Goal: Transaction & Acquisition: Purchase product/service

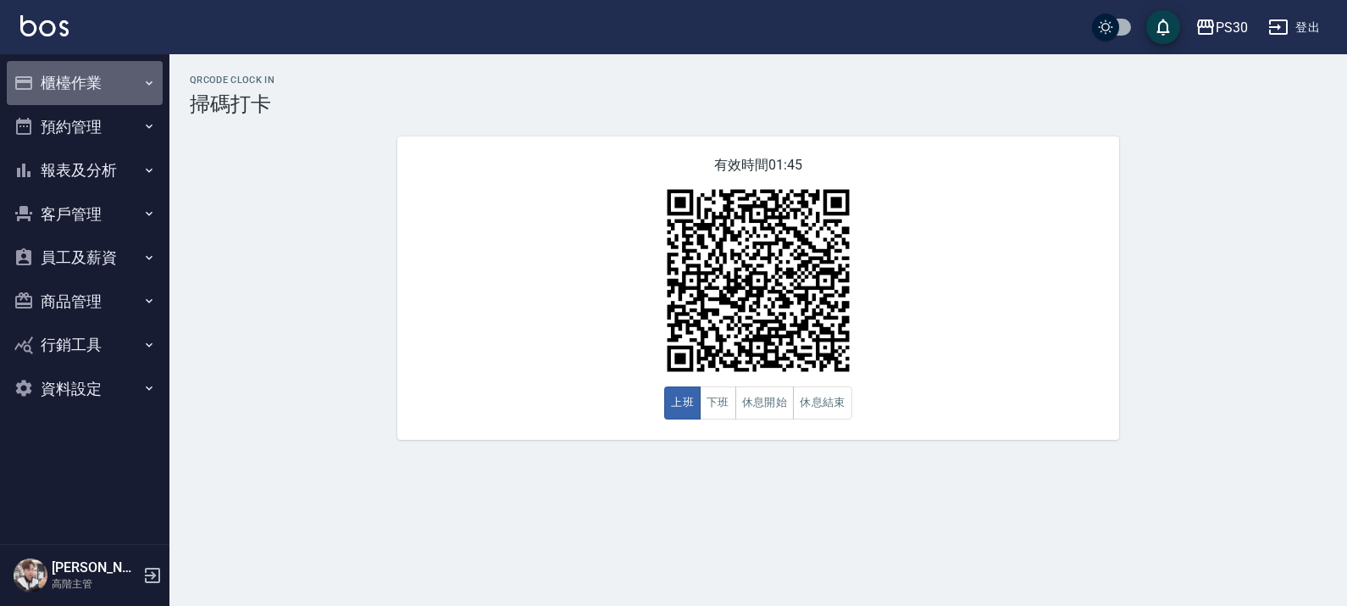
click at [103, 74] on button "櫃檯作業" at bounding box center [85, 83] width 156 height 44
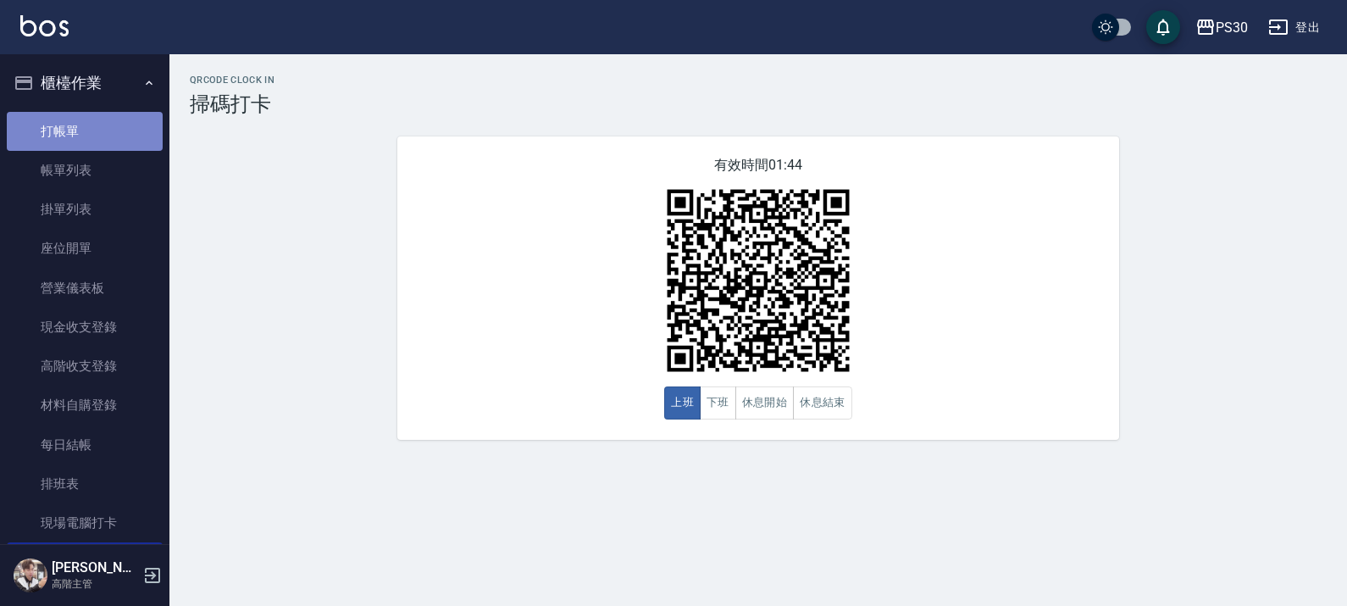
click at [97, 119] on link "打帳單" at bounding box center [85, 131] width 156 height 39
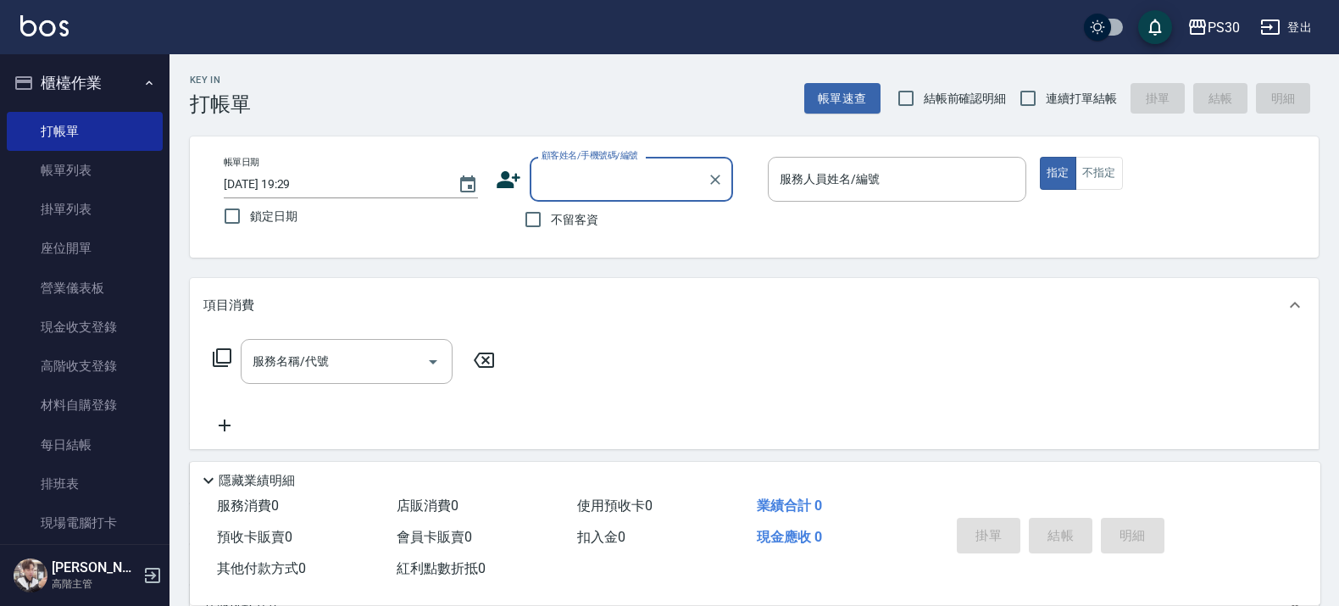
click at [591, 223] on span "不留客資" at bounding box center [574, 220] width 47 height 18
click at [551, 223] on input "不留客資" at bounding box center [533, 220] width 36 height 36
checkbox input "true"
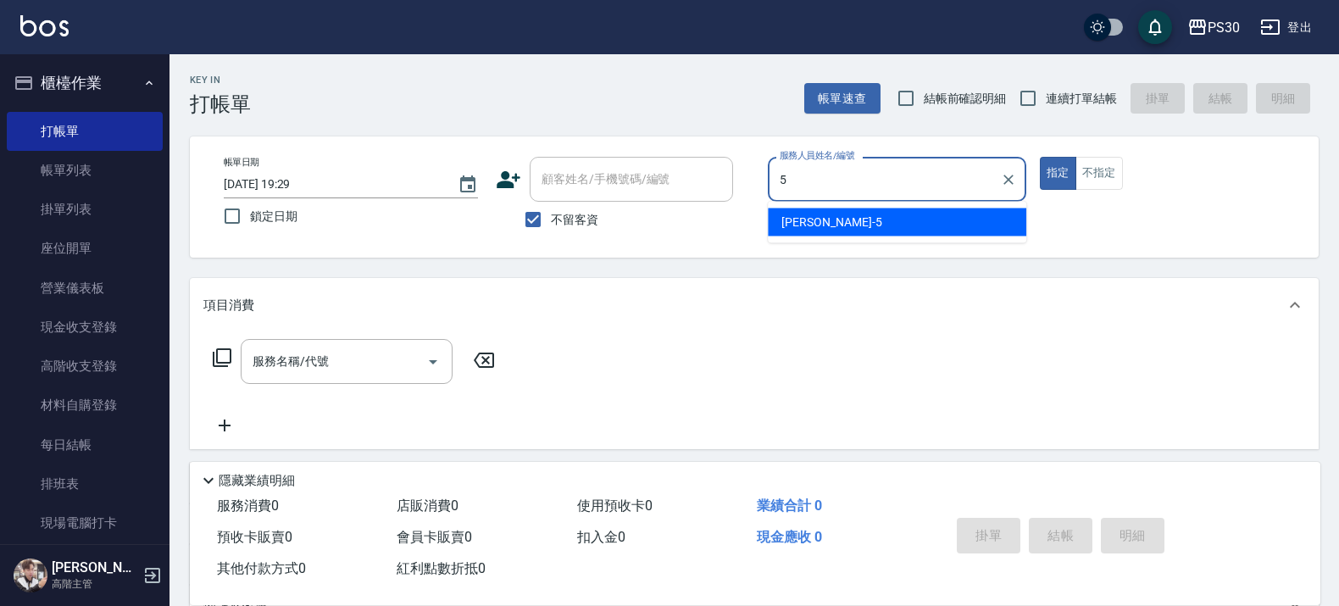
type input "袁維君-5"
type button "true"
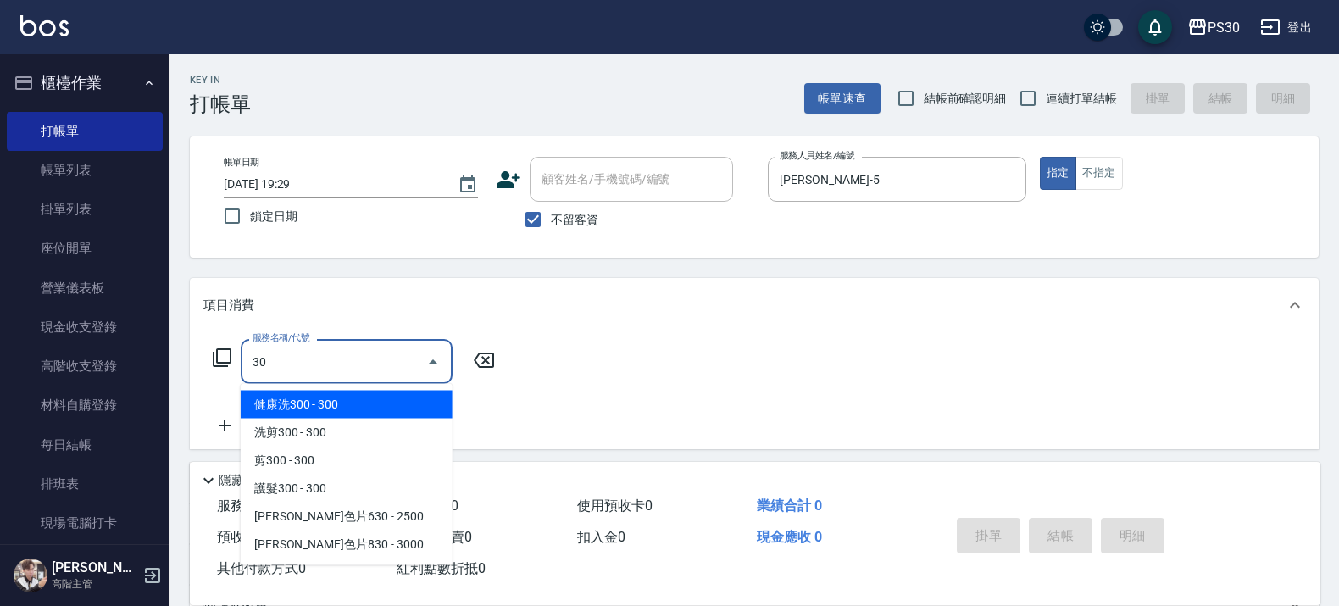
type input "3"
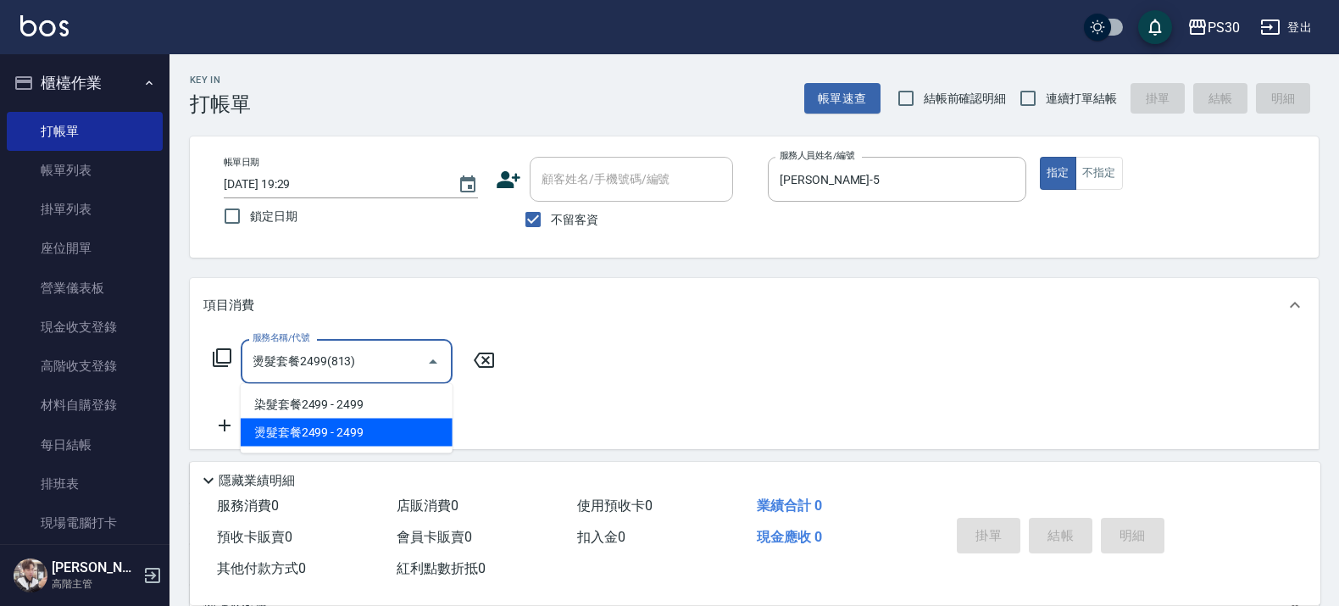
type input "燙髮套餐2499(813)"
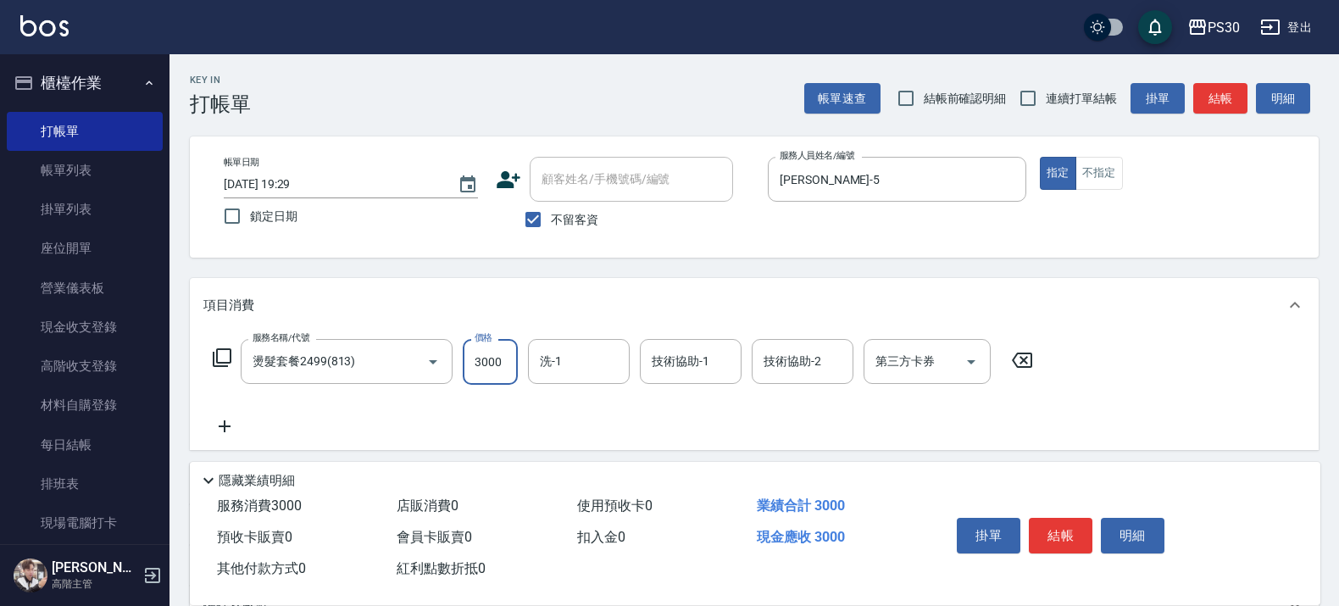
type input "3000"
type input "RENA-39"
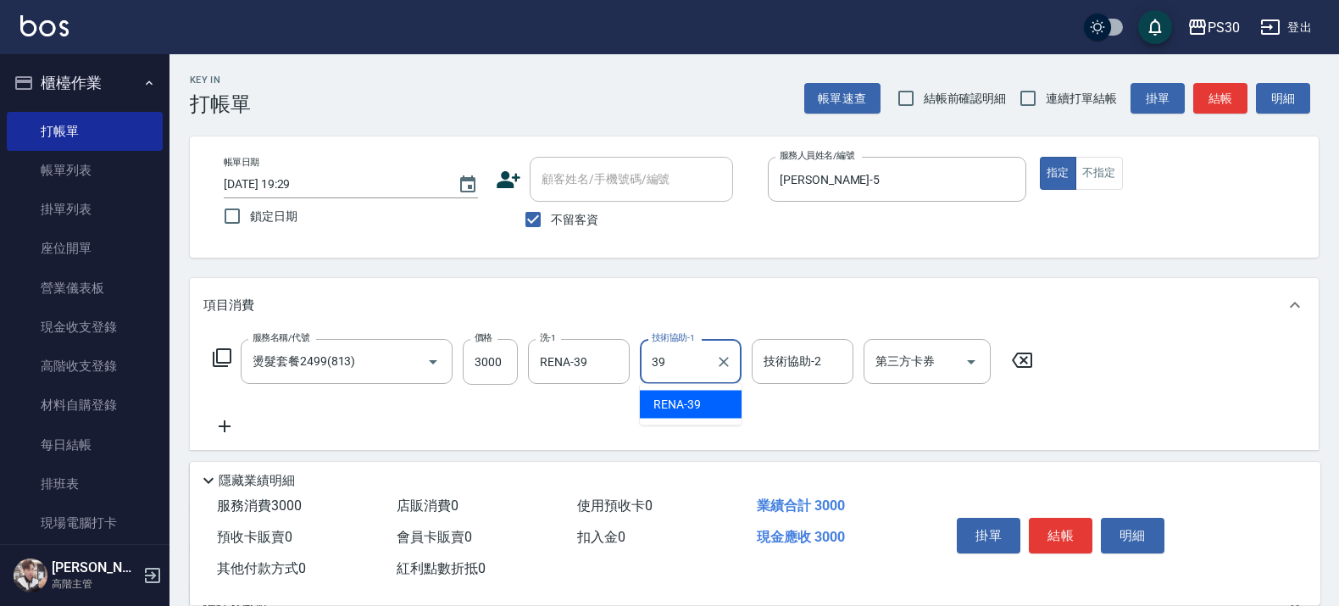
type input "RENA-39"
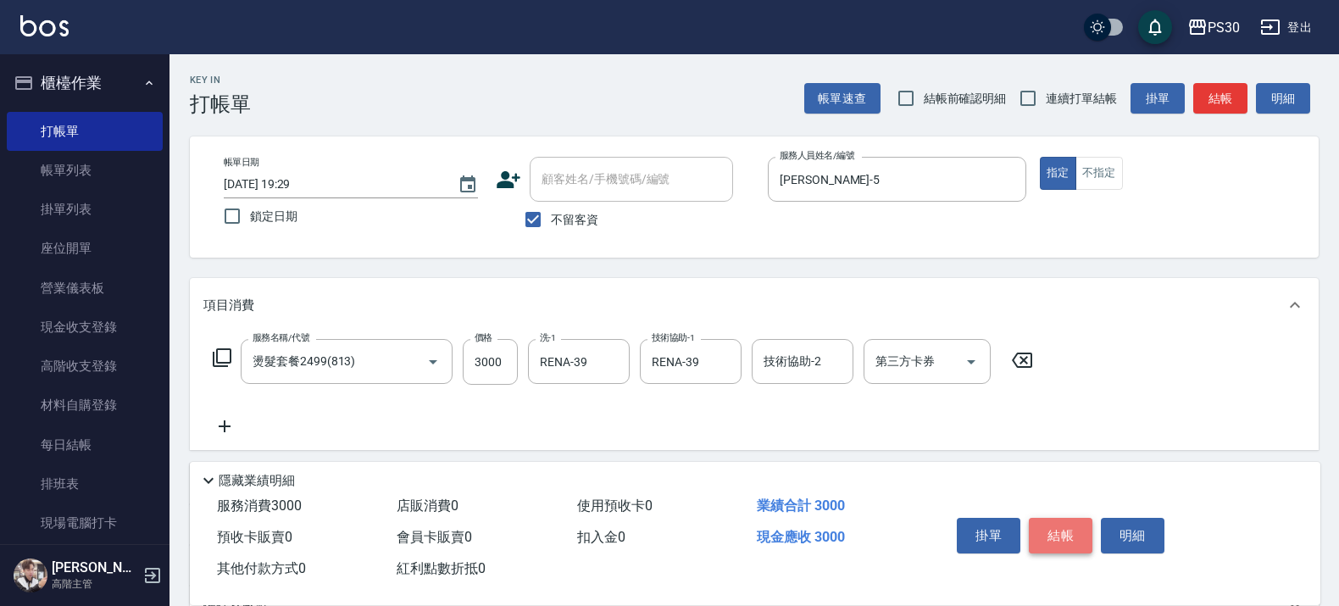
click at [1062, 519] on button "結帳" at bounding box center [1061, 536] width 64 height 36
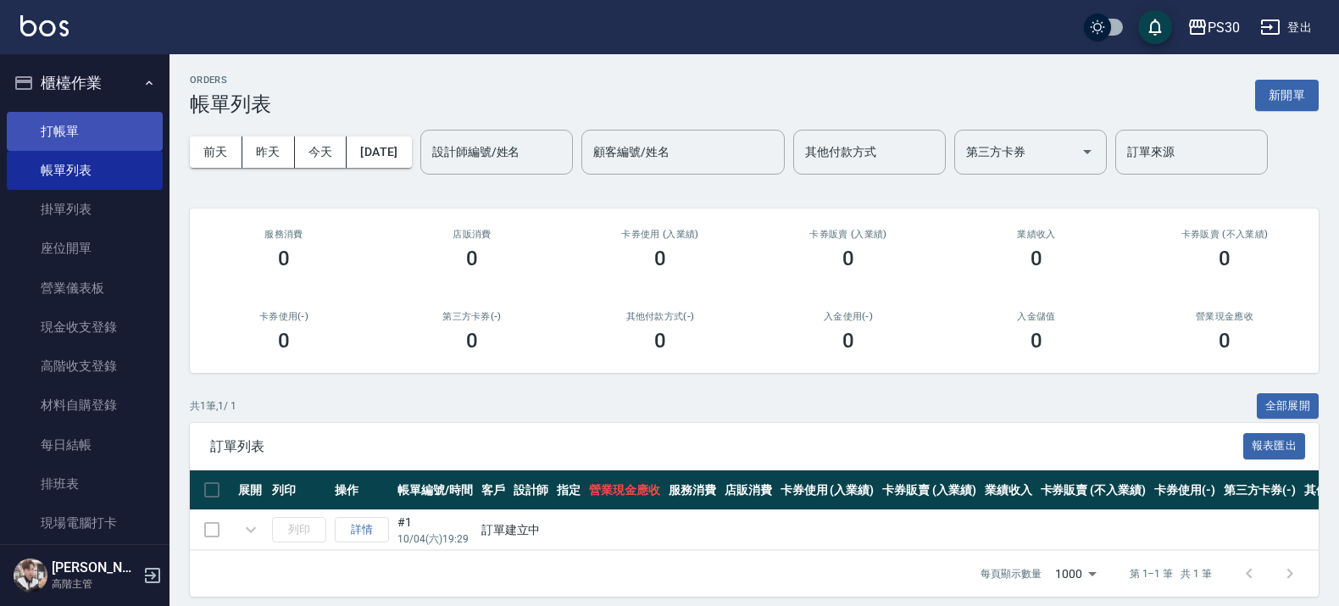
click at [113, 133] on link "打帳單" at bounding box center [85, 131] width 156 height 39
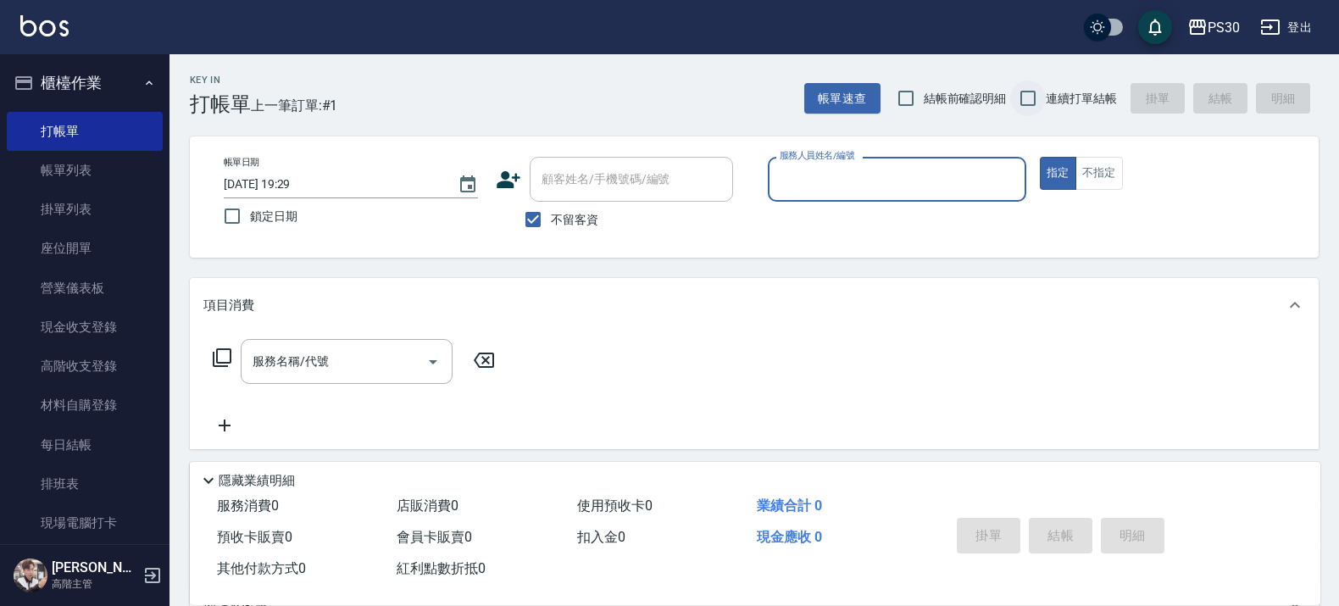
click at [1042, 94] on input "連續打單結帳" at bounding box center [1028, 98] width 36 height 36
checkbox input "true"
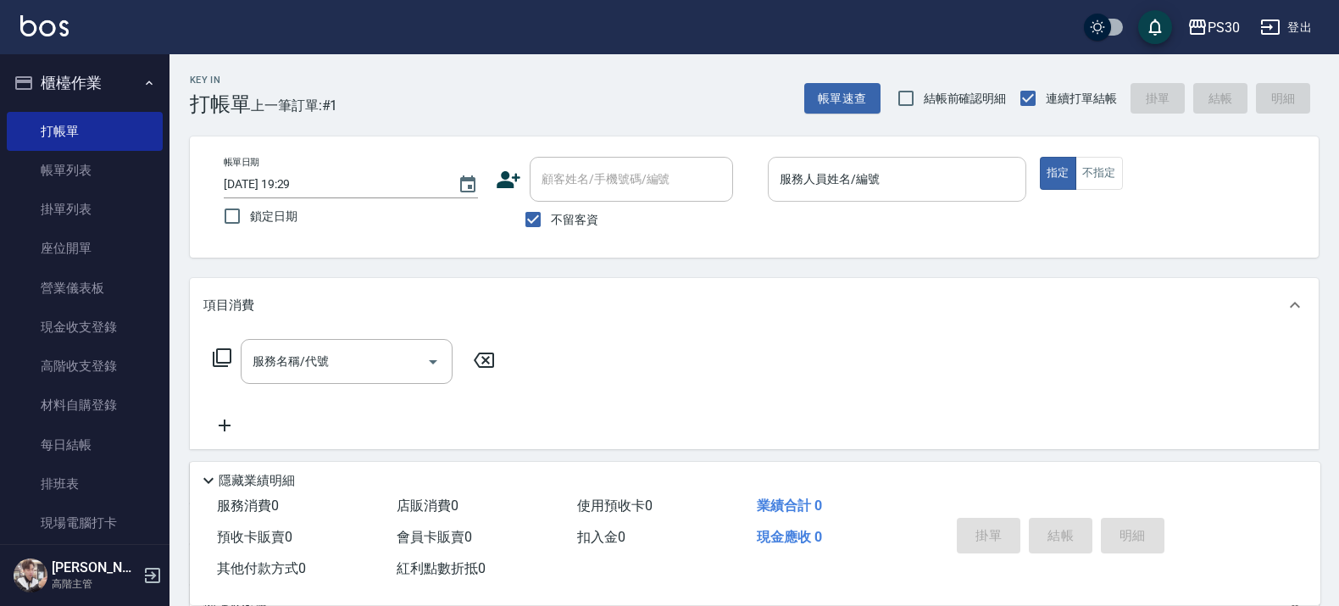
click at [953, 166] on input "服務人員姓名/編號" at bounding box center [896, 179] width 243 height 30
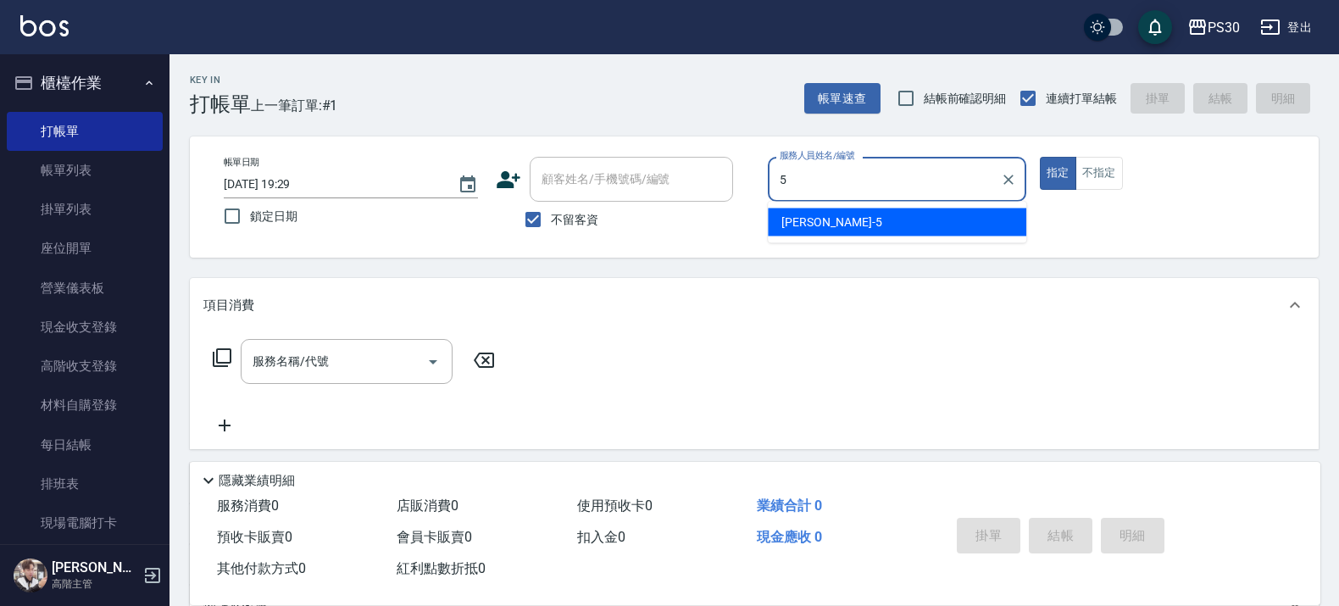
type input "袁維君-5"
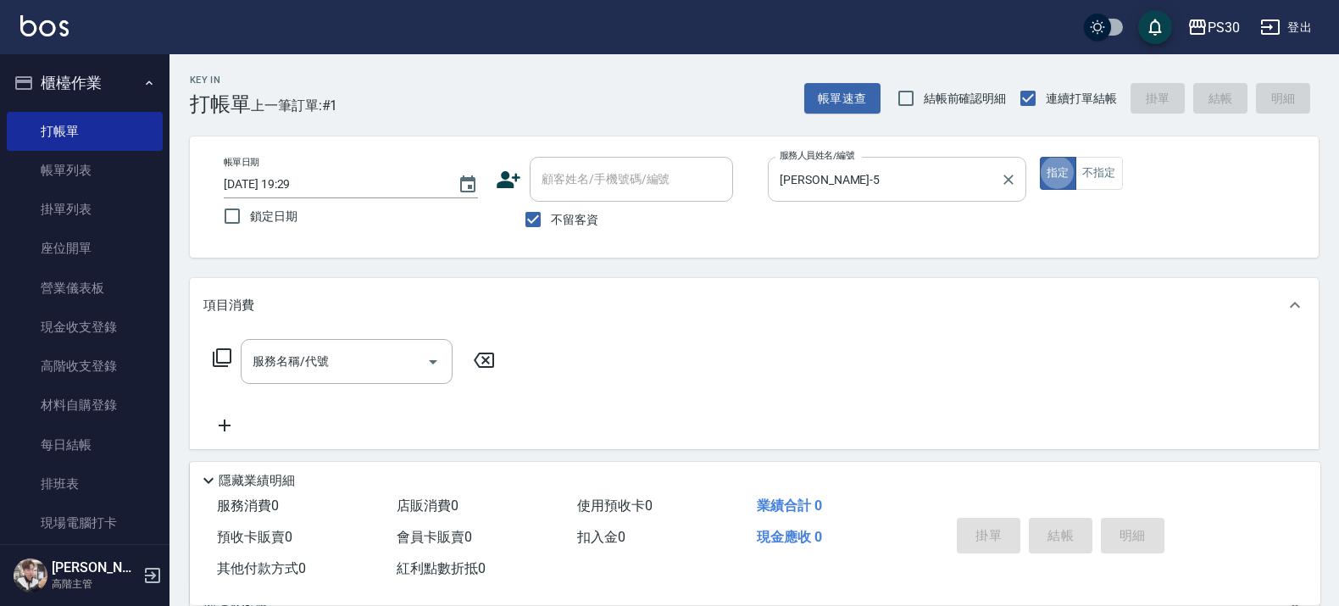
type button "true"
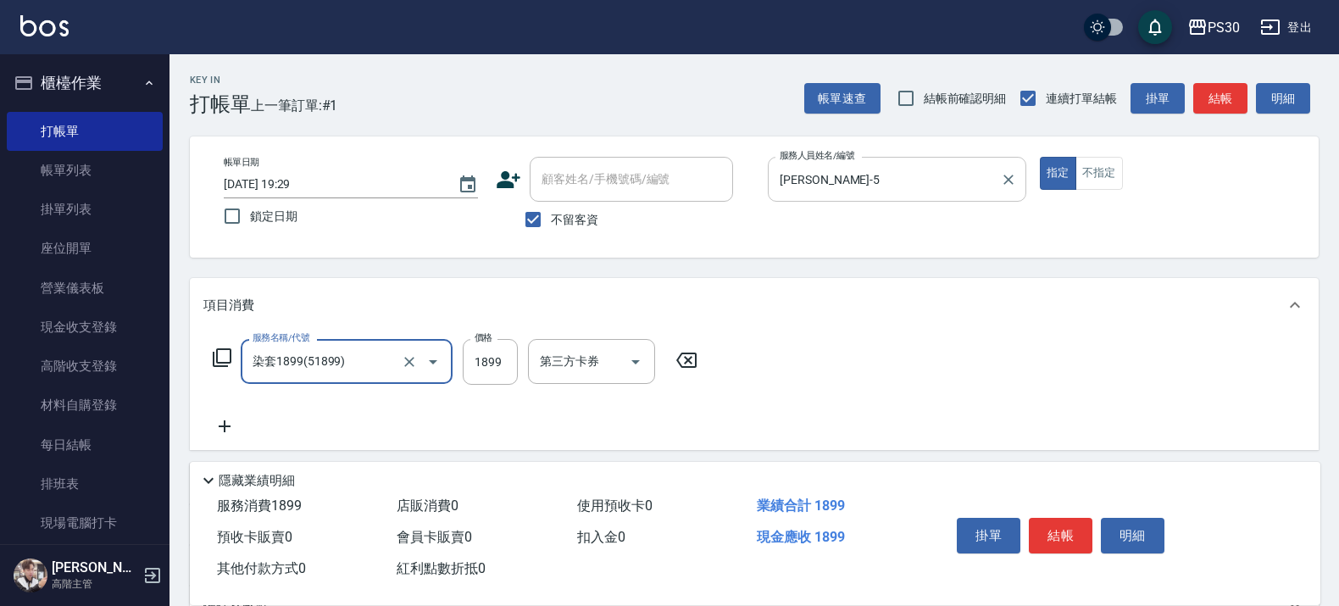
type input "染套1899(51899)"
type input "1699"
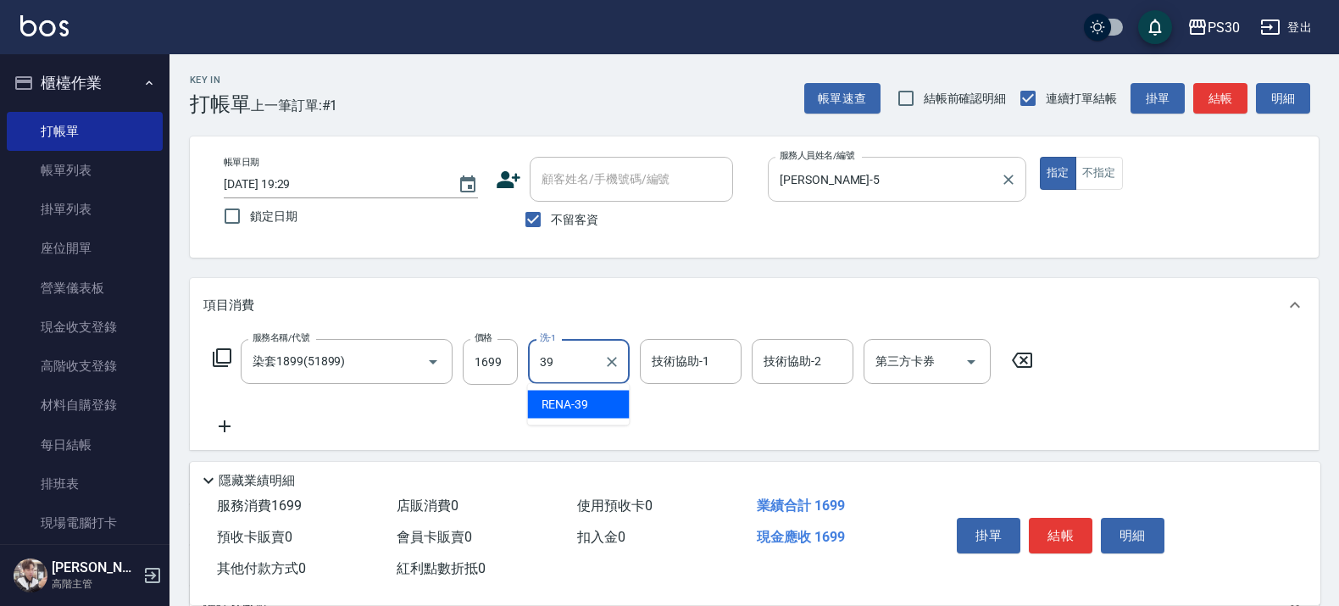
type input "RENA-39"
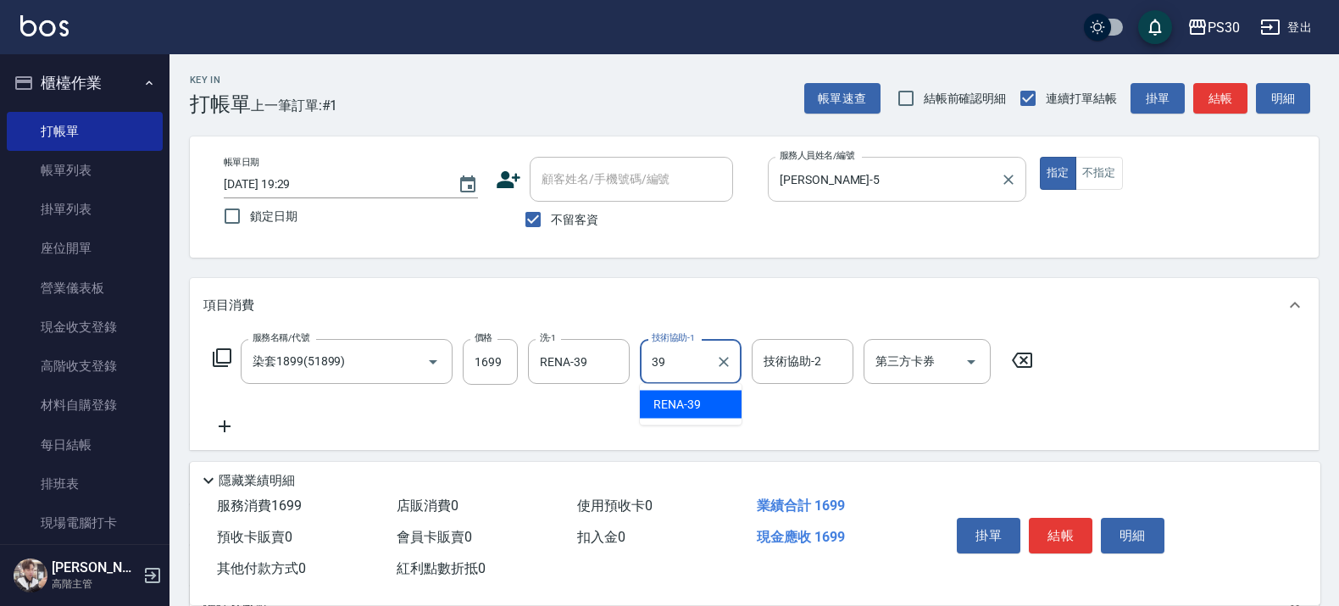
type input "RENA-39"
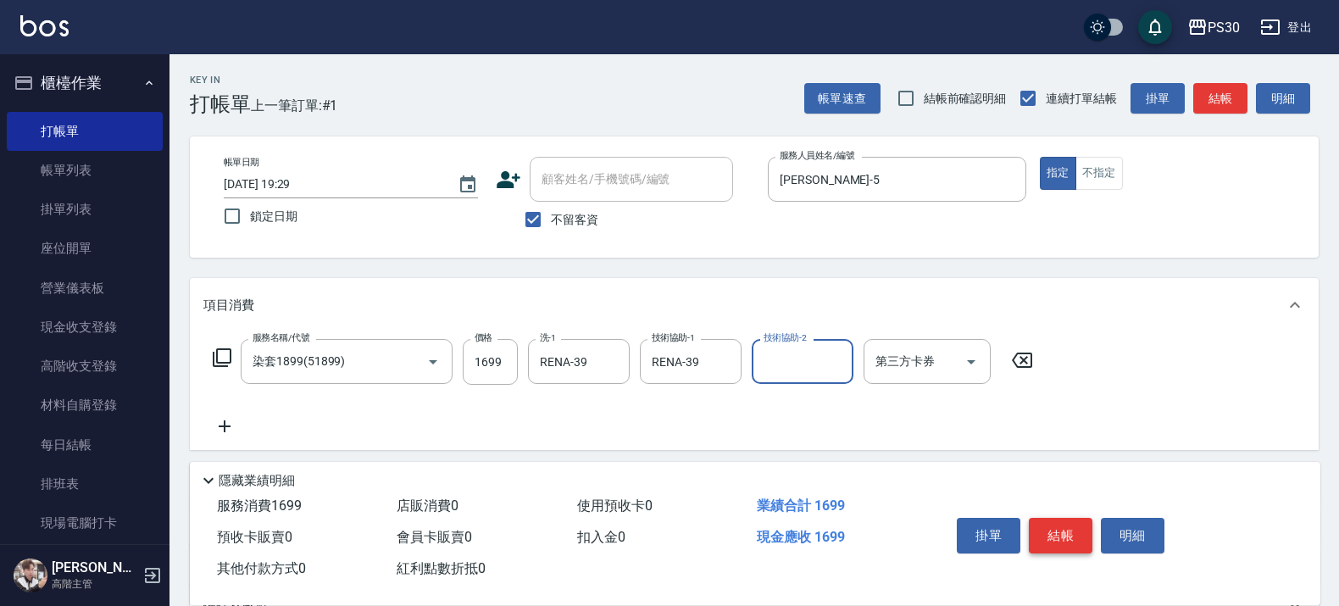
click at [1061, 530] on button "結帳" at bounding box center [1061, 536] width 64 height 36
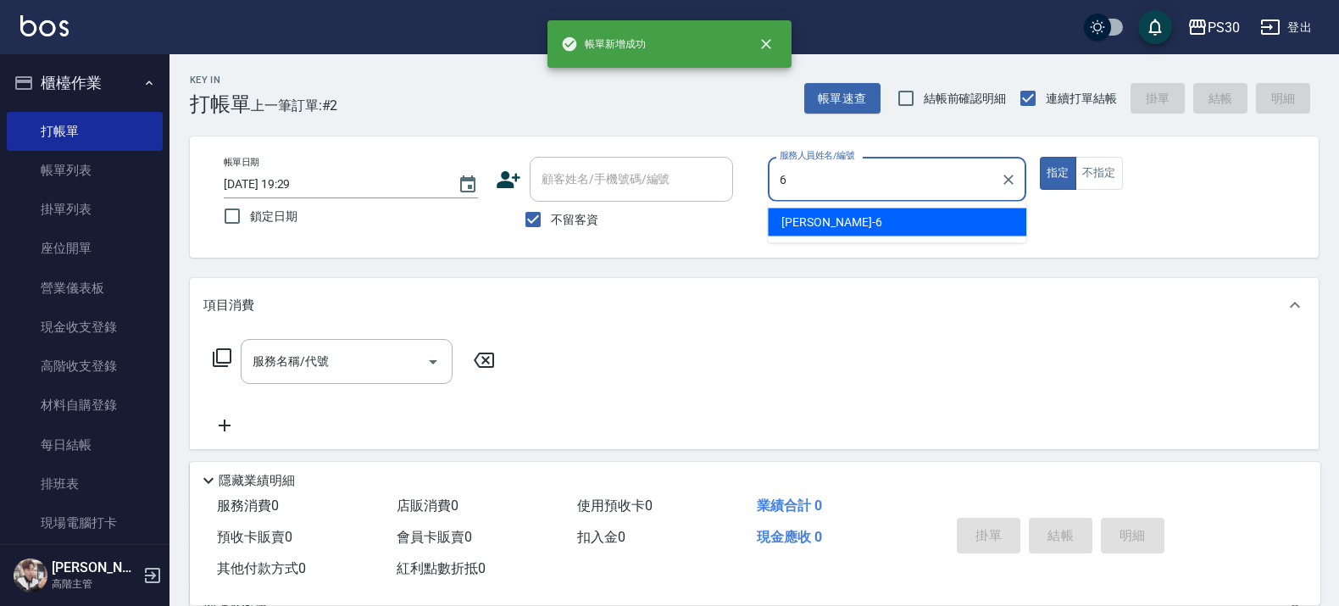
type input "詹泳蓁-6"
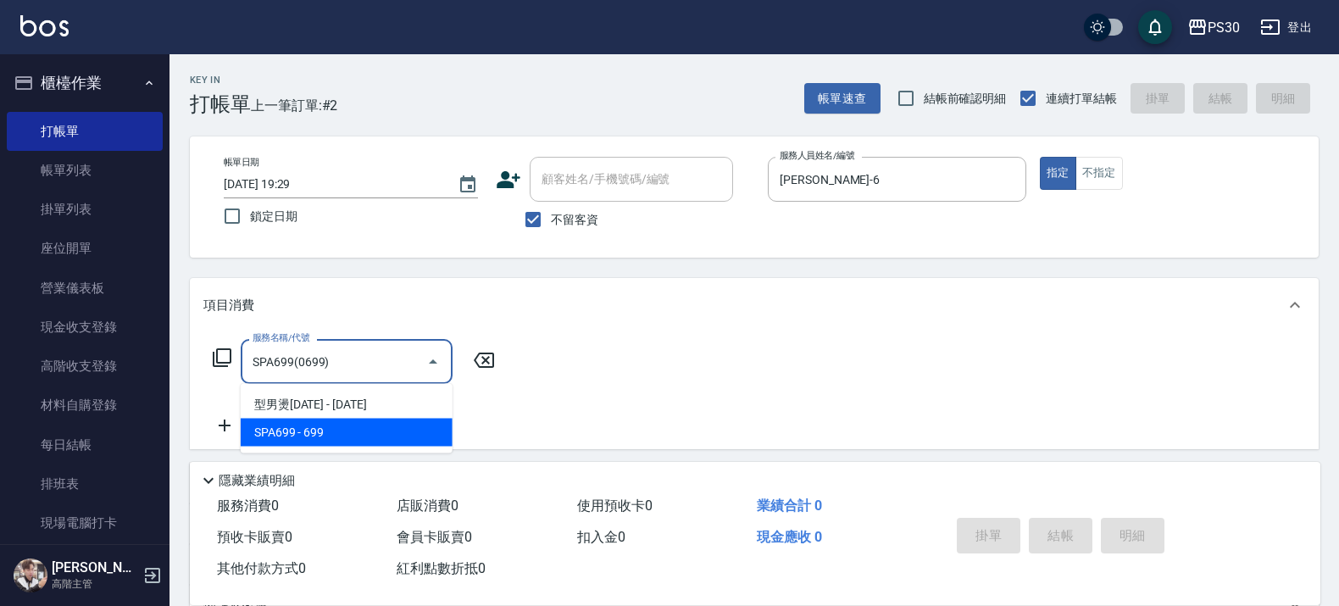
type input "SPA699(0699)"
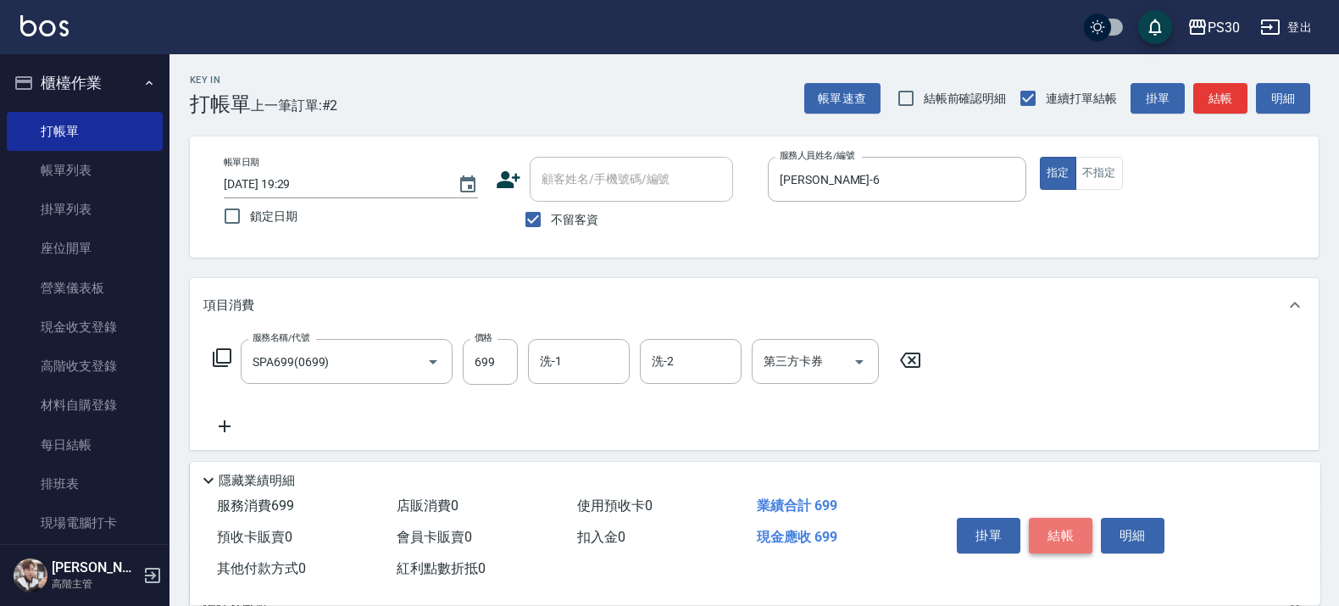
click at [1057, 536] on button "結帳" at bounding box center [1061, 536] width 64 height 36
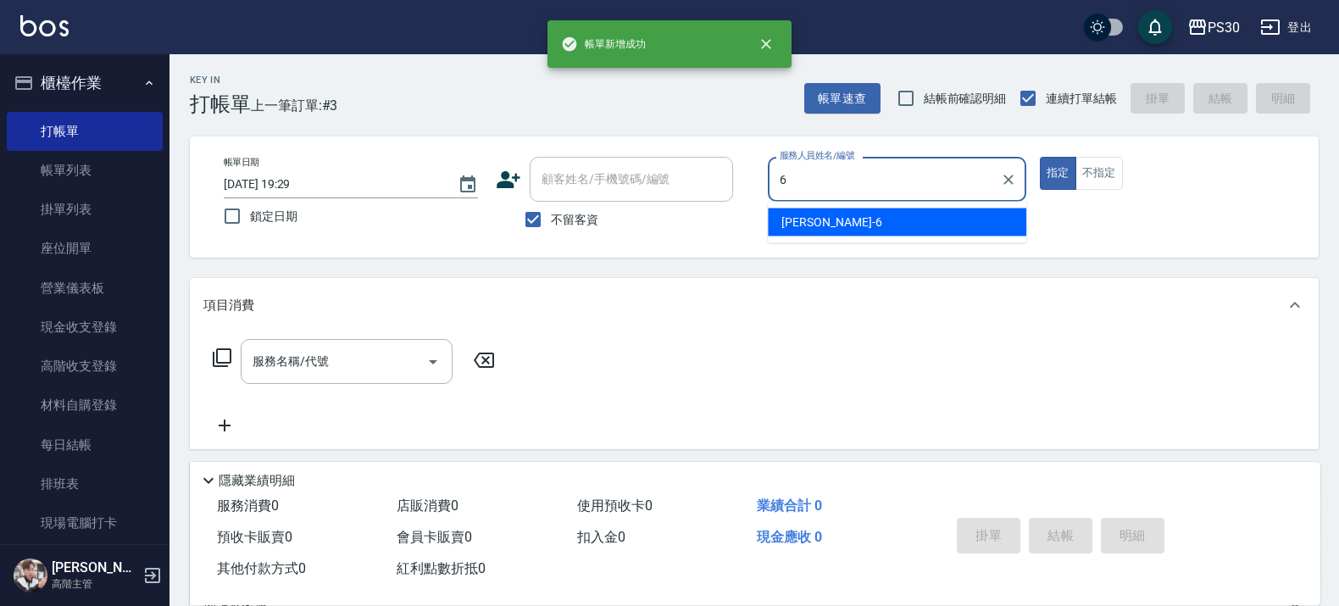
type input "詹泳蓁-6"
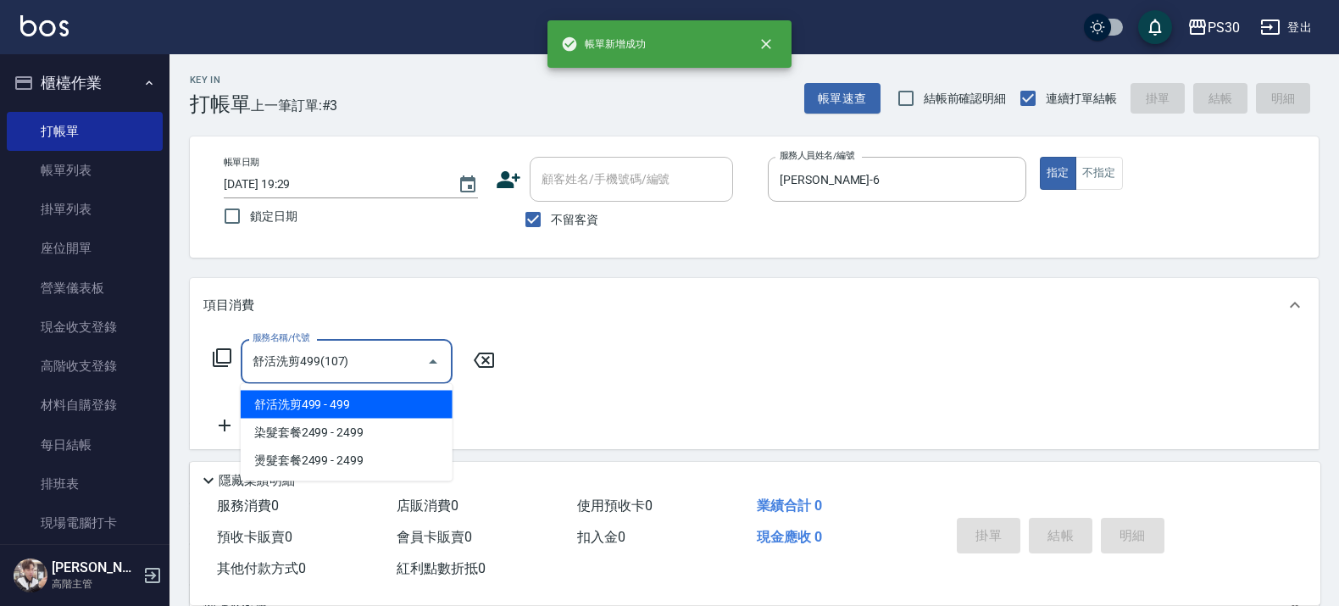
type input "舒活洗剪499(107)"
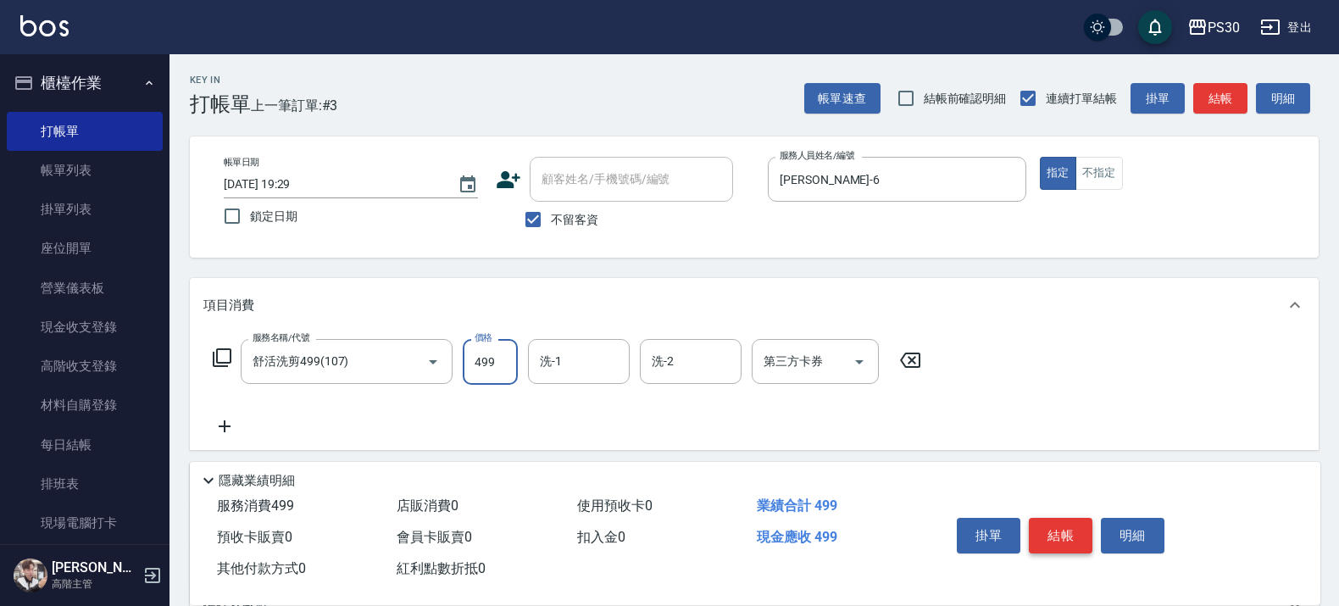
click at [1061, 532] on button "結帳" at bounding box center [1061, 536] width 64 height 36
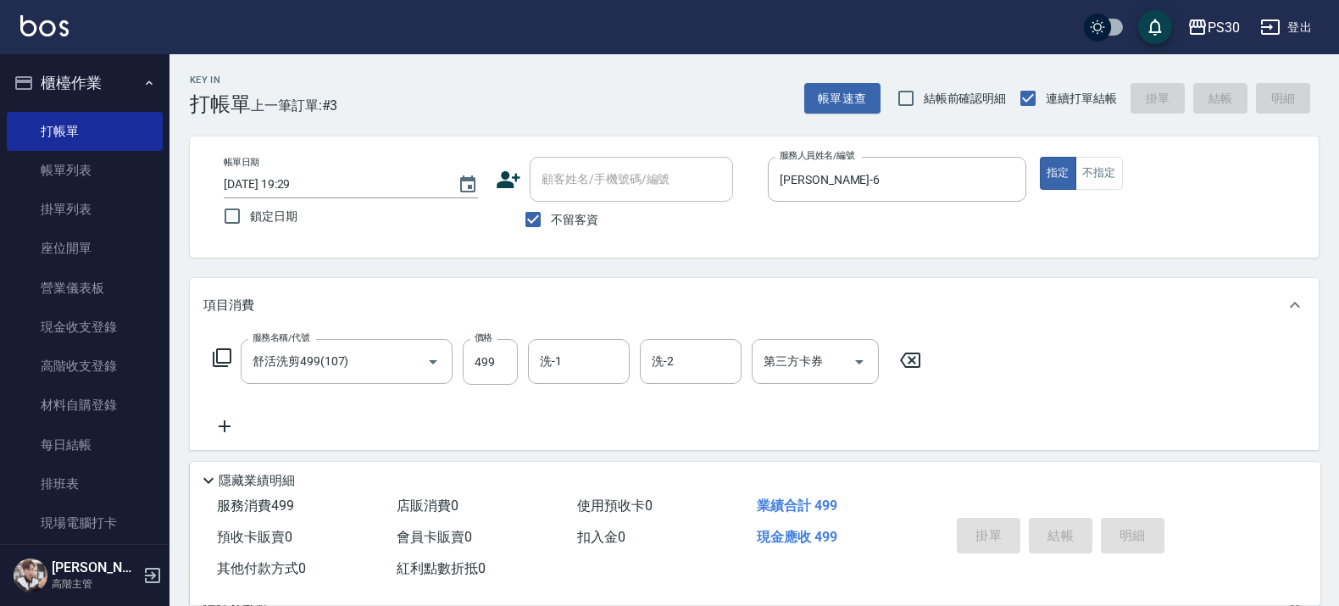
type input "2025/10/04 19:30"
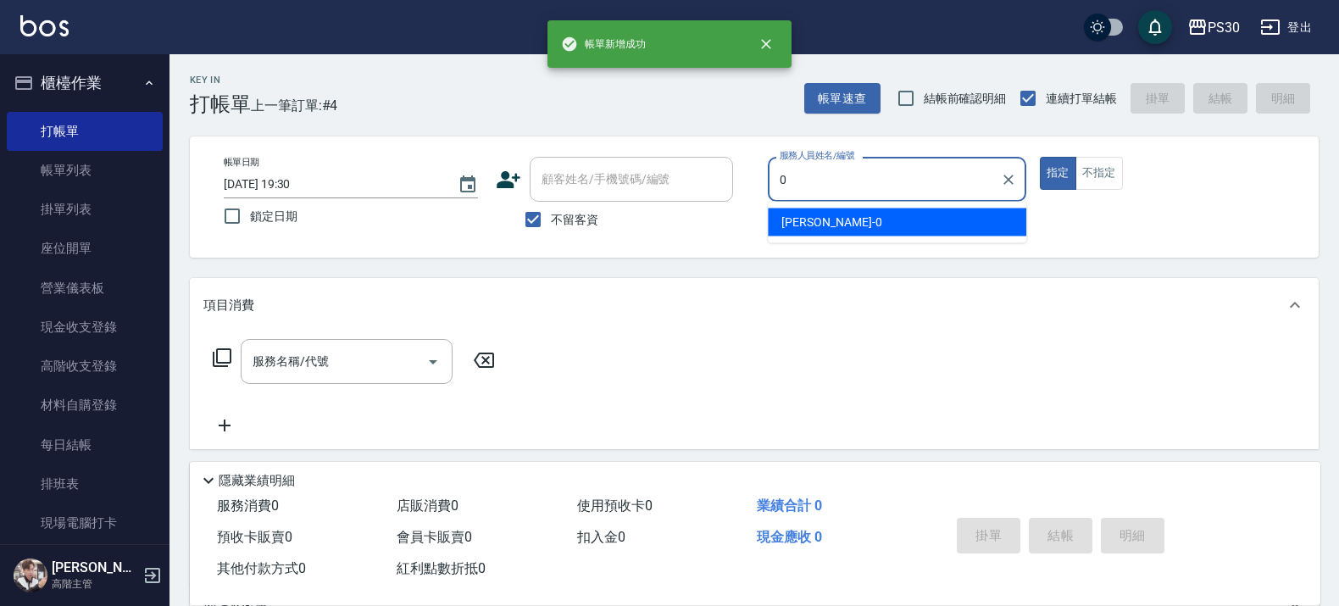
type input "廖金城-0"
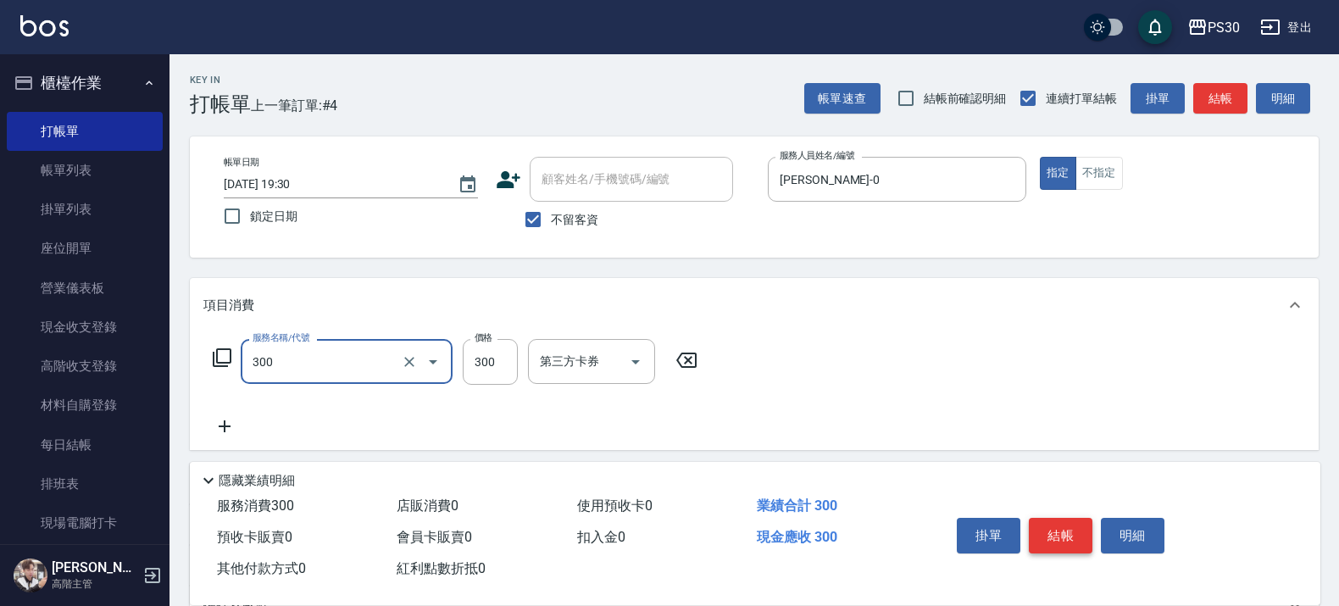
type input "洗剪300(300)"
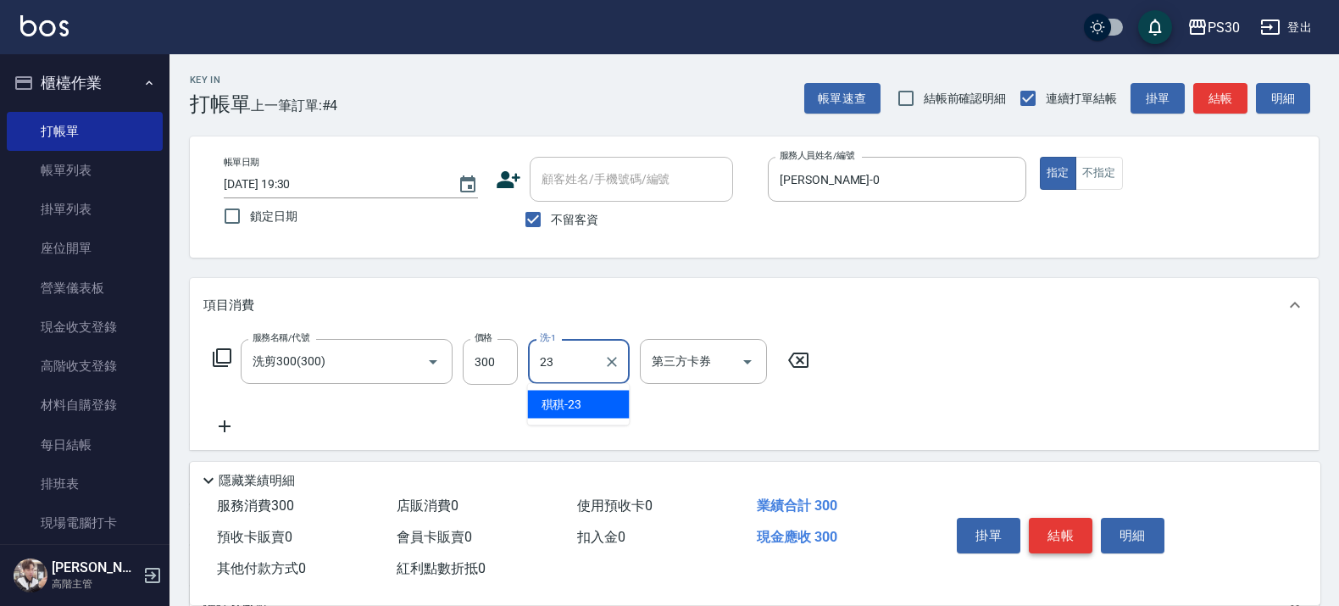
type input "稘稘-23"
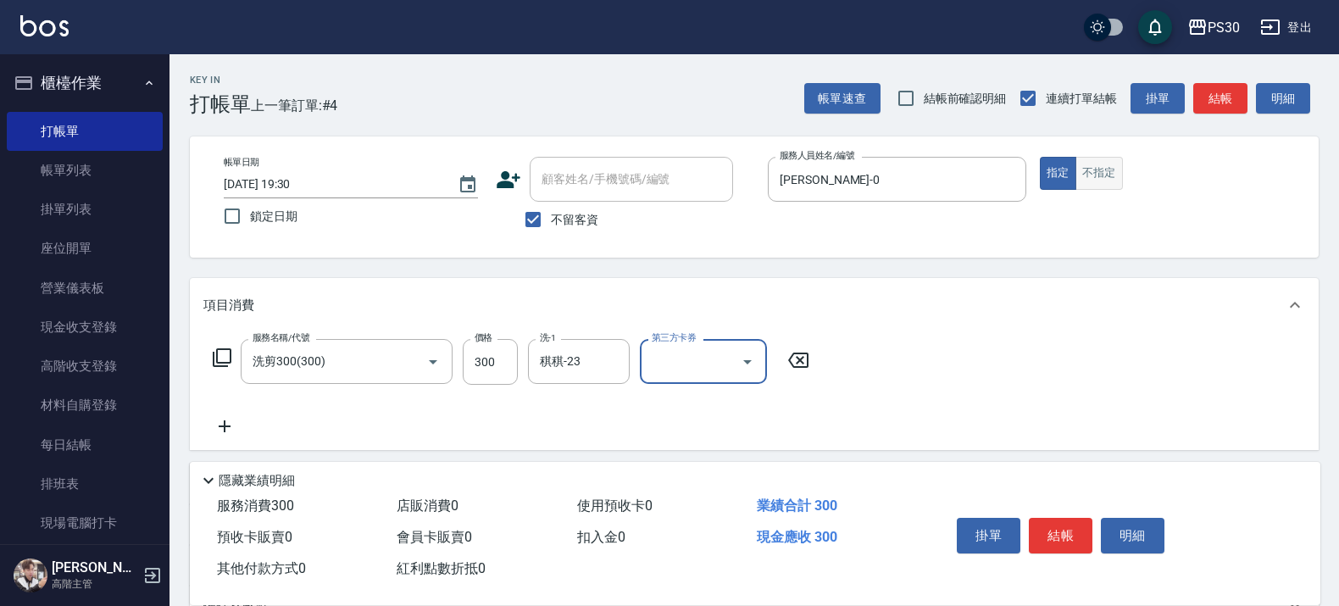
click at [1091, 169] on button "不指定" at bounding box center [1098, 173] width 47 height 33
click at [1070, 519] on button "結帳" at bounding box center [1061, 536] width 64 height 36
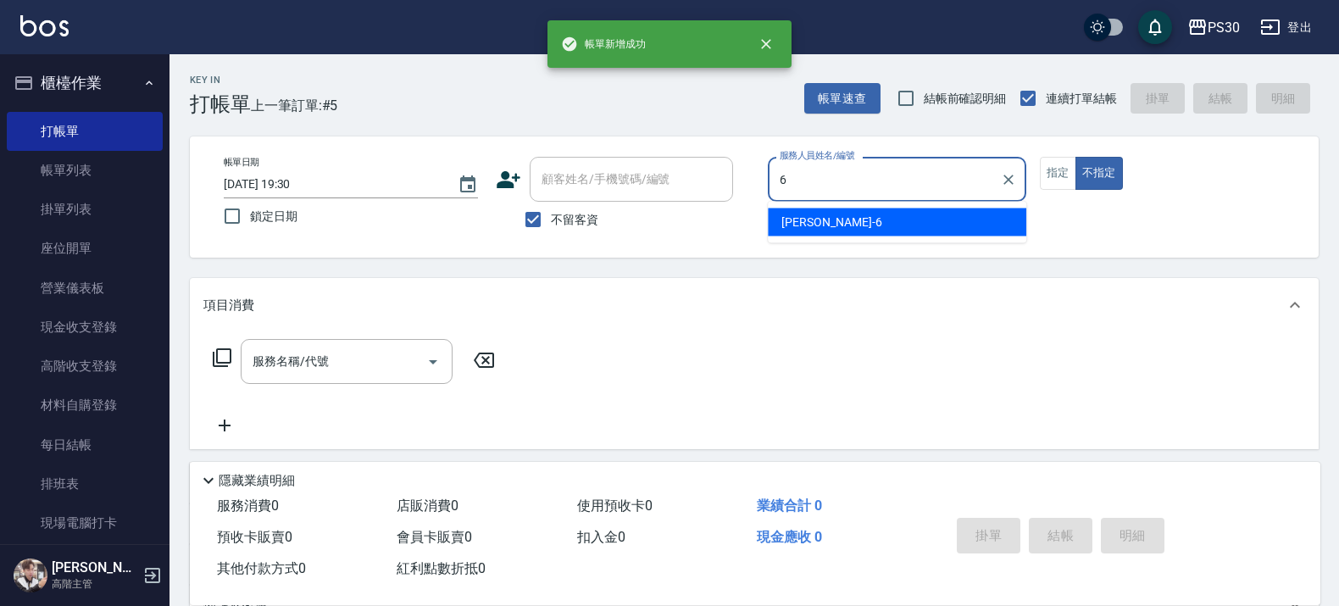
type input "詹泳蓁-6"
type button "false"
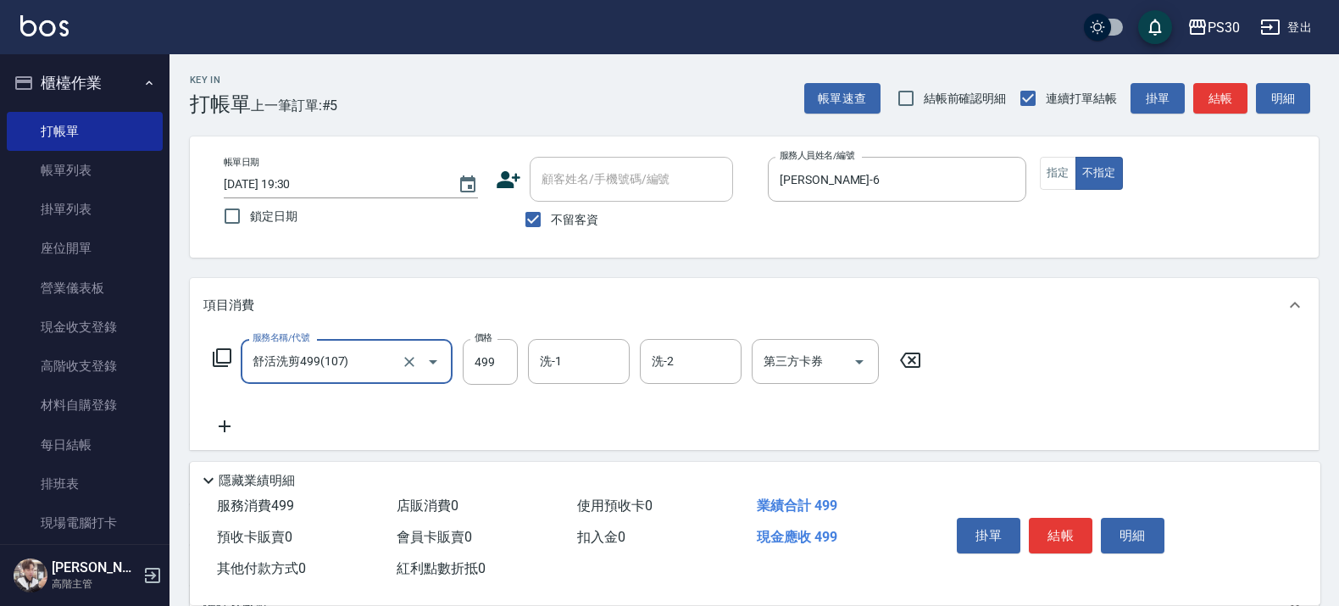
type input "舒活洗剪499(107)"
click at [1053, 178] on button "指定" at bounding box center [1058, 173] width 36 height 33
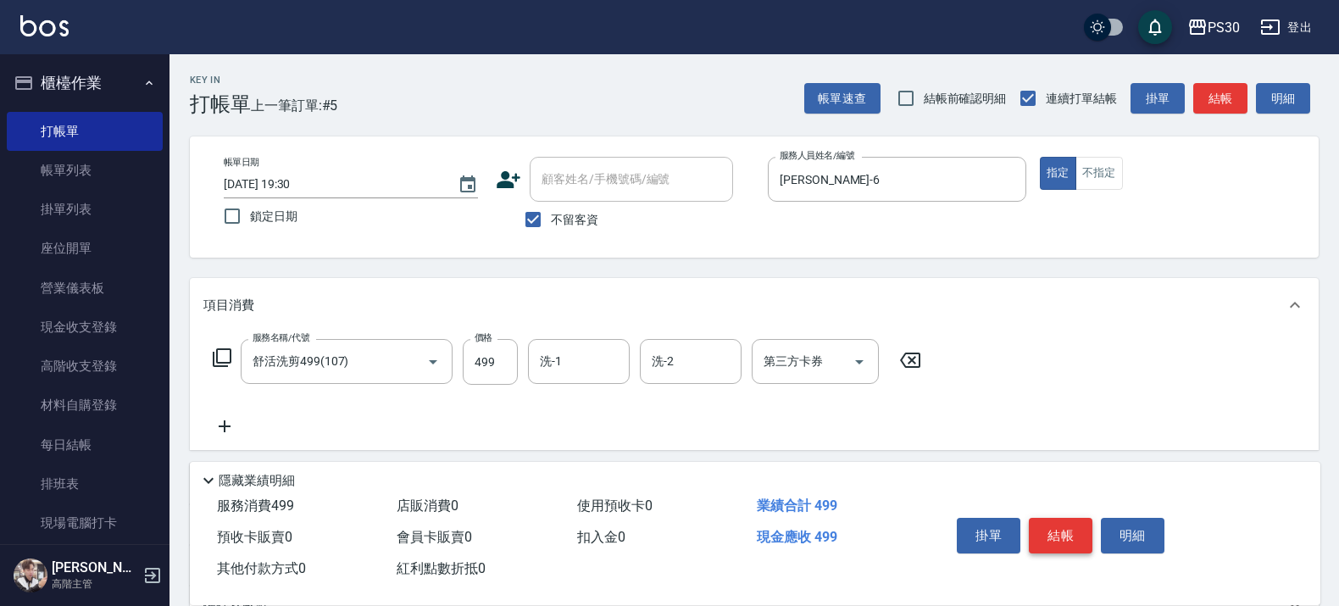
click at [1072, 530] on button "結帳" at bounding box center [1061, 536] width 64 height 36
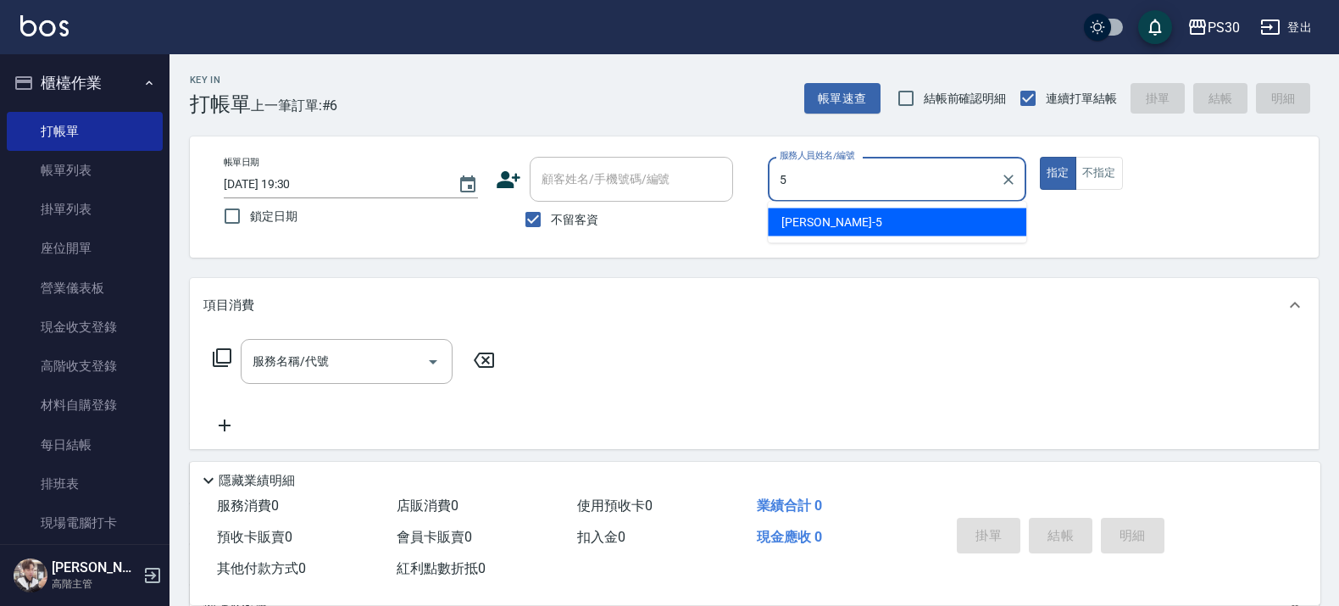
type input "袁維君-5"
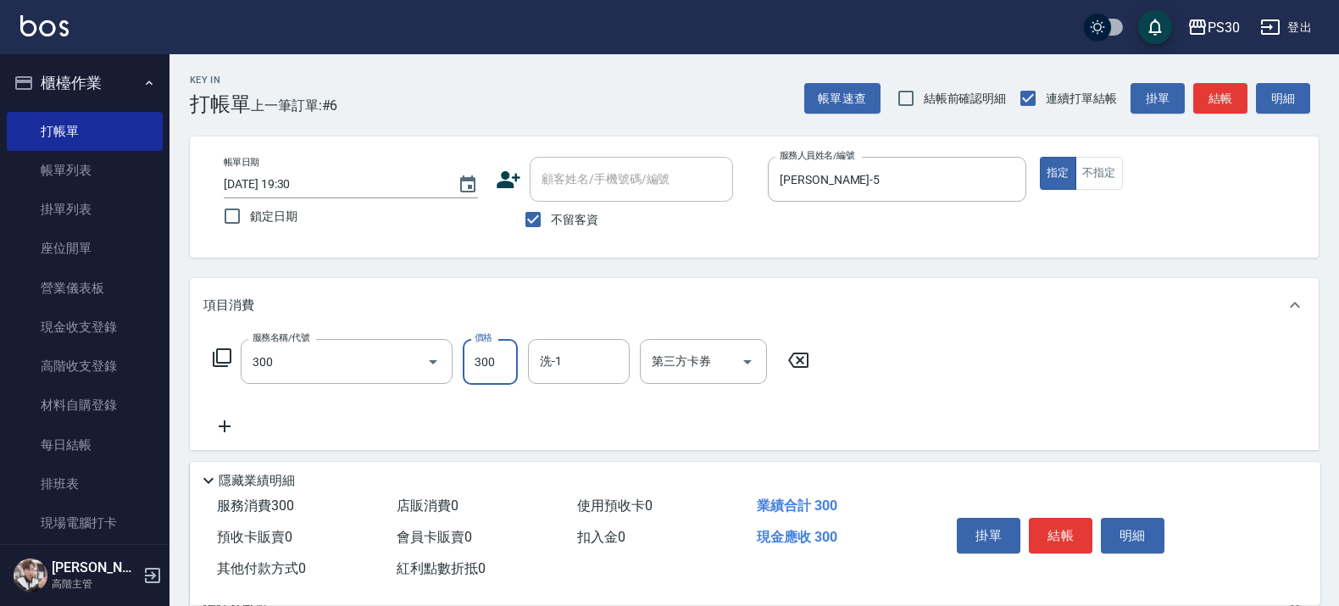
type input "洗剪300(300)"
type input "稘稘-23"
click at [1094, 168] on button "不指定" at bounding box center [1098, 173] width 47 height 33
click at [1047, 530] on button "結帳" at bounding box center [1061, 536] width 64 height 36
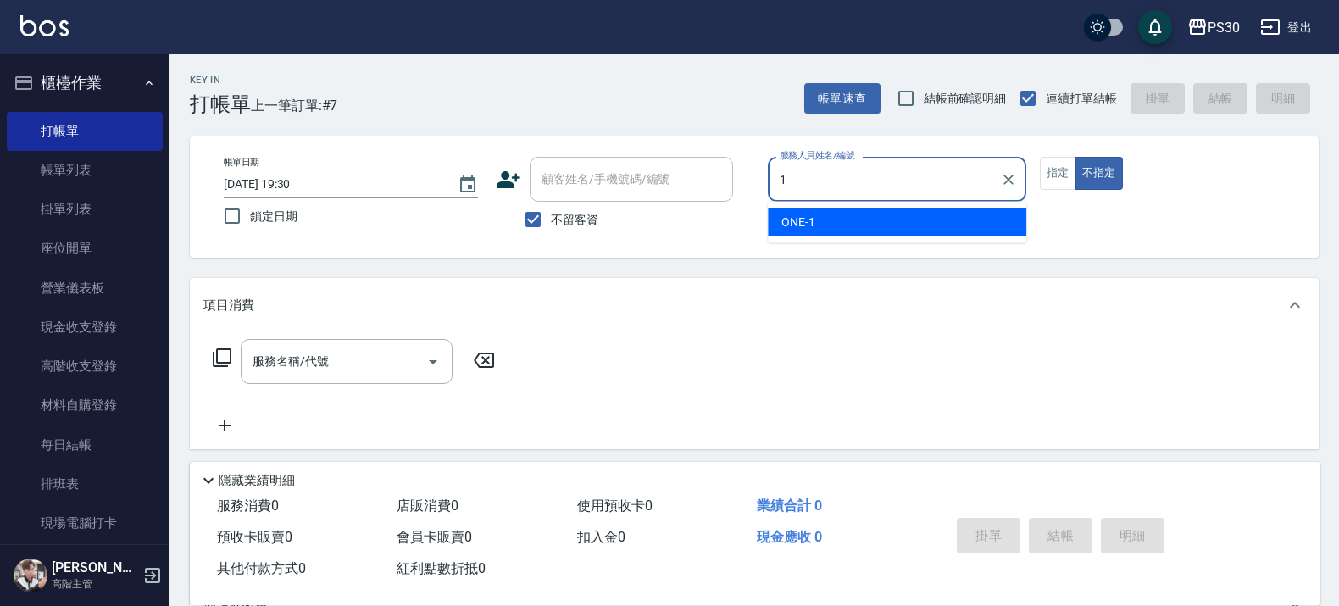
type input "ONE-1"
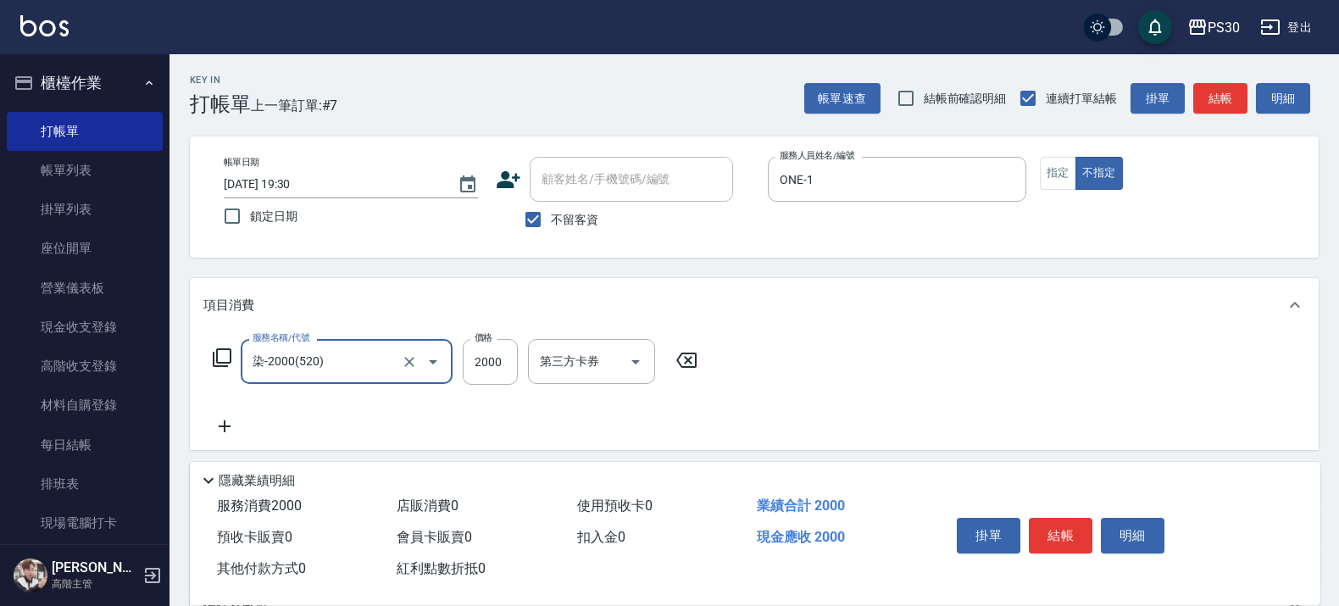
type input "染-2000(520)"
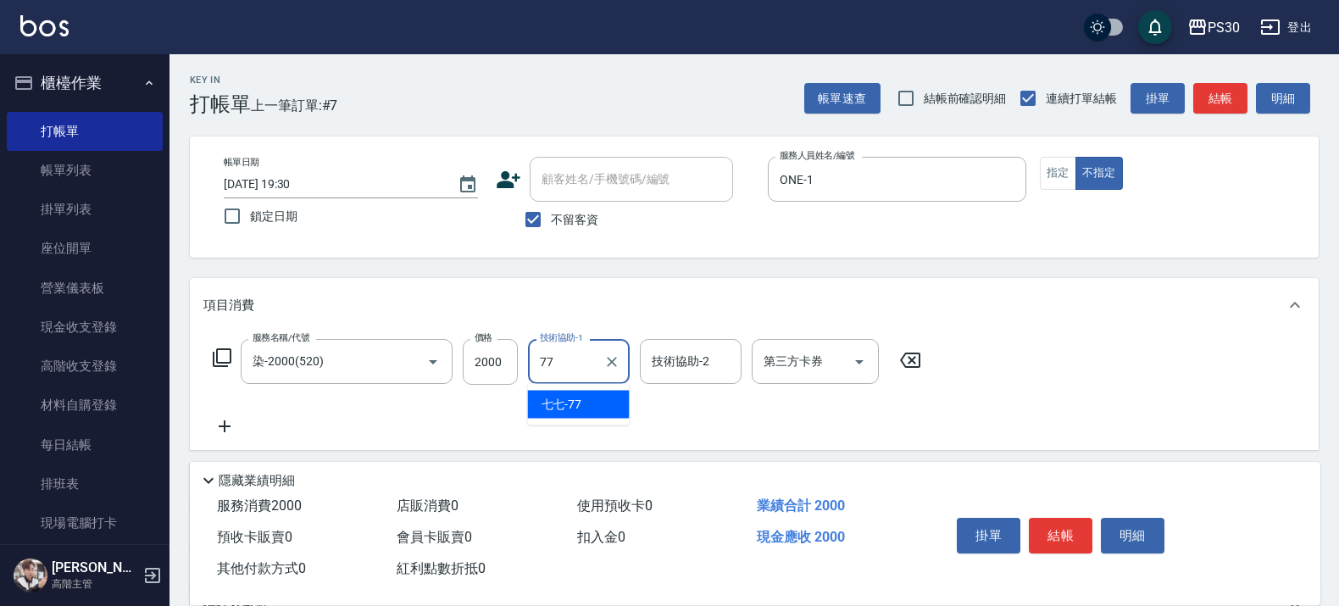
type input "七七-77"
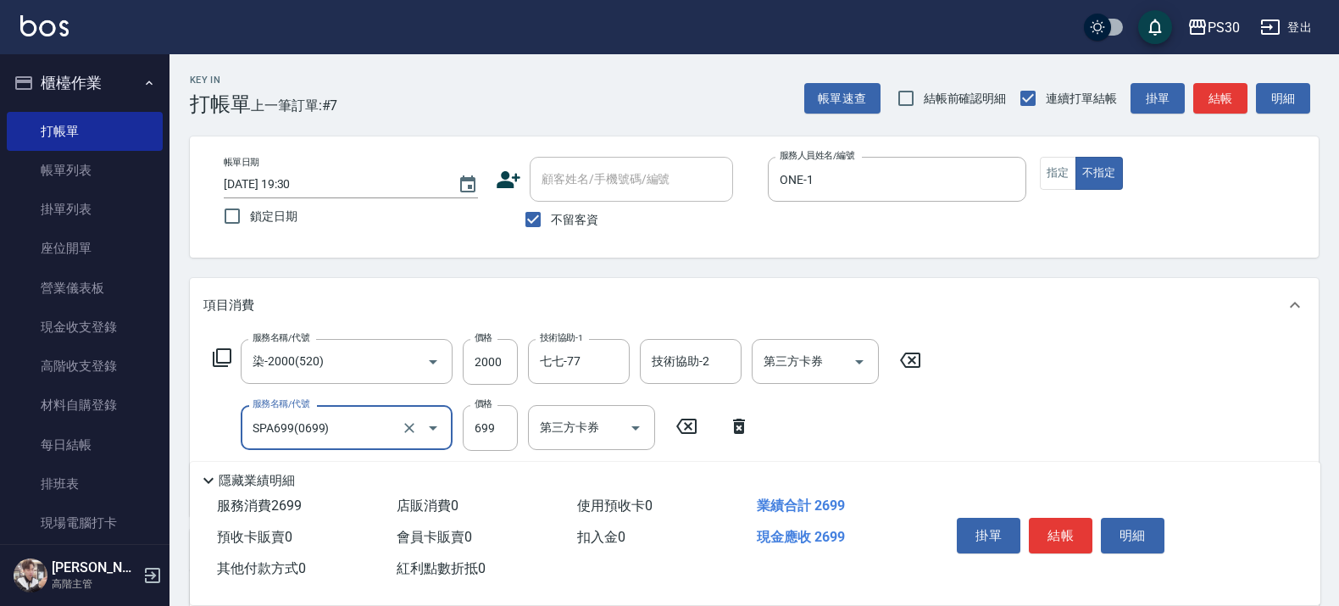
type input "SPA699(0699)"
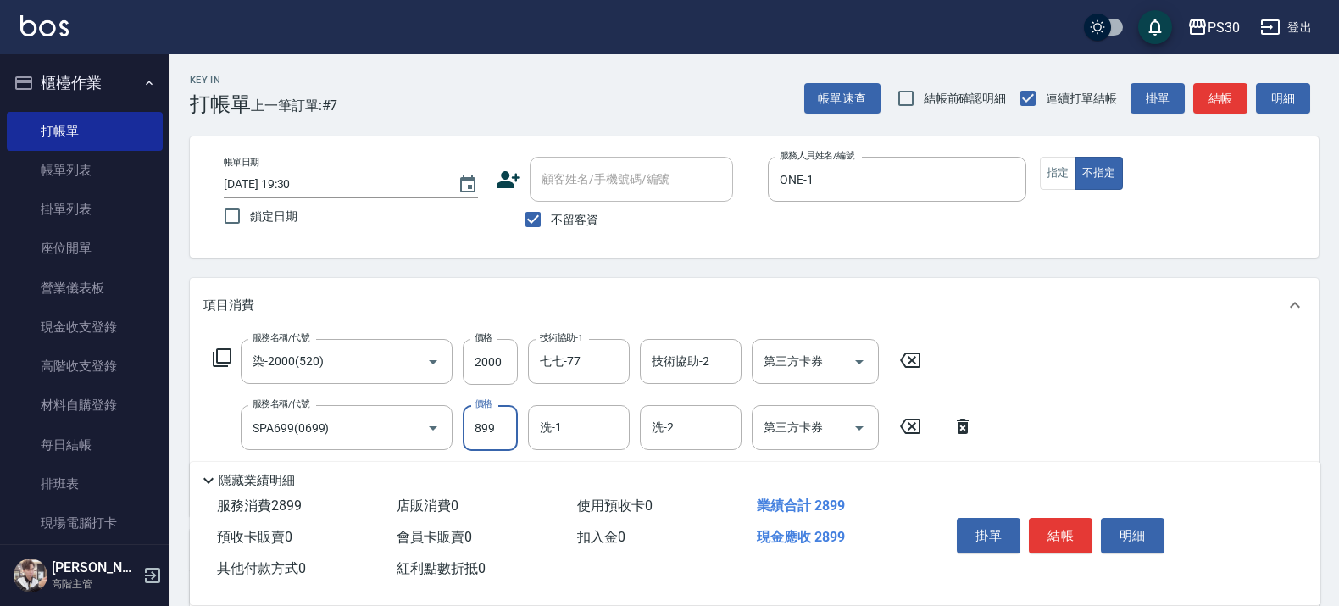
type input "899"
type input "七七-77"
click at [1064, 163] on button "指定" at bounding box center [1058, 173] width 36 height 33
click at [1065, 522] on button "結帳" at bounding box center [1061, 536] width 64 height 36
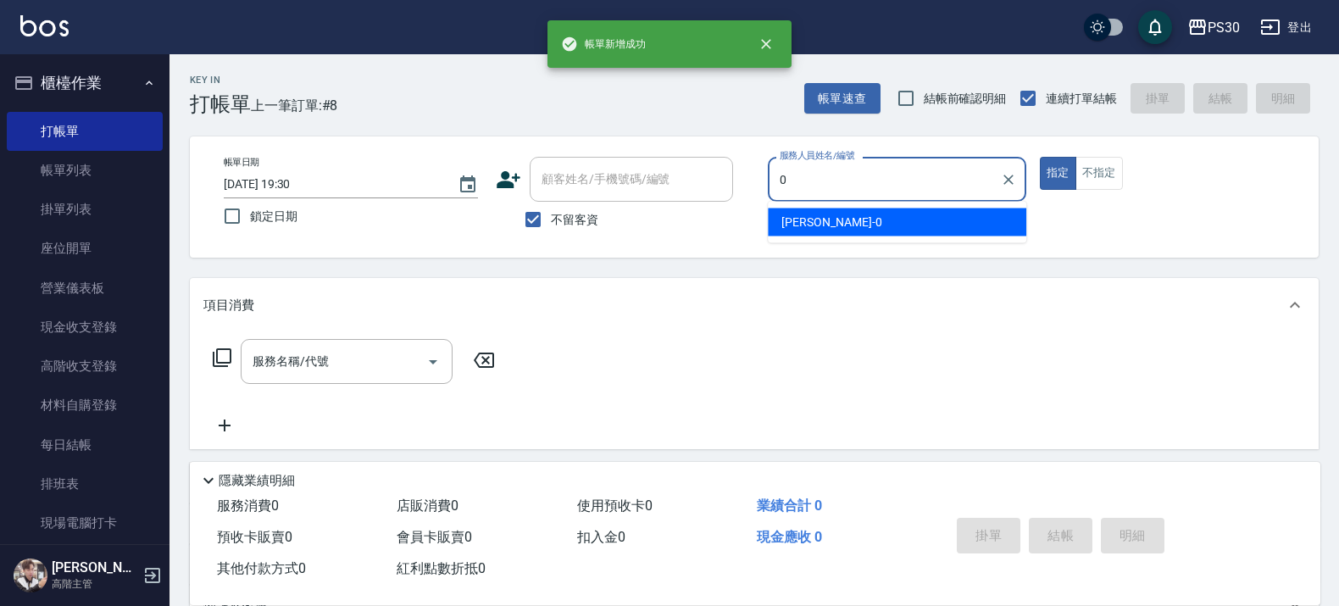
type input "廖金城-0"
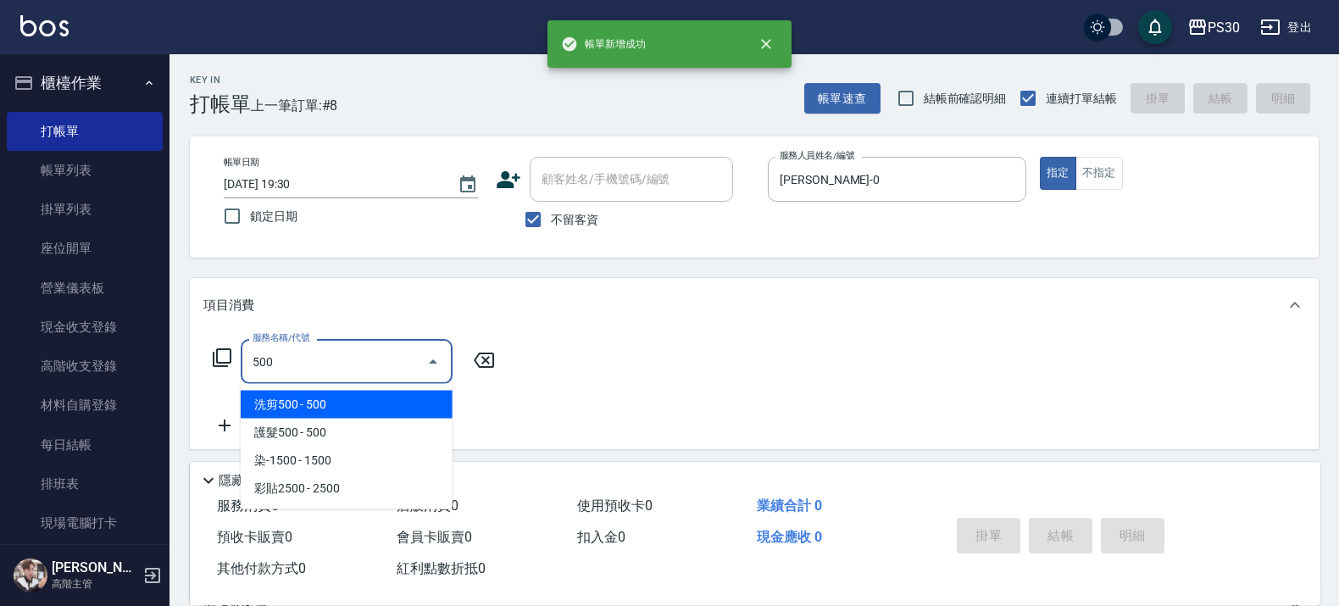
type input "洗剪500(500)"
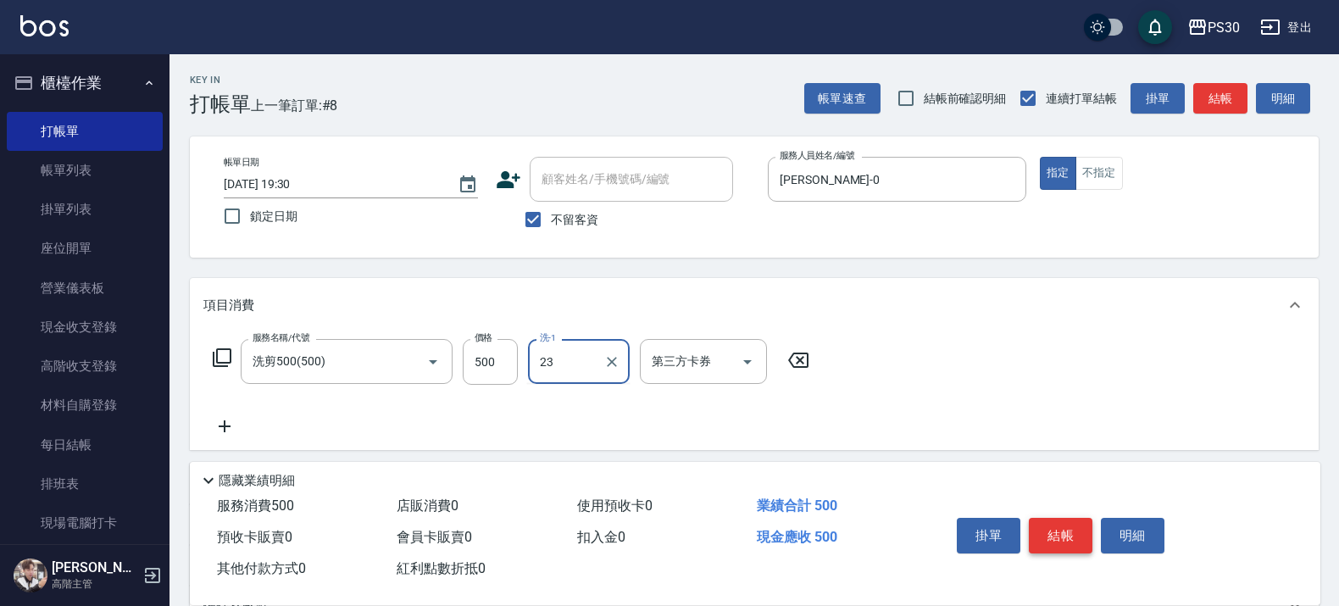
type input "稘稘-23"
click at [1068, 518] on button "結帳" at bounding box center [1061, 536] width 64 height 36
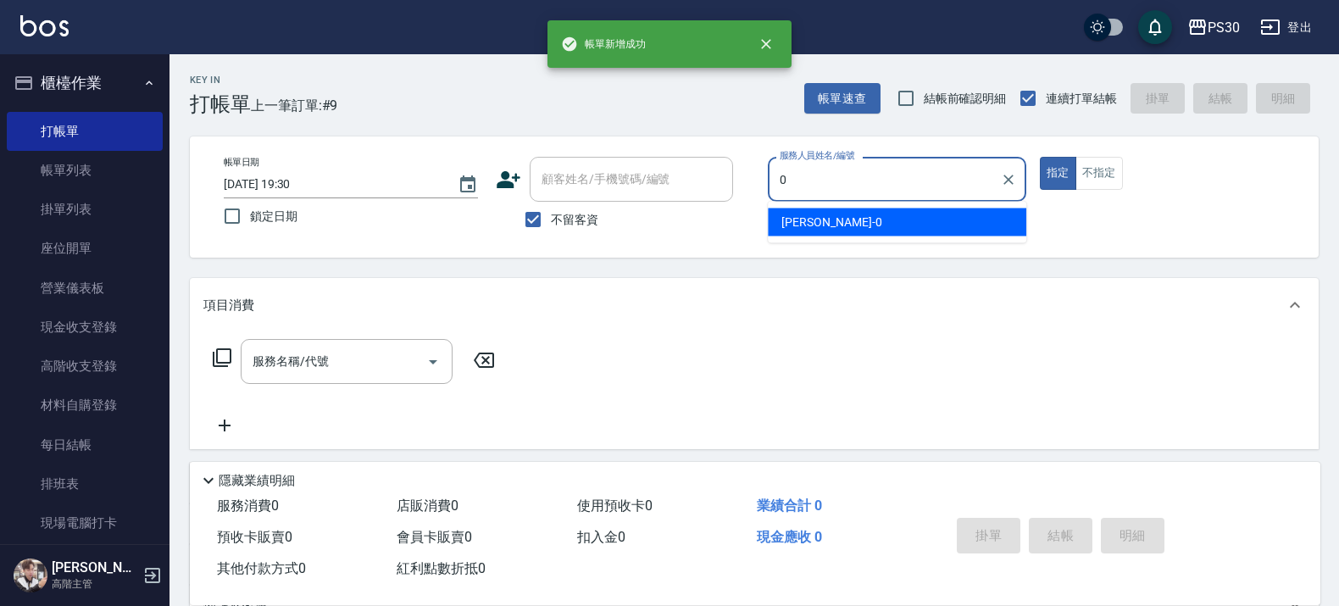
type input "廖金城-0"
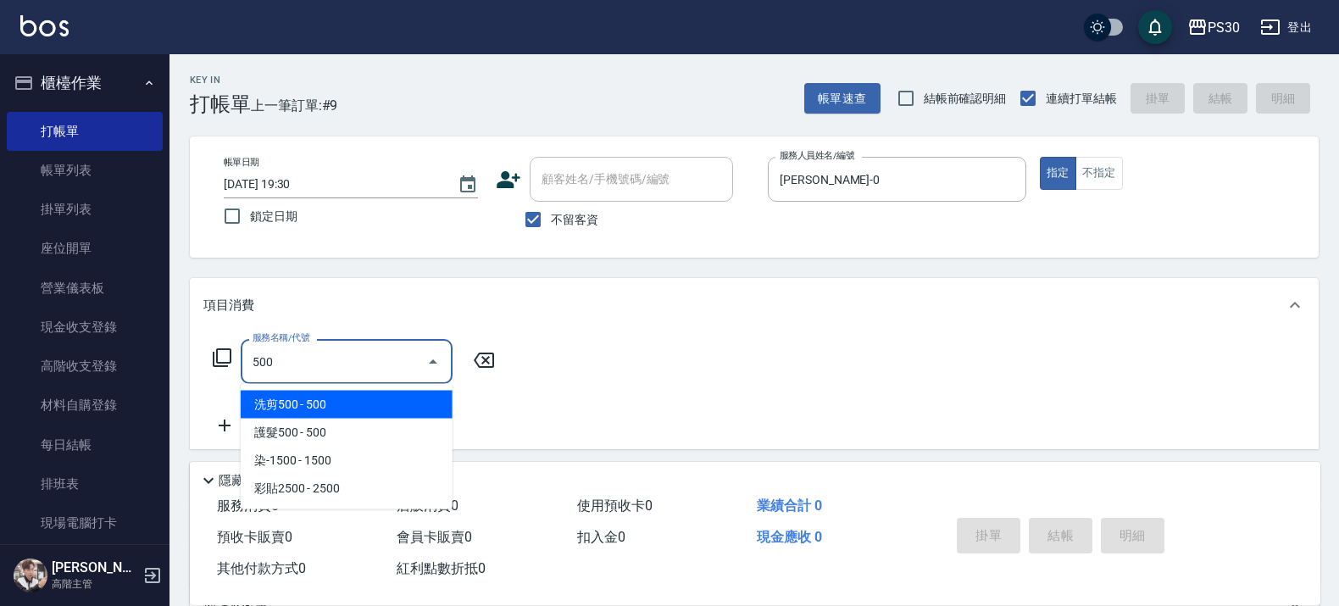
type input "洗剪500(500)"
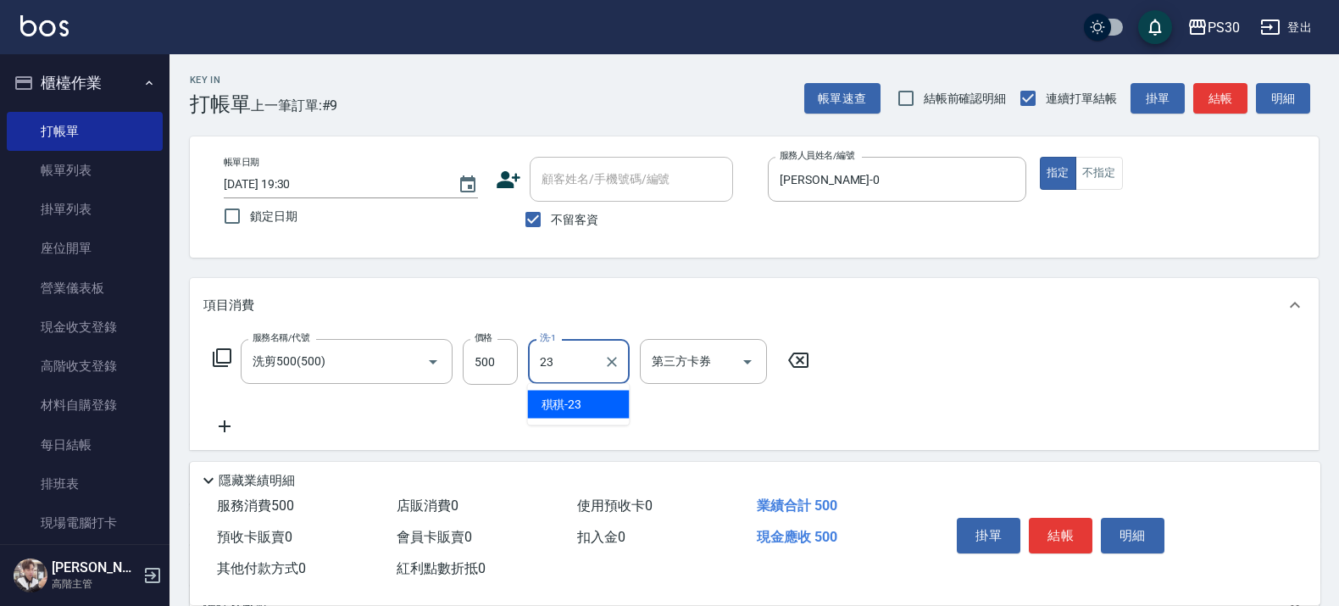
type input "稘稘-23"
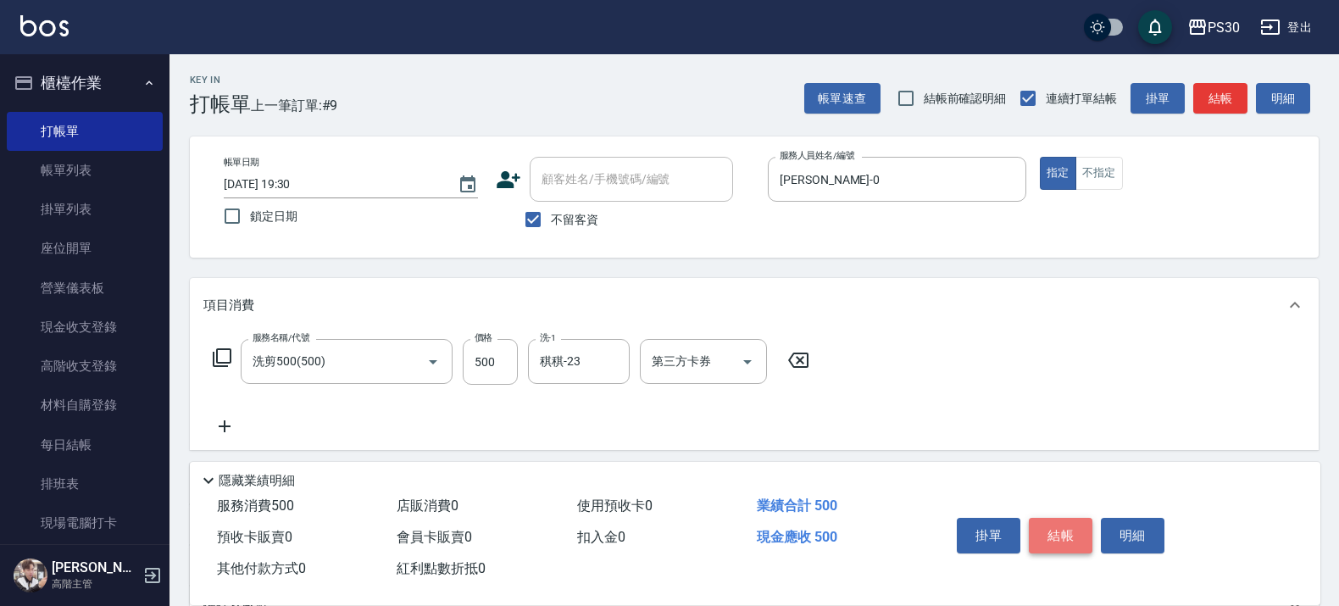
click at [1057, 527] on button "結帳" at bounding box center [1061, 536] width 64 height 36
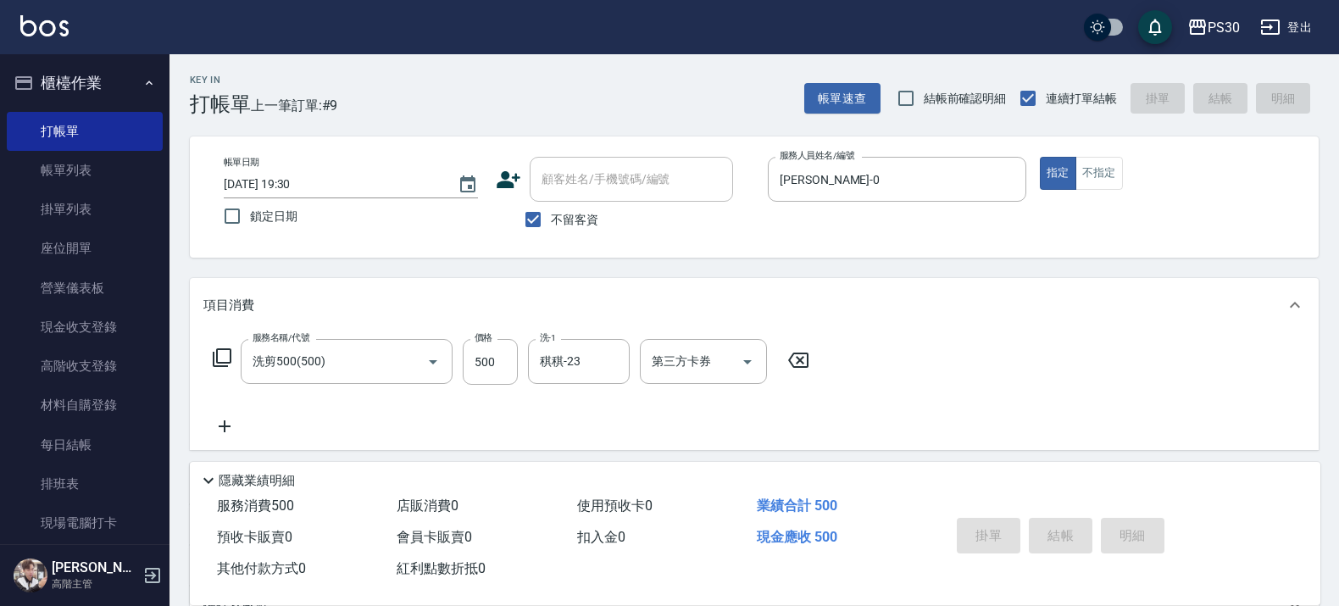
type input "2025/10/04 19:31"
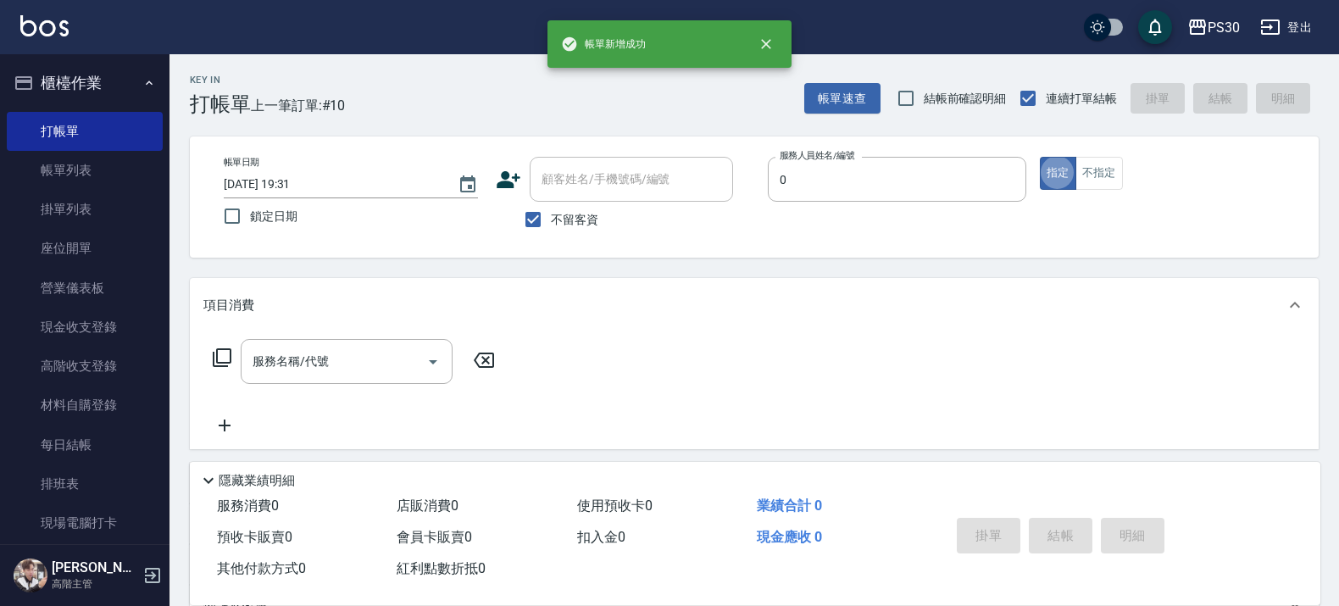
type input "廖金城-0"
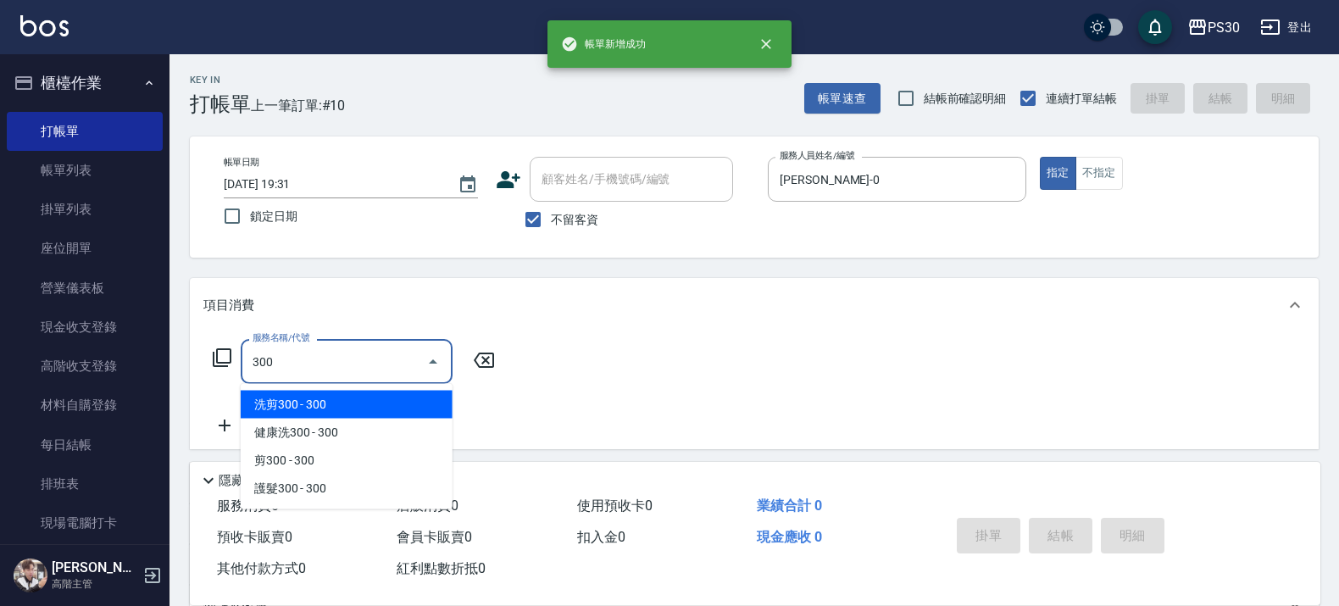
type input "洗剪300(300)"
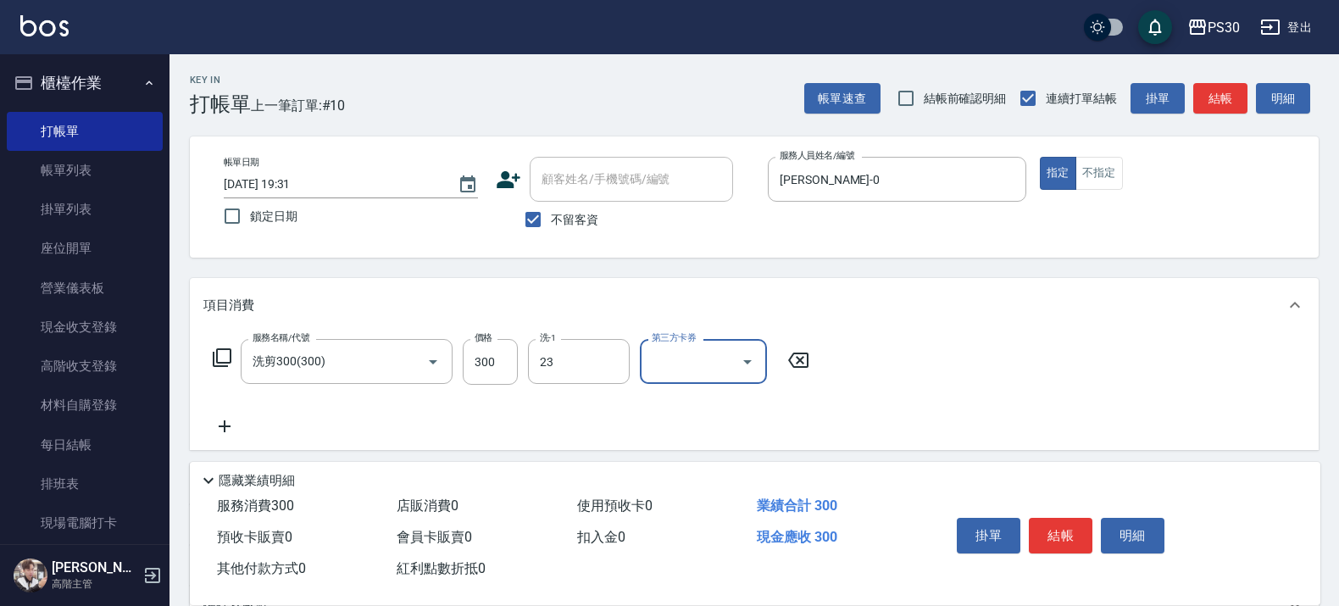
type input "稘稘-23"
click at [1102, 158] on button "不指定" at bounding box center [1098, 173] width 47 height 33
click at [1068, 524] on button "結帳" at bounding box center [1061, 536] width 64 height 36
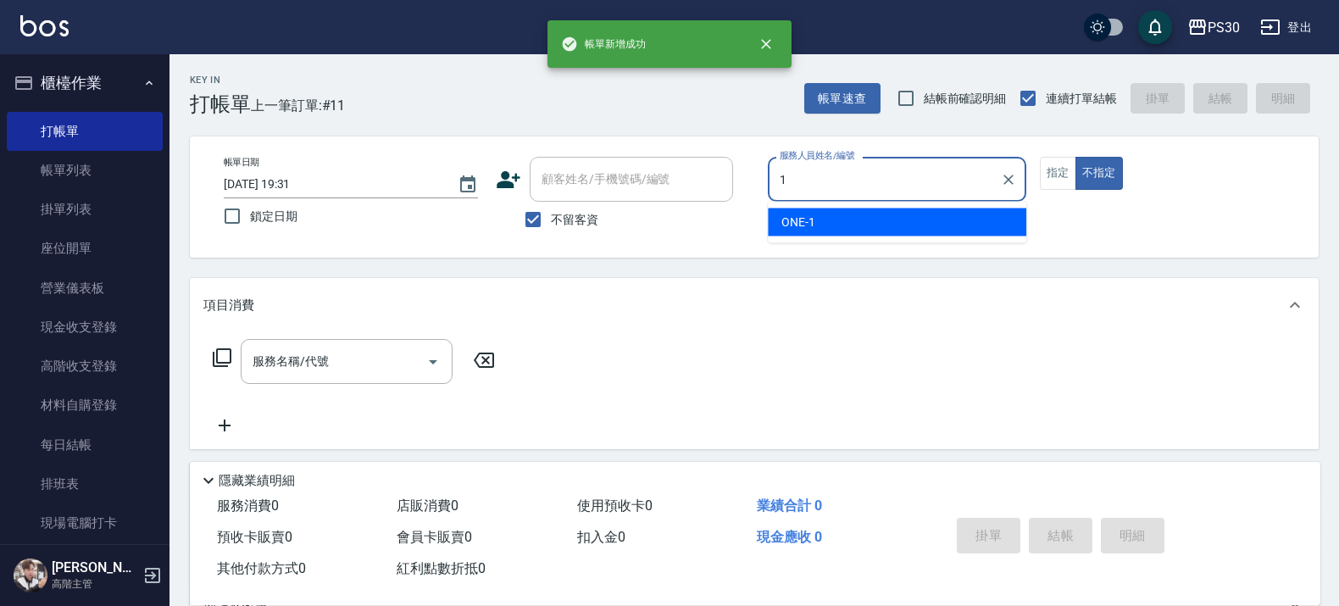
type input "ONE-1"
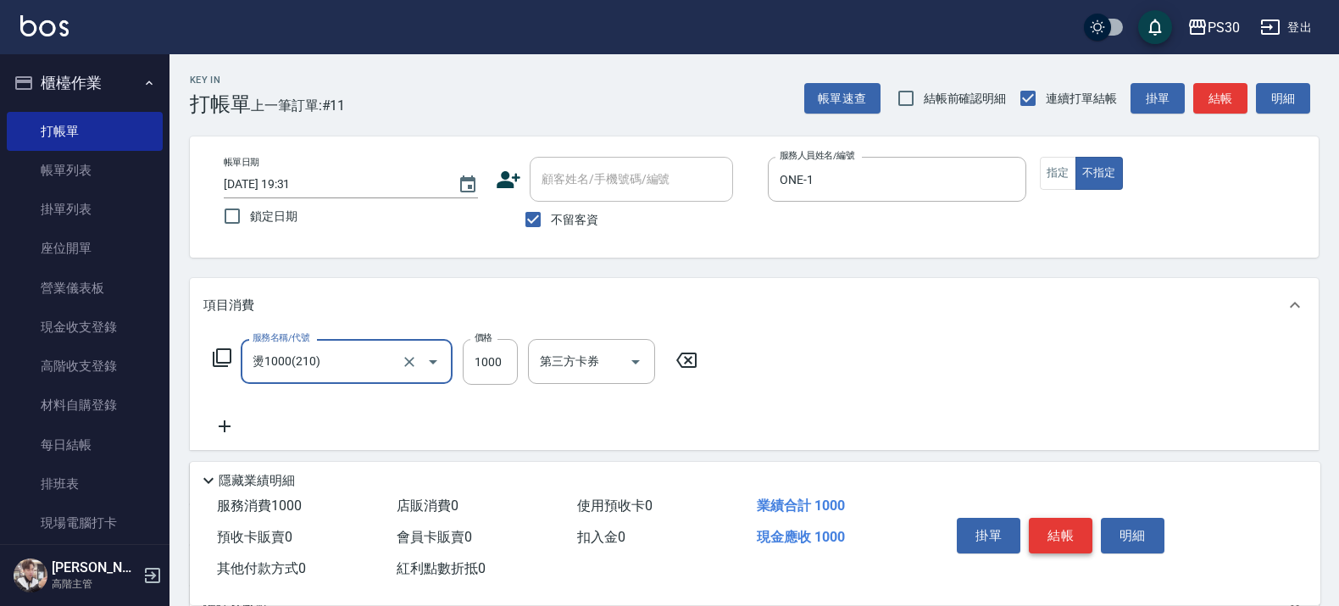
type input "燙1000(210)"
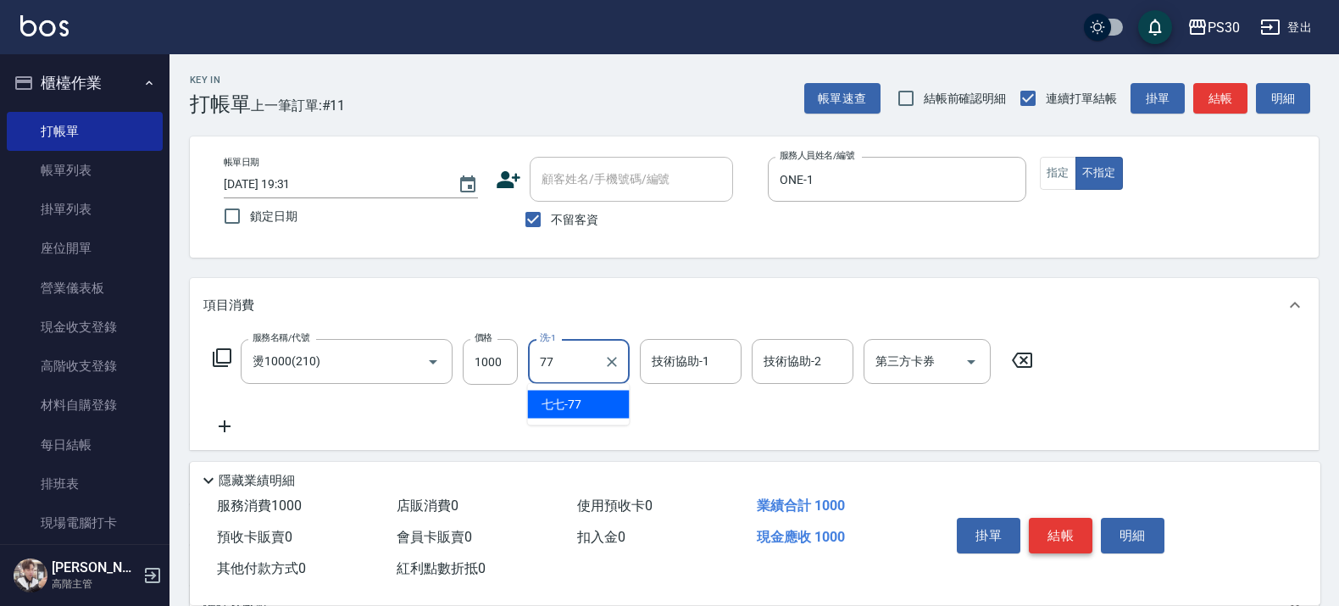
type input "七七-77"
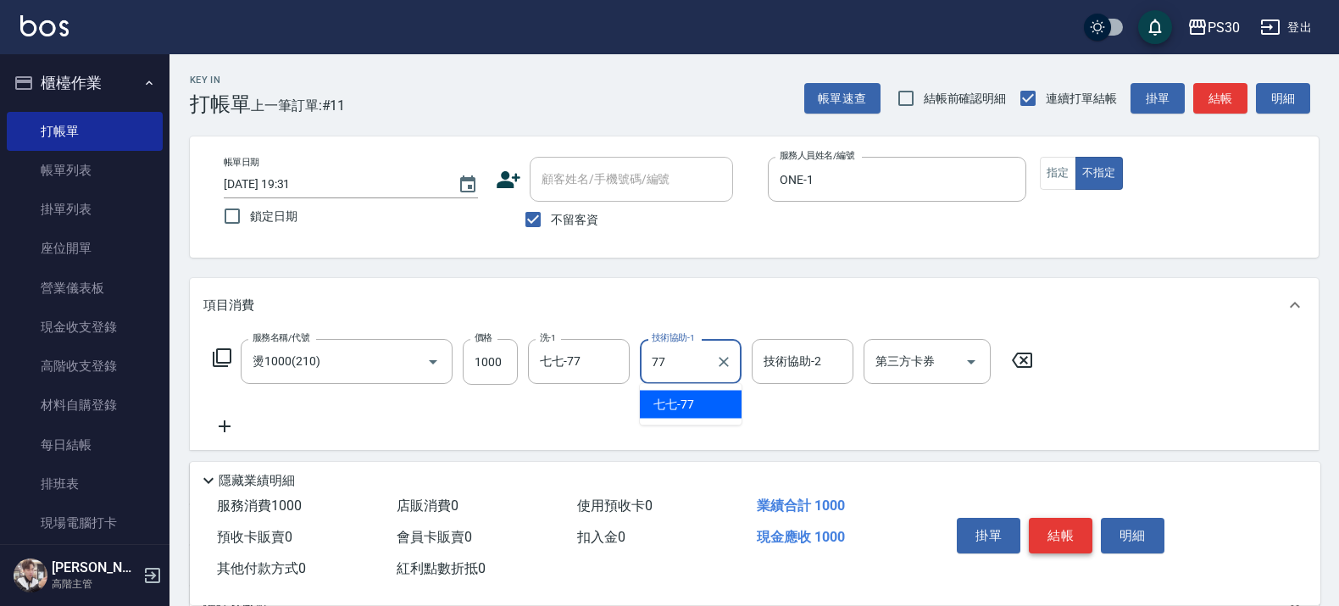
type input "七七-77"
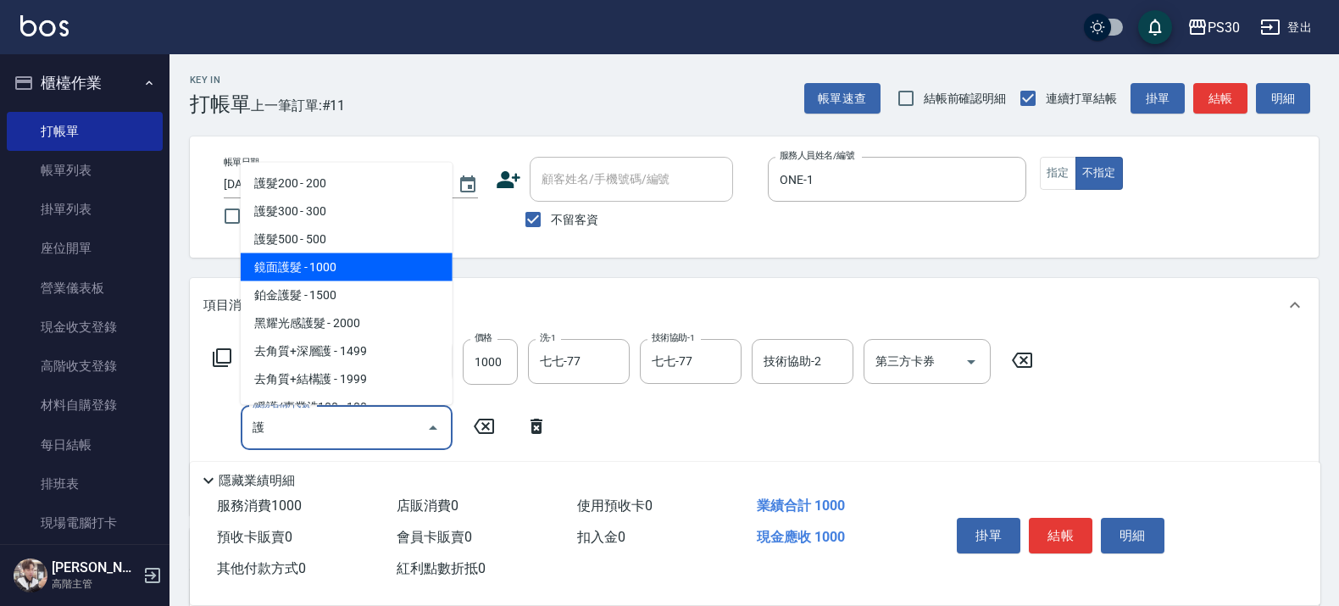
click at [311, 260] on span "鏡面護髮 - 1000" at bounding box center [347, 267] width 212 height 28
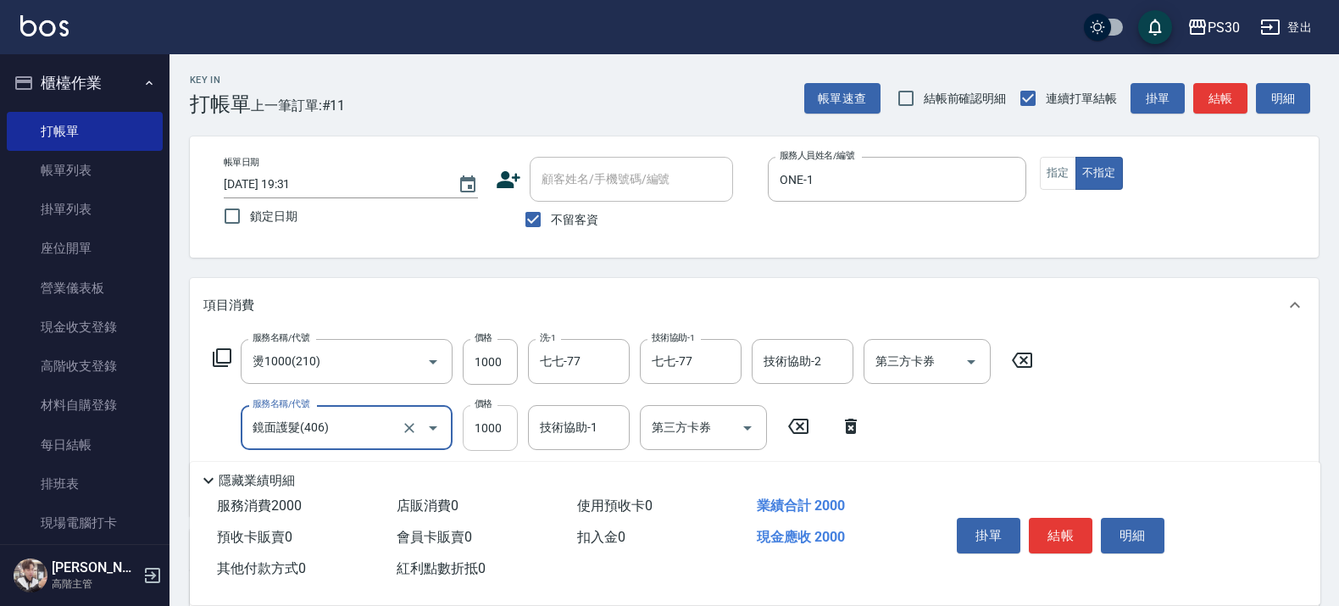
type input "鏡面護髮(406)"
click at [500, 417] on input "1000" at bounding box center [490, 428] width 55 height 46
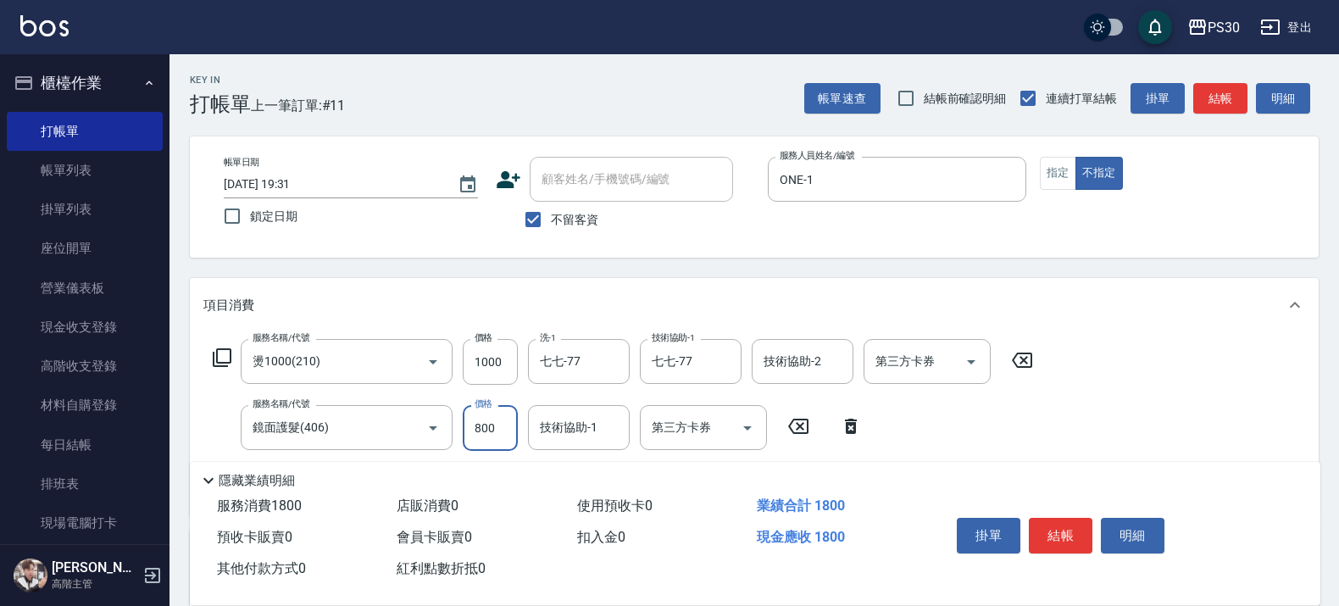
type input "800"
click at [1049, 175] on button "指定" at bounding box center [1058, 173] width 36 height 33
click at [1049, 527] on button "結帳" at bounding box center [1061, 536] width 64 height 36
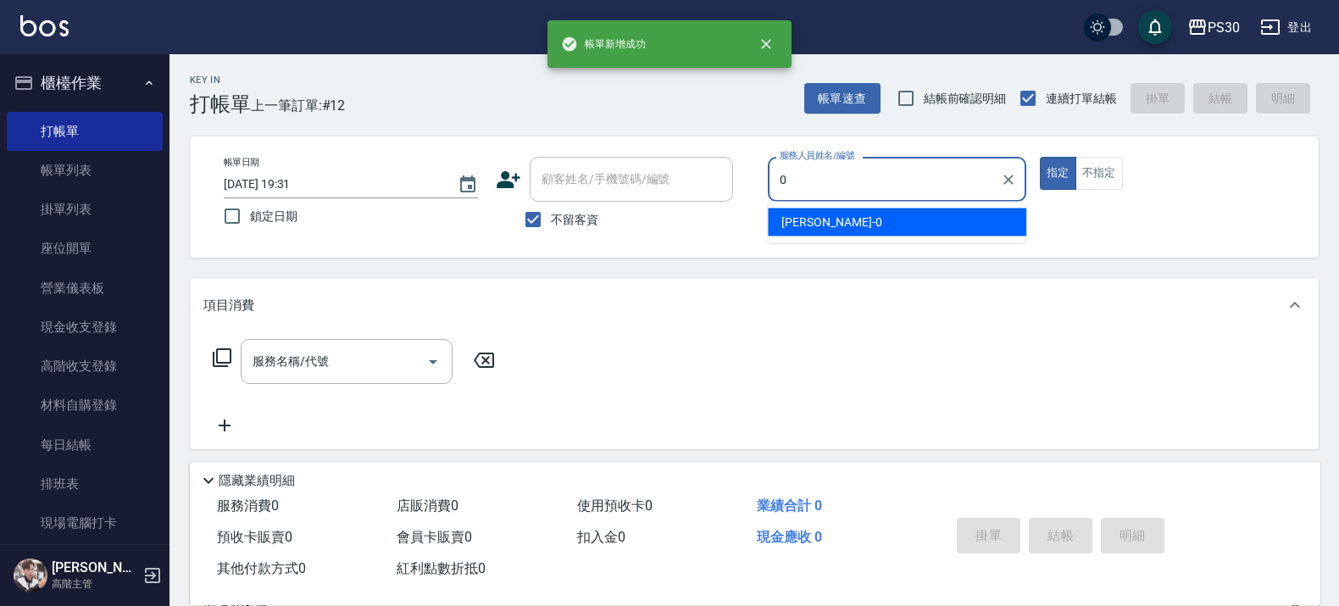
type input "廖金城-0"
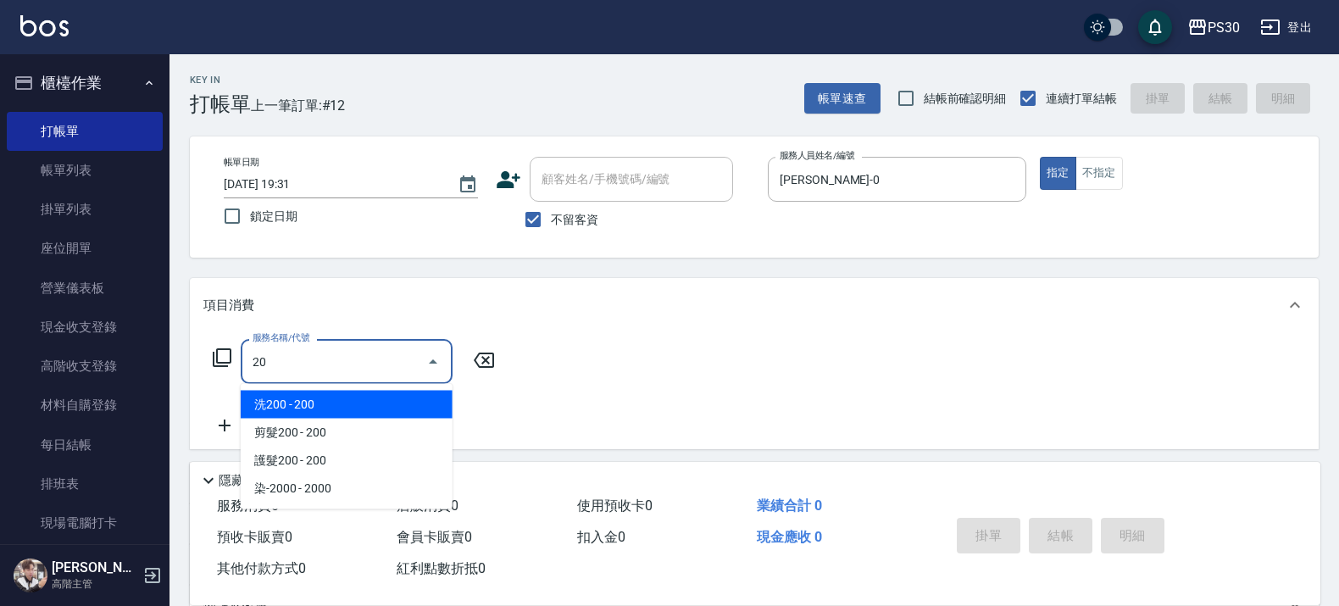
type input "2"
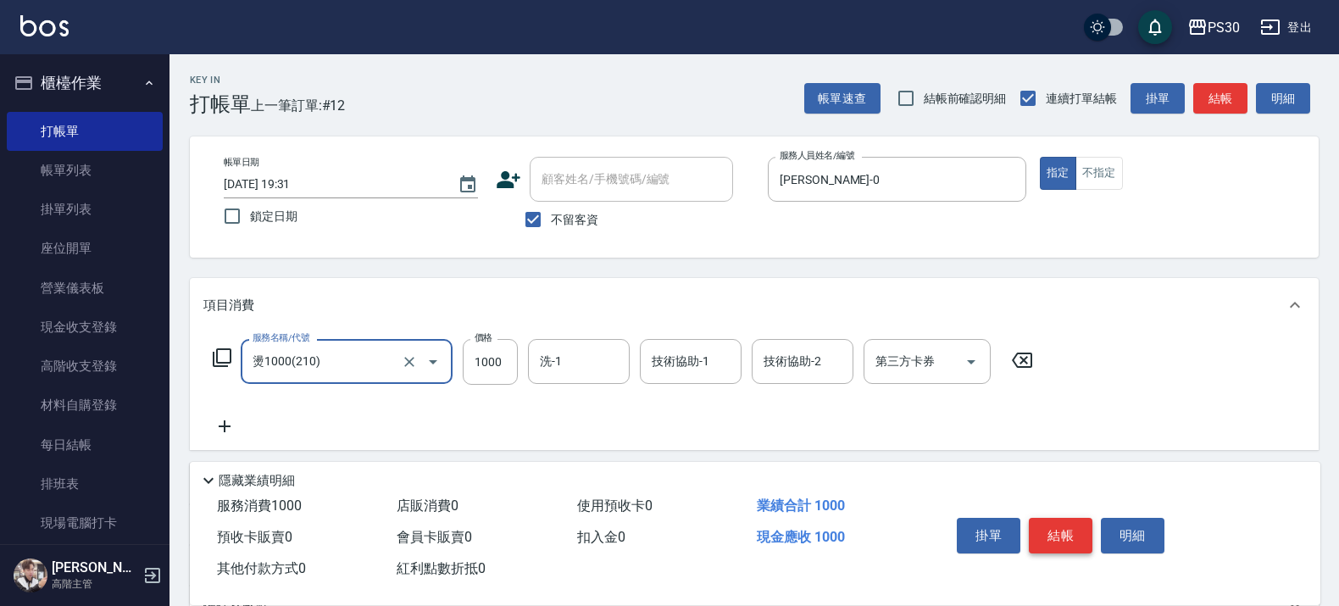
type input "燙1000(210)"
type input "2000"
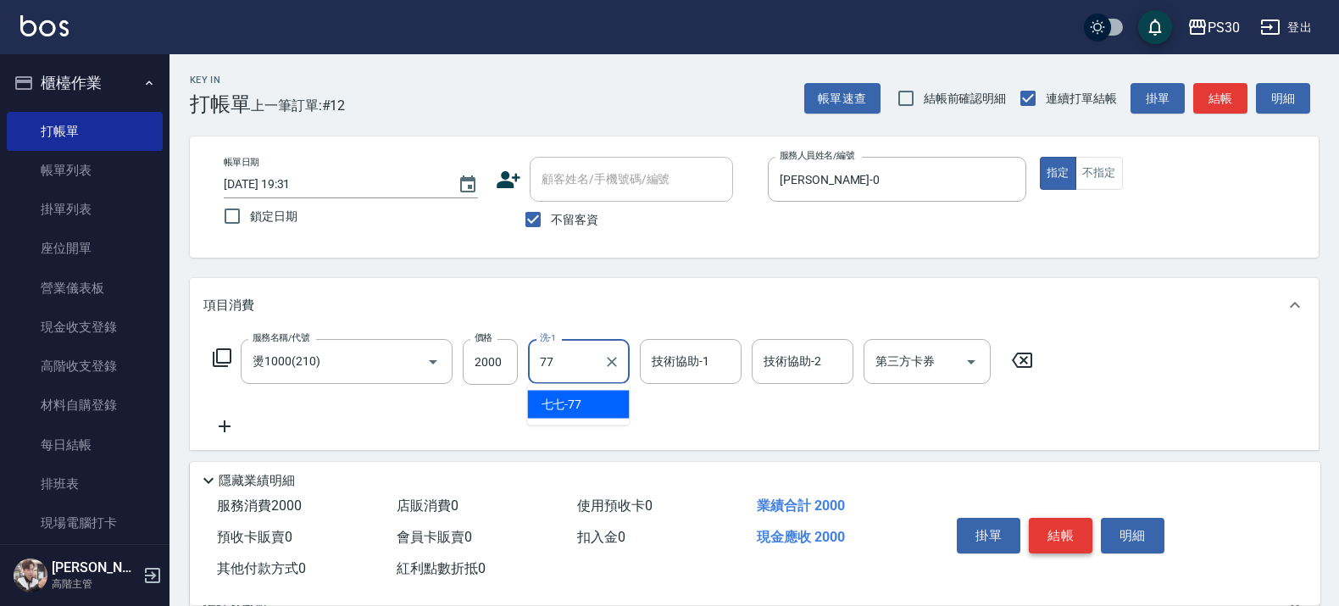
type input "七七-77"
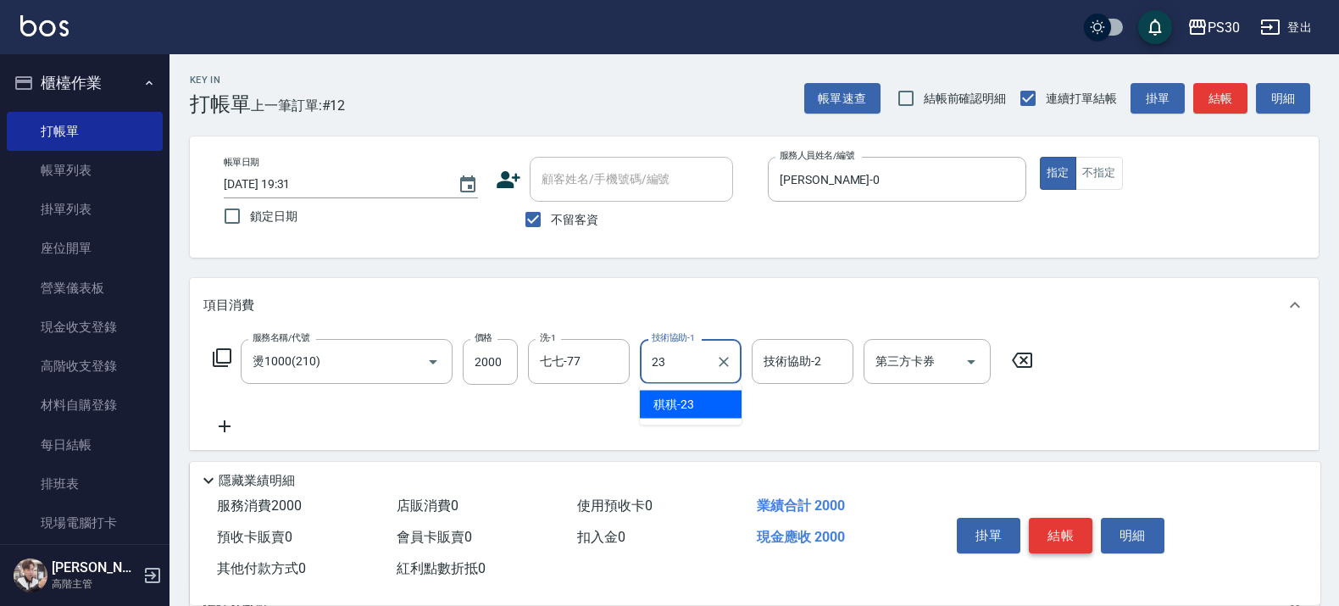
type input "稘稘-23"
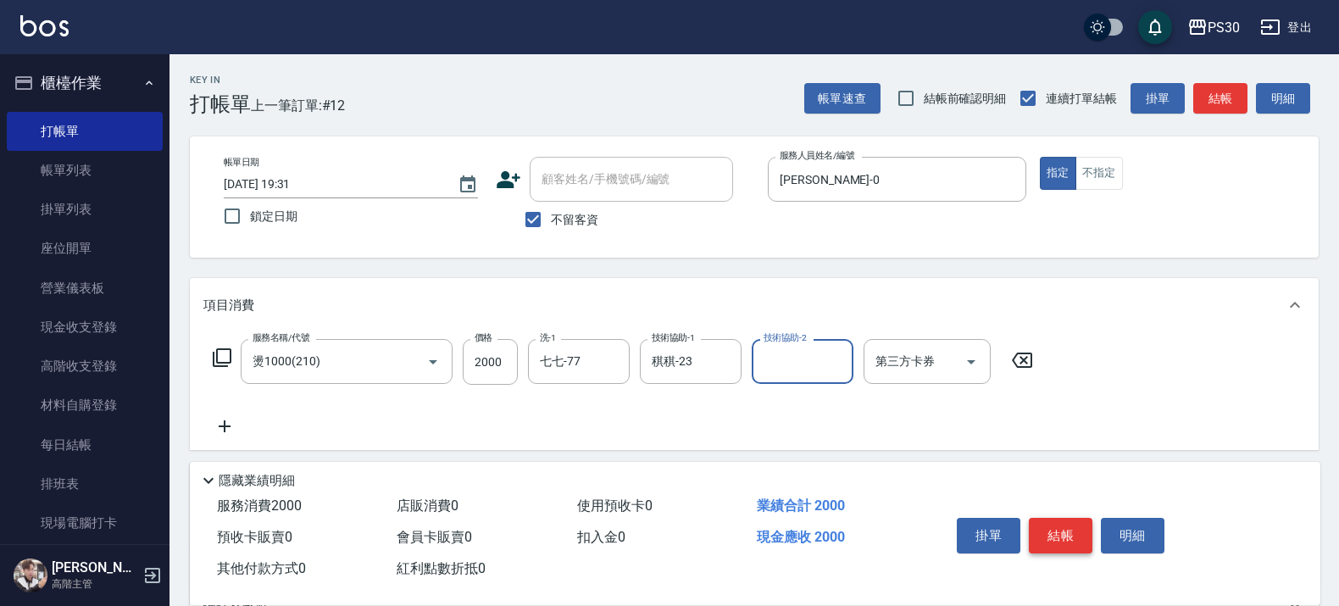
click at [1056, 523] on button "結帳" at bounding box center [1061, 536] width 64 height 36
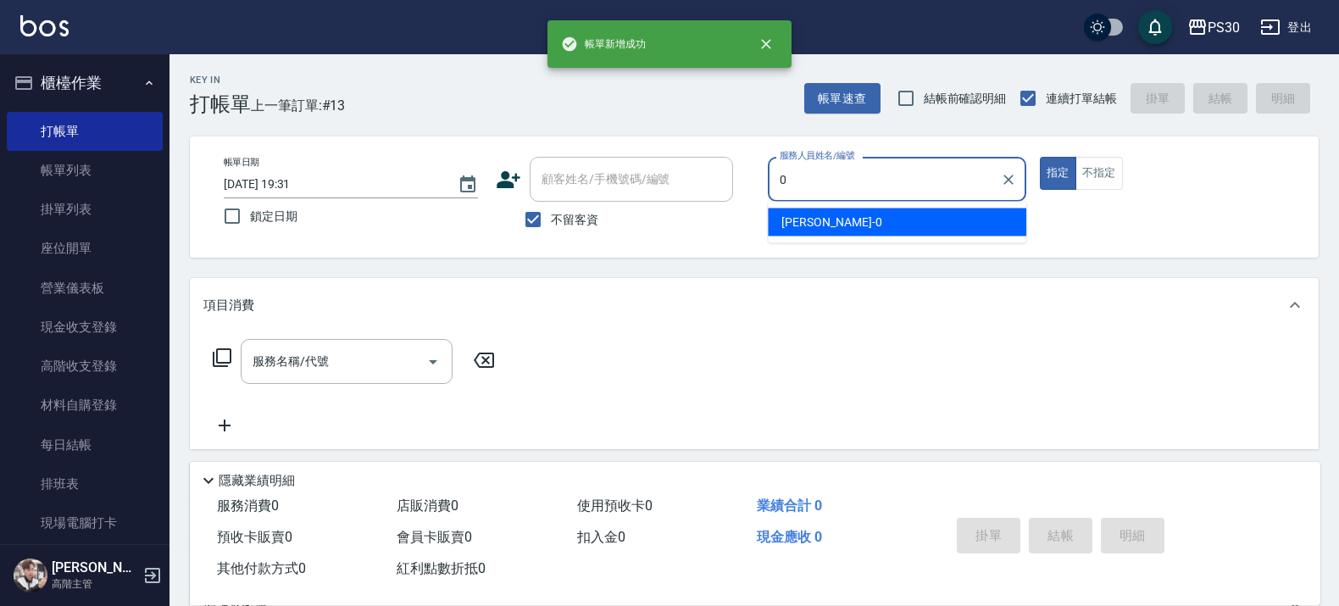
type input "廖金城-0"
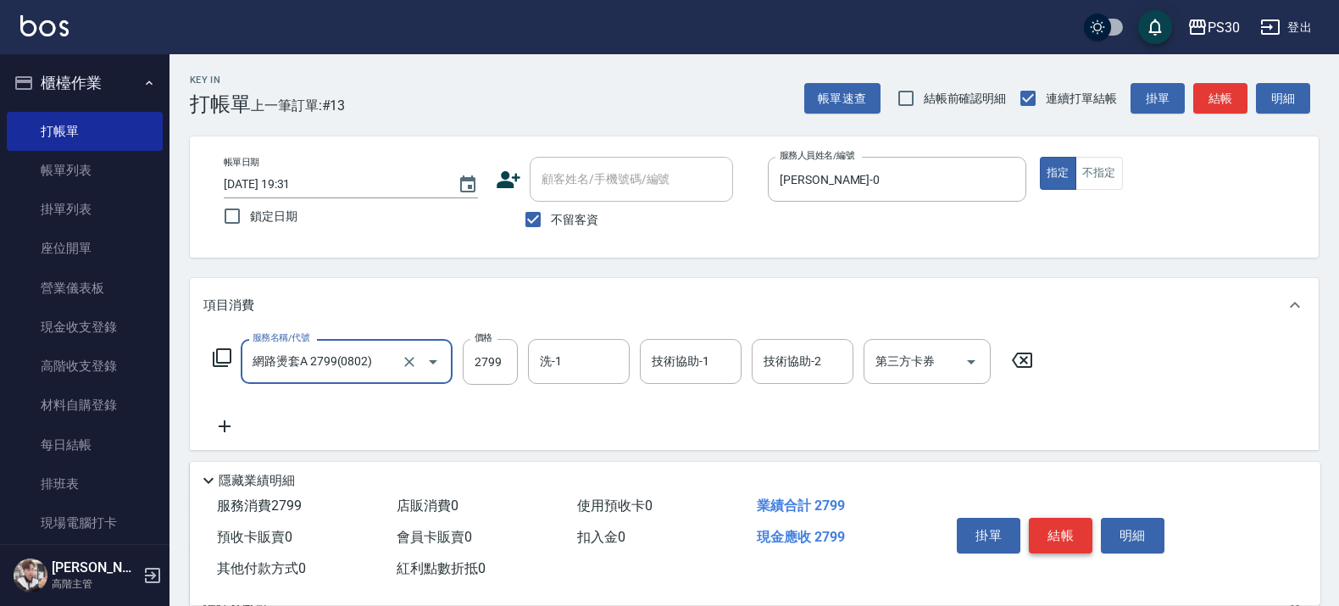
type input "網路燙套A 2799(0802)"
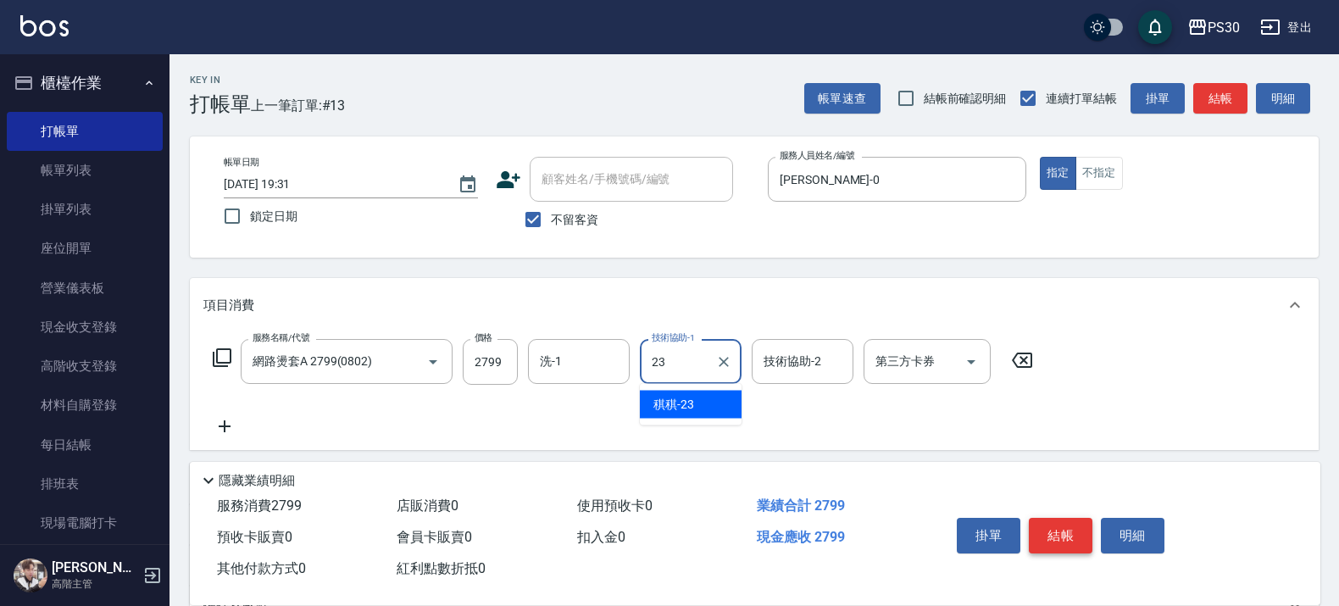
type input "稘稘-23"
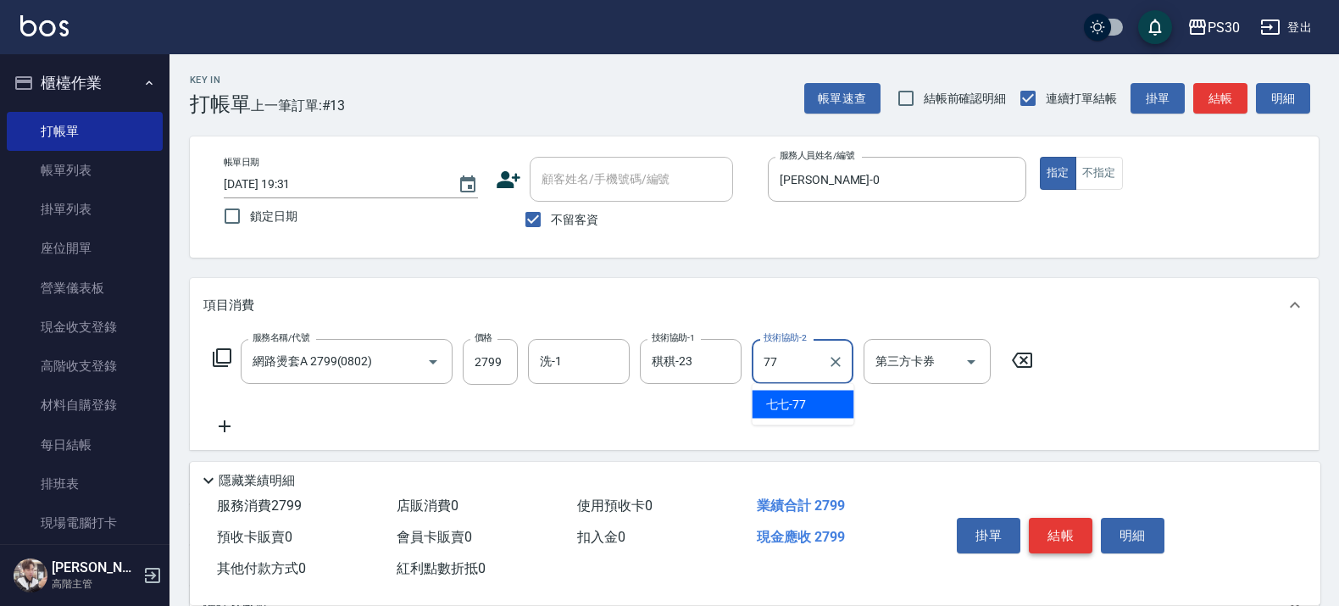
type input "七七-77"
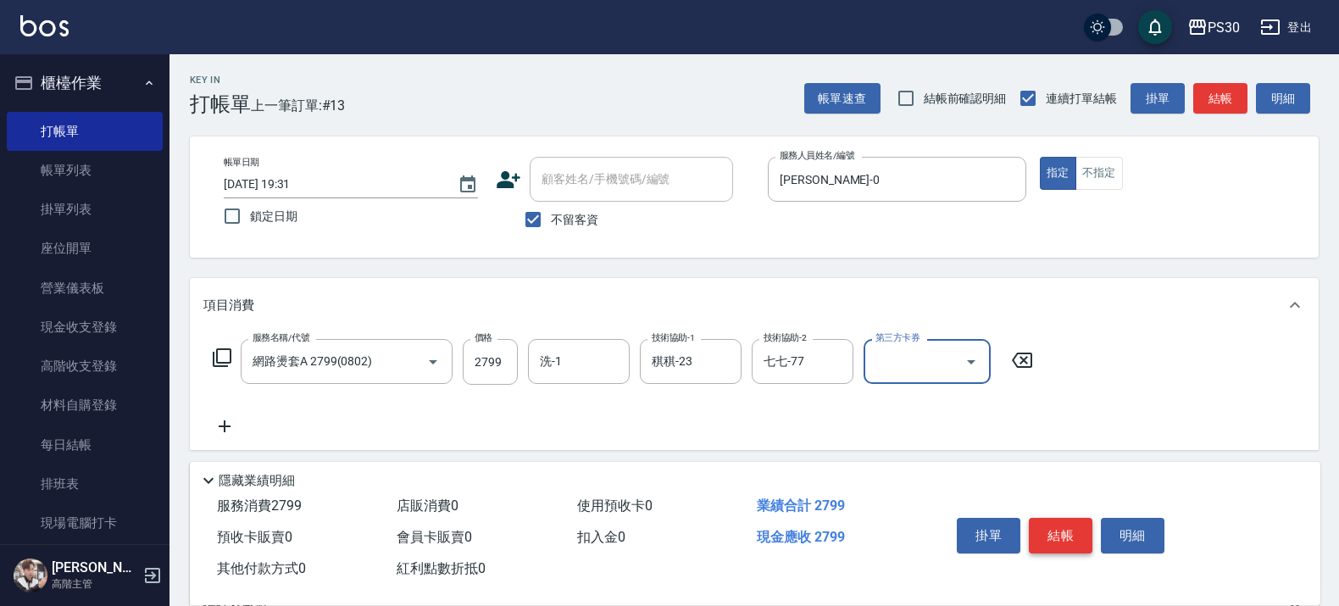
click at [1070, 521] on button "結帳" at bounding box center [1061, 536] width 64 height 36
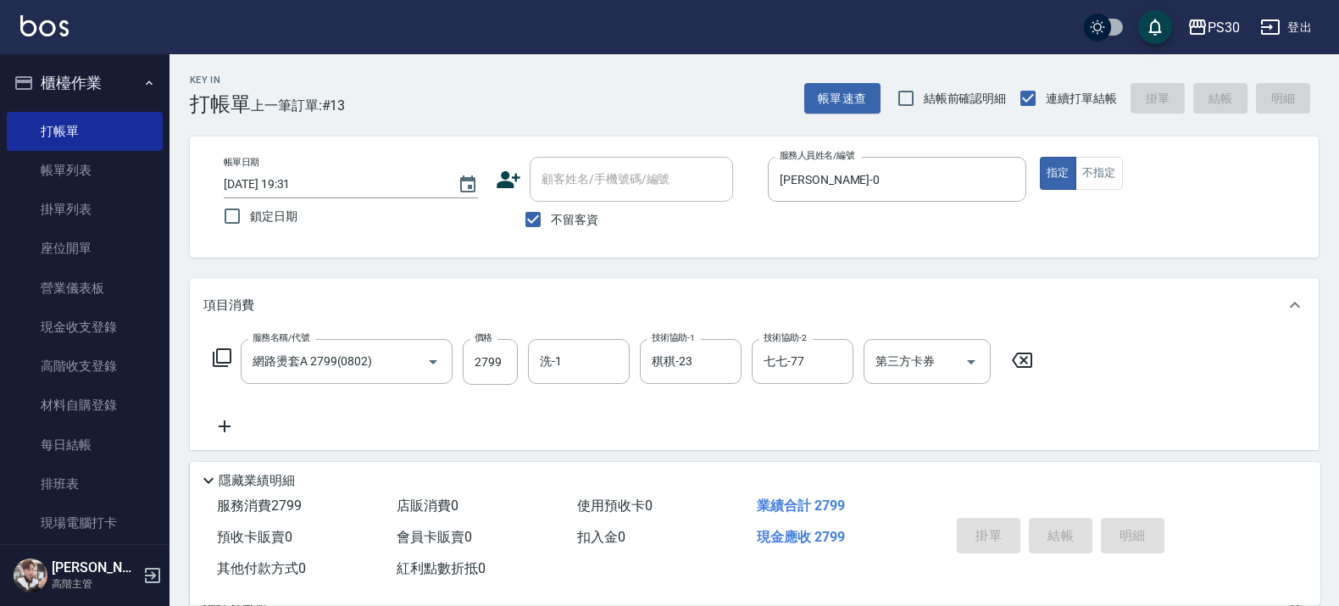
type input "2025/10/04 19:32"
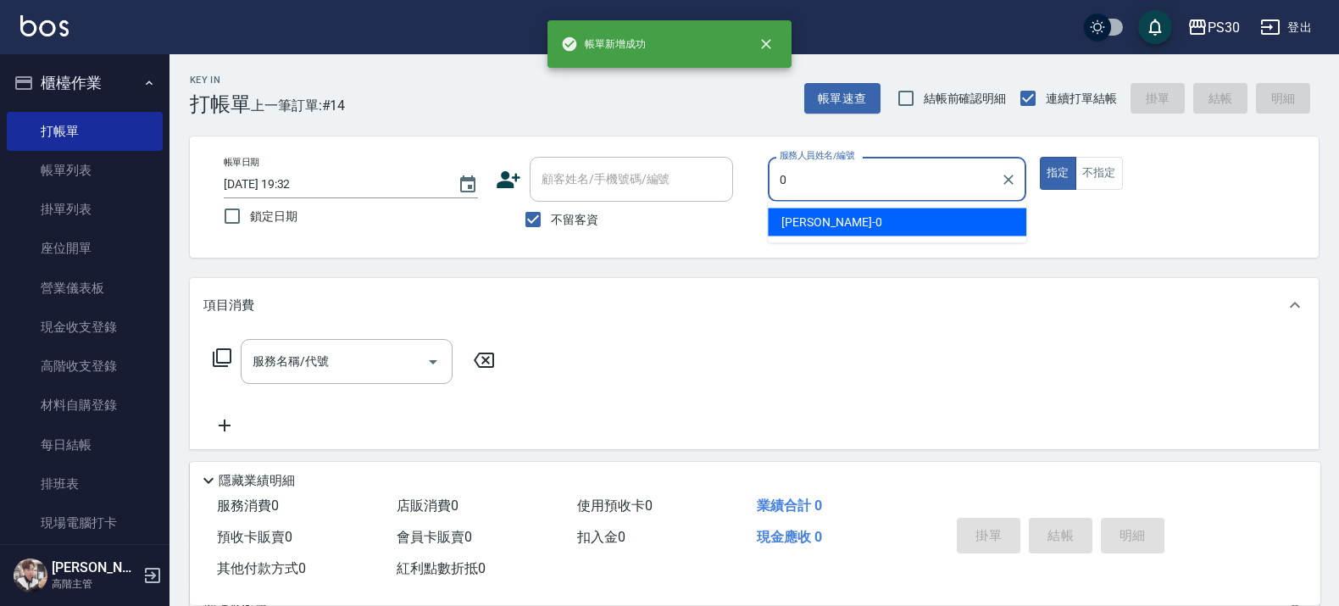
type input "廖金城-0"
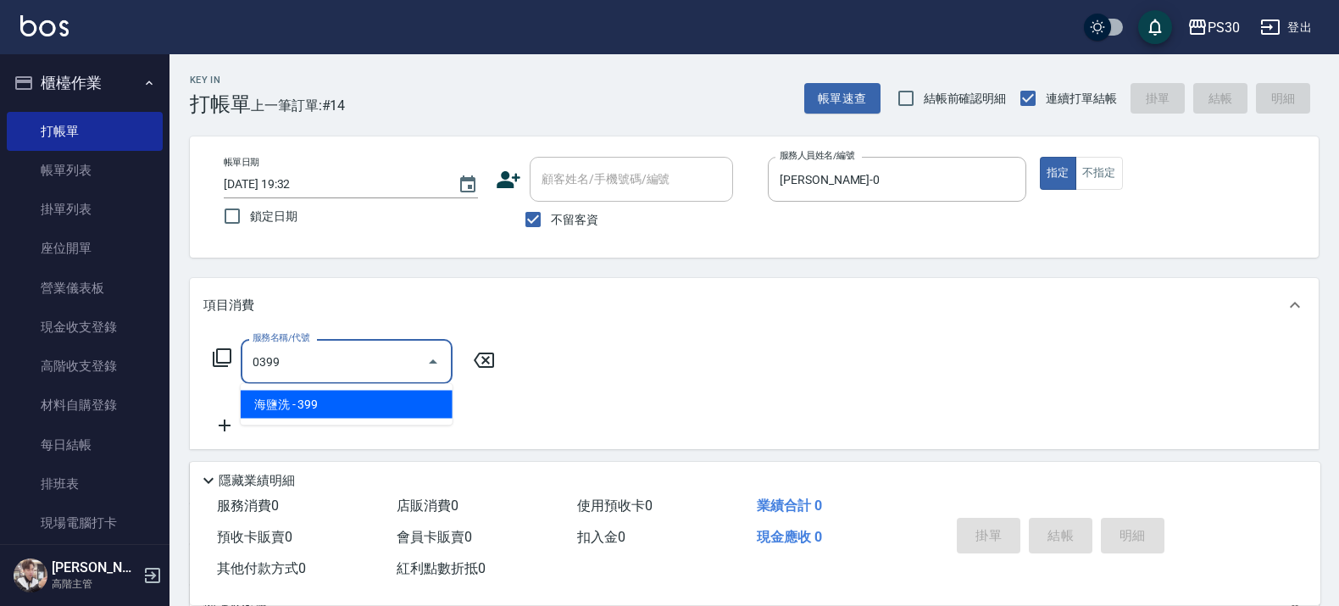
type input "海鹽洗(0399)"
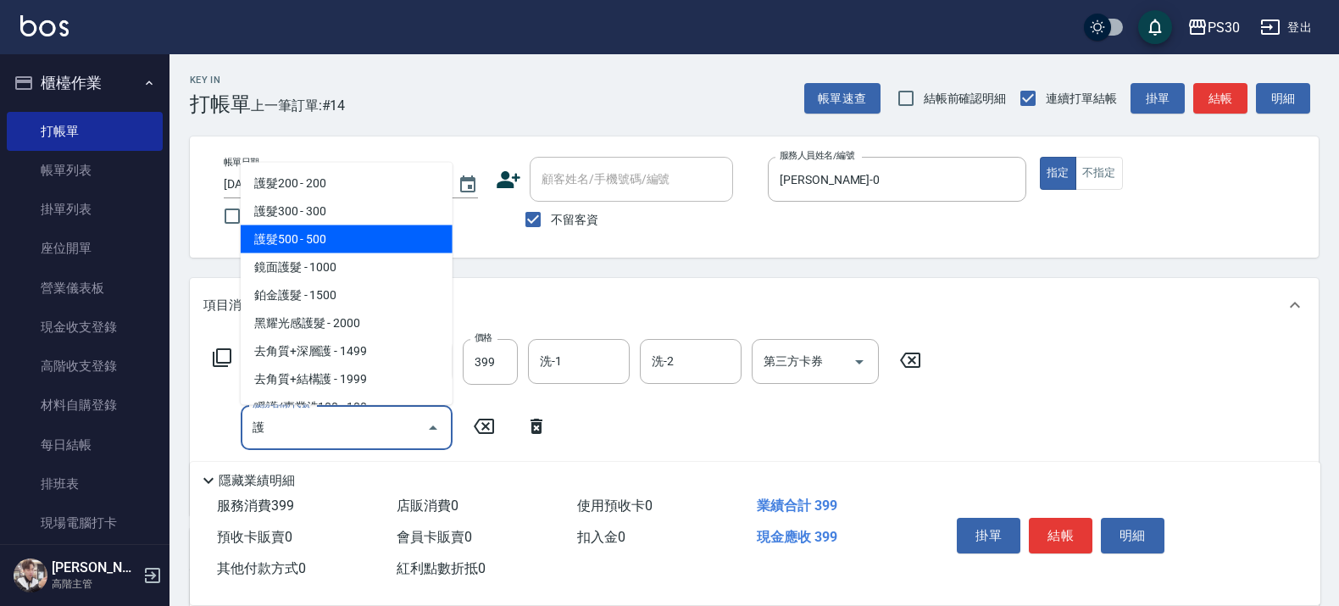
click at [259, 239] on span "護髮500 - 500" at bounding box center [347, 239] width 212 height 28
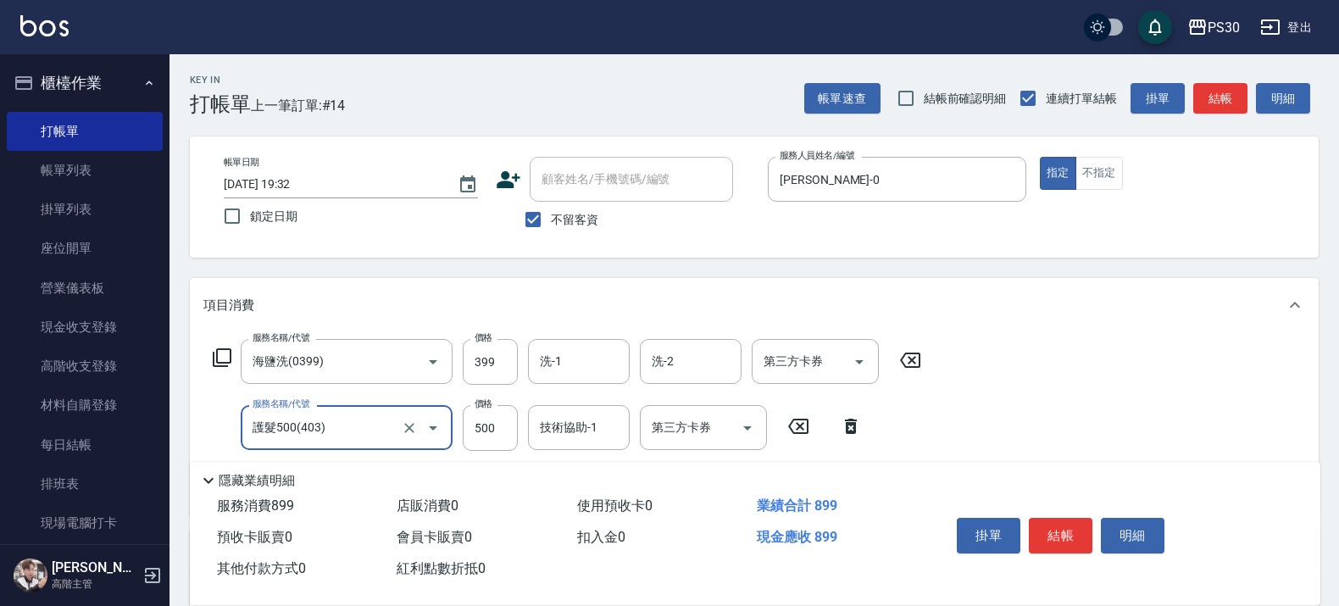
type input "護髮500(403)"
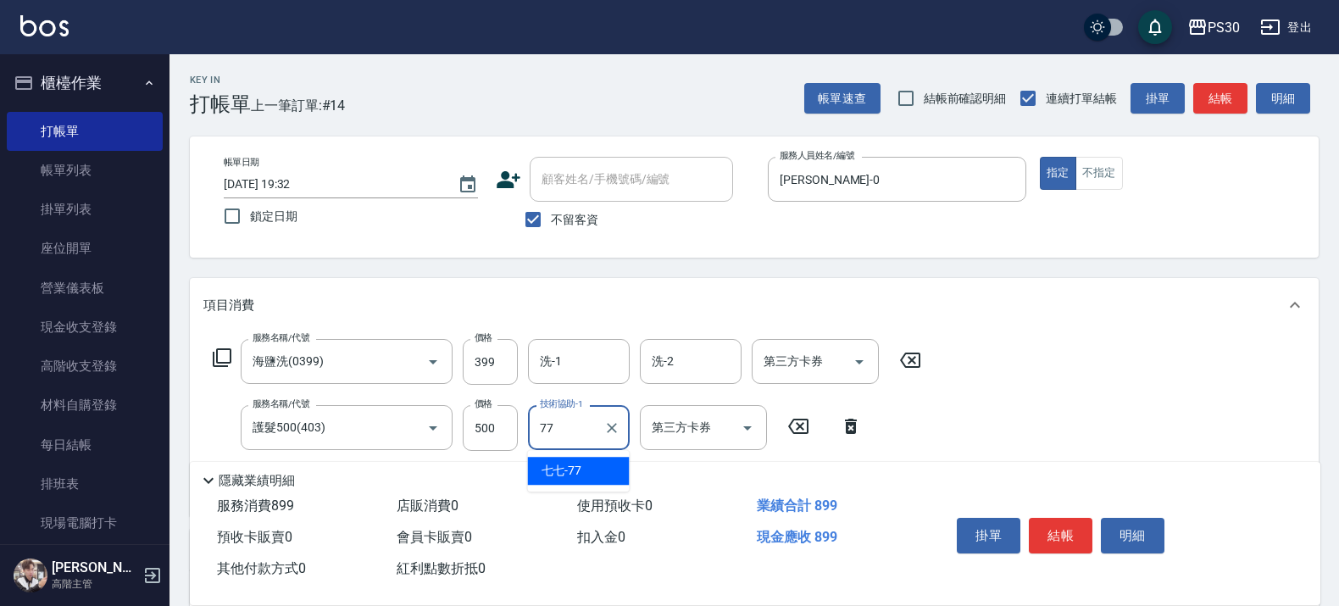
type input "七七-77"
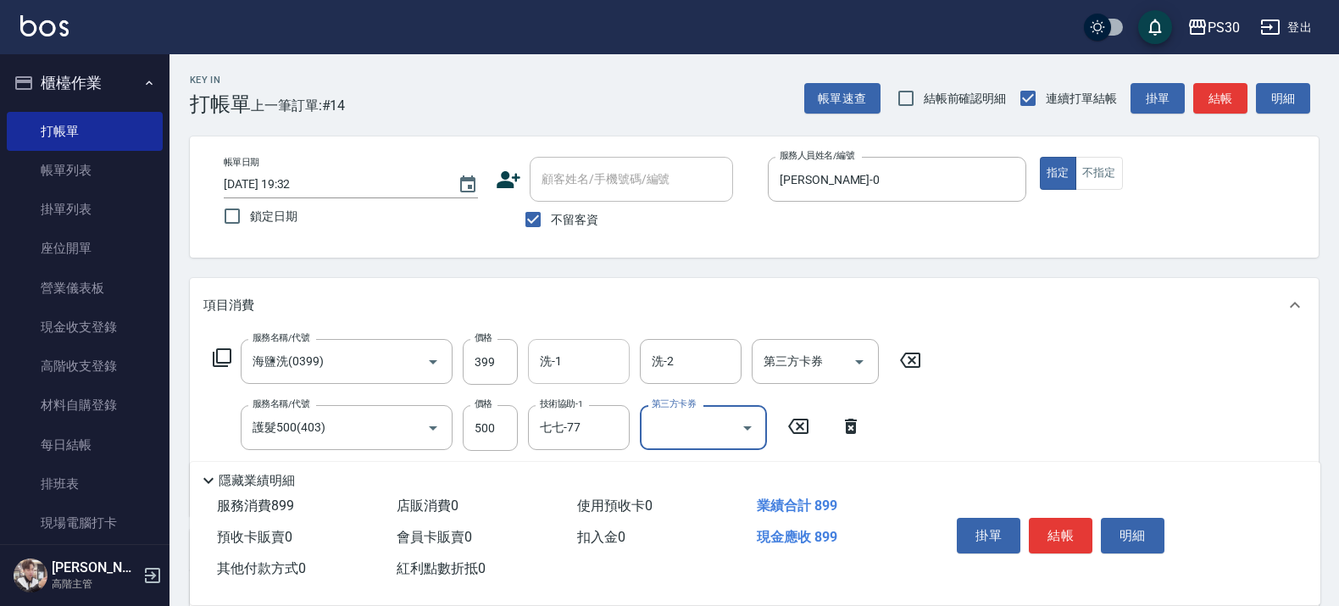
click at [587, 345] on div "洗-1" at bounding box center [579, 361] width 102 height 45
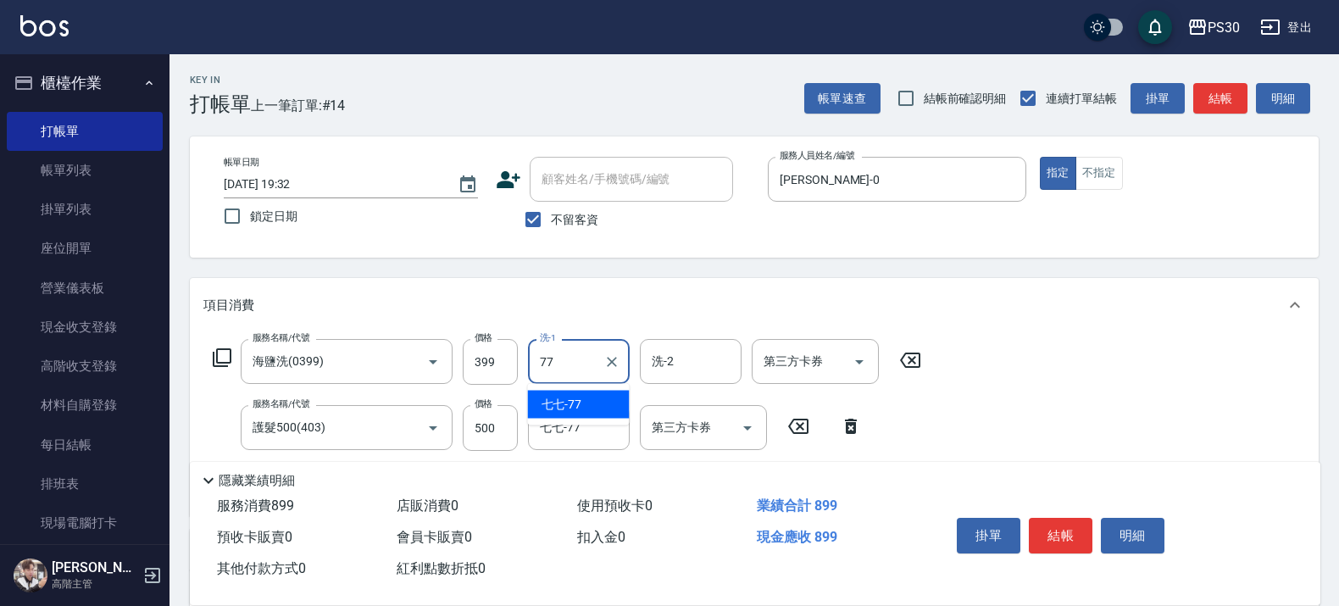
type input "七七-77"
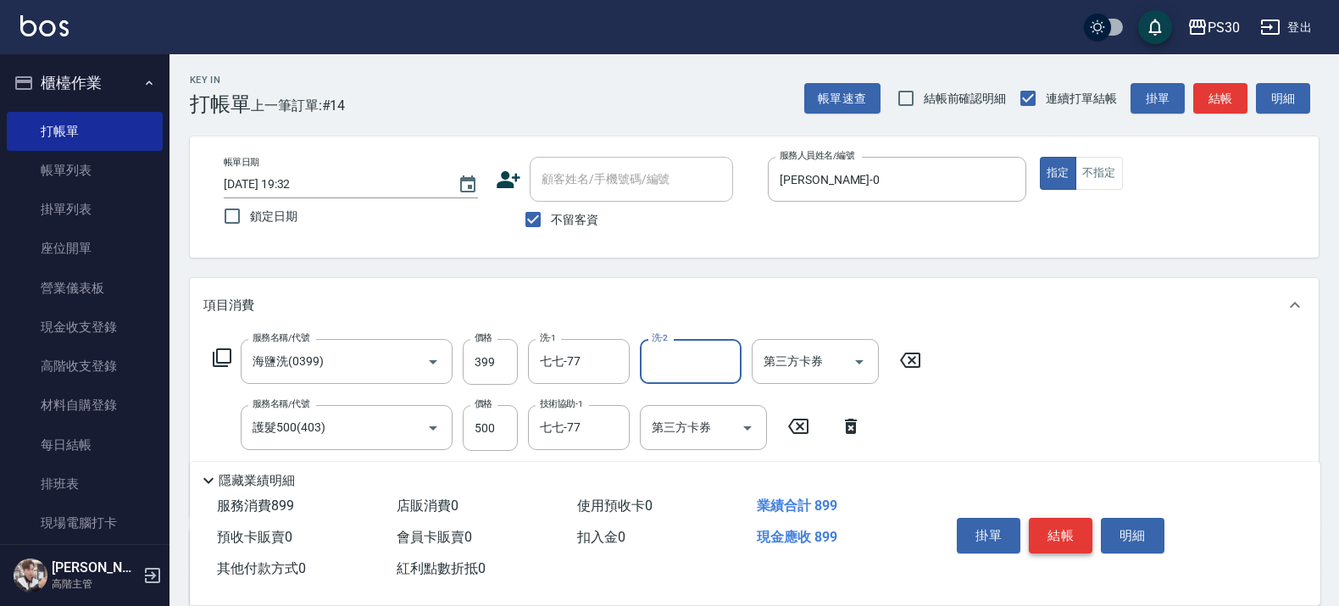
click at [1041, 525] on button "結帳" at bounding box center [1061, 536] width 64 height 36
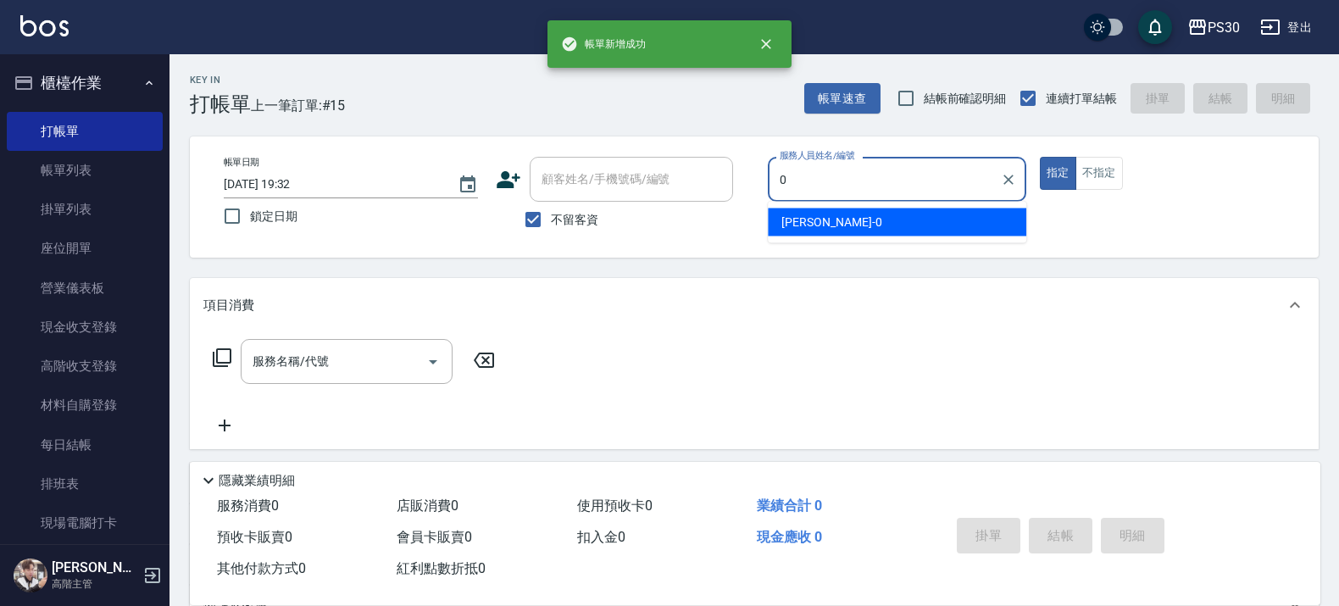
type input "廖金城-0"
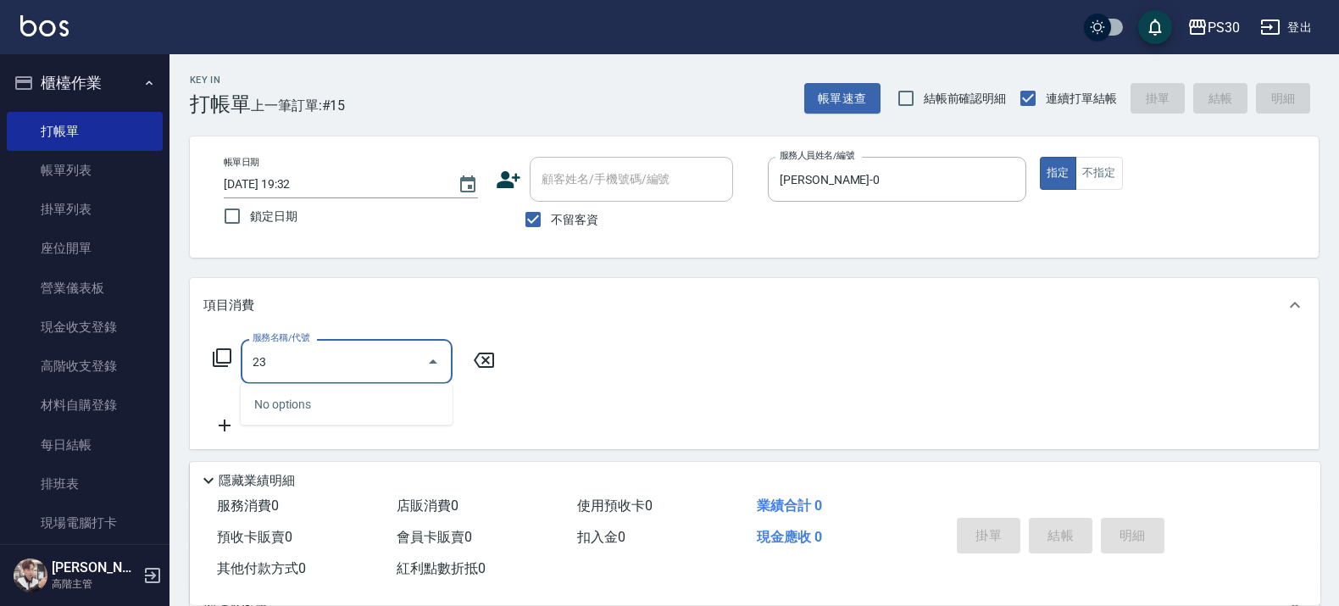
type input "2"
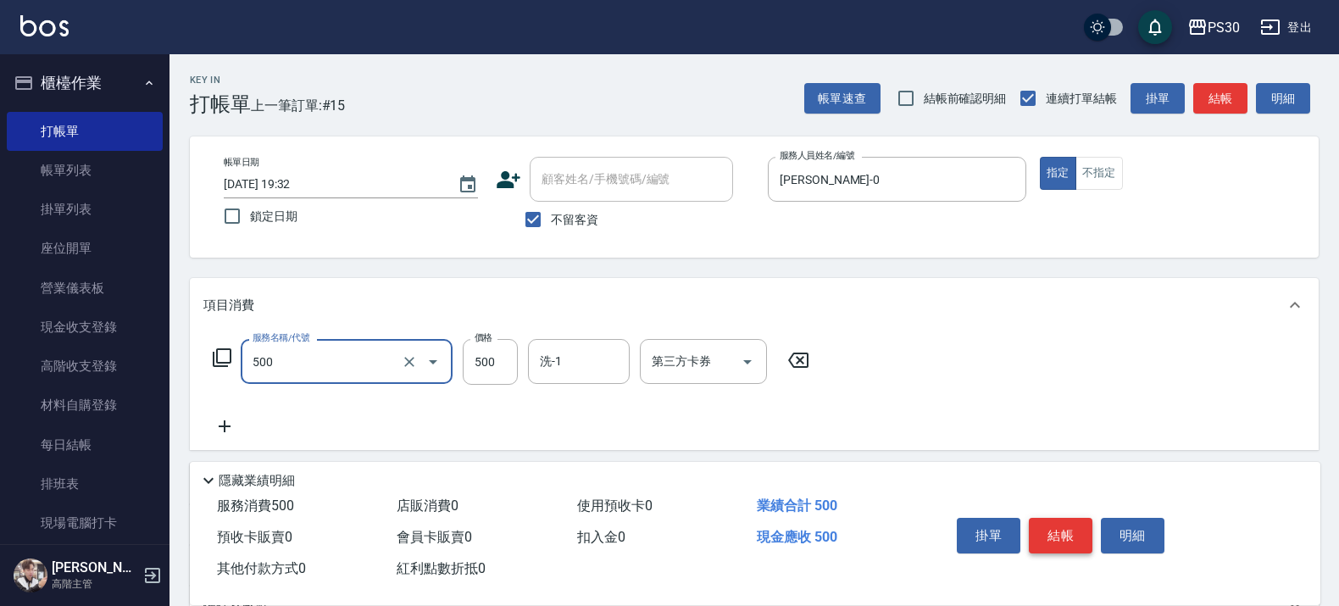
type input "洗剪500(500)"
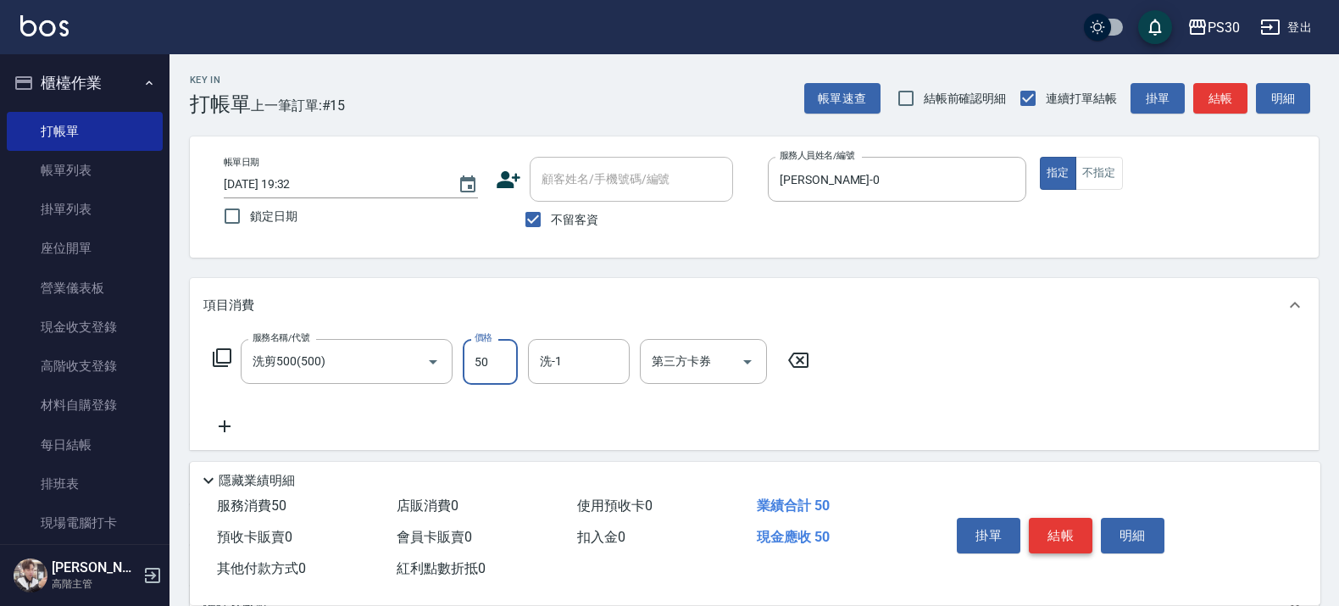
type input "500"
type input "稘稘-23"
click at [1064, 518] on button "結帳" at bounding box center [1061, 536] width 64 height 36
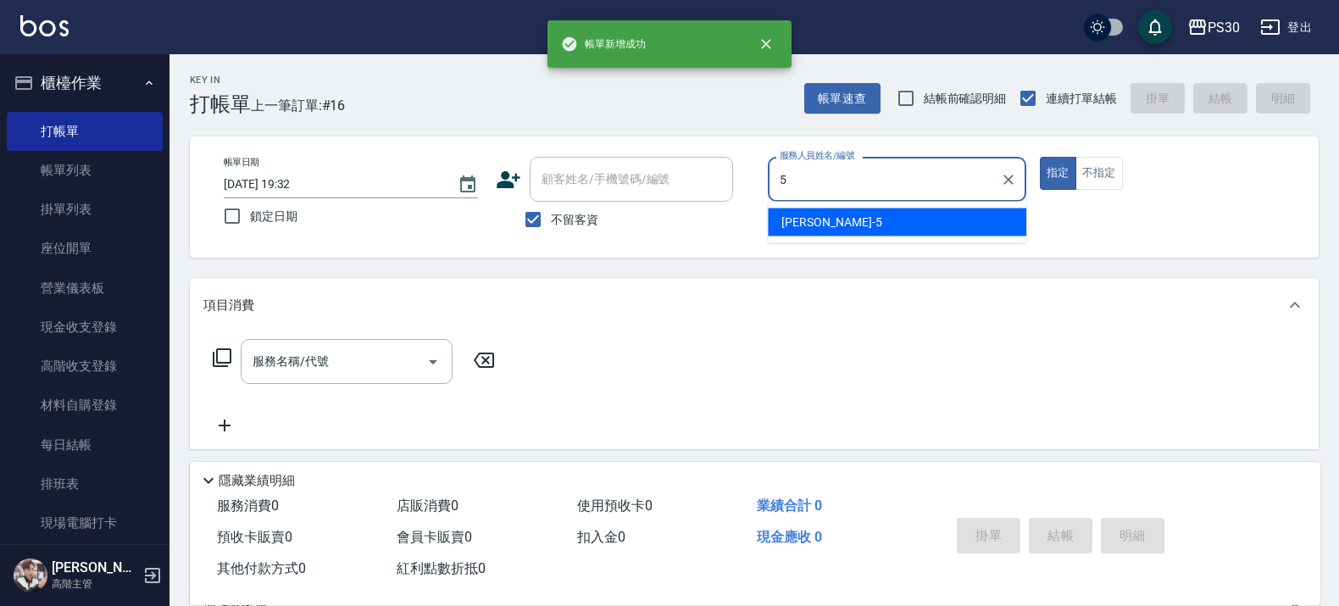
type input "袁維君-5"
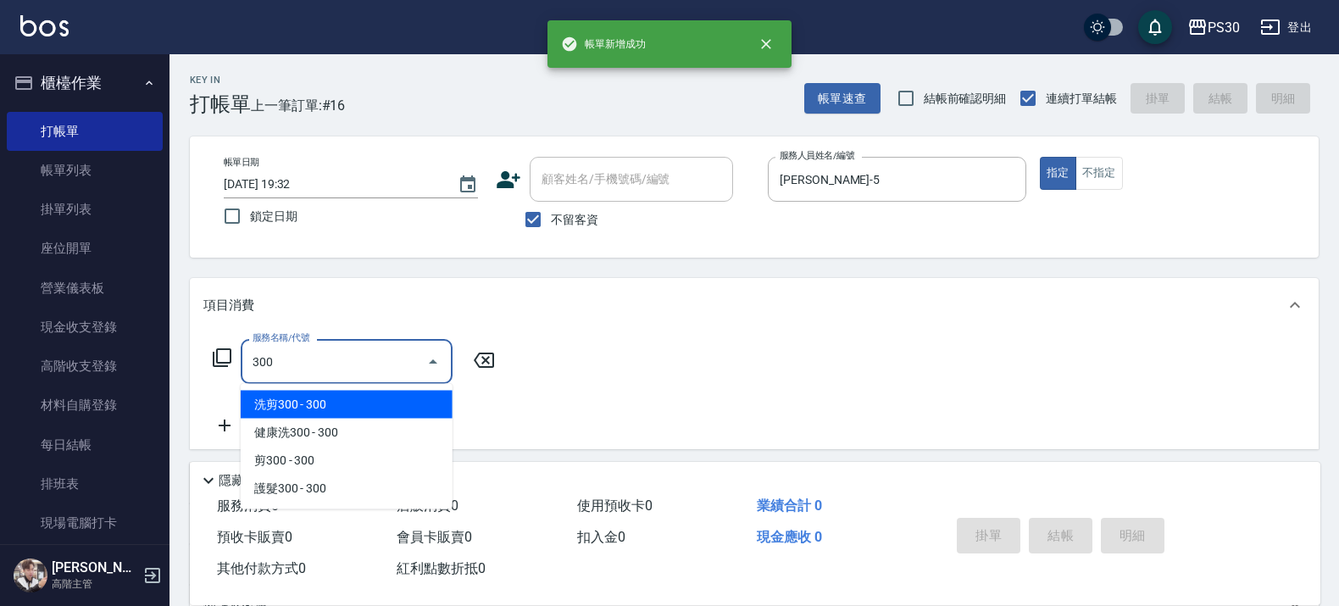
type input "洗剪300(300)"
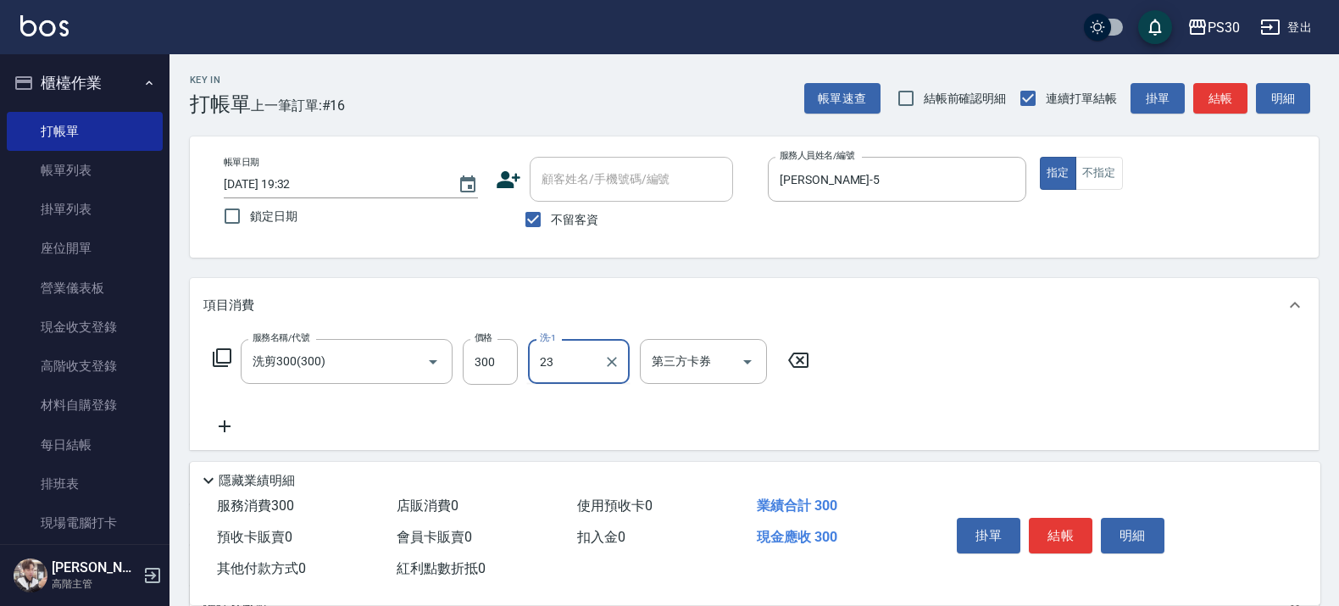
type input "稘稘-23"
click at [1120, 175] on button "不指定" at bounding box center [1098, 173] width 47 height 33
click at [1057, 531] on button "結帳" at bounding box center [1061, 536] width 64 height 36
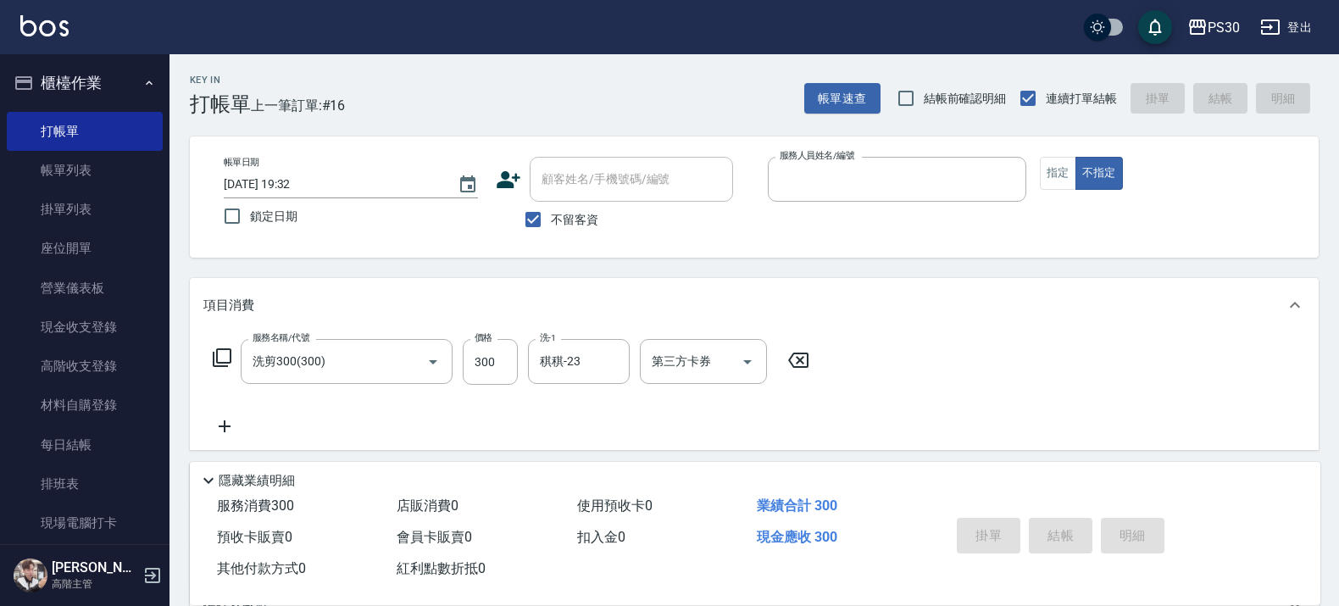
type input "0"
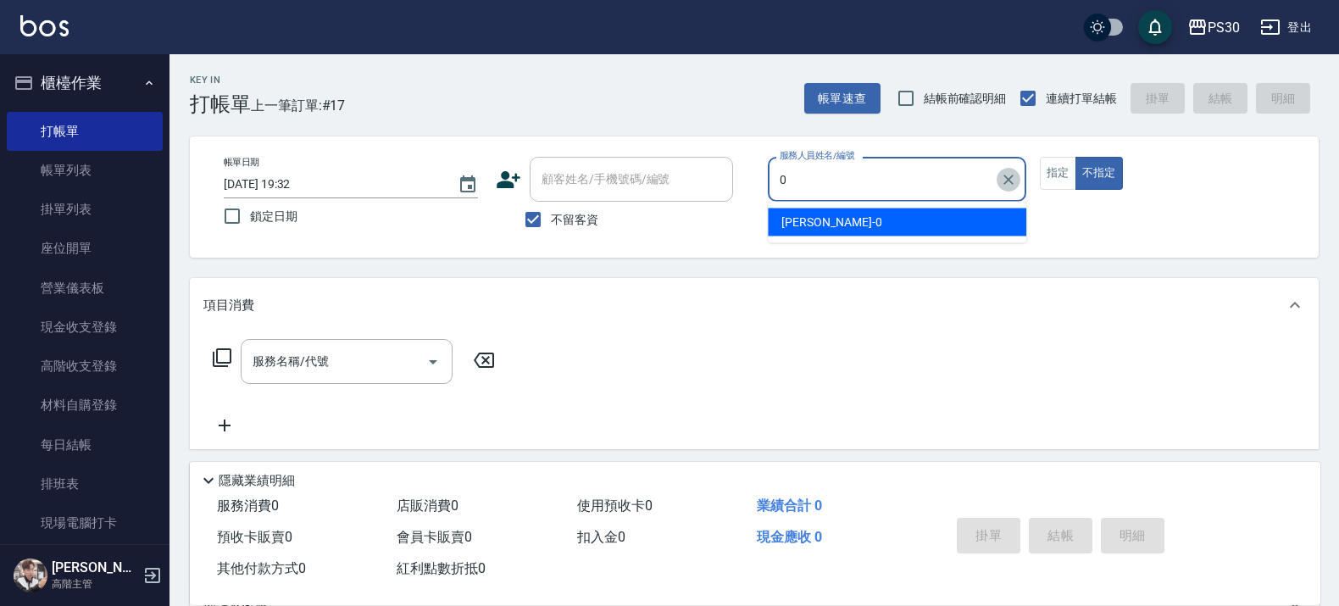
click at [1011, 180] on icon "Clear" at bounding box center [1008, 179] width 17 height 17
type input "袁維君-5"
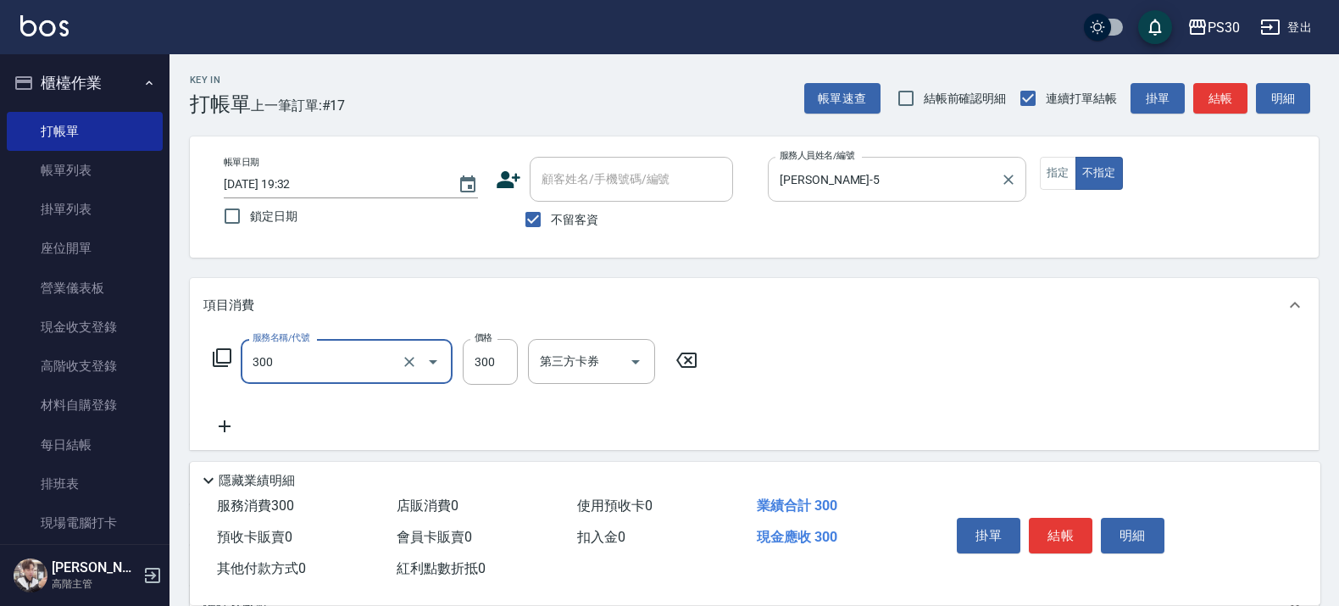
type input "洗剪300(300)"
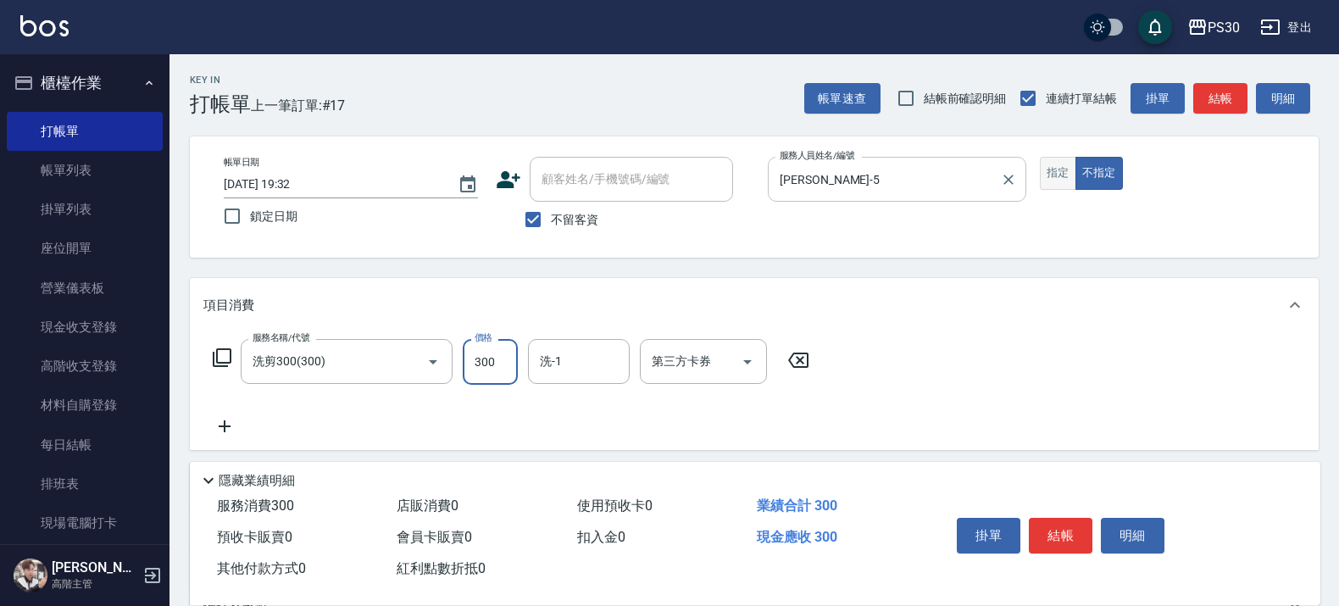
click at [1061, 186] on button "指定" at bounding box center [1058, 173] width 36 height 33
click at [1072, 518] on button "結帳" at bounding box center [1061, 536] width 64 height 36
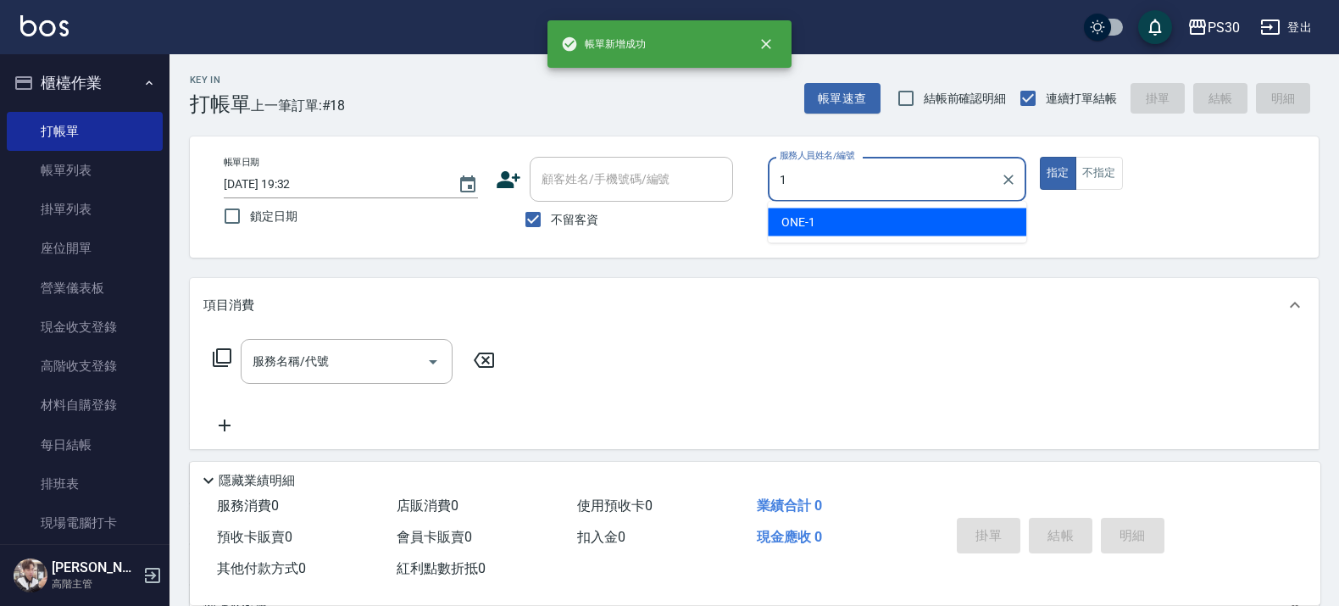
type input "ONE-1"
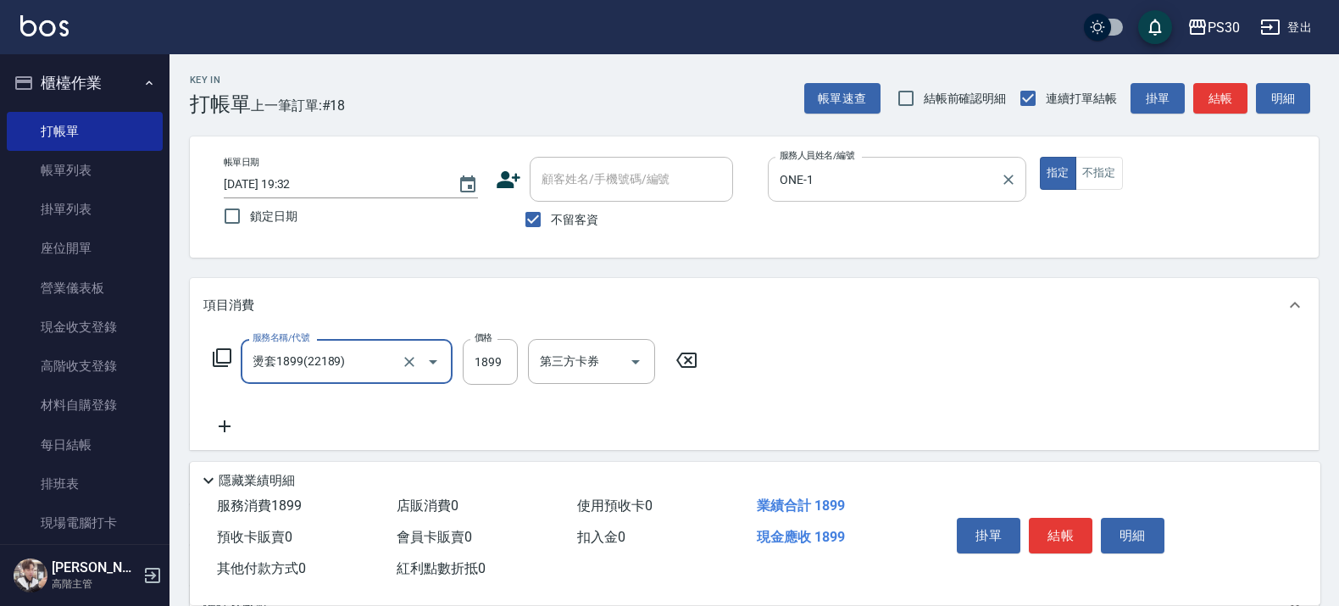
type input "燙套1899(22189)"
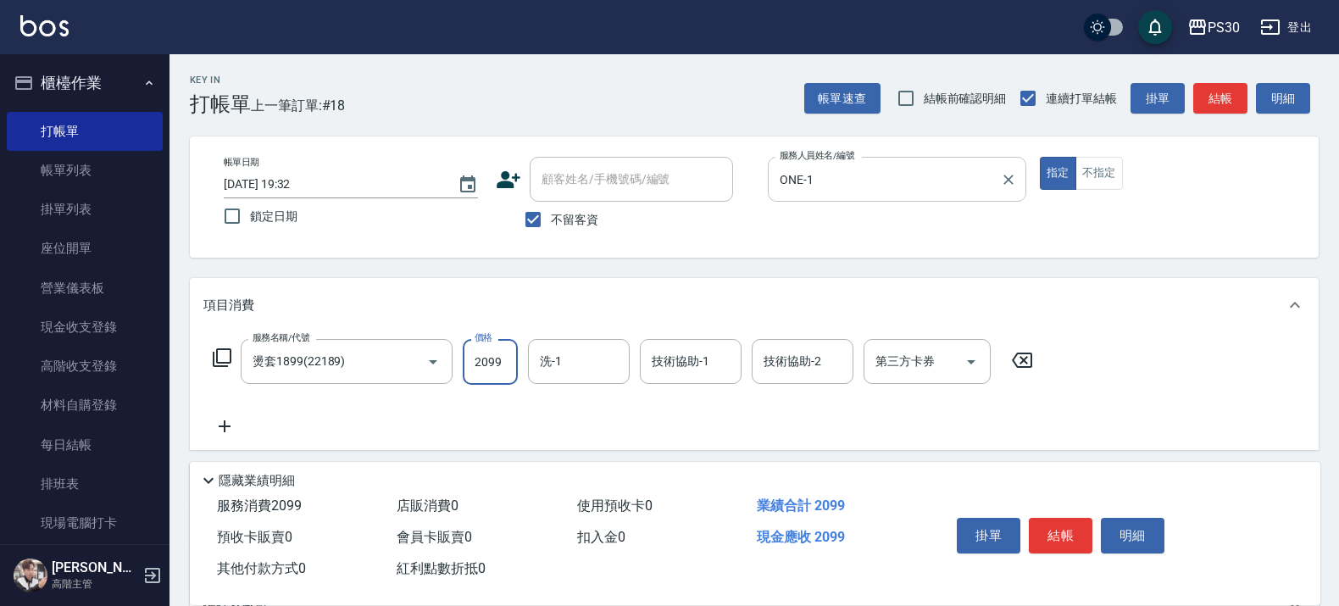
type input "2099"
type input "七七-77"
click at [1074, 524] on button "結帳" at bounding box center [1061, 536] width 64 height 36
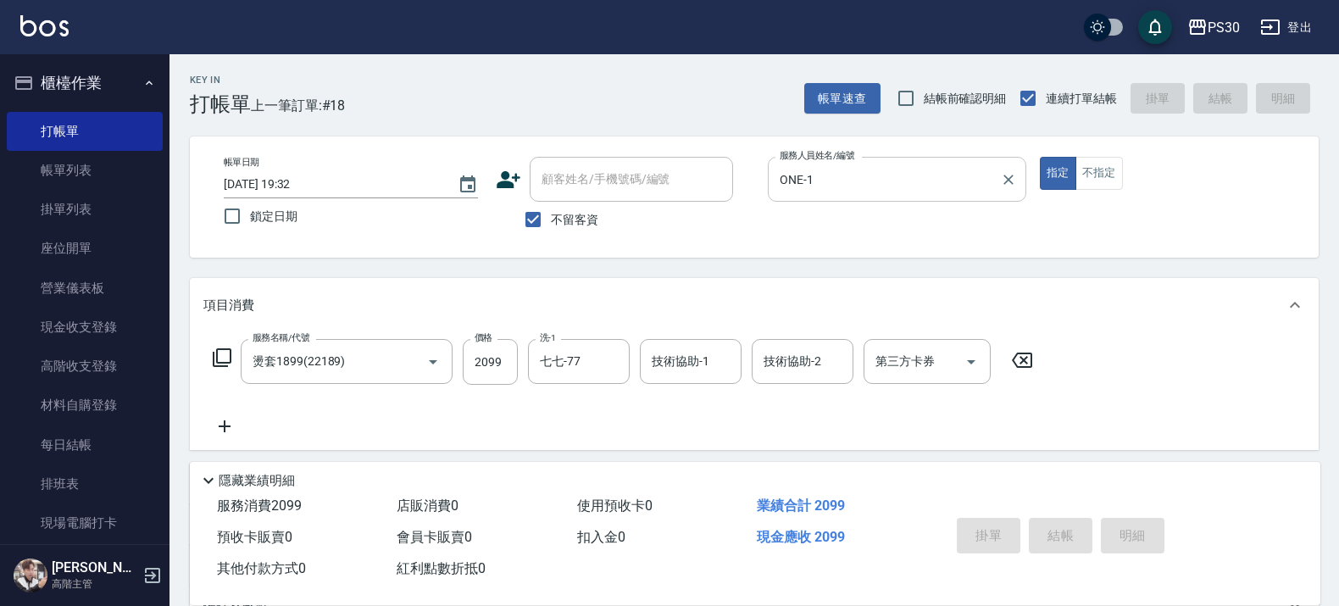
type input "2025/10/04 19:33"
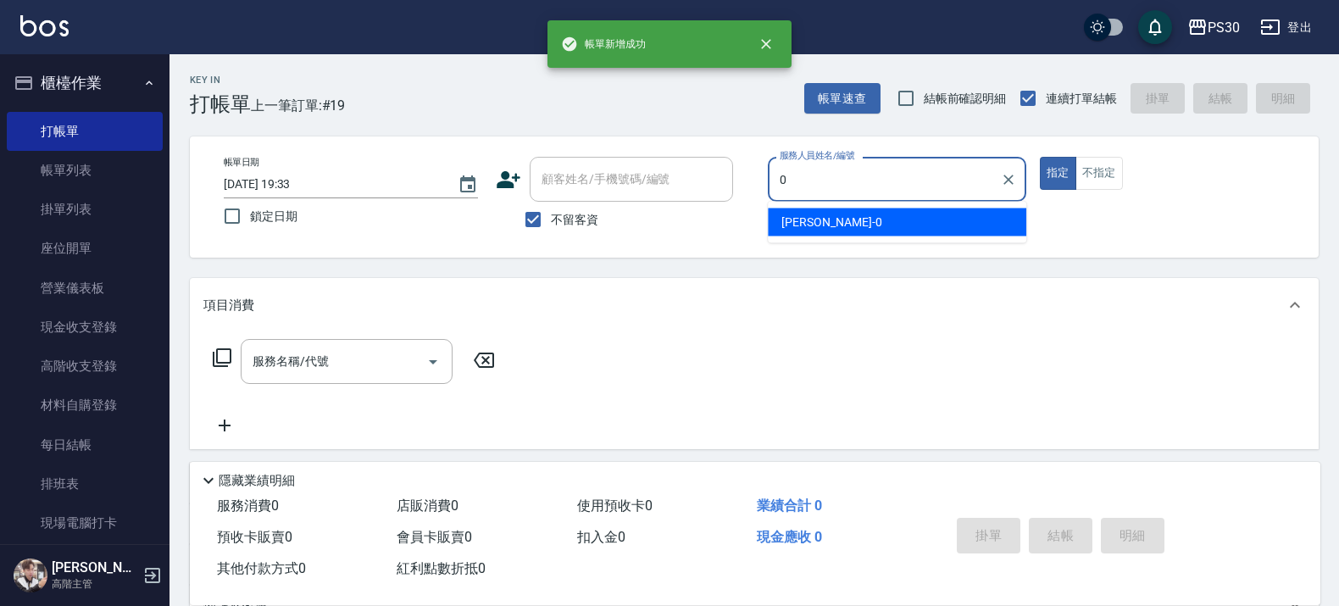
type input "廖金城-0"
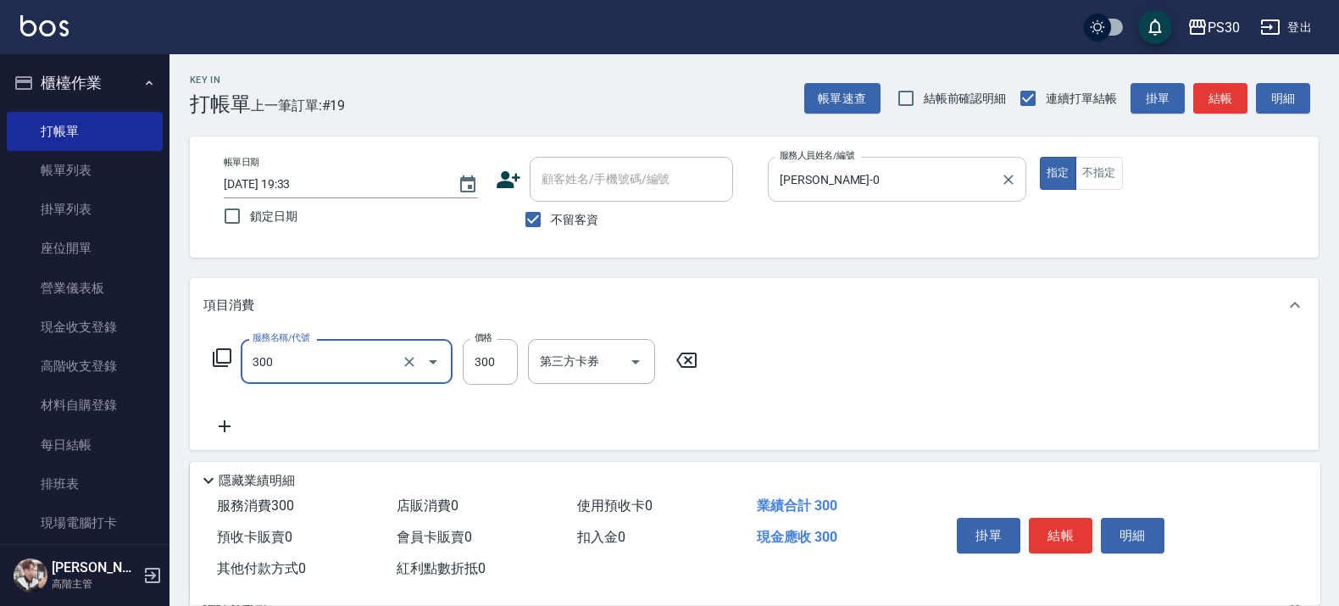
type input "洗剪300(300)"
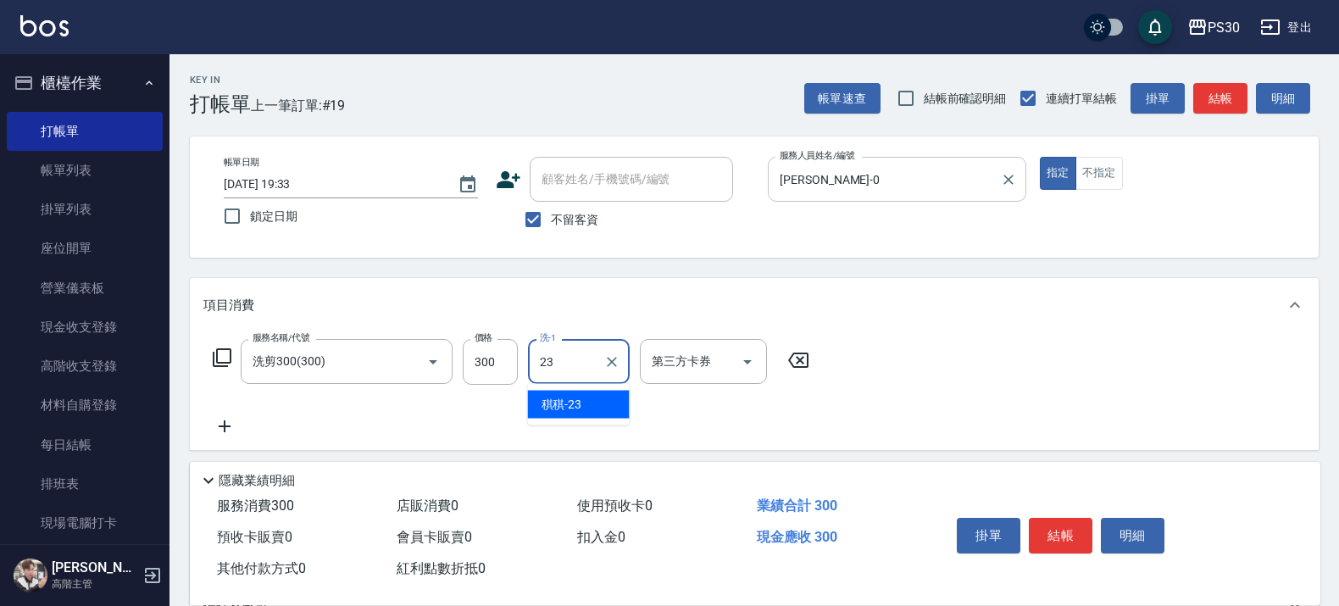
type input "稘稘-23"
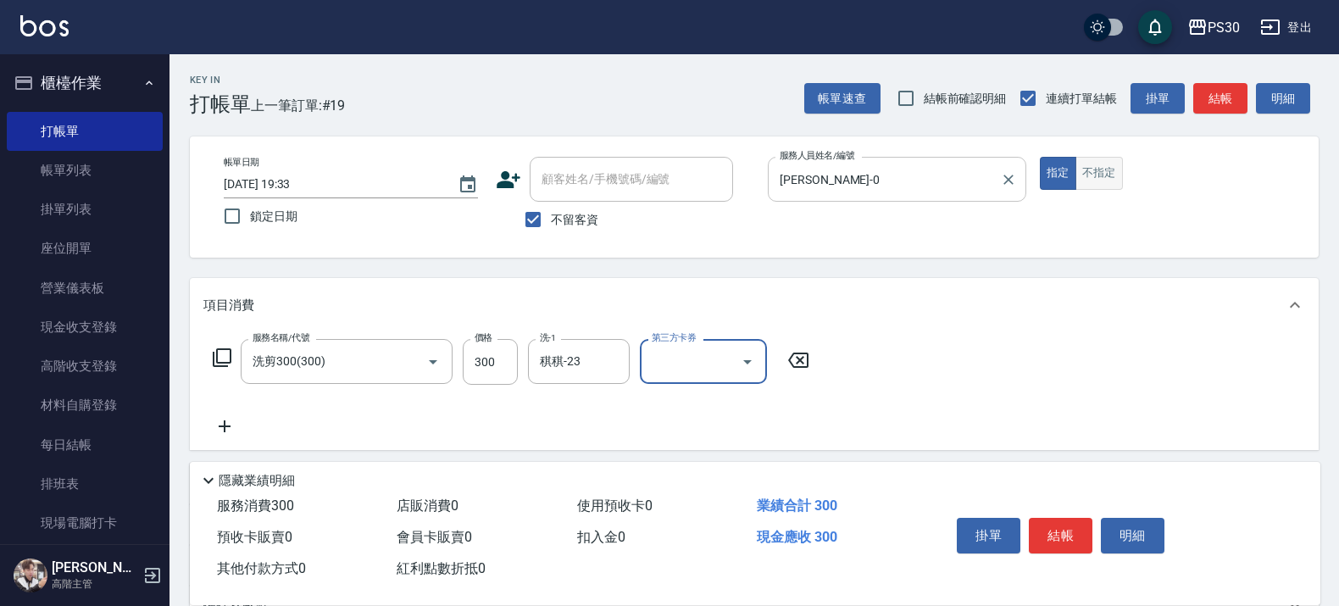
click at [1099, 172] on button "不指定" at bounding box center [1098, 173] width 47 height 33
click at [1065, 523] on button "結帳" at bounding box center [1061, 536] width 64 height 36
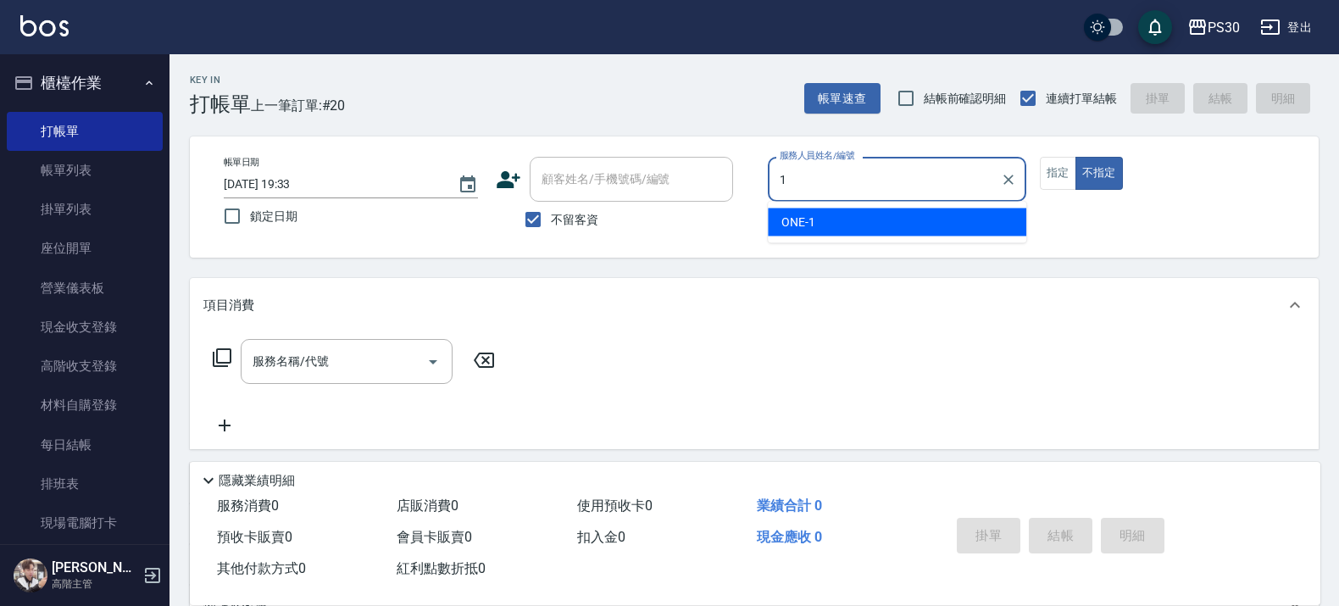
type input "ONE-1"
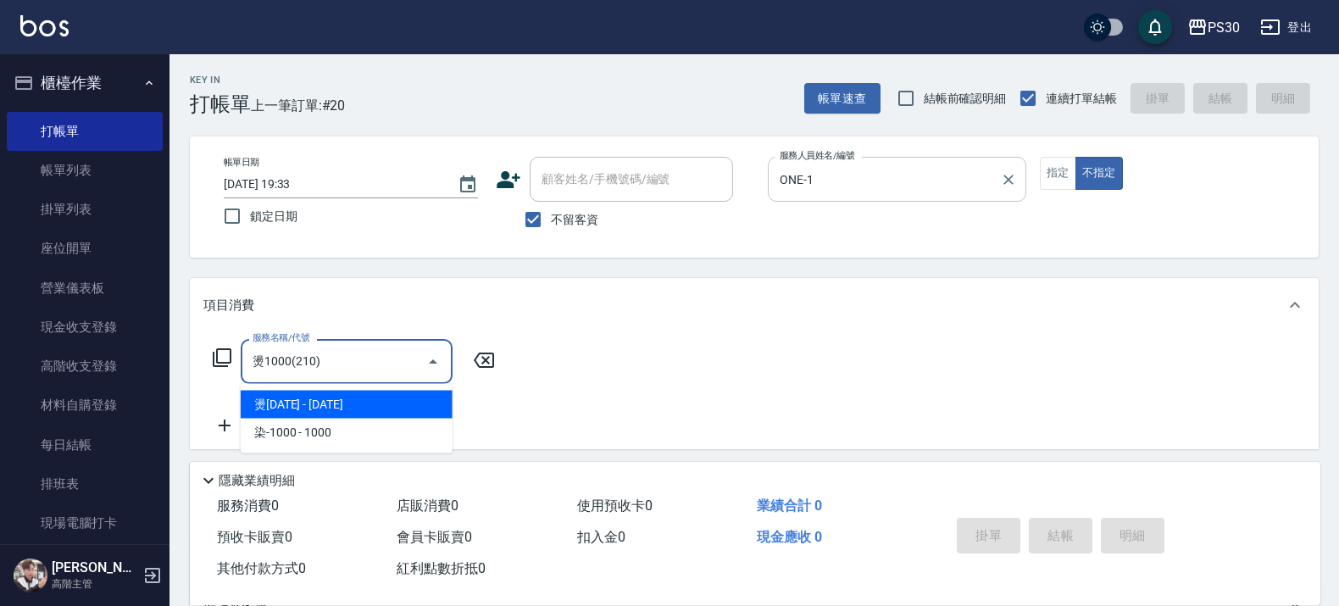
type input "燙1000(210)"
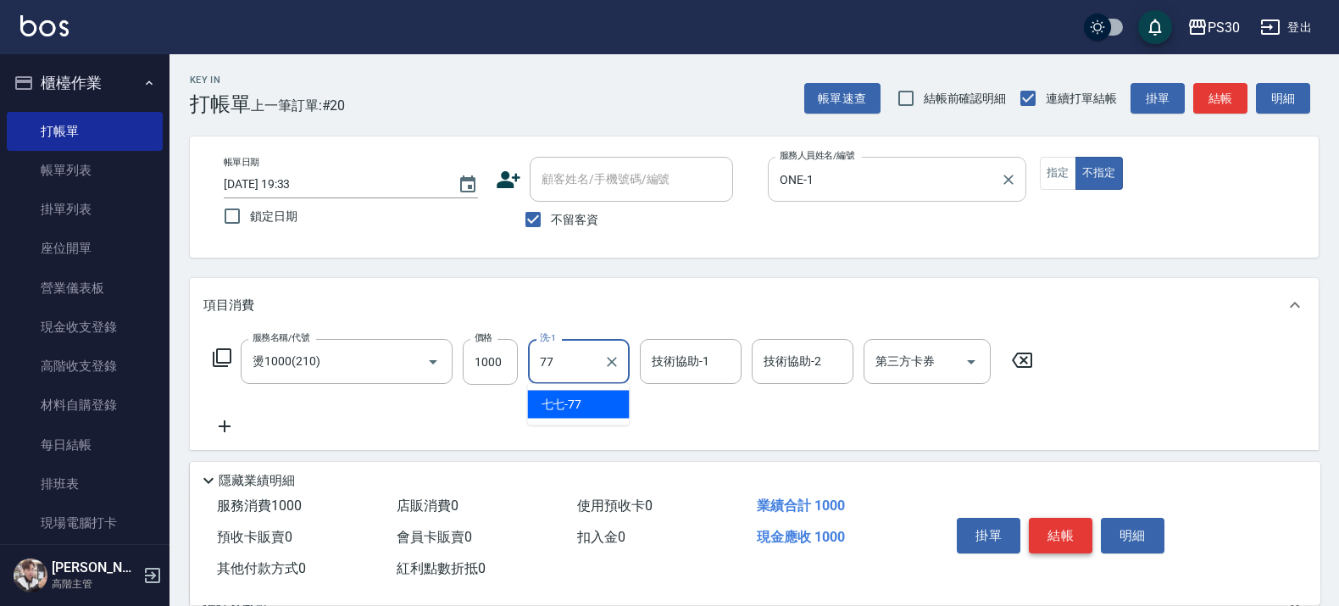
type input "七七-77"
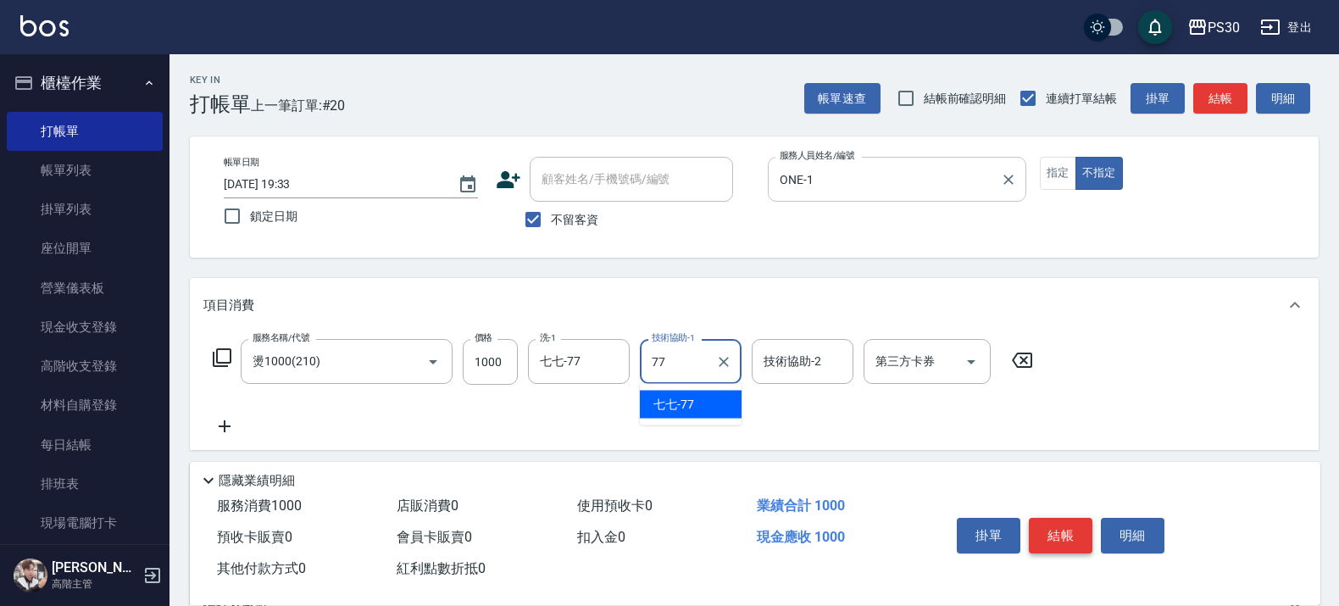
type input "七七-77"
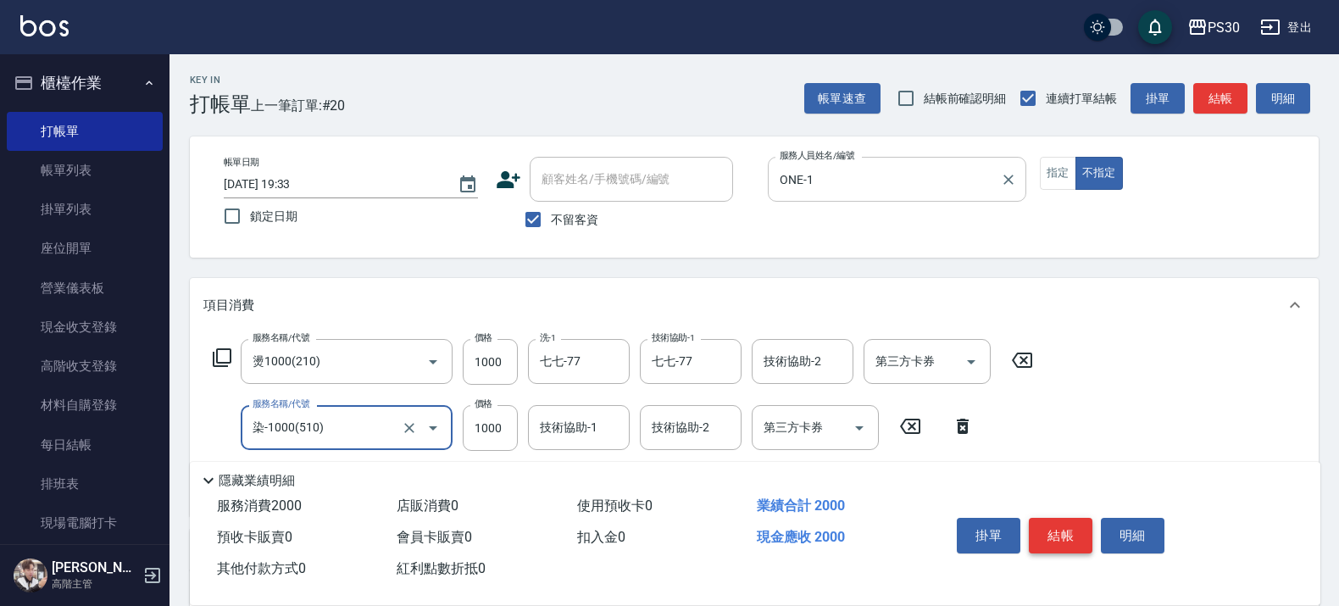
type input "染-1000(510)"
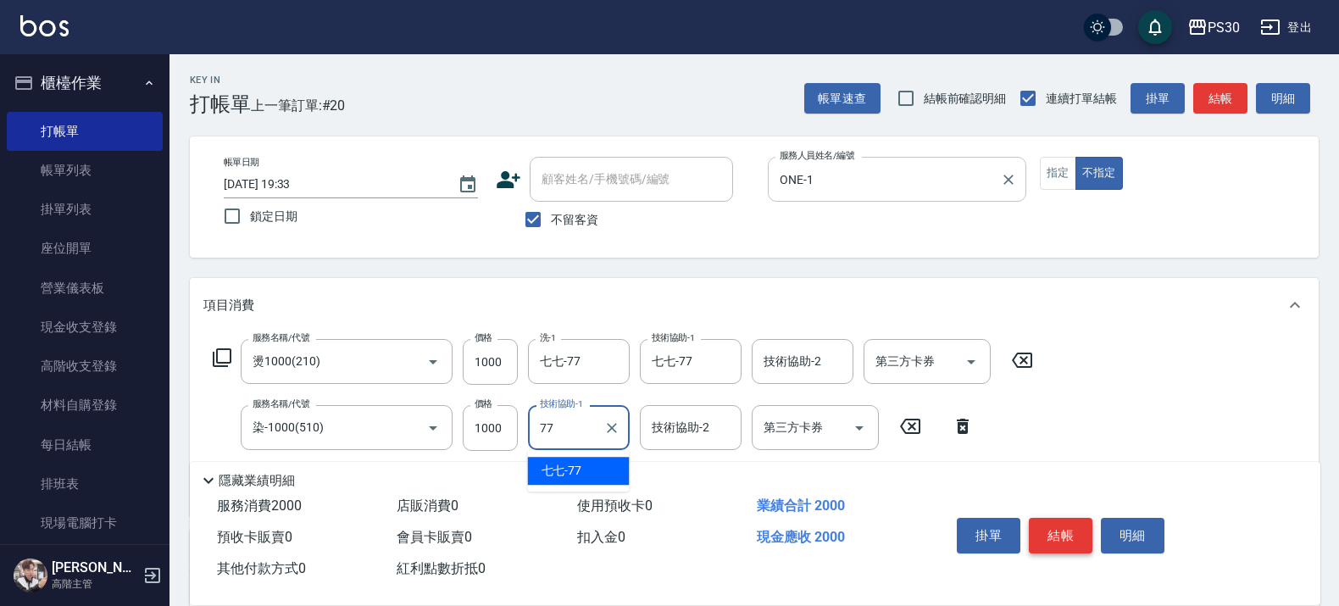
type input "七七-77"
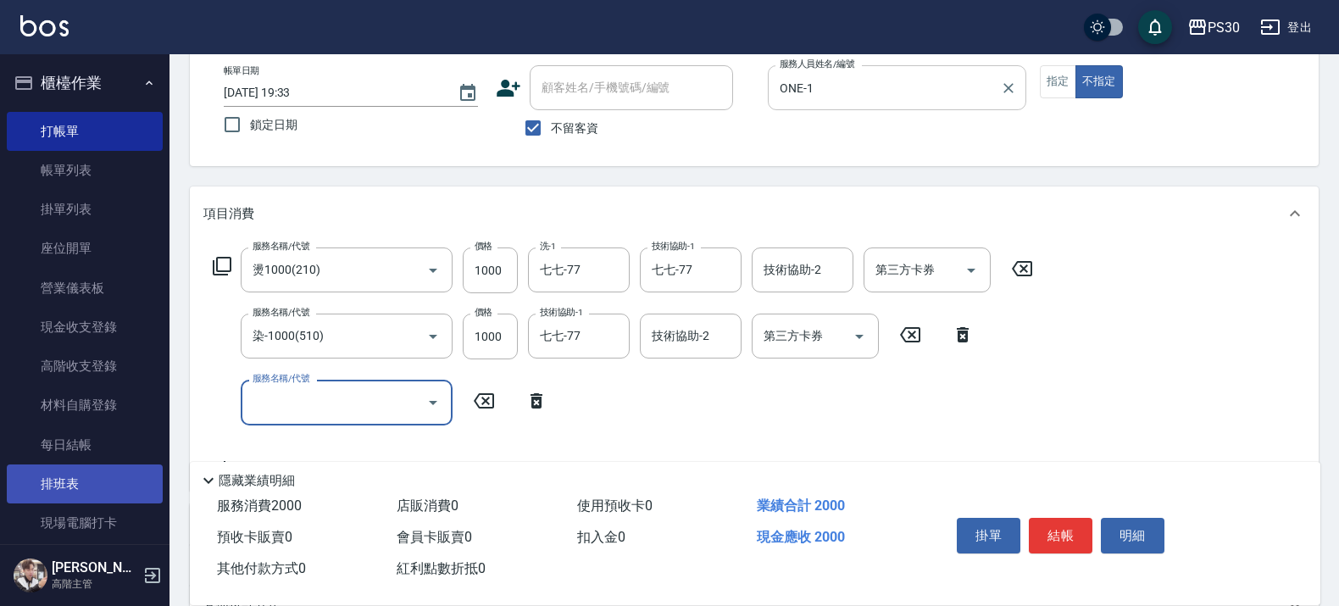
scroll to position [212, 0]
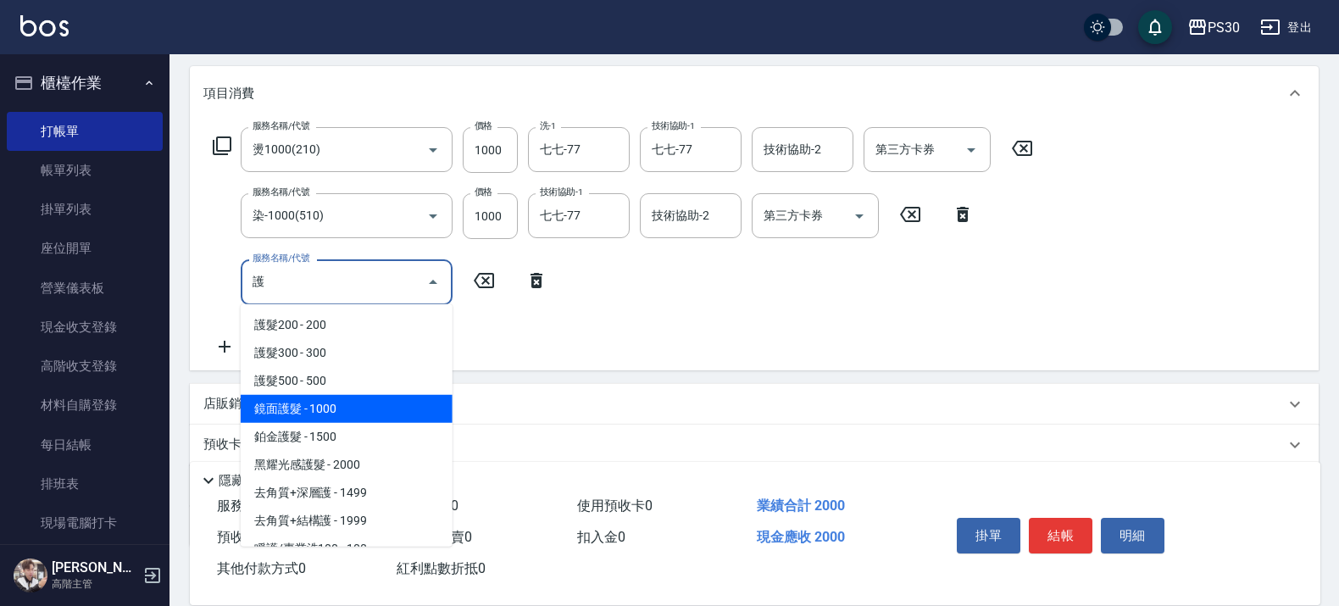
drag, startPoint x: 362, startPoint y: 401, endPoint x: 396, endPoint y: 379, distance: 40.4
click at [362, 401] on span "鏡面護髮 - 1000" at bounding box center [347, 409] width 212 height 28
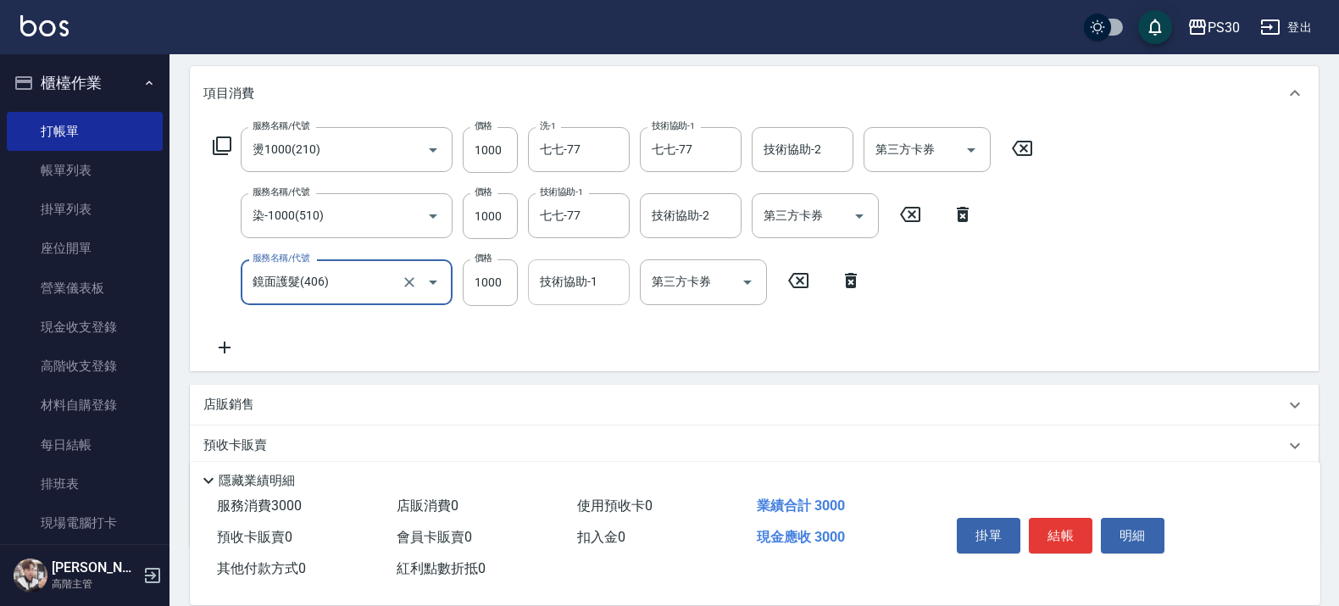
type input "鏡面護髮(406)"
click at [578, 281] on div "技術協助-1 技術協助-1" at bounding box center [579, 281] width 102 height 45
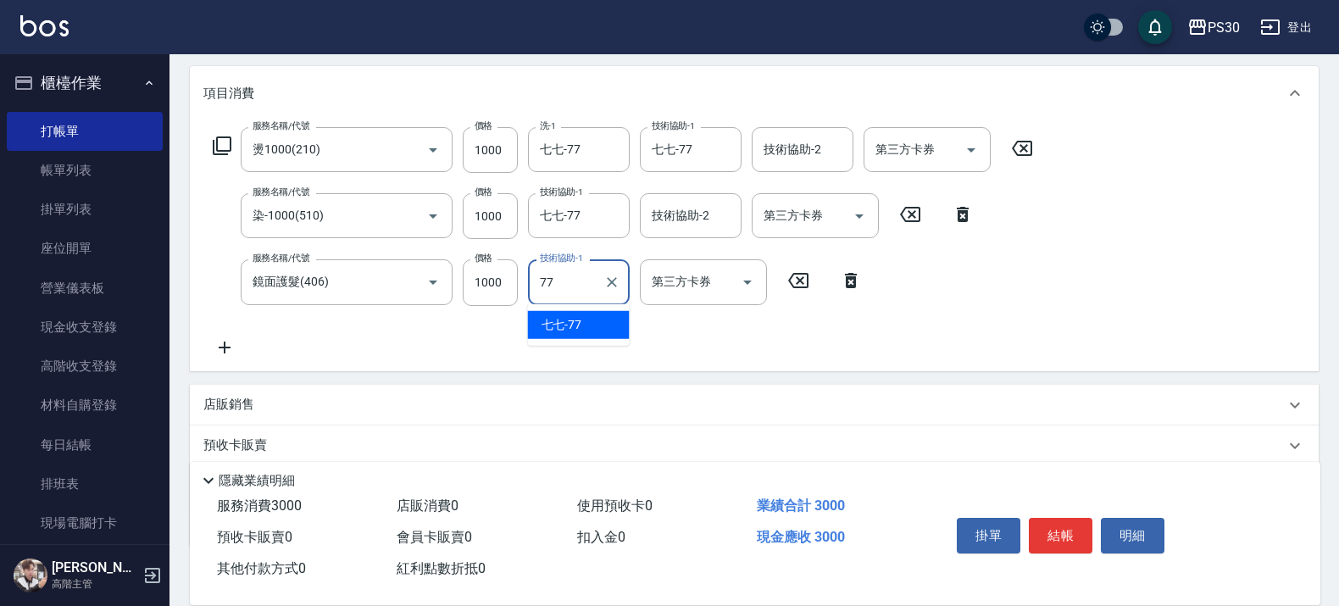
type input "七七-77"
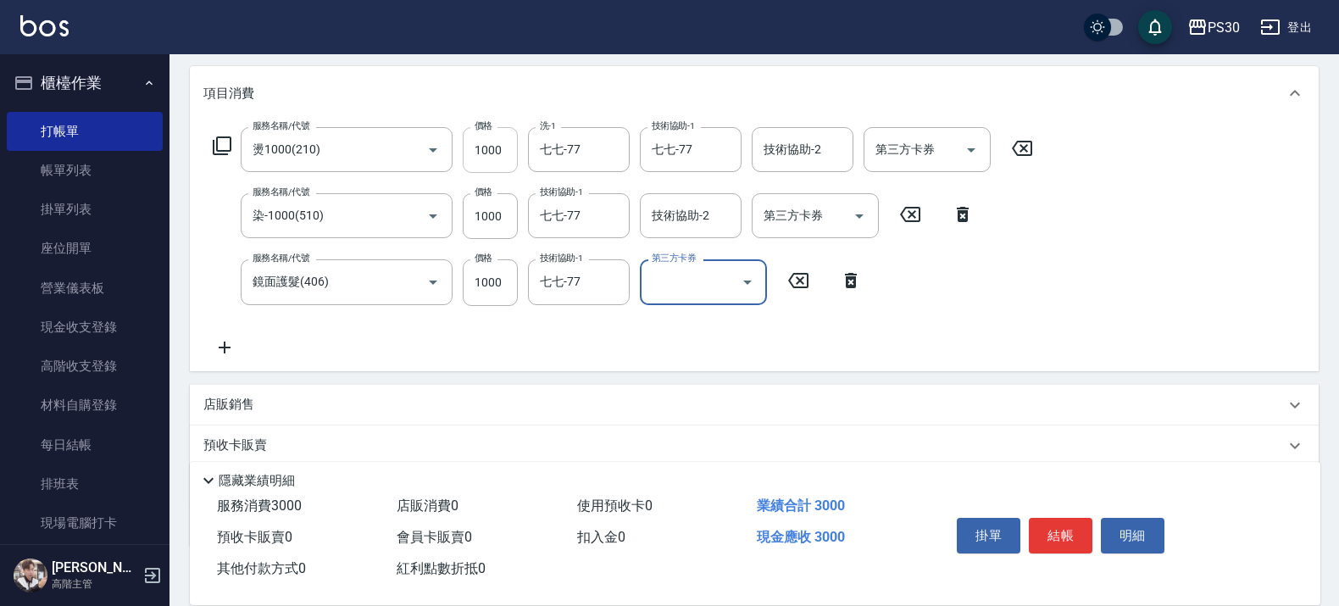
click at [502, 146] on input "1000" at bounding box center [490, 150] width 55 height 46
click at [501, 146] on input "1000" at bounding box center [490, 150] width 55 height 46
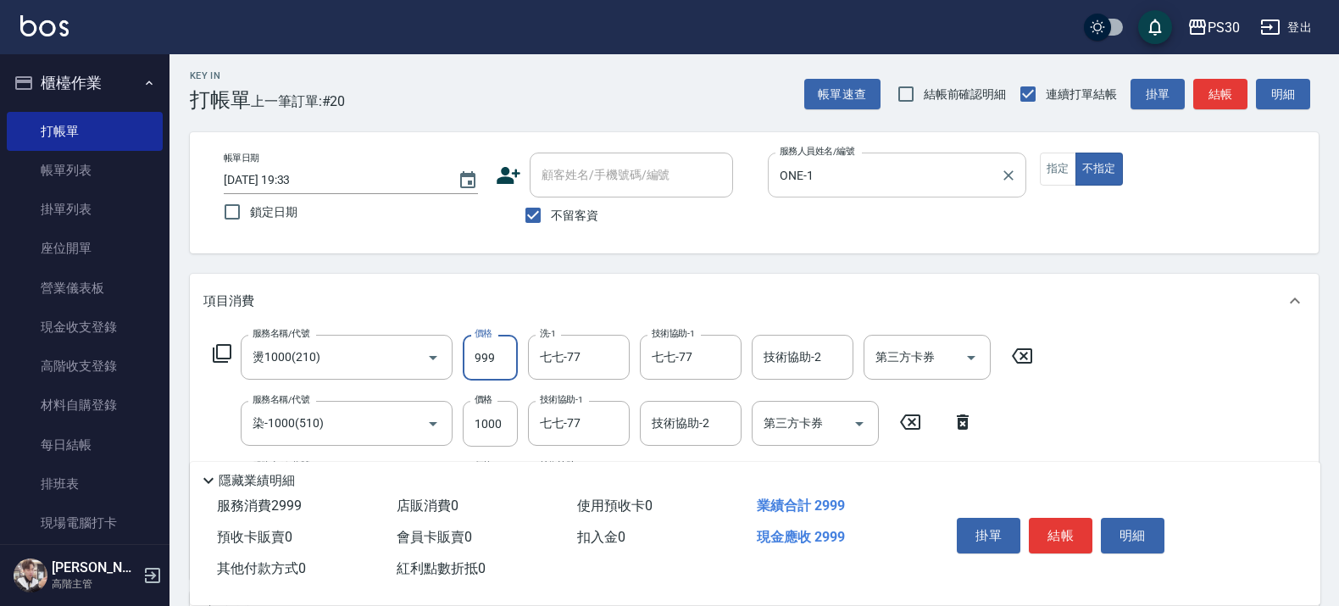
scroll to position [0, 0]
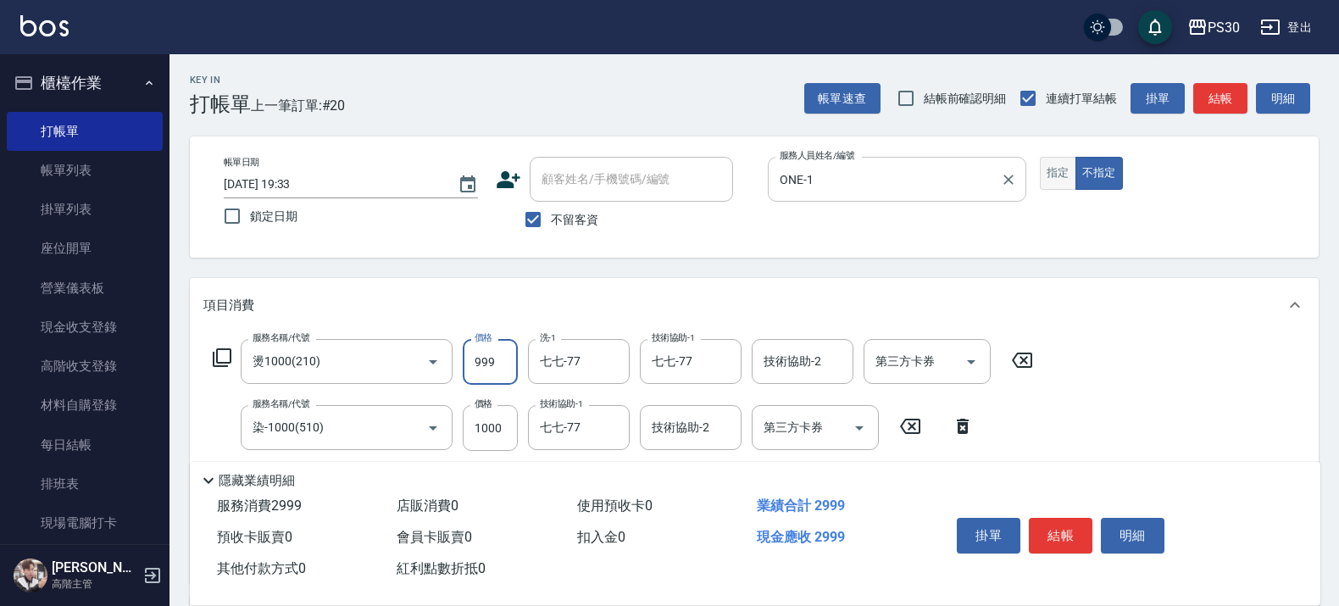
type input "999"
click at [1053, 166] on button "指定" at bounding box center [1058, 173] width 36 height 33
click at [1063, 525] on button "結帳" at bounding box center [1061, 536] width 64 height 36
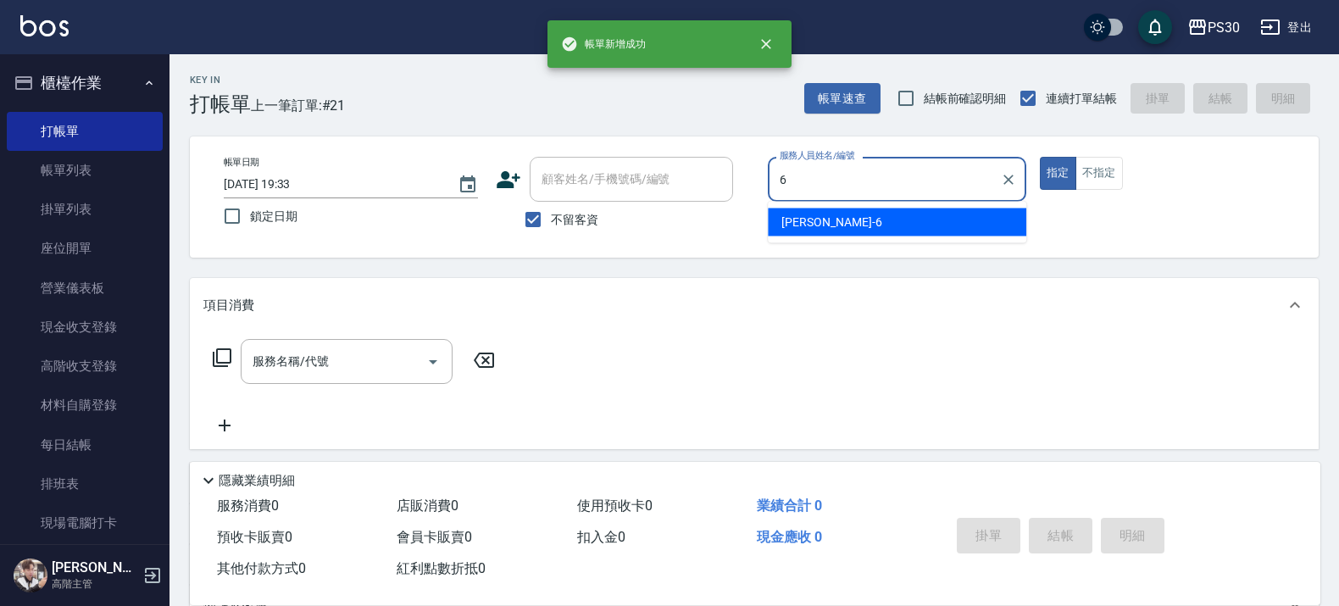
type input "詹泳蓁-6"
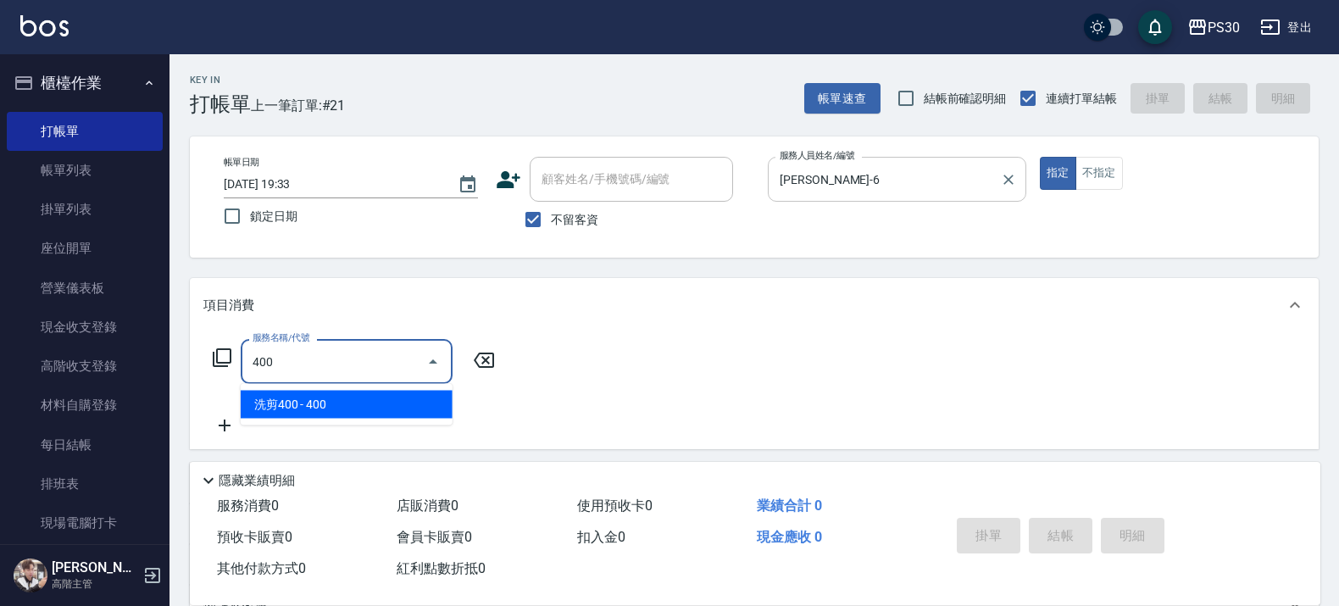
type input "洗剪400(400)"
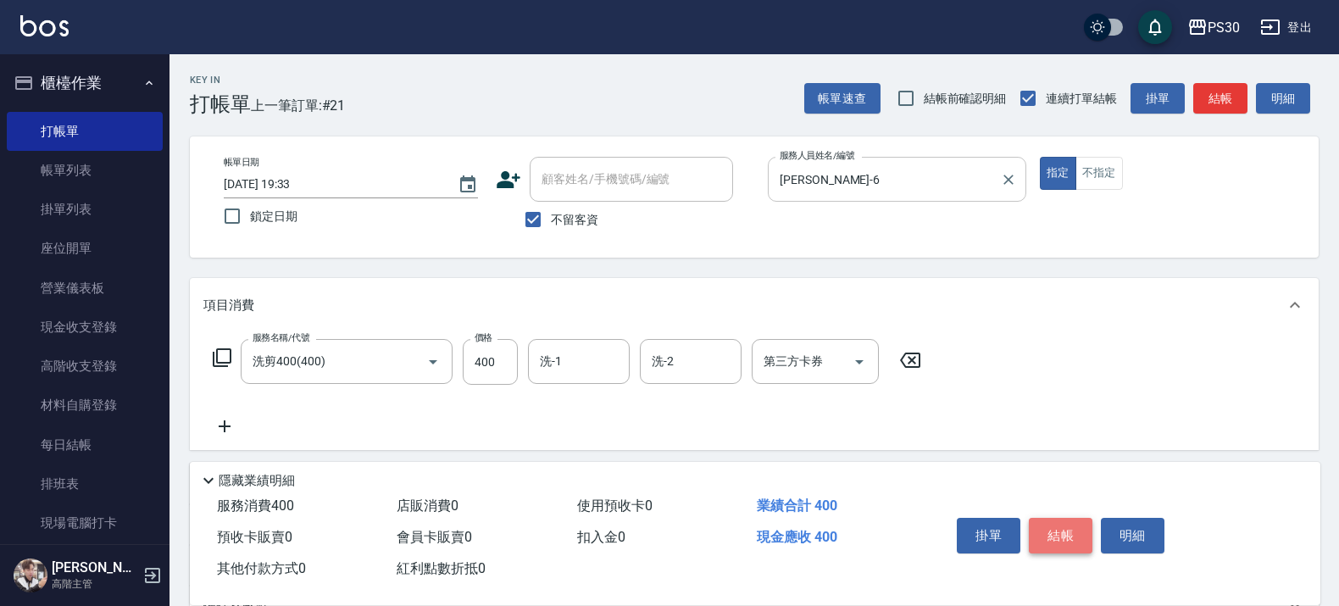
click at [1057, 519] on button "結帳" at bounding box center [1061, 536] width 64 height 36
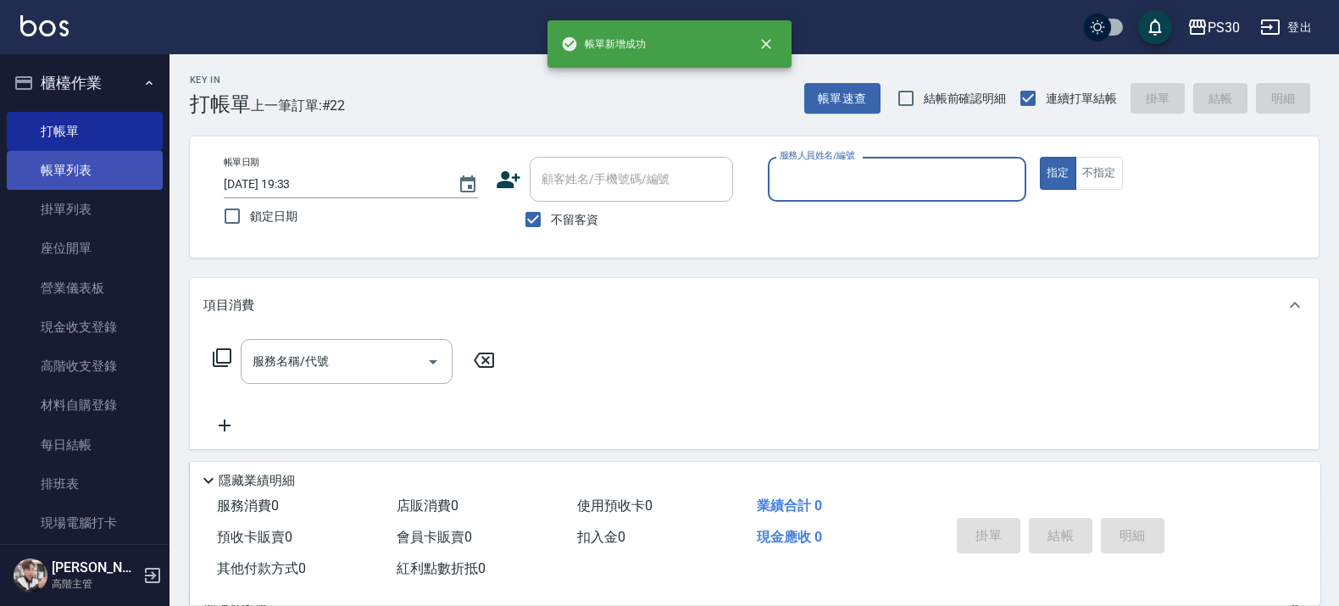
click at [53, 165] on link "帳單列表" at bounding box center [85, 170] width 156 height 39
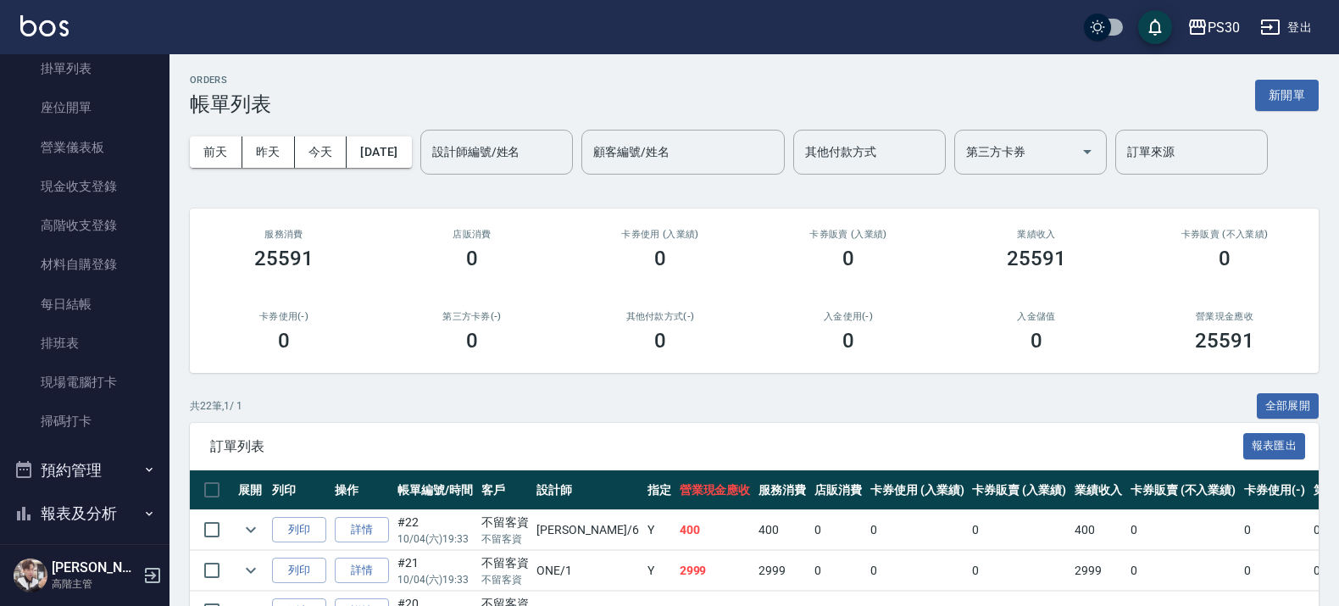
scroll to position [318, 0]
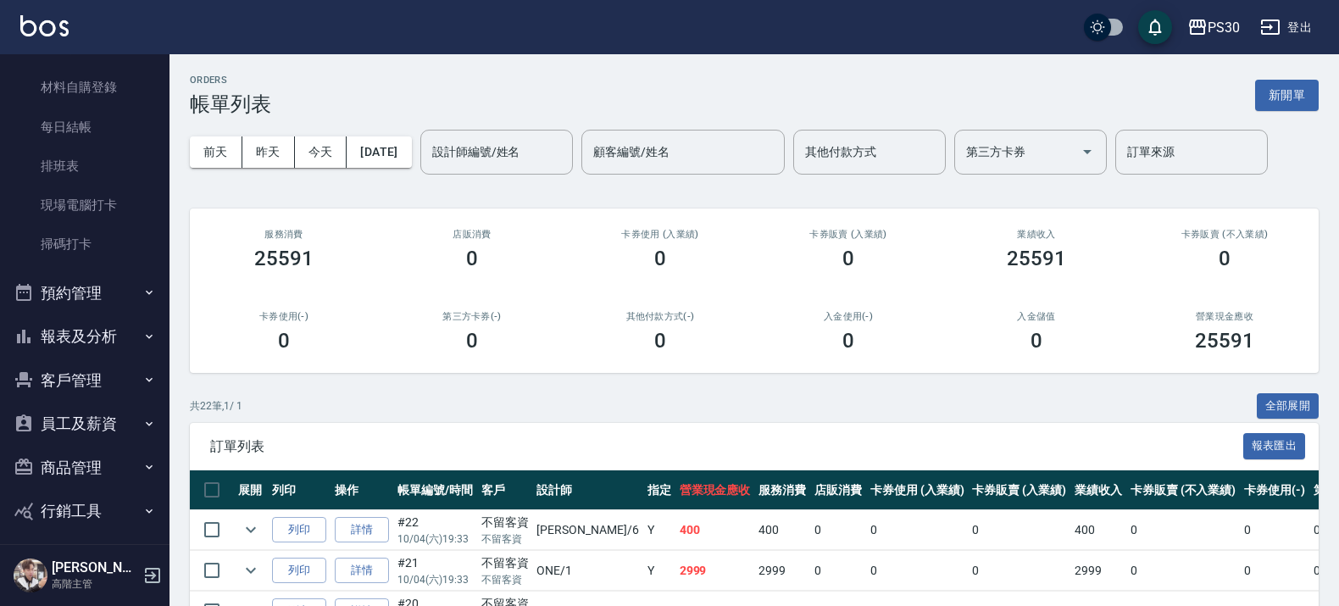
click at [103, 336] on button "報表及分析" at bounding box center [85, 336] width 156 height 44
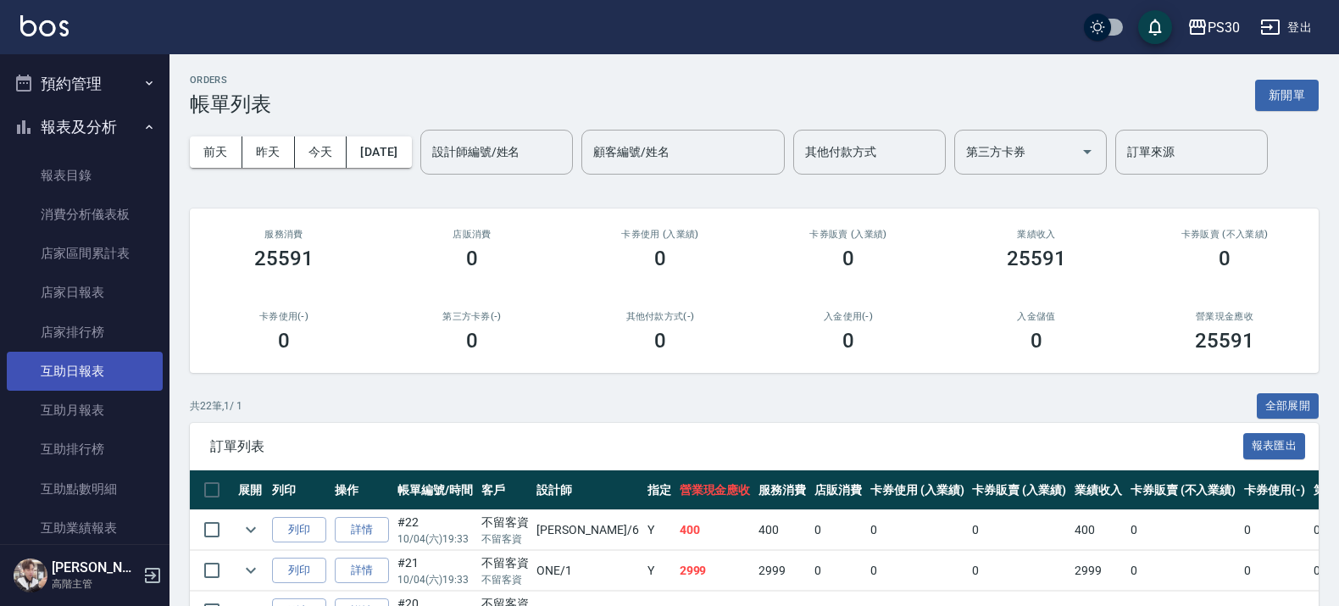
scroll to position [530, 0]
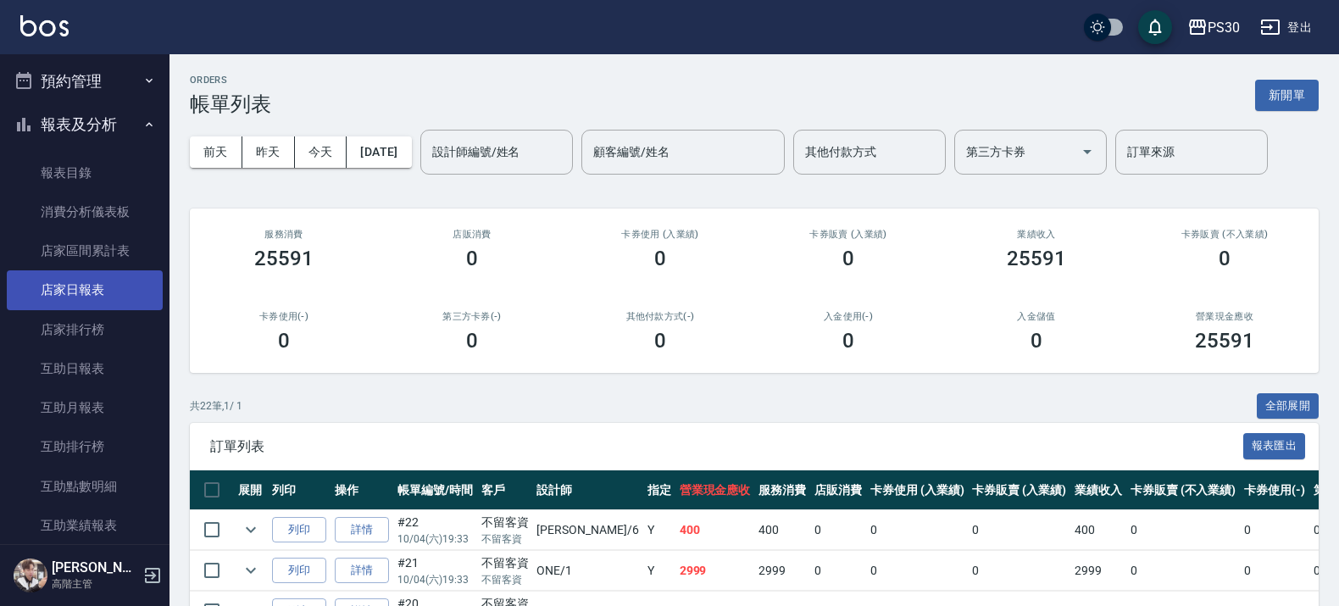
click at [104, 294] on link "店家日報表" at bounding box center [85, 289] width 156 height 39
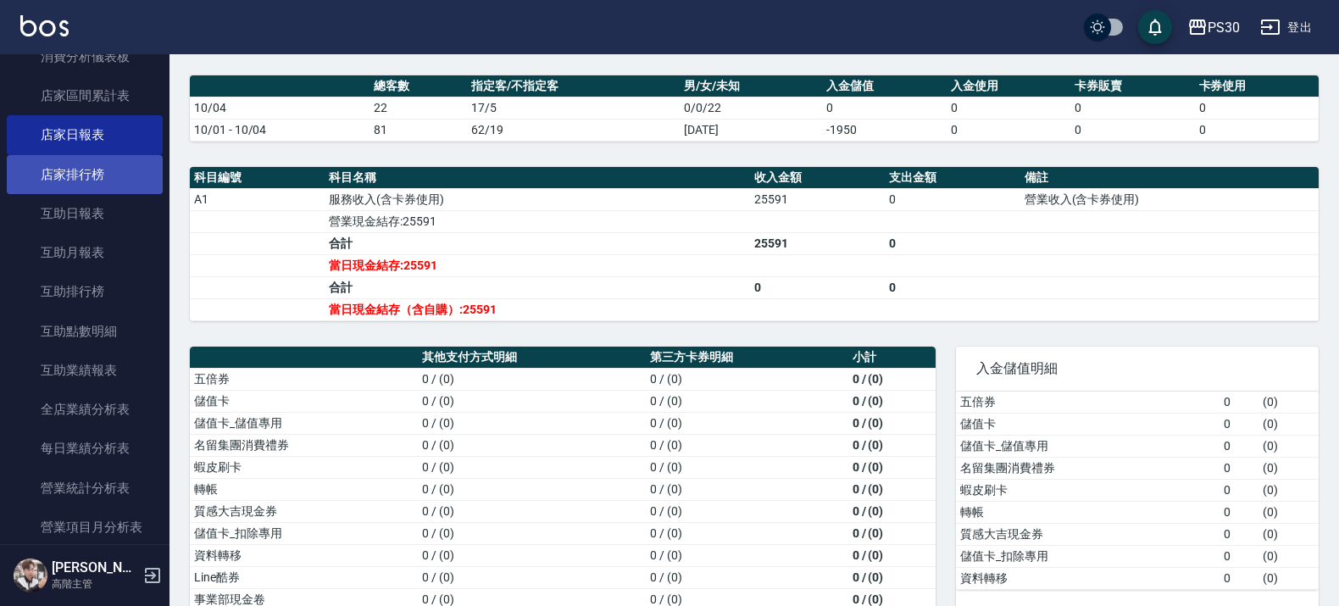
scroll to position [953, 0]
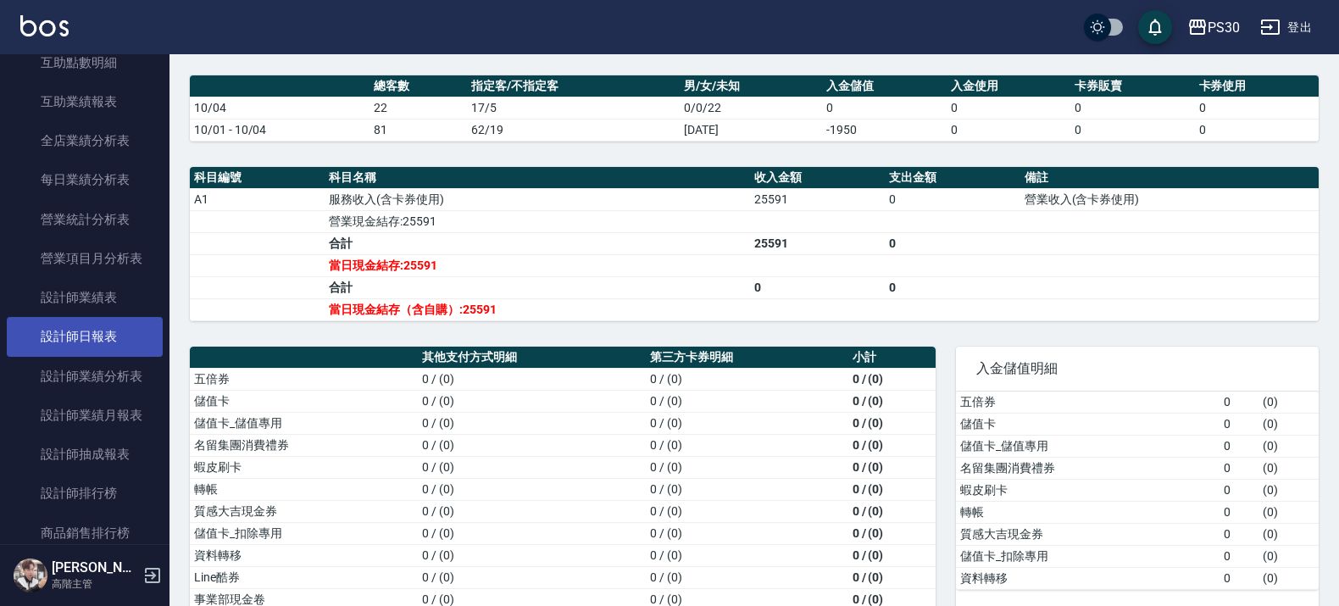
click at [82, 337] on link "設計師日報表" at bounding box center [85, 336] width 156 height 39
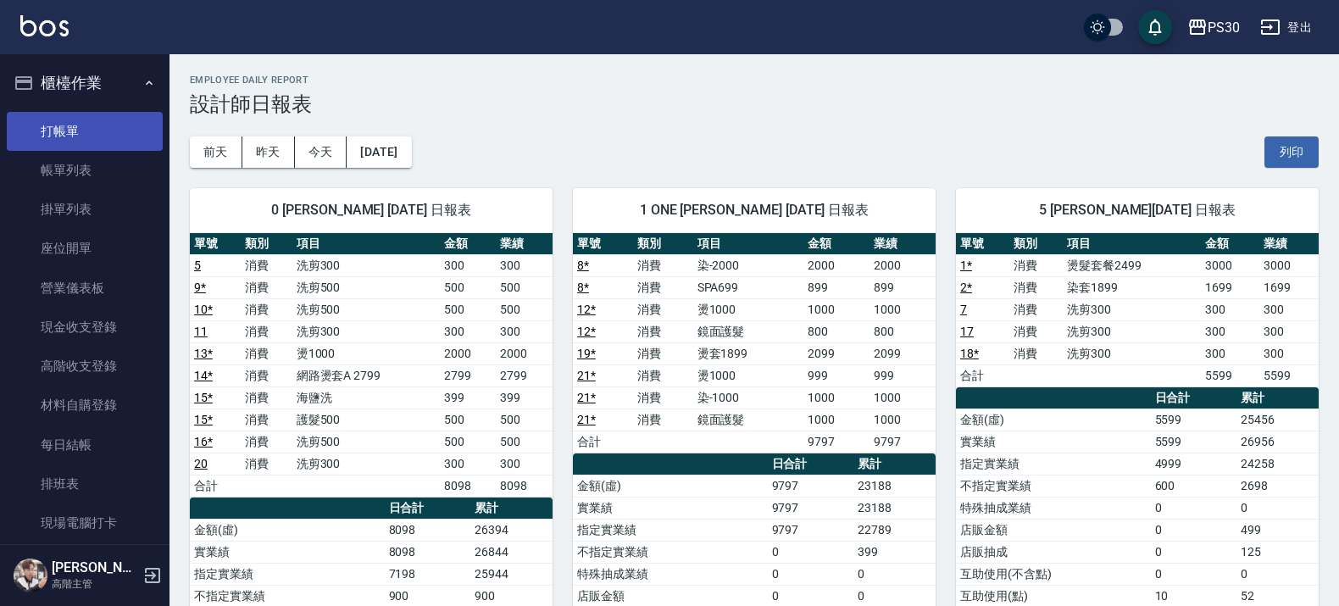
click at [76, 119] on link "打帳單" at bounding box center [85, 131] width 156 height 39
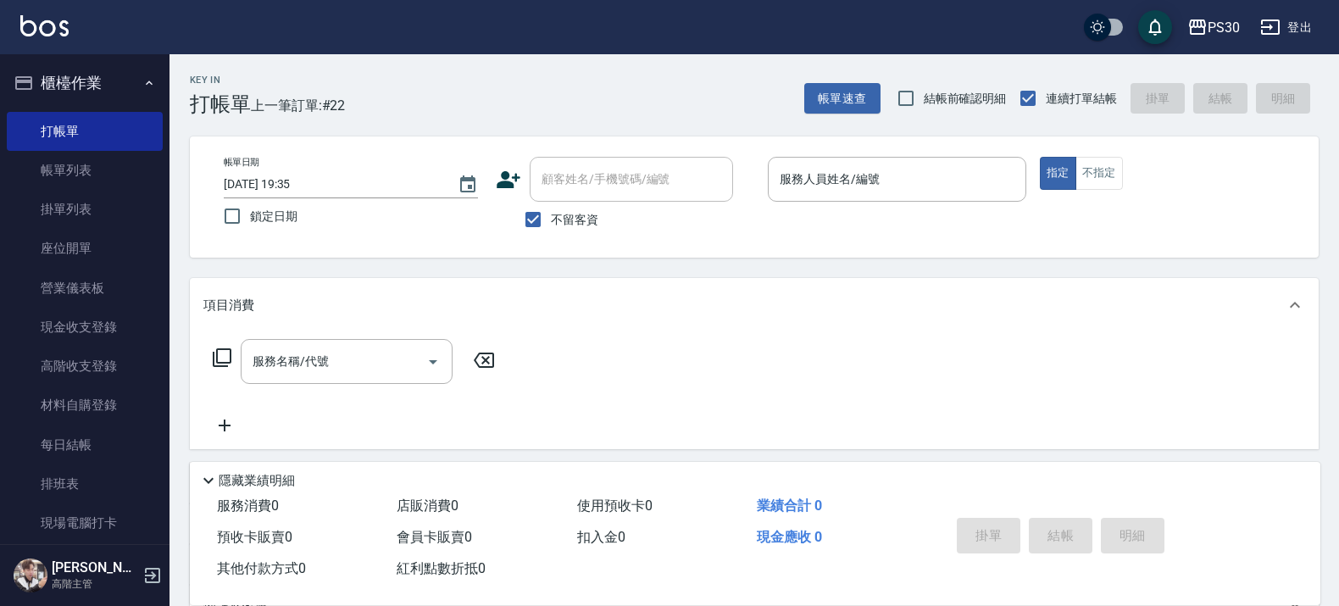
click at [568, 218] on span "不留客資" at bounding box center [574, 220] width 47 height 18
click at [551, 218] on input "不留客資" at bounding box center [533, 220] width 36 height 36
checkbox input "false"
click at [569, 191] on input "顧客姓名/手機號碼/編號" at bounding box center [618, 179] width 163 height 30
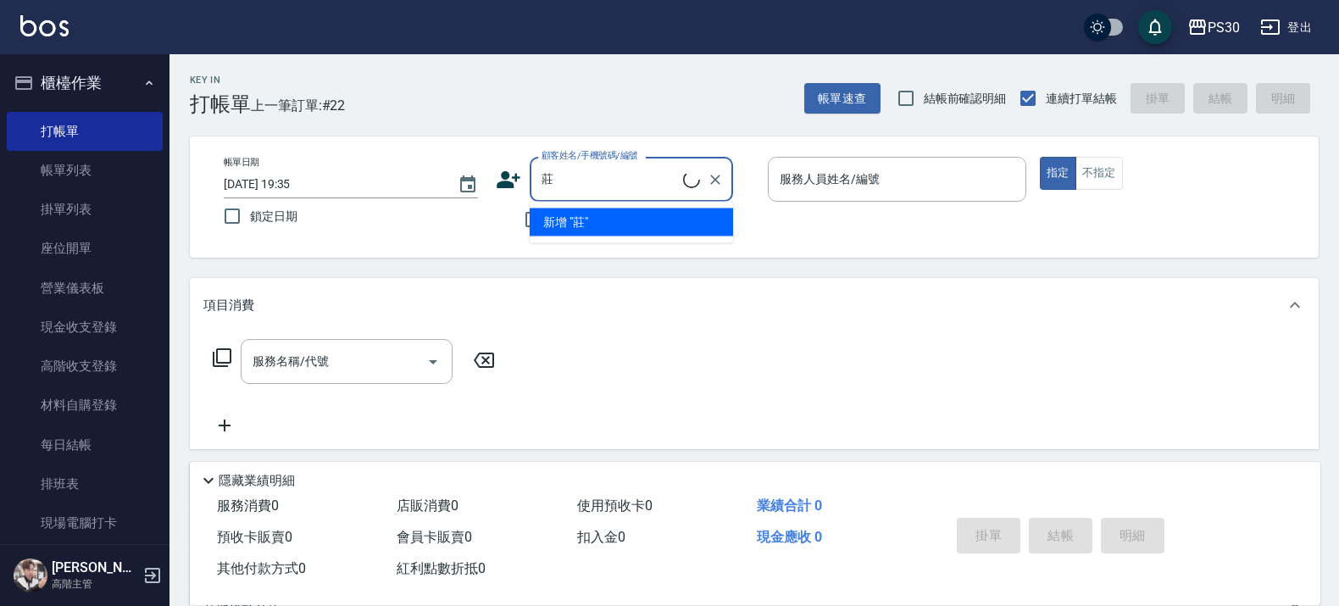
type input "莊汶憲/0913522695/null"
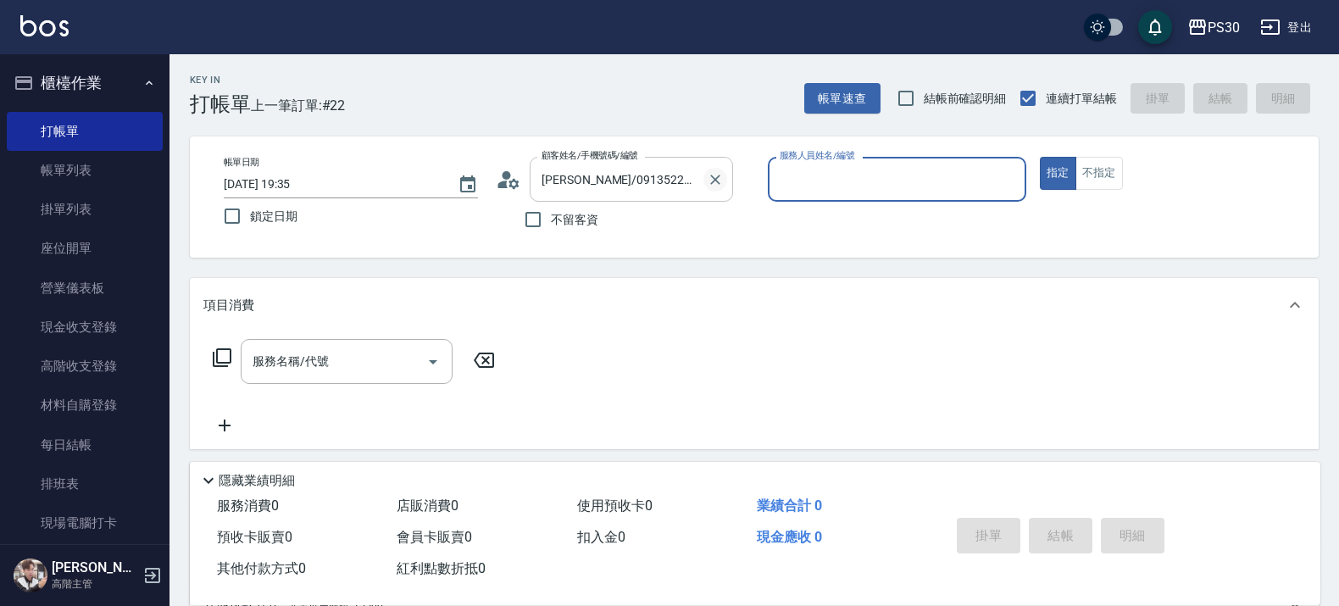
click at [723, 180] on icon "Clear" at bounding box center [715, 179] width 17 height 17
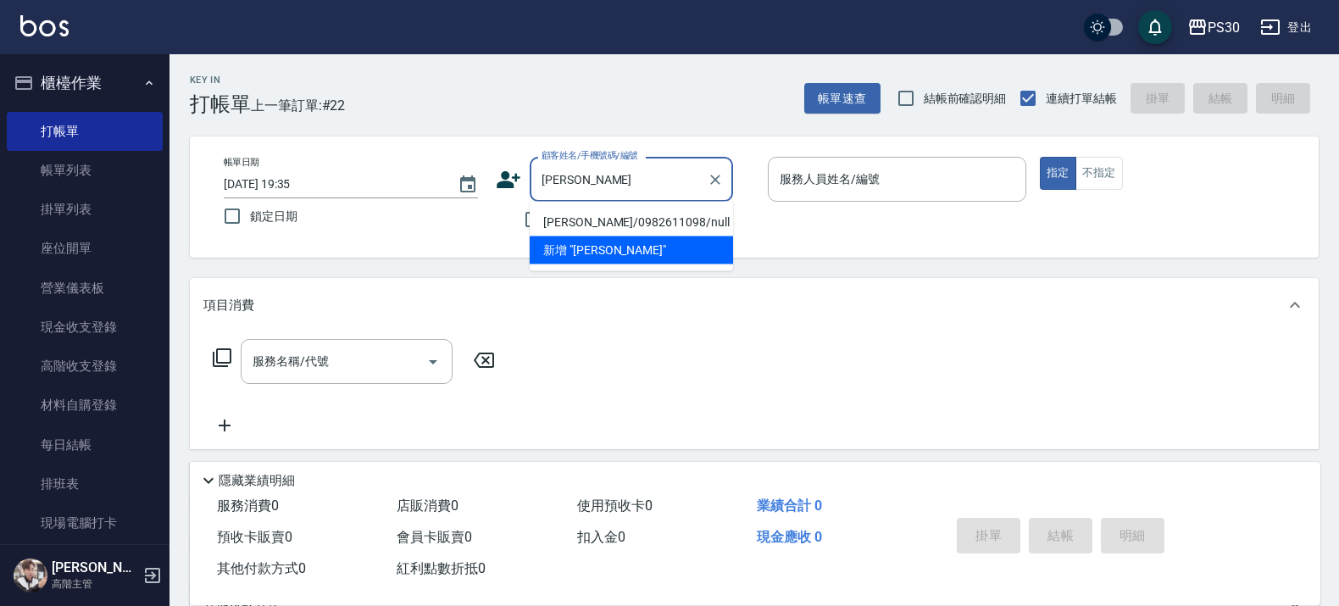
click at [672, 222] on li "莊雅婷/0982611098/null" at bounding box center [631, 222] width 203 height 28
type input "莊雅婷/0982611098/null"
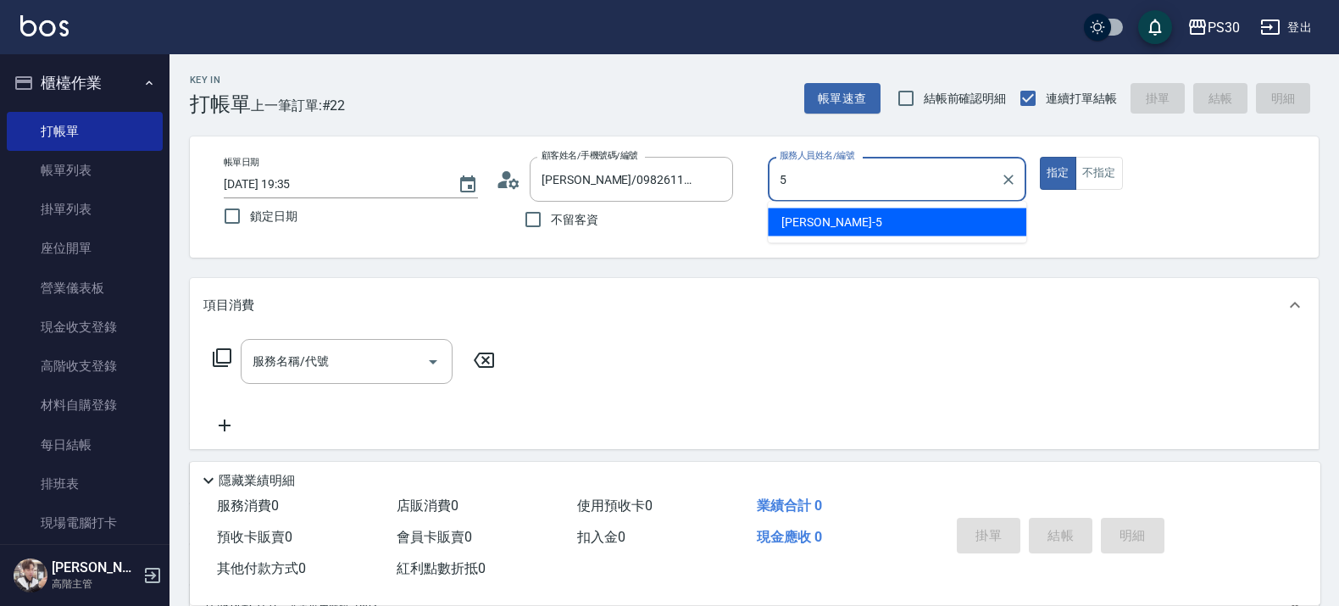
type input "袁維君-5"
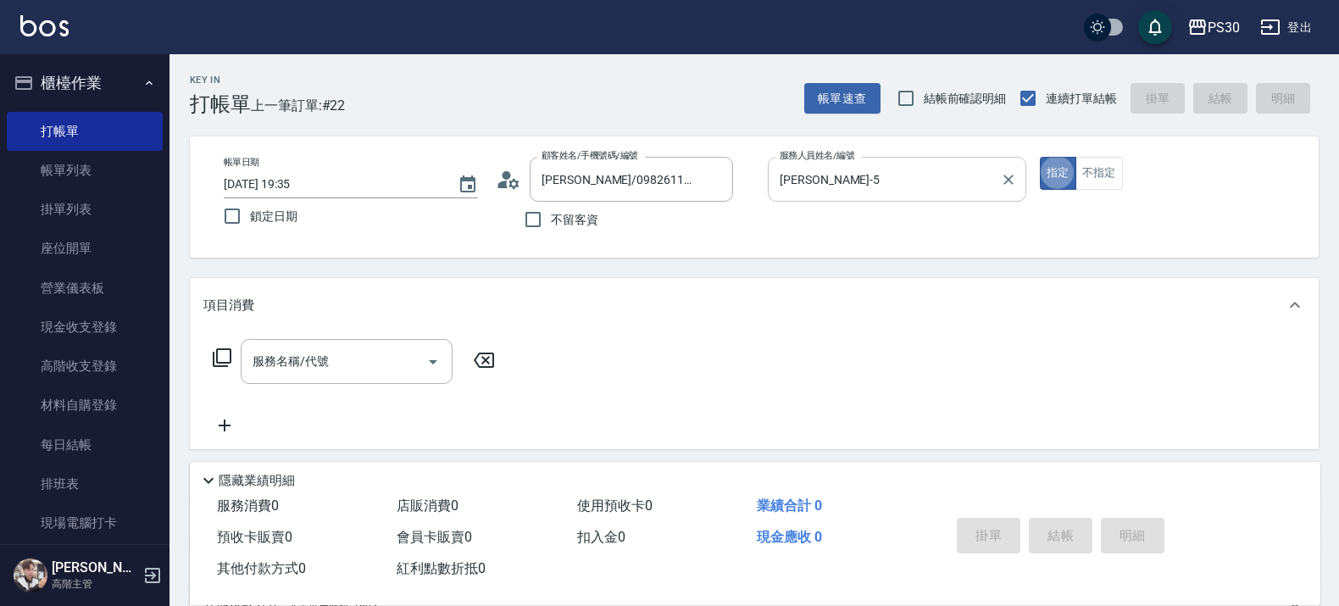
type button "true"
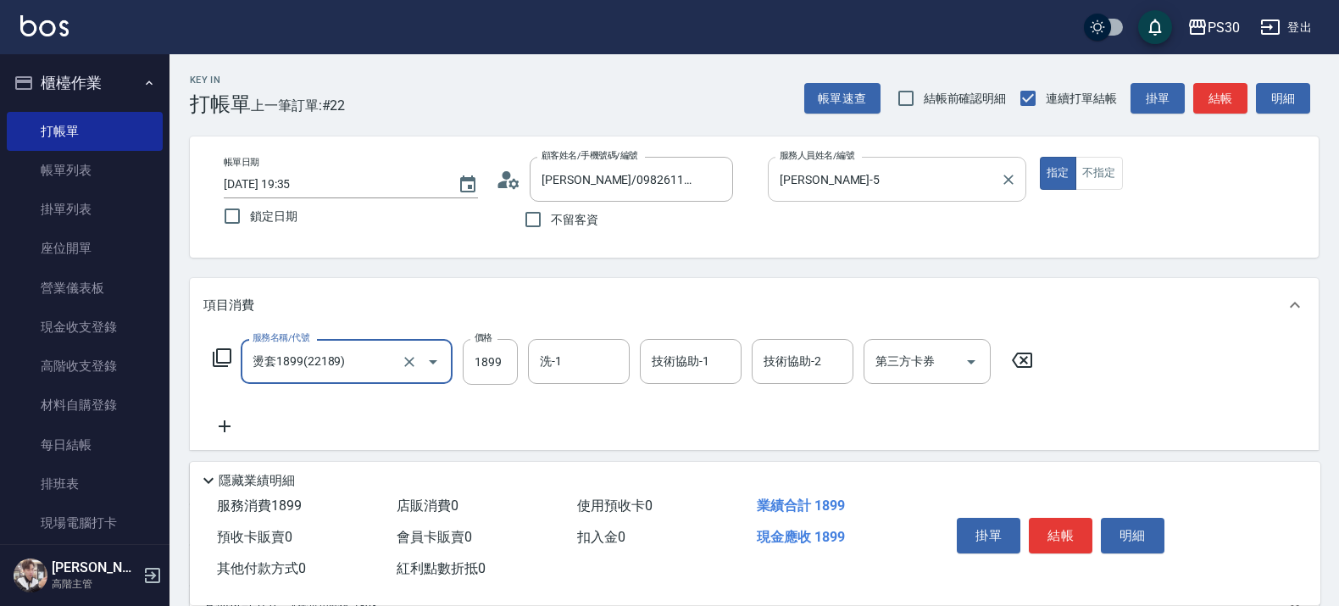
type input "燙套1899(22189)"
type input "1800"
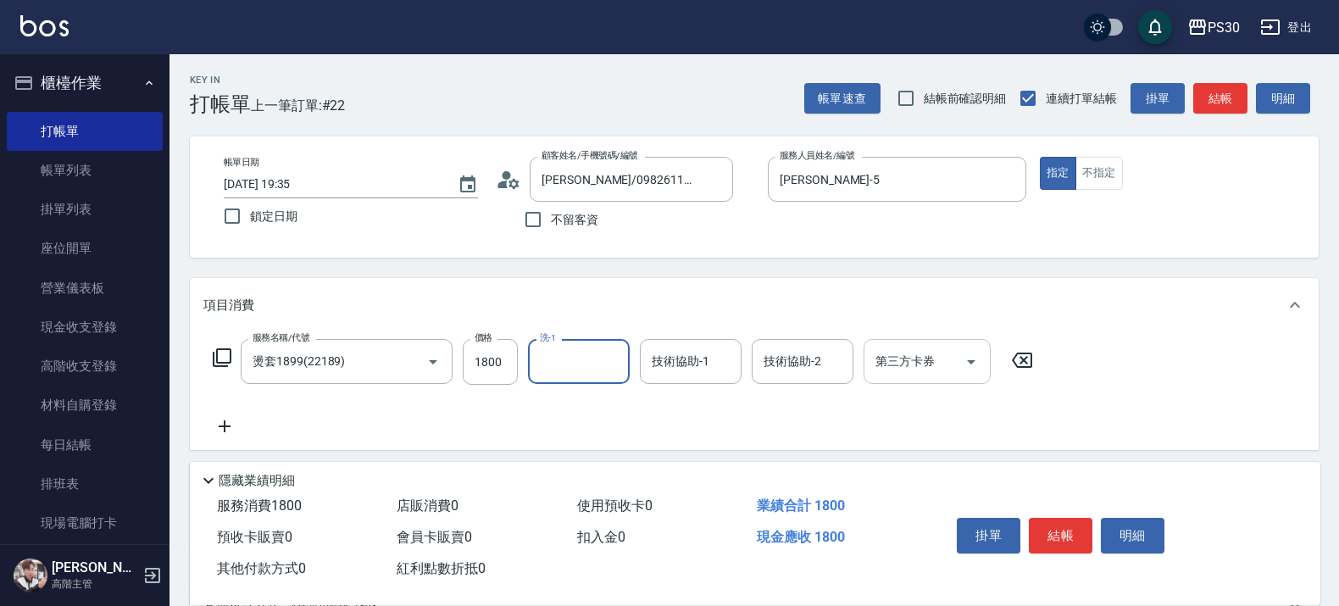
click at [963, 364] on icon "Open" at bounding box center [971, 362] width 20 height 20
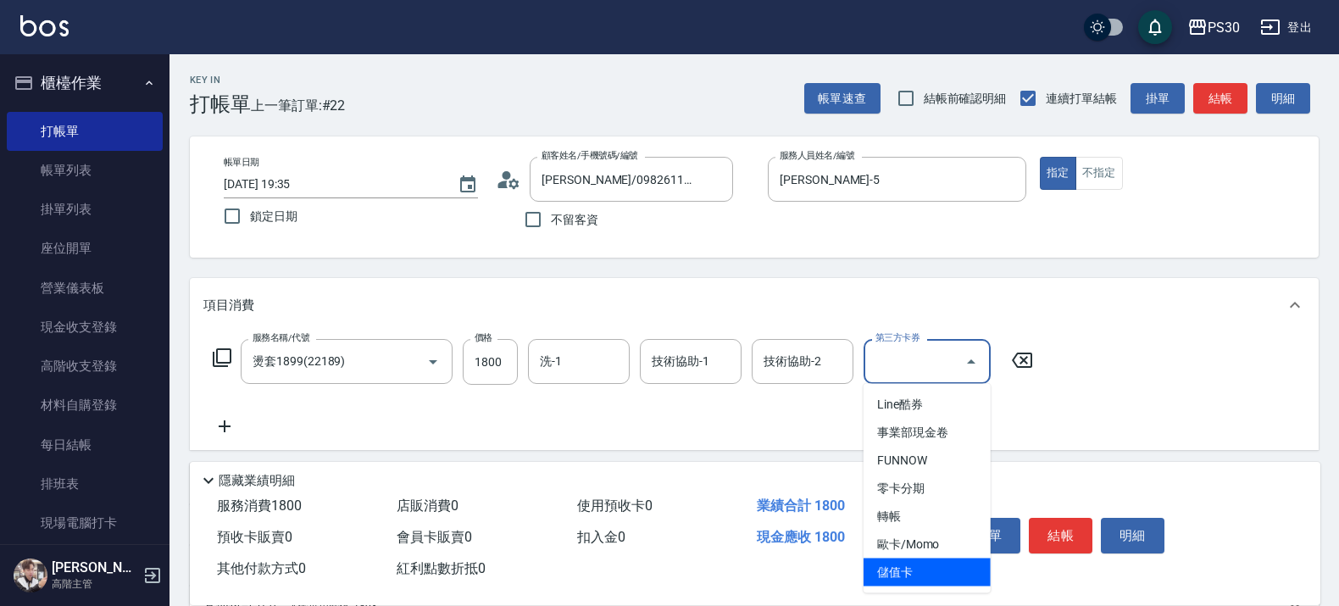
click at [943, 565] on span "儲值卡" at bounding box center [926, 572] width 127 height 28
type input "儲值卡"
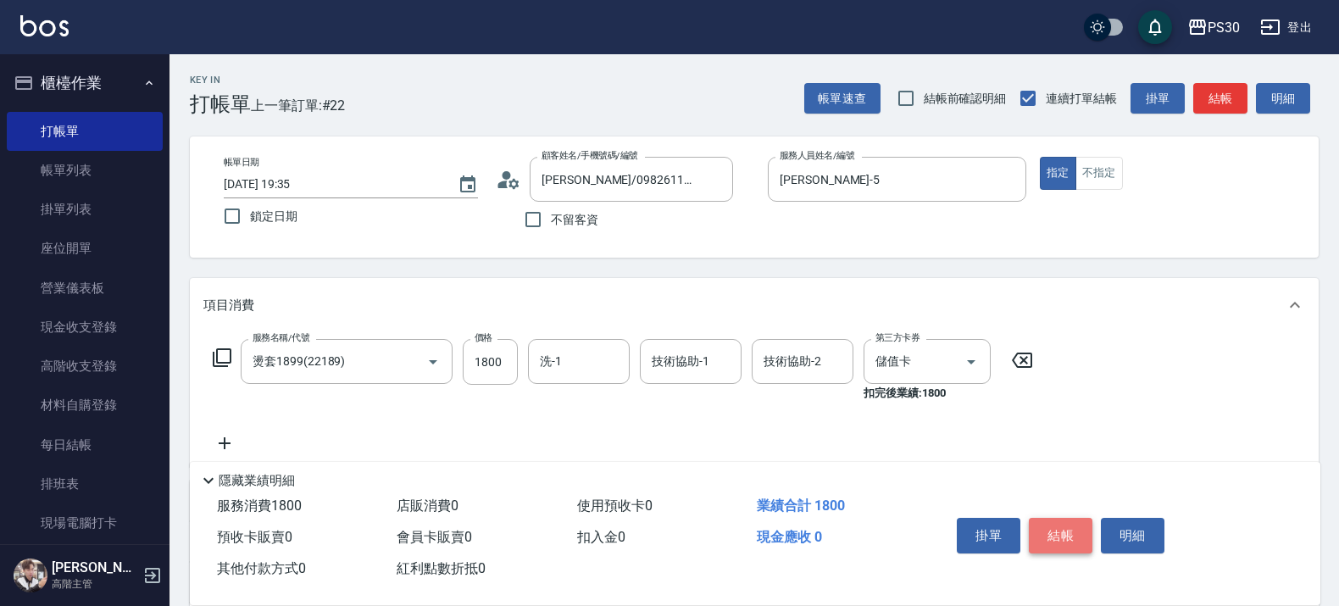
click at [1061, 534] on button "結帳" at bounding box center [1061, 536] width 64 height 36
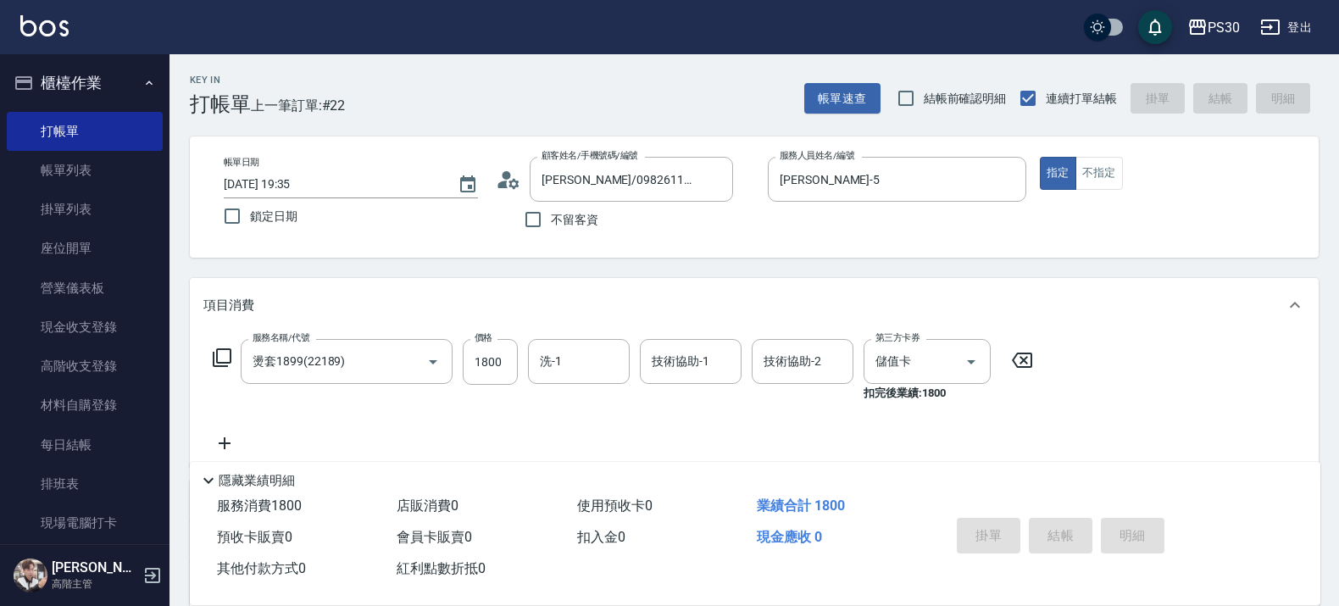
type input "2025/10/04 19:39"
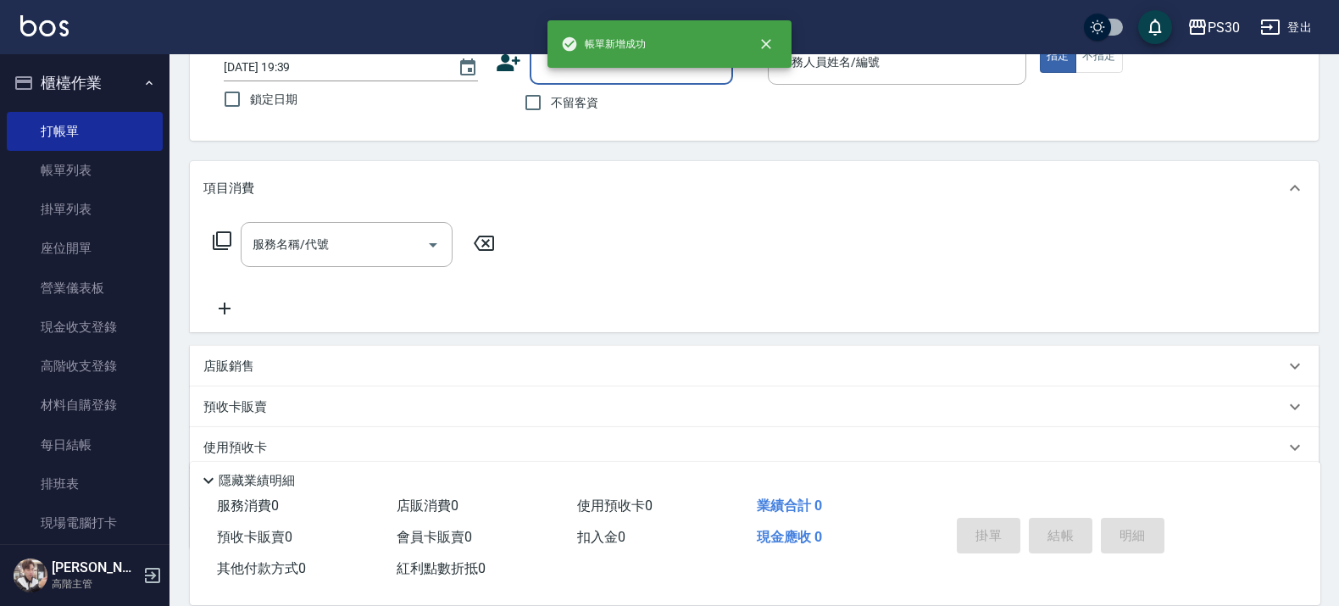
scroll to position [222, 0]
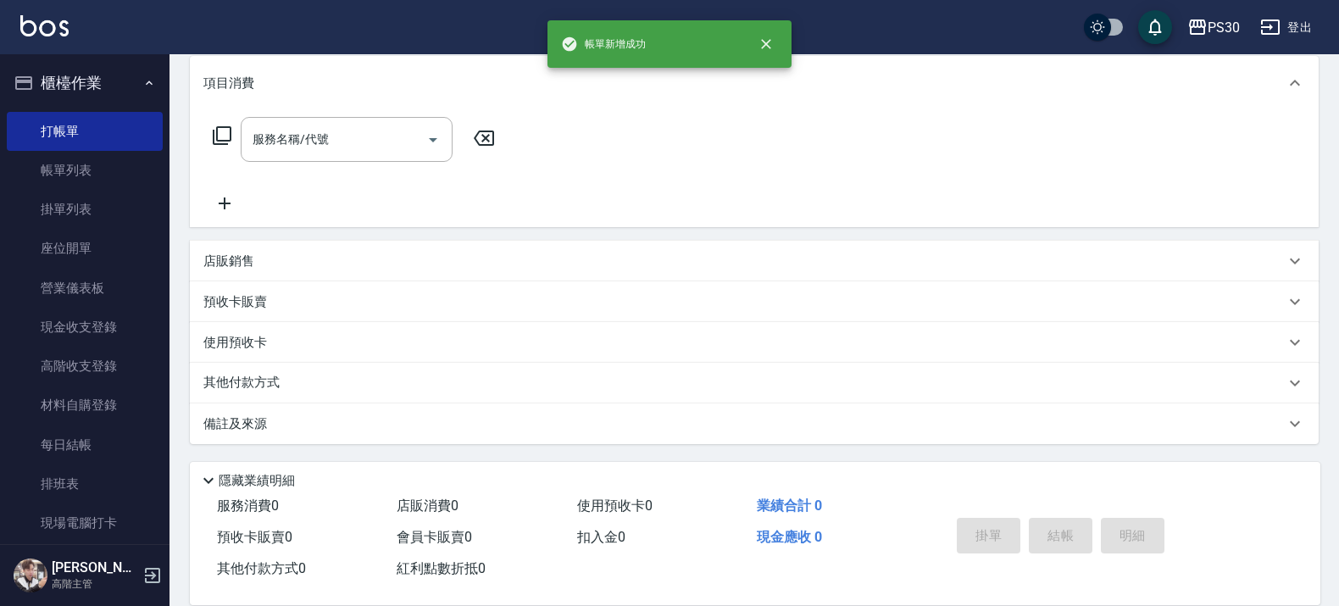
click at [297, 377] on div "其他付款方式" at bounding box center [743, 383] width 1081 height 19
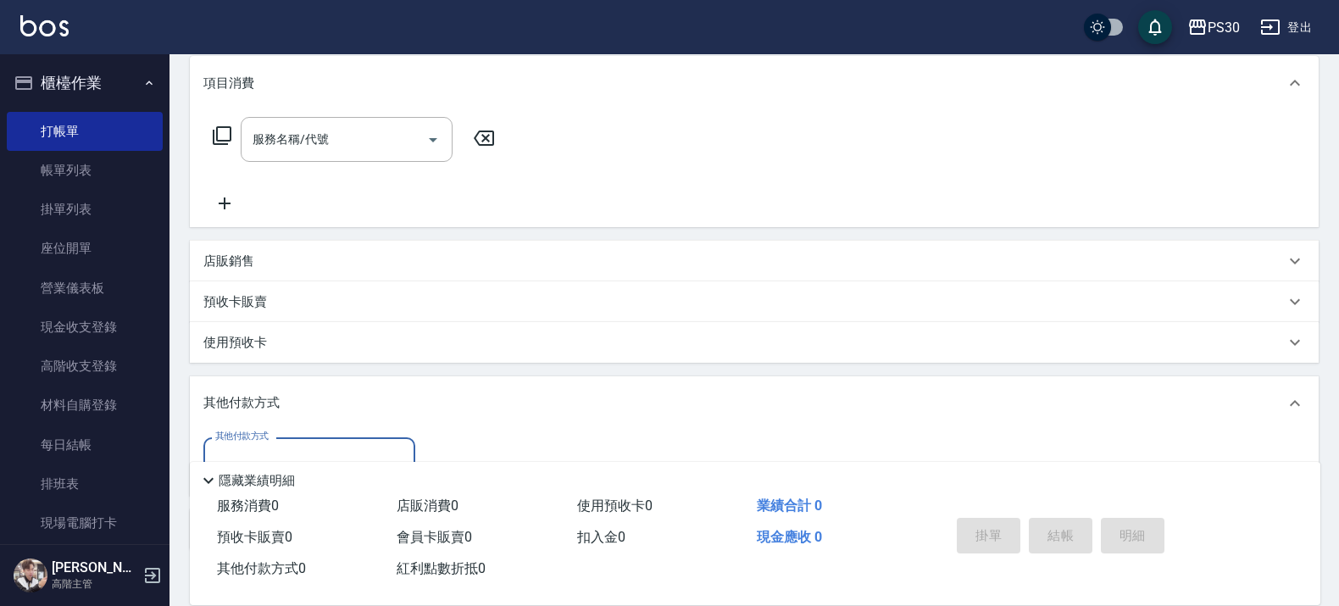
scroll to position [328, 0]
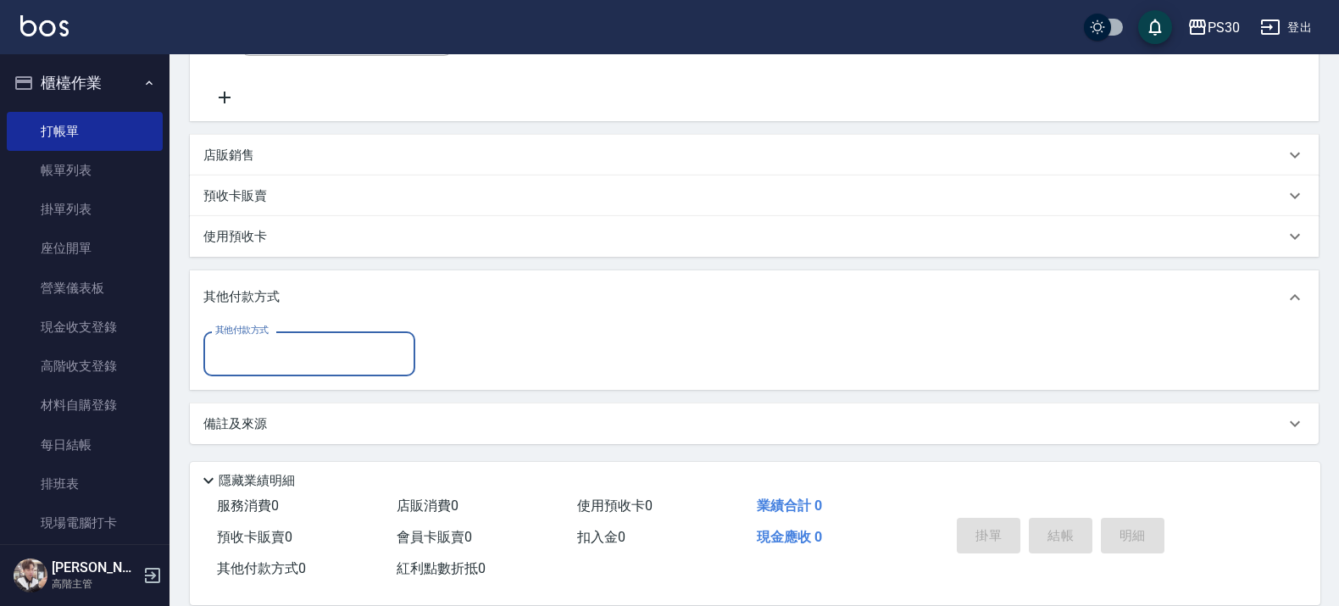
click at [307, 238] on div "使用預收卡" at bounding box center [743, 237] width 1081 height 18
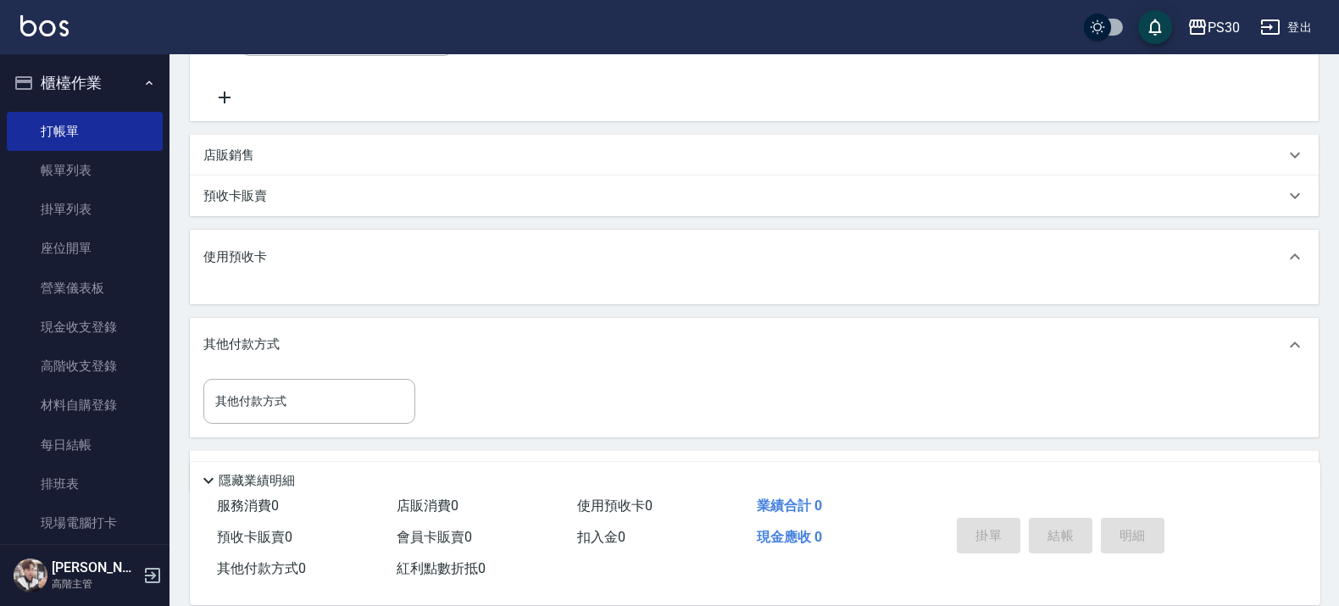
click at [308, 203] on div "預收卡販賣" at bounding box center [743, 196] width 1081 height 18
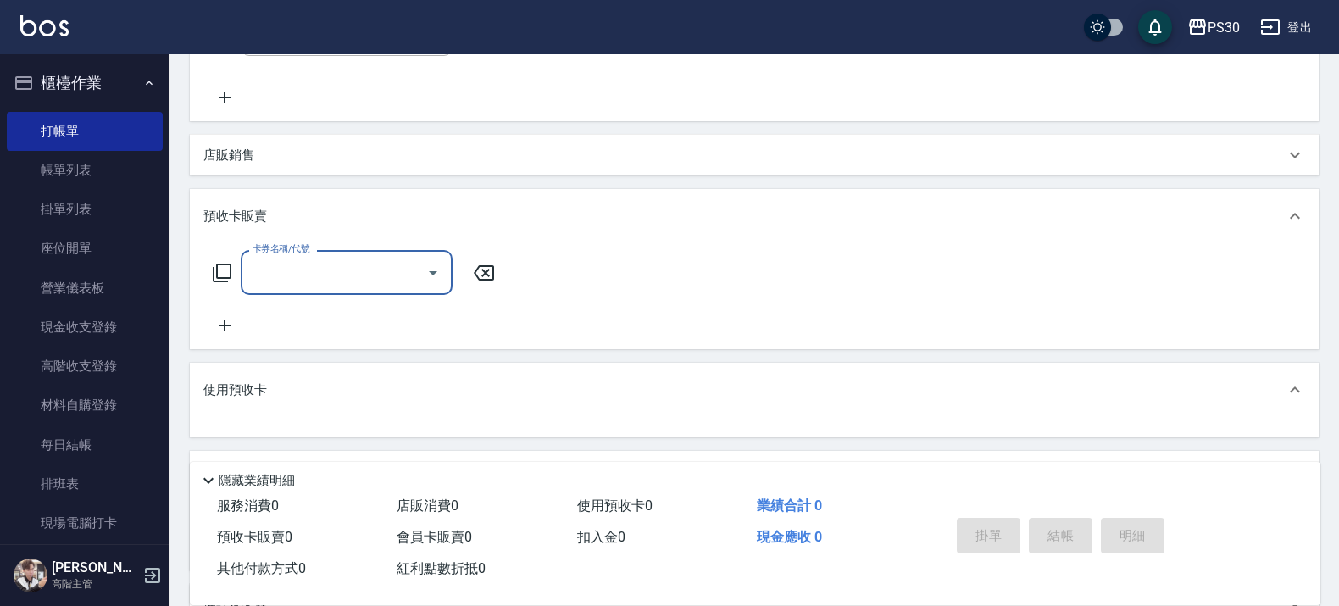
scroll to position [0, 0]
click at [314, 199] on div "預收卡販賣" at bounding box center [754, 216] width 1129 height 54
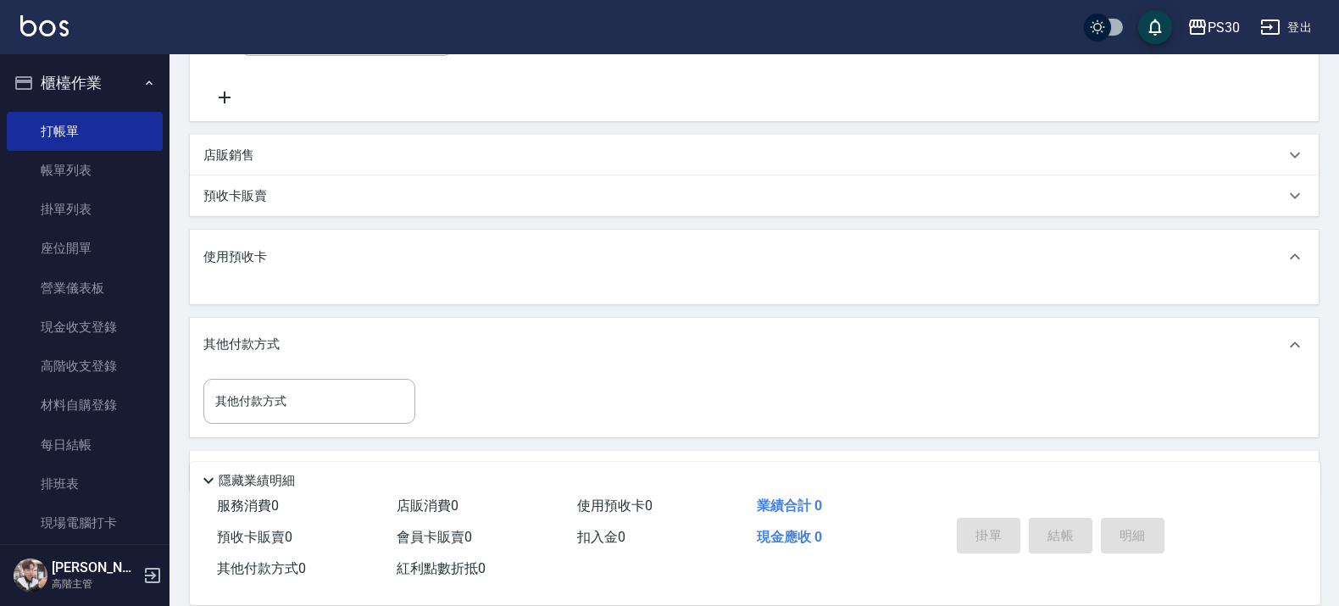
click at [320, 260] on div "使用預收卡" at bounding box center [743, 257] width 1081 height 18
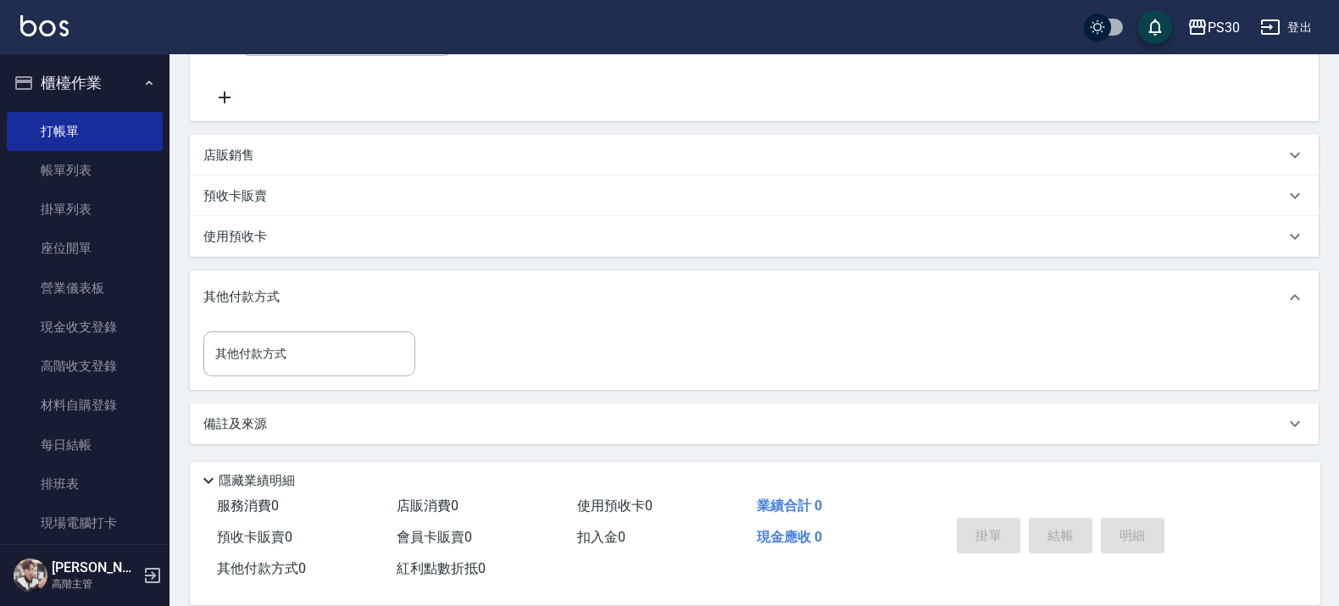
click at [309, 291] on div "其他付款方式" at bounding box center [743, 297] width 1081 height 19
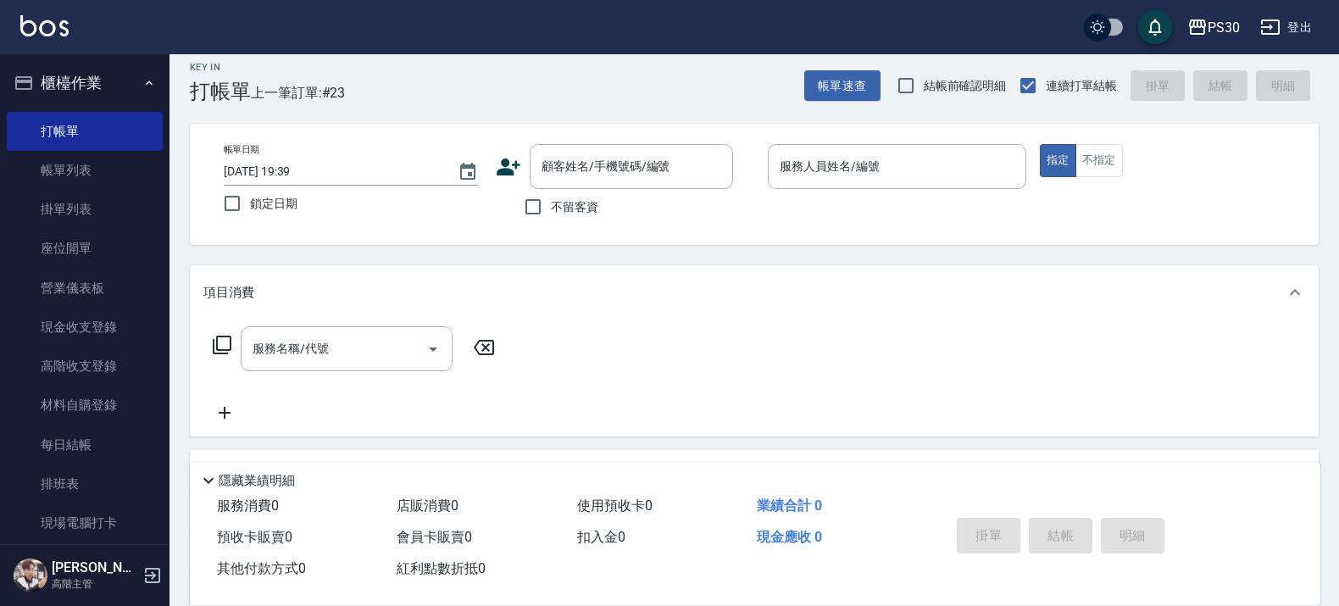
scroll to position [10, 0]
click at [591, 167] on input "顧客姓名/手機號碼/編號" at bounding box center [618, 169] width 163 height 30
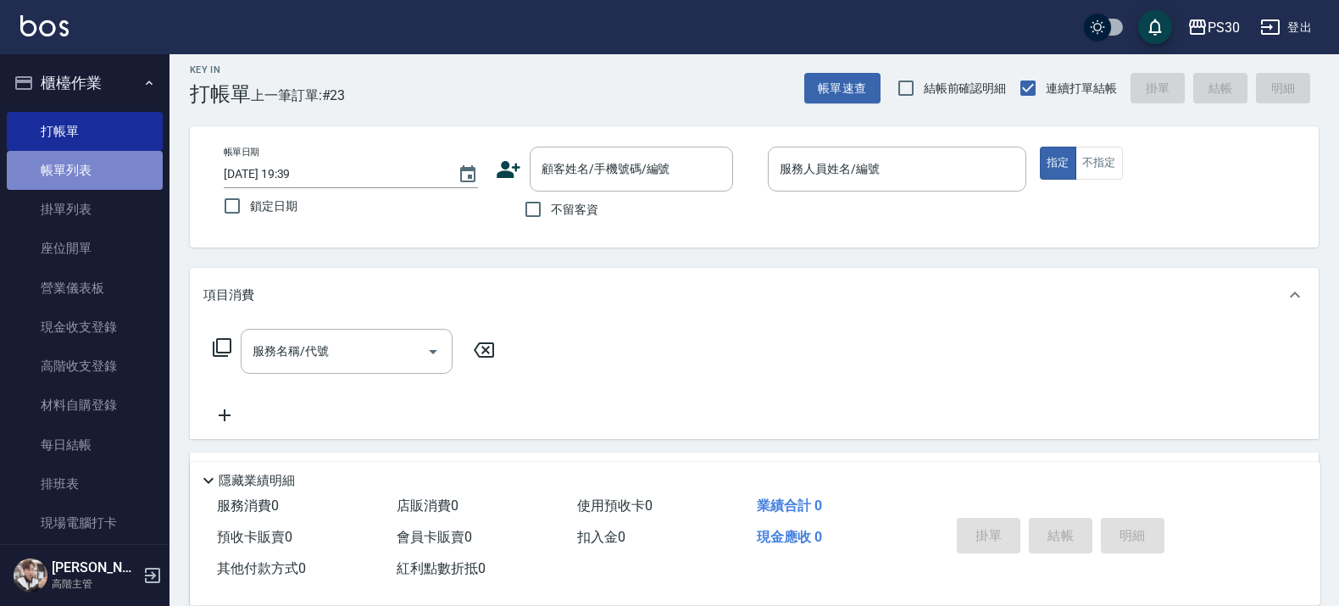
click at [107, 166] on link "帳單列表" at bounding box center [85, 170] width 156 height 39
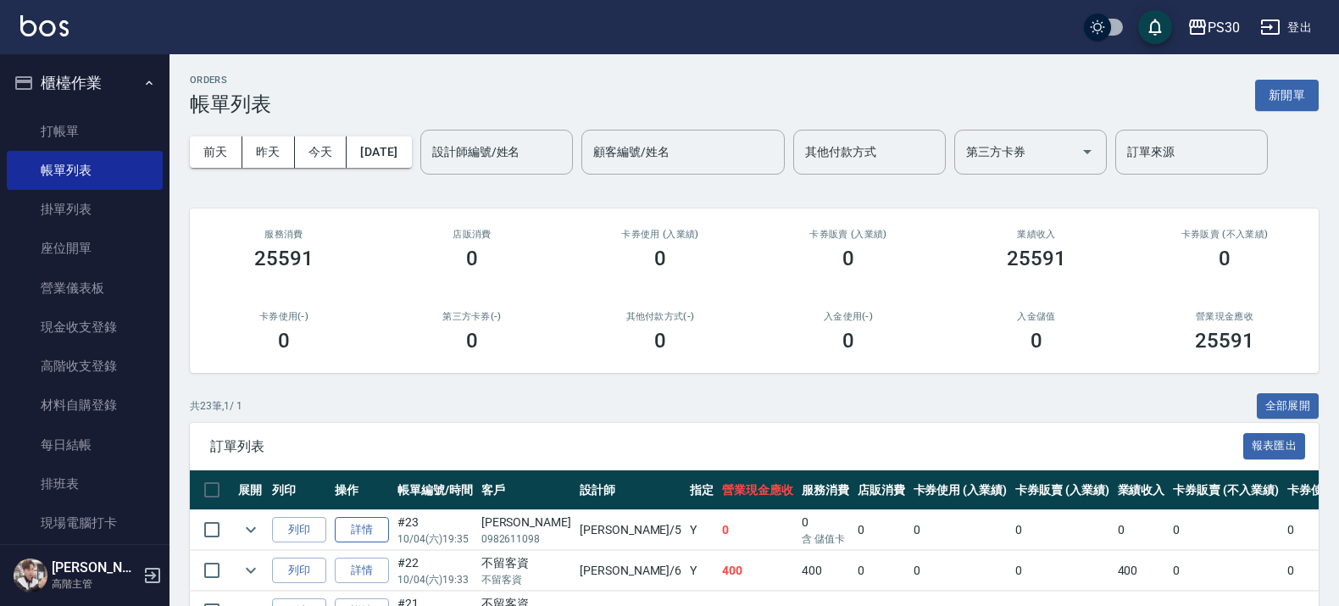
click at [345, 530] on link "詳情" at bounding box center [362, 530] width 54 height 26
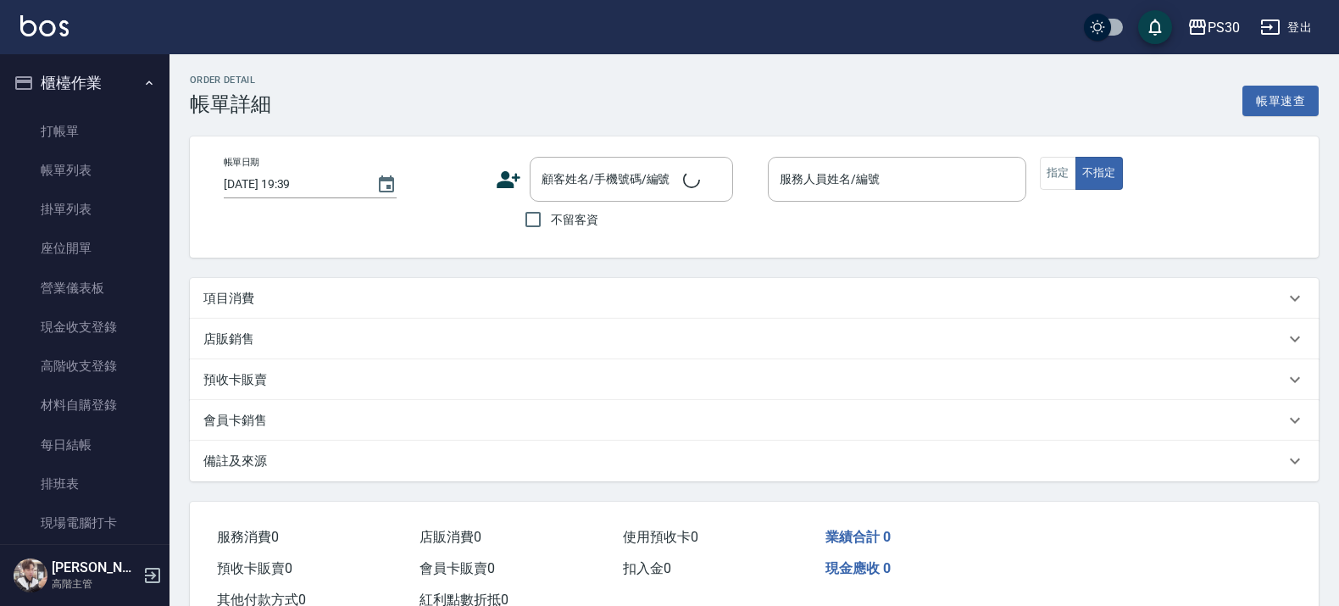
type input "2025/10/04 19:35"
type input "袁維君-5"
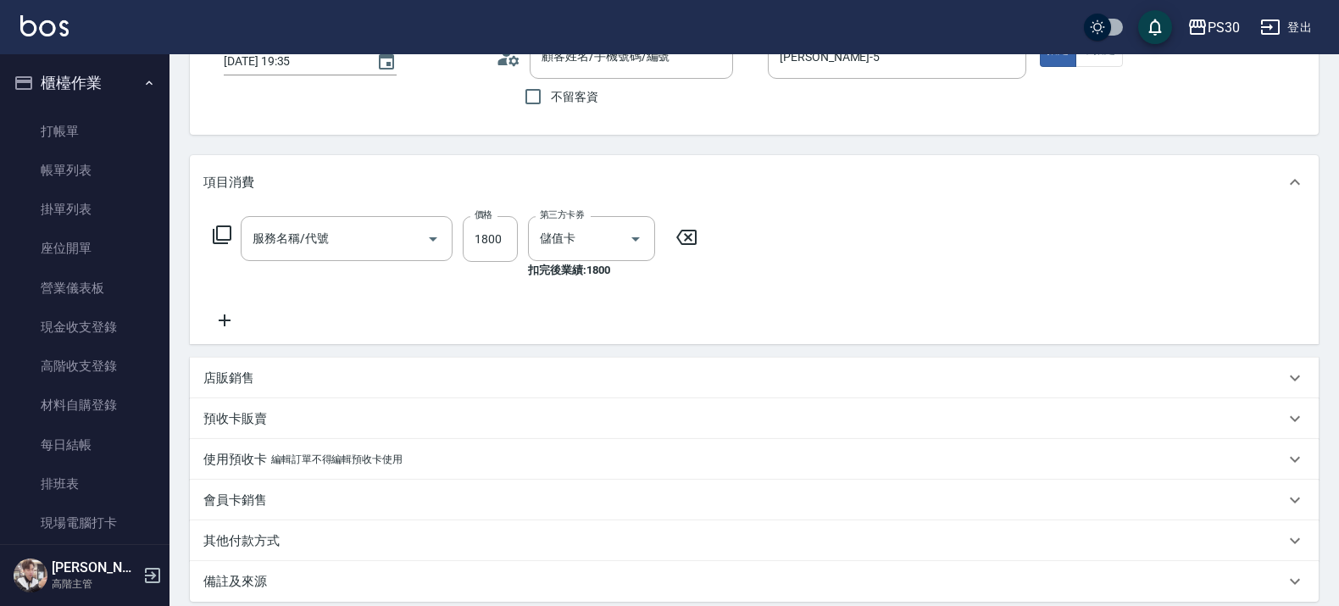
type input "燙套1899(22189)"
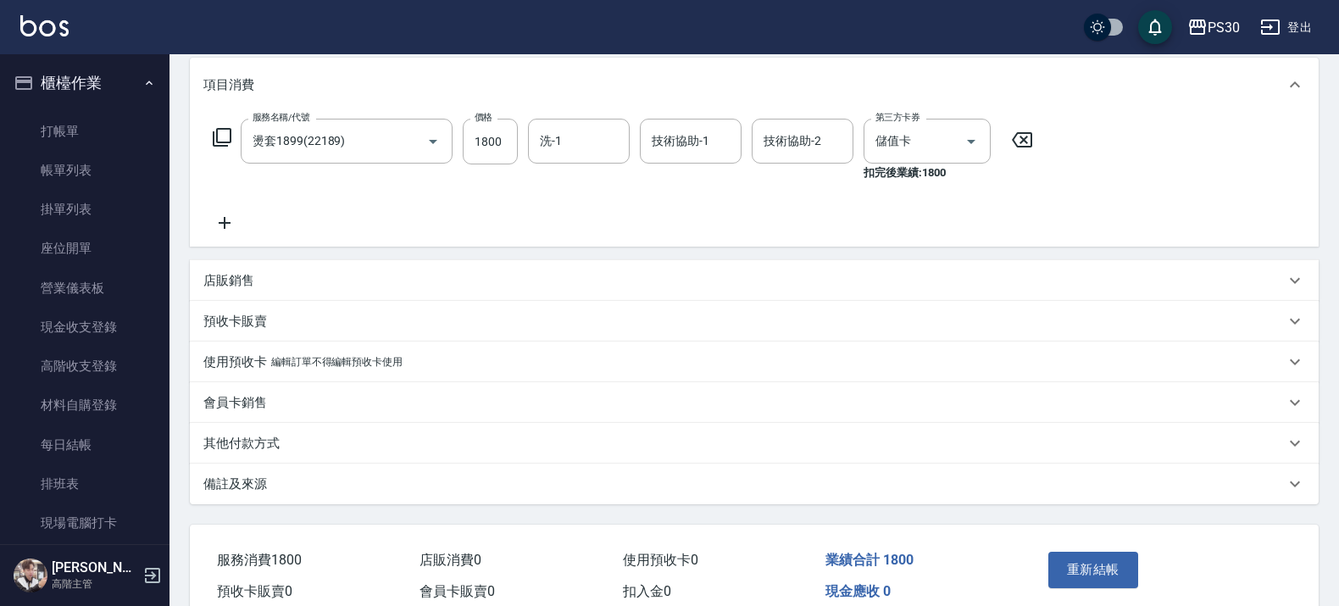
scroll to position [244, 0]
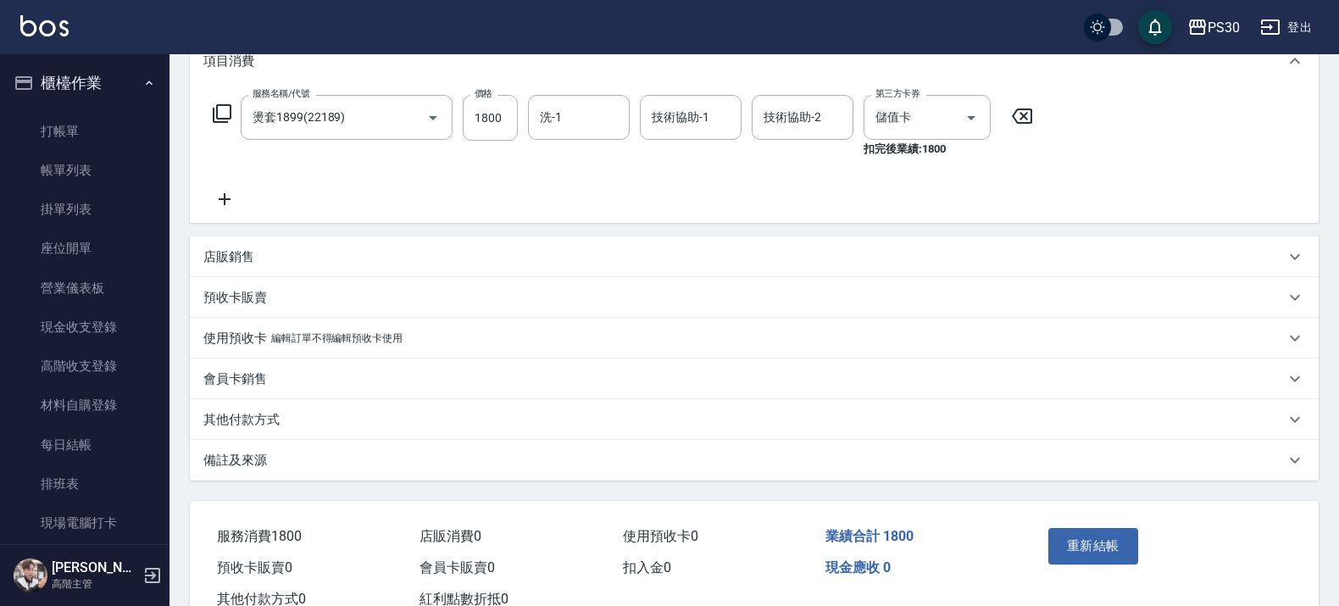
type input "莊雅婷/0982611098/null"
click at [271, 399] on div "其他付款方式" at bounding box center [754, 419] width 1129 height 41
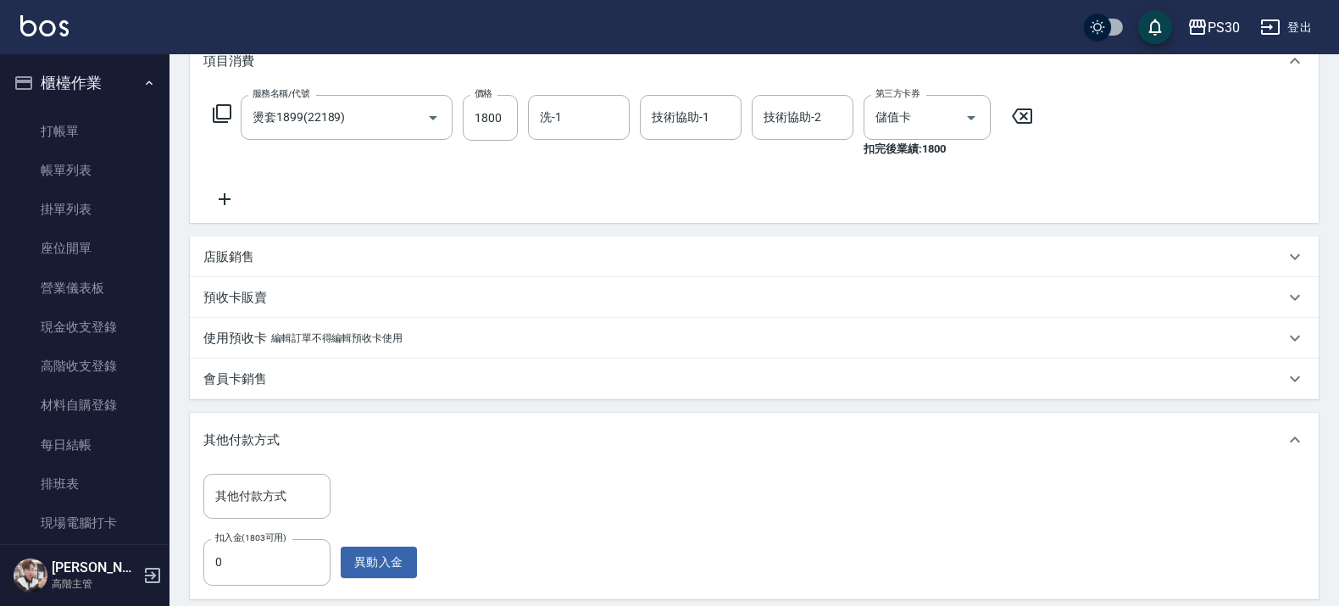
scroll to position [456, 0]
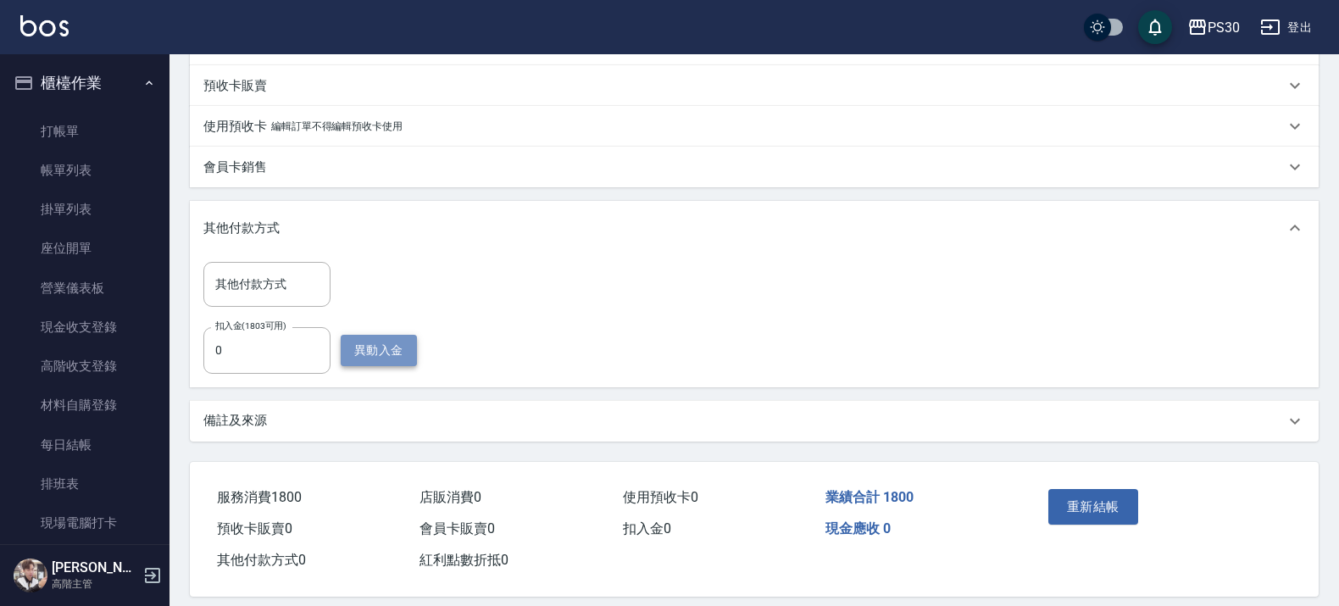
click at [358, 350] on button "異動入金" at bounding box center [379, 350] width 76 height 31
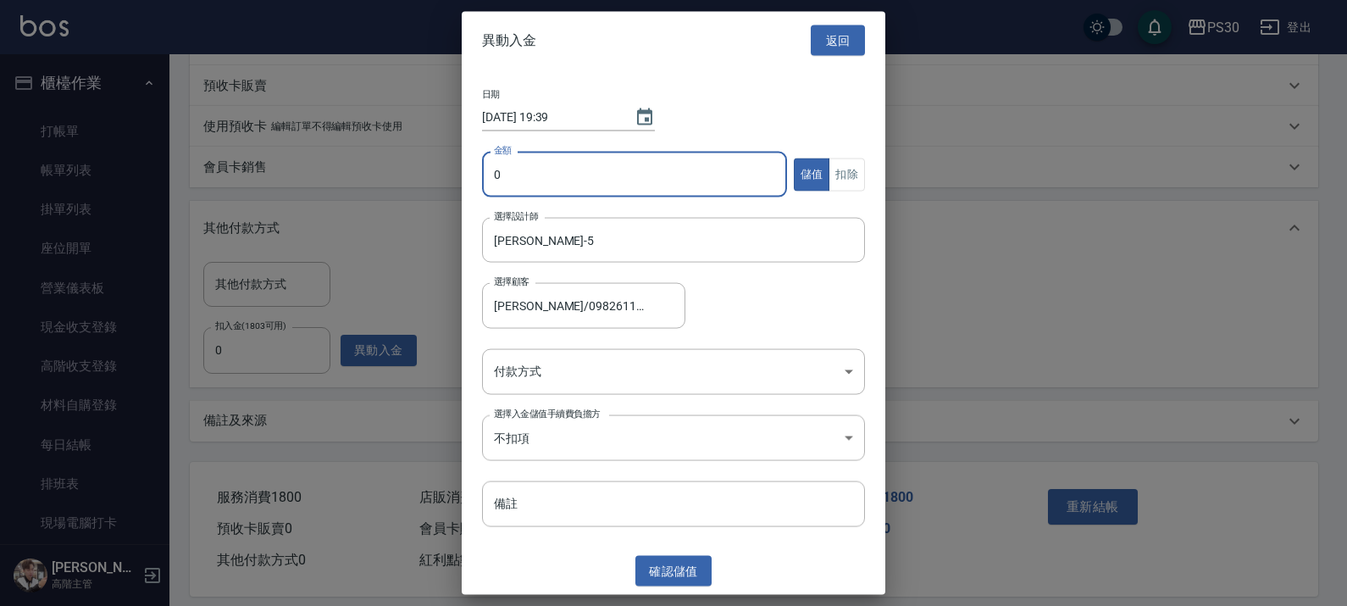
click at [547, 187] on input "0" at bounding box center [634, 175] width 305 height 46
type input "1800"
click at [867, 162] on div "日期 2025/10/04 19:39 金額 1800 金額 儲值 扣除 選擇設計師 袁維君-5 選擇設計師 選擇顧客 莊雅婷/0982611098 選擇顧客…" at bounding box center [674, 308] width 424 height 478
click at [854, 168] on button "扣除" at bounding box center [847, 174] width 36 height 33
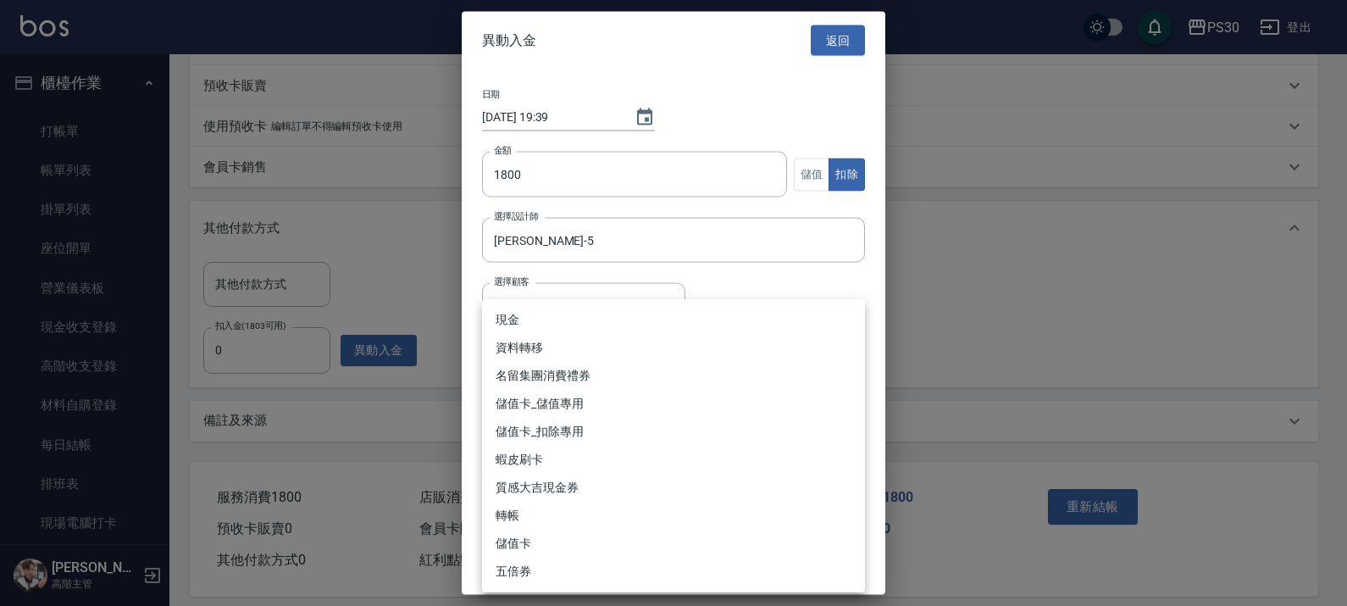
click at [666, 352] on body "PS30 登出 櫃檯作業 打帳單 帳單列表 掛單列表 座位開單 營業儀表板 現金收支登錄 高階收支登錄 材料自購登錄 每日結帳 排班表 現場電腦打卡 掃碼打卡…" at bounding box center [673, 80] width 1347 height 1073
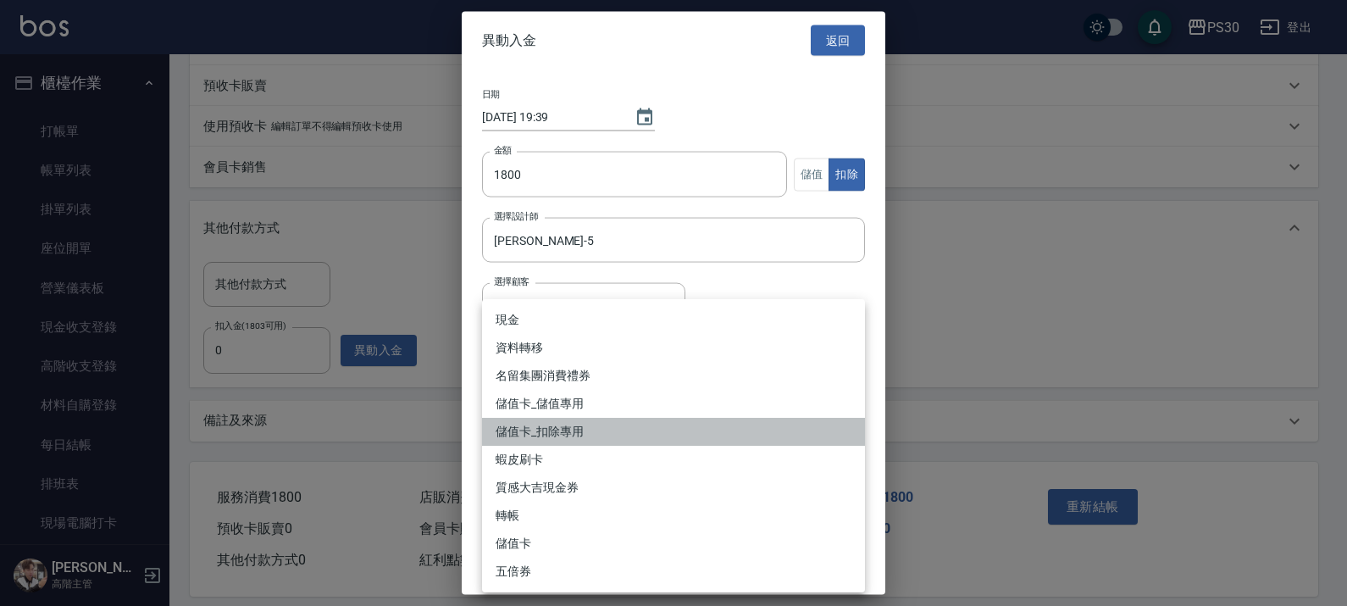
click at [619, 432] on li "儲值卡_扣除專用" at bounding box center [673, 432] width 383 height 28
type input "儲值卡_扣除專用"
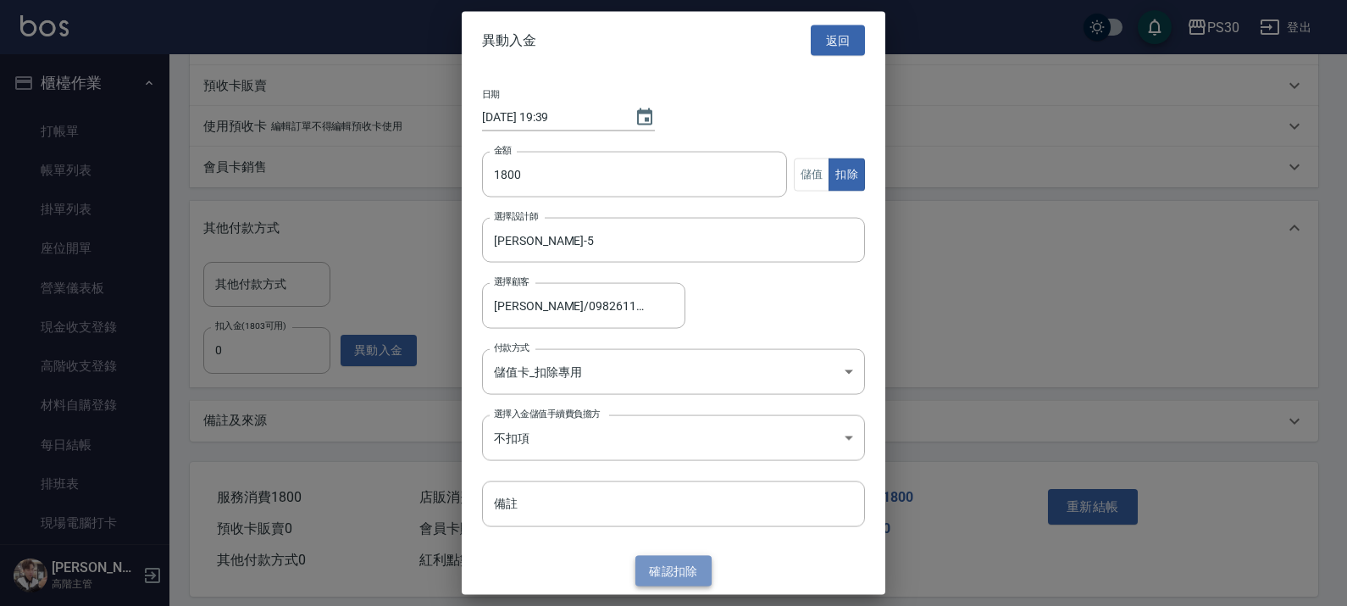
click at [697, 569] on button "確認 扣除" at bounding box center [673, 570] width 76 height 31
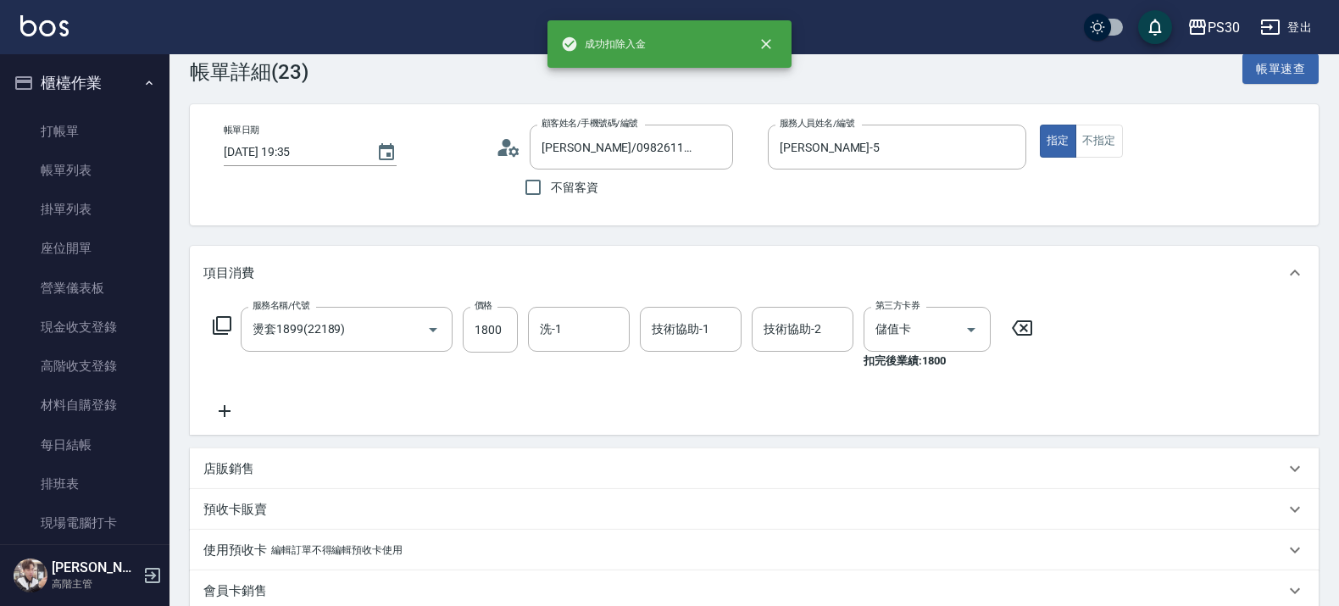
scroll to position [473, 0]
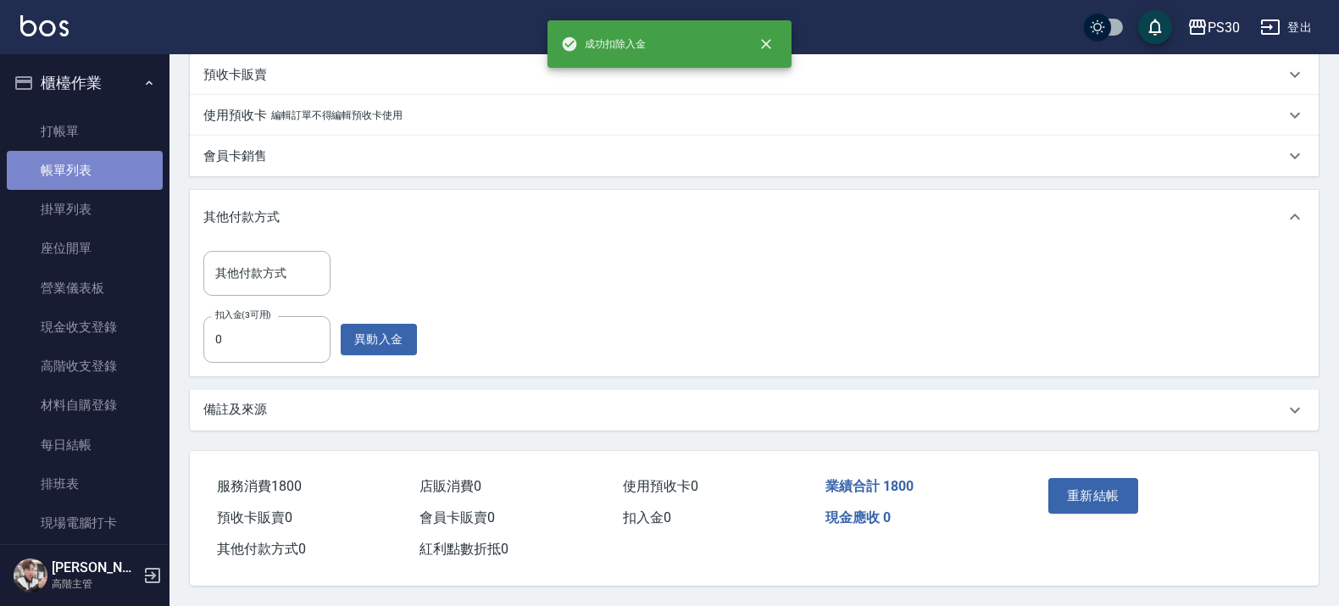
click at [97, 168] on link "帳單列表" at bounding box center [85, 170] width 156 height 39
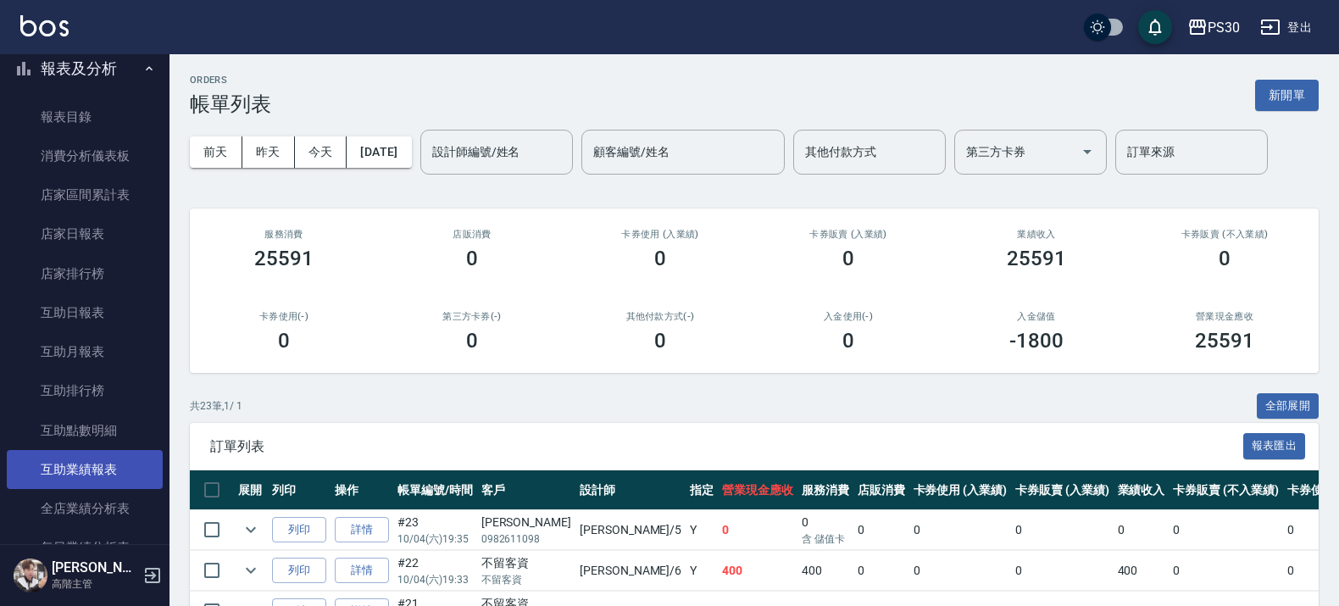
scroll to position [741, 0]
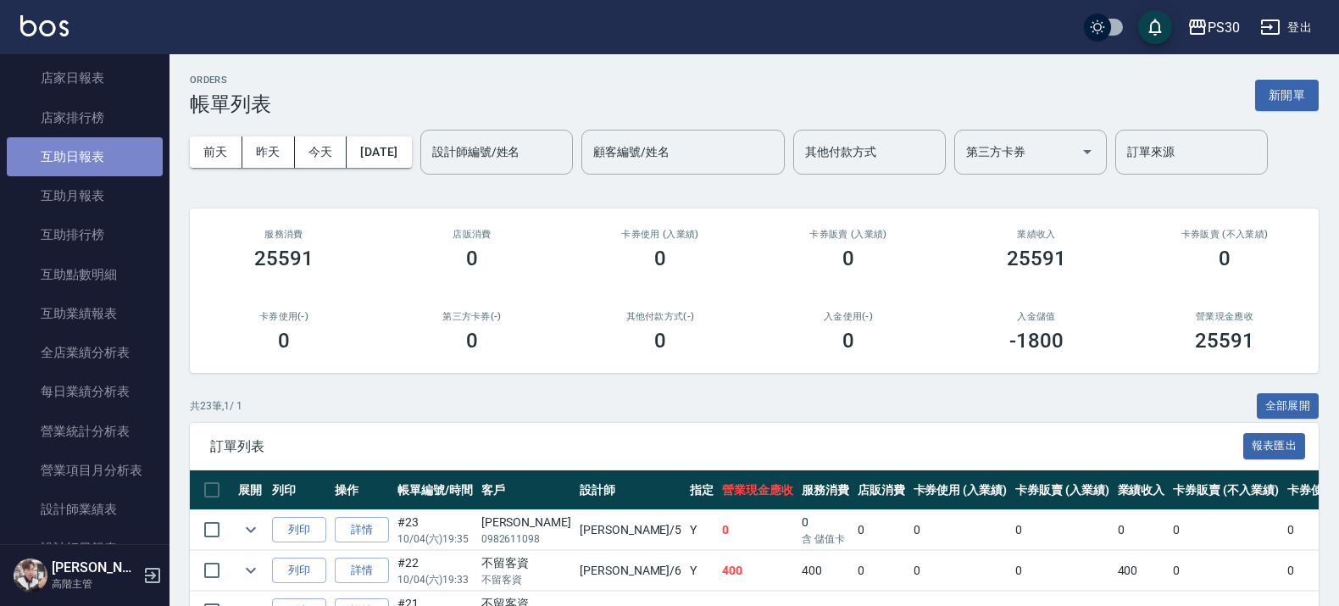
click at [100, 145] on link "互助日報表" at bounding box center [85, 156] width 156 height 39
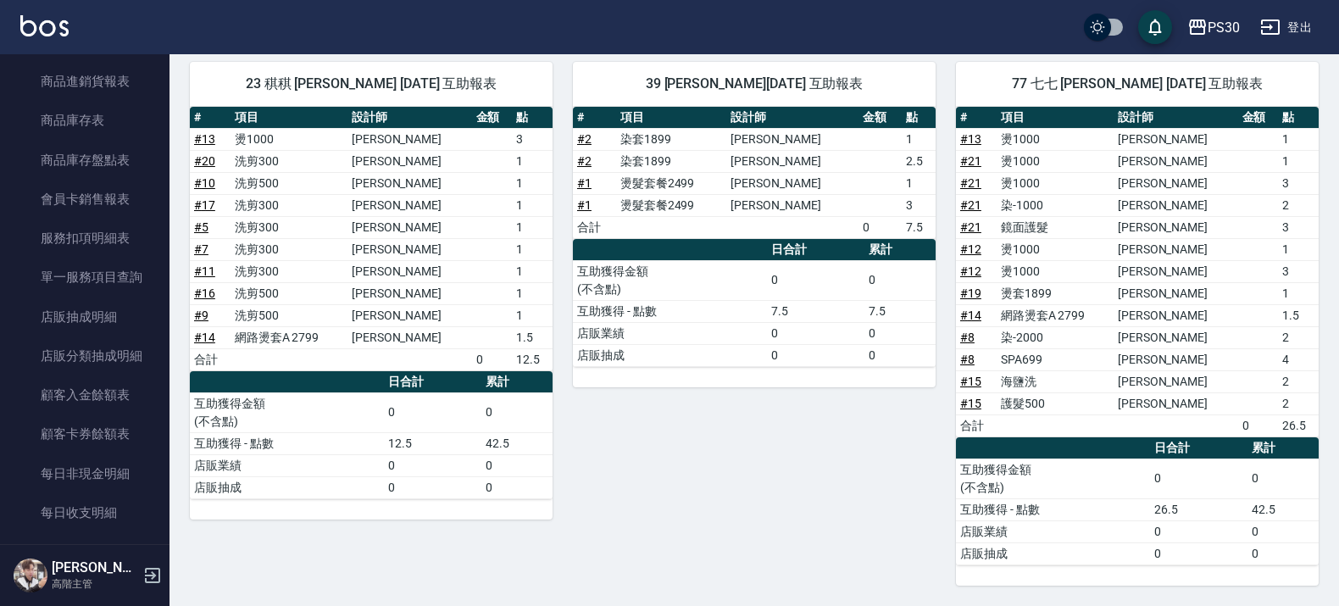
scroll to position [1165, 0]
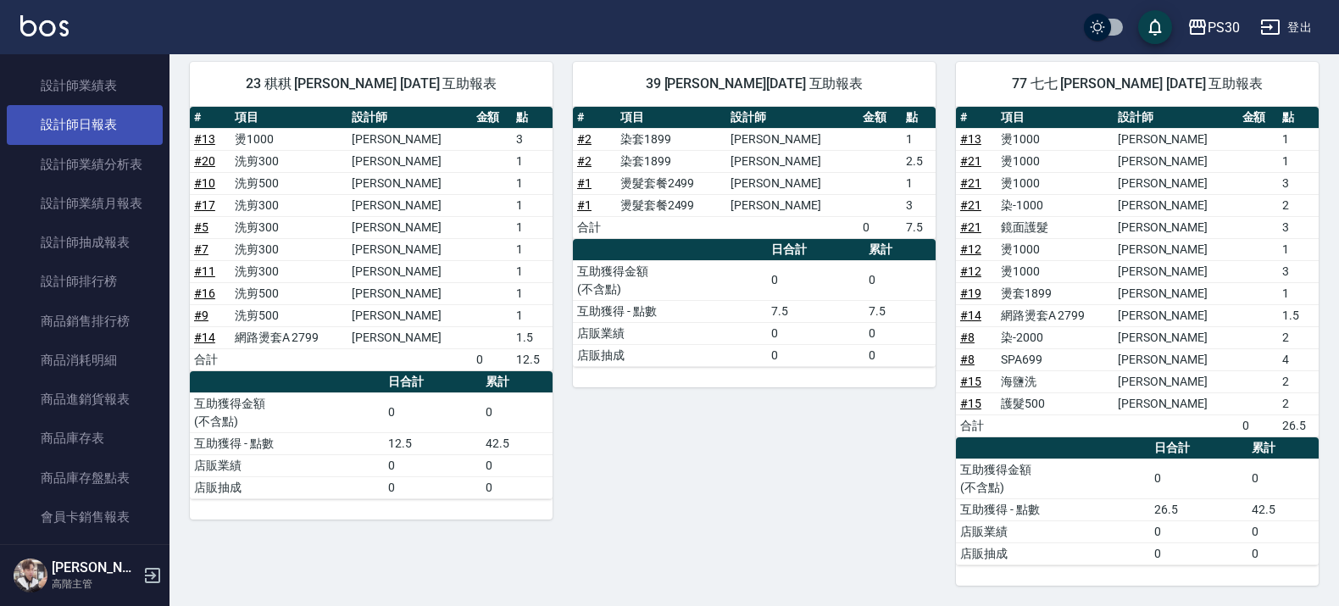
click at [90, 115] on link "設計師日報表" at bounding box center [85, 124] width 156 height 39
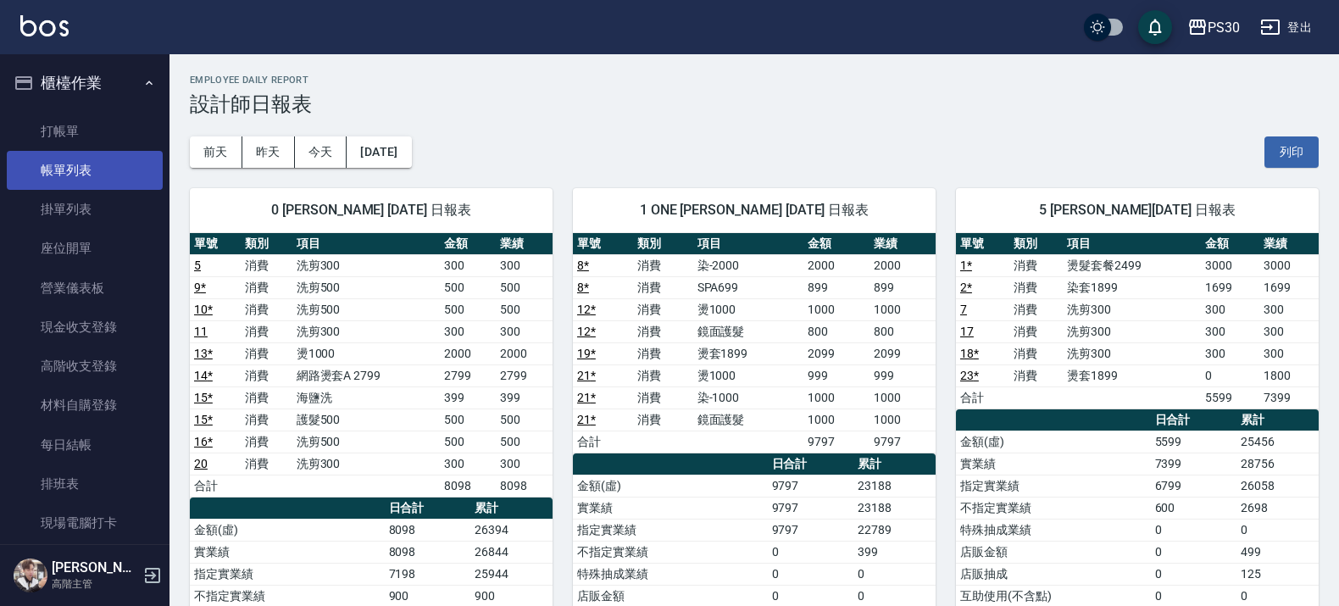
click at [83, 158] on link "帳單列表" at bounding box center [85, 170] width 156 height 39
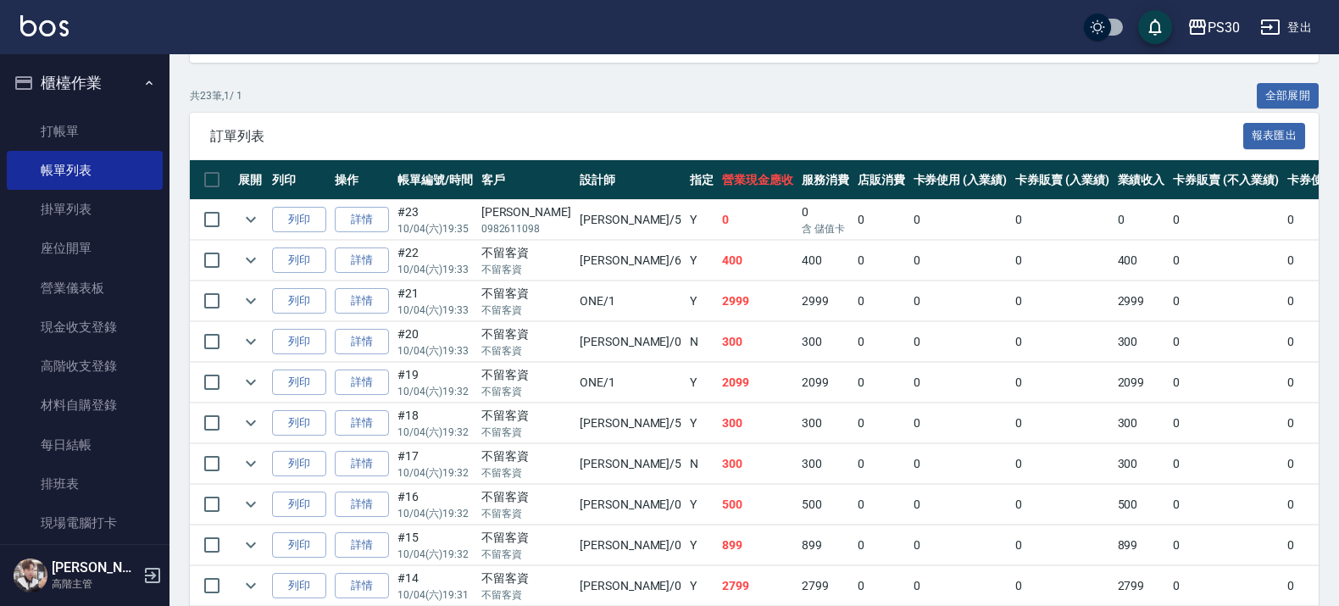
scroll to position [318, 0]
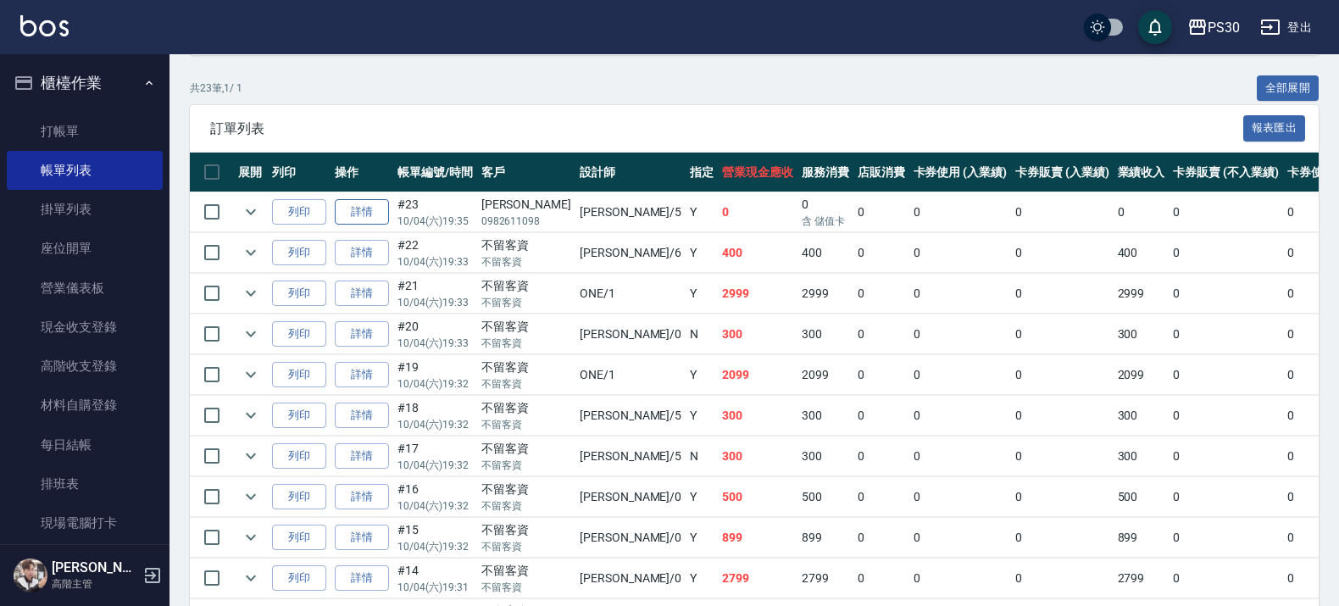
click at [379, 204] on link "詳情" at bounding box center [362, 212] width 54 height 26
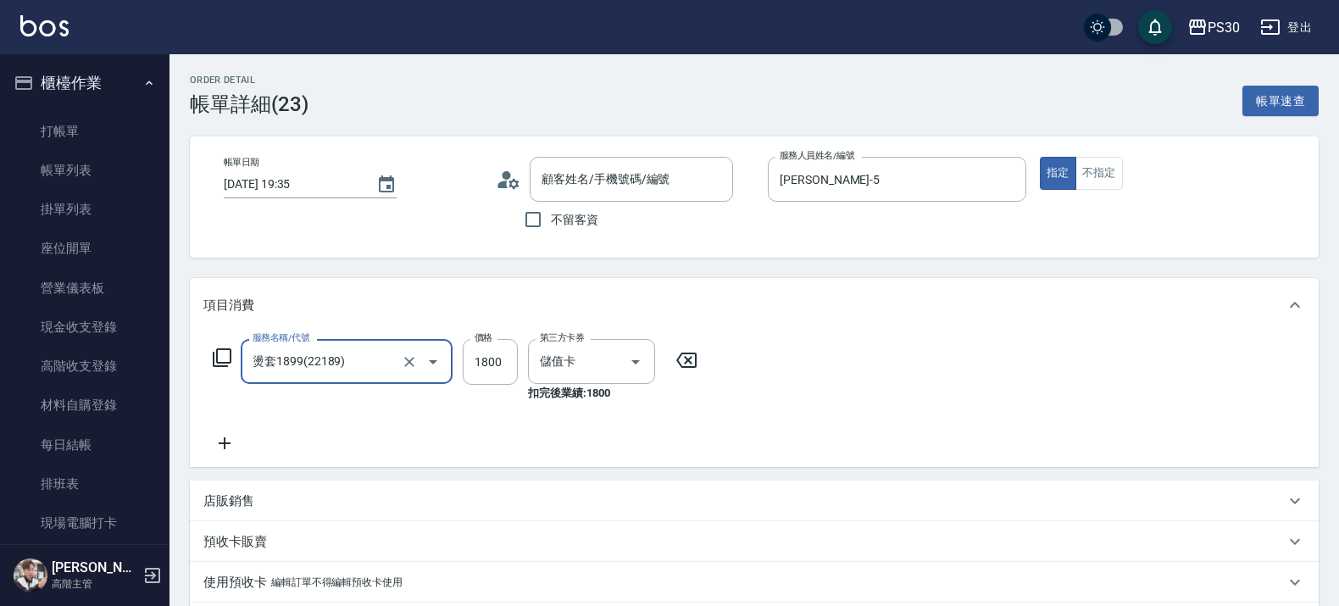
type input "莊雅婷/0982611098/null"
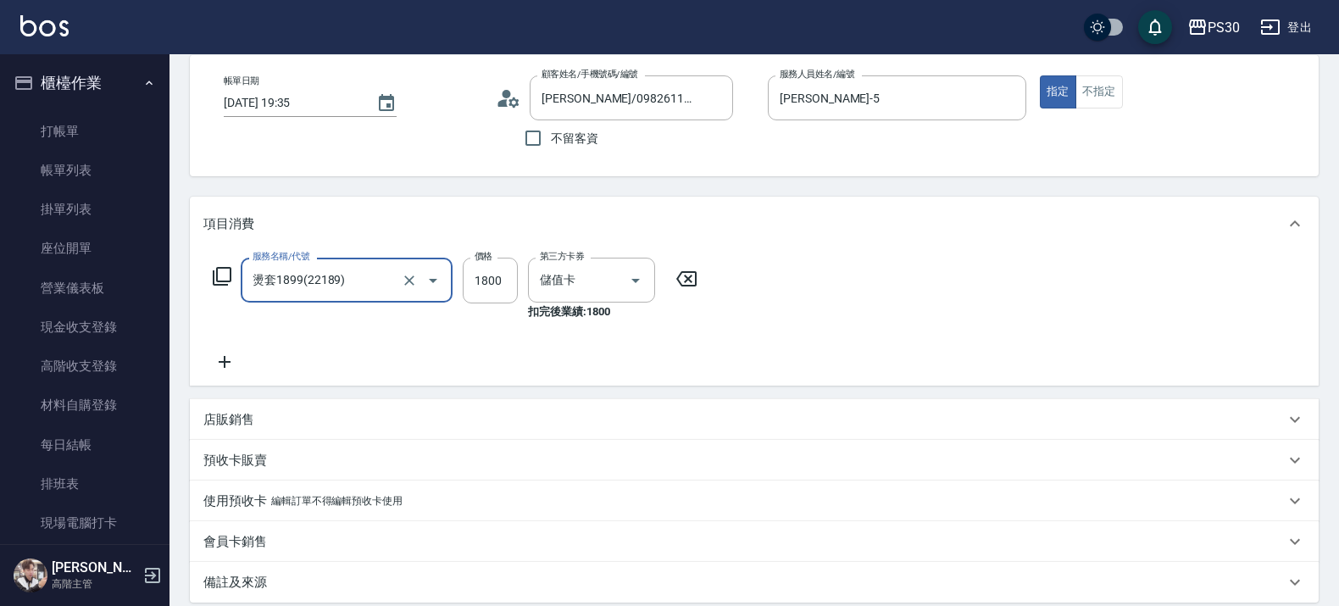
scroll to position [212, 0]
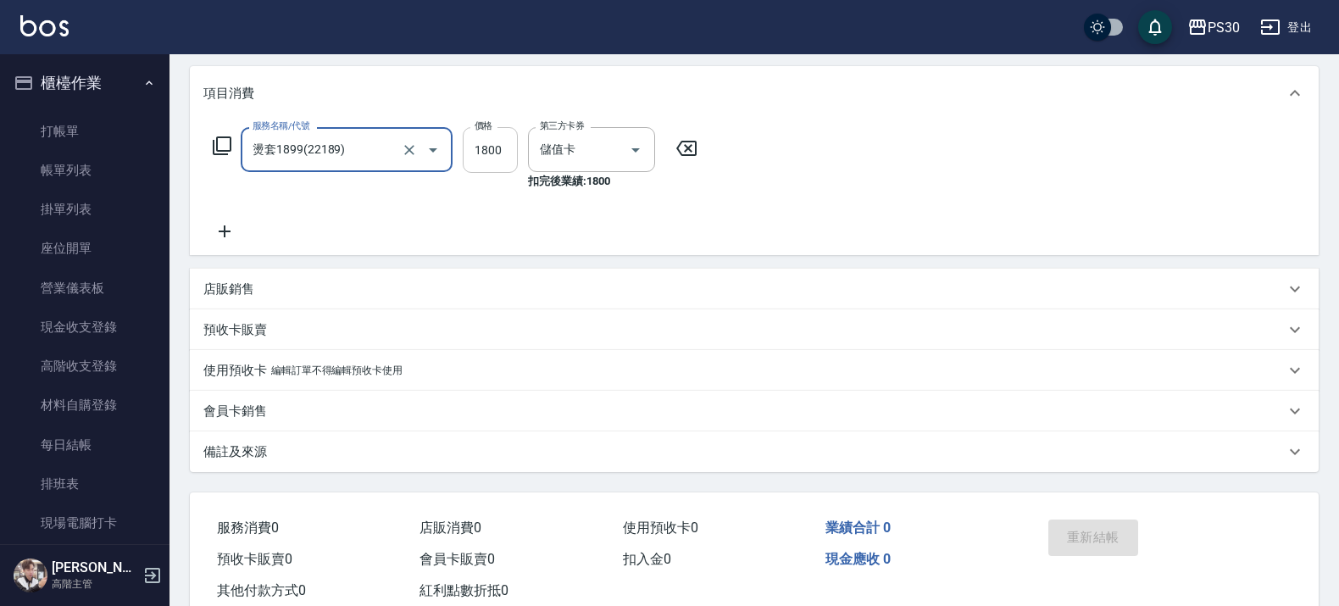
click at [491, 151] on input "1800" at bounding box center [490, 150] width 55 height 46
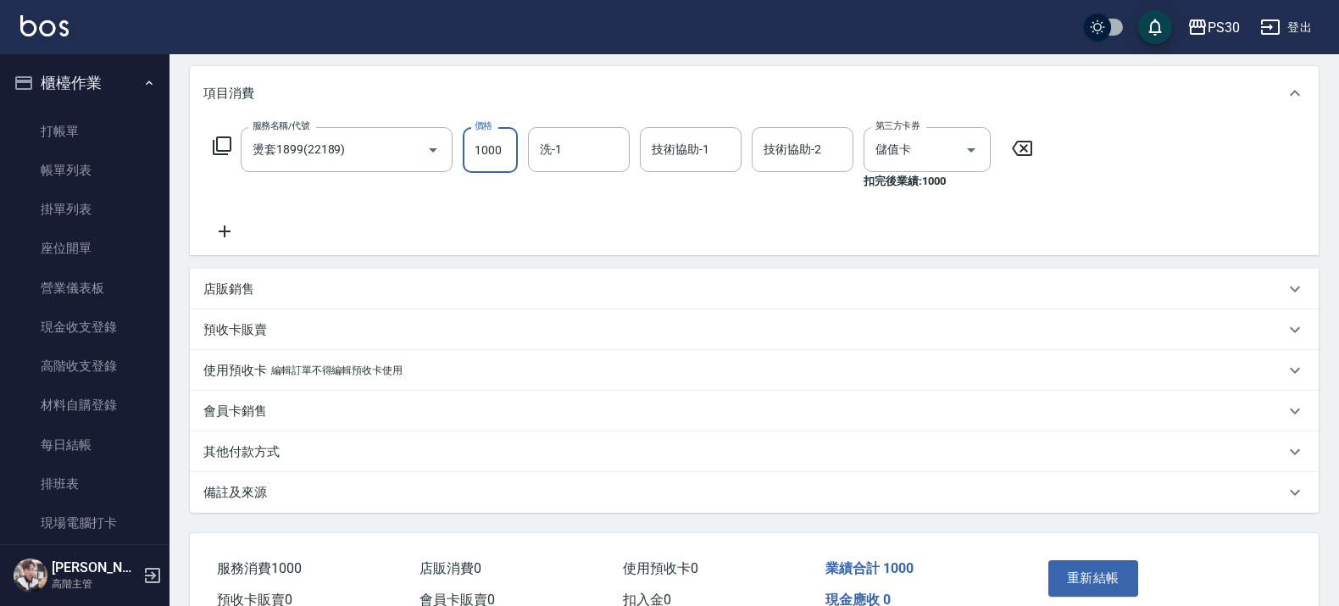
type input "1000"
type input "399"
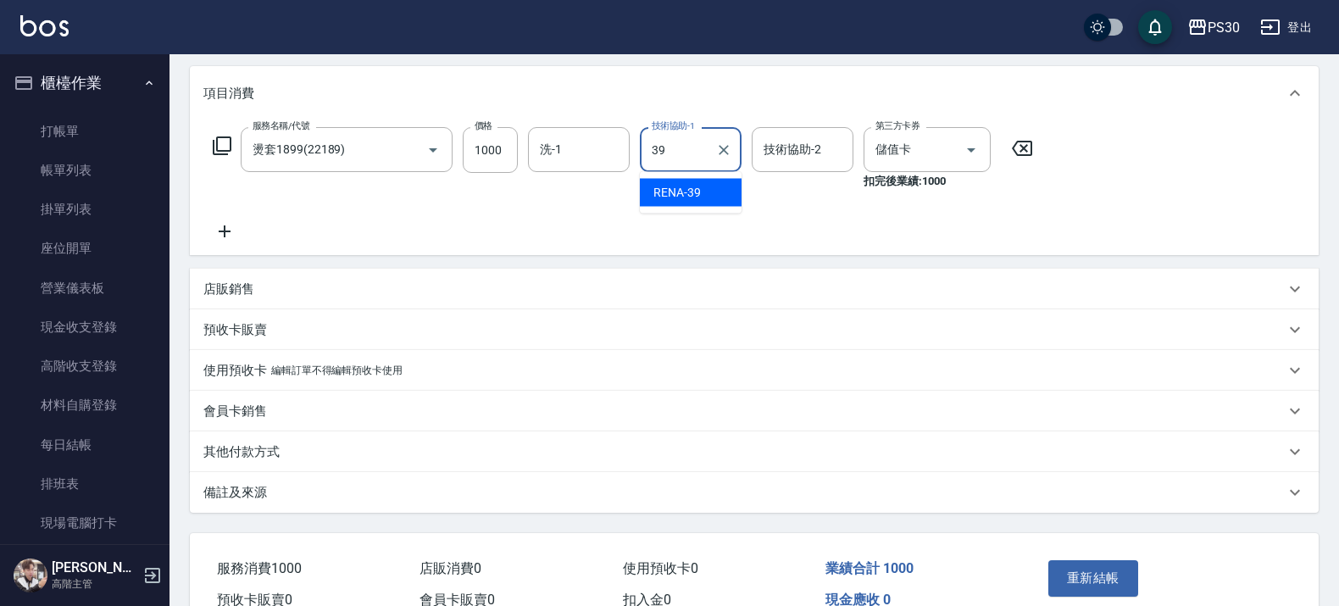
type input "RENA-39"
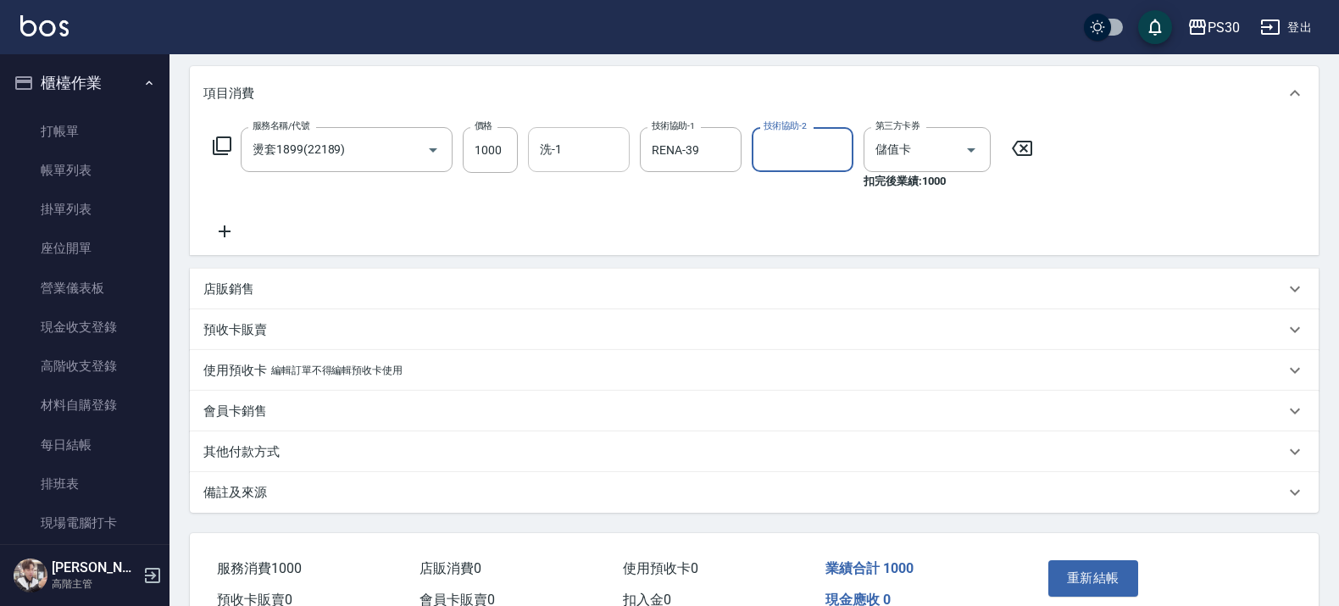
click at [561, 158] on input "洗-1" at bounding box center [579, 150] width 86 height 30
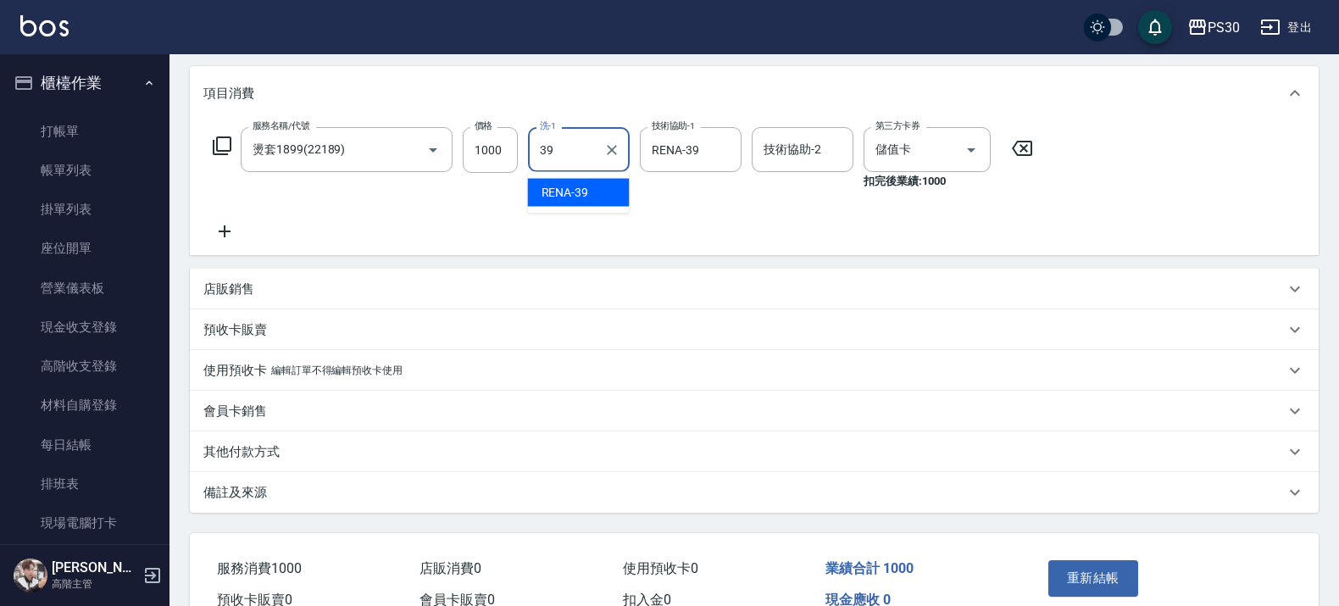
type input "RENA-39"
drag, startPoint x: 216, startPoint y: 234, endPoint x: 240, endPoint y: 206, distance: 36.7
click at [217, 234] on icon at bounding box center [224, 231] width 42 height 20
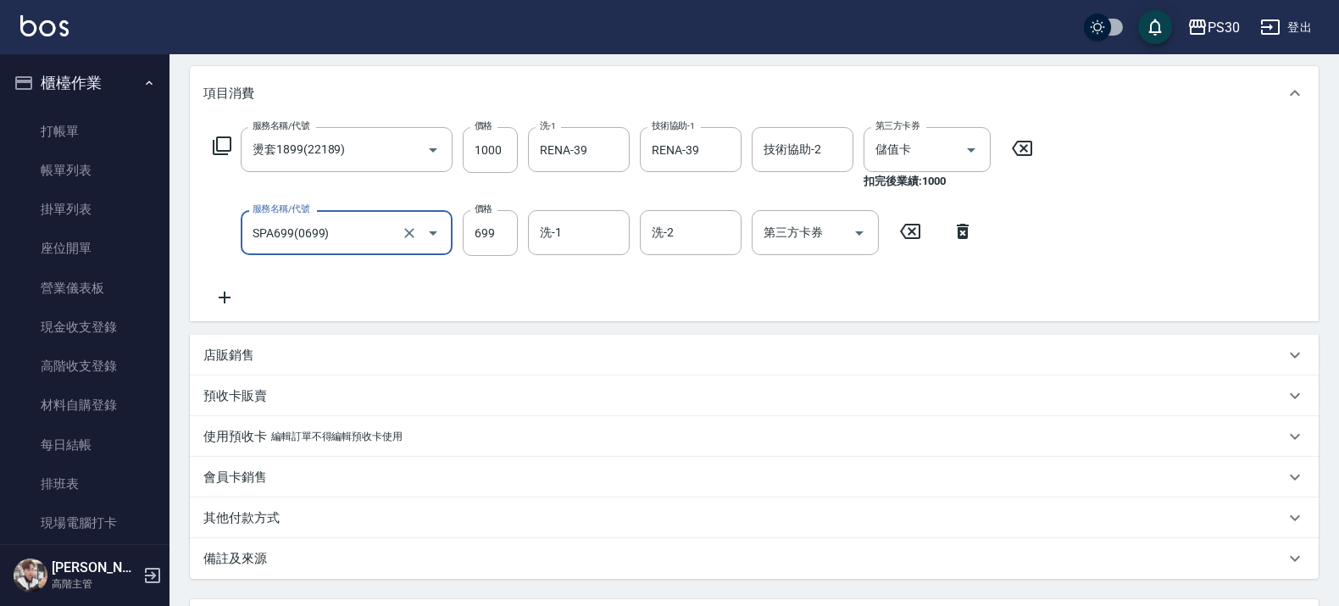
type input "SPA699(0699)"
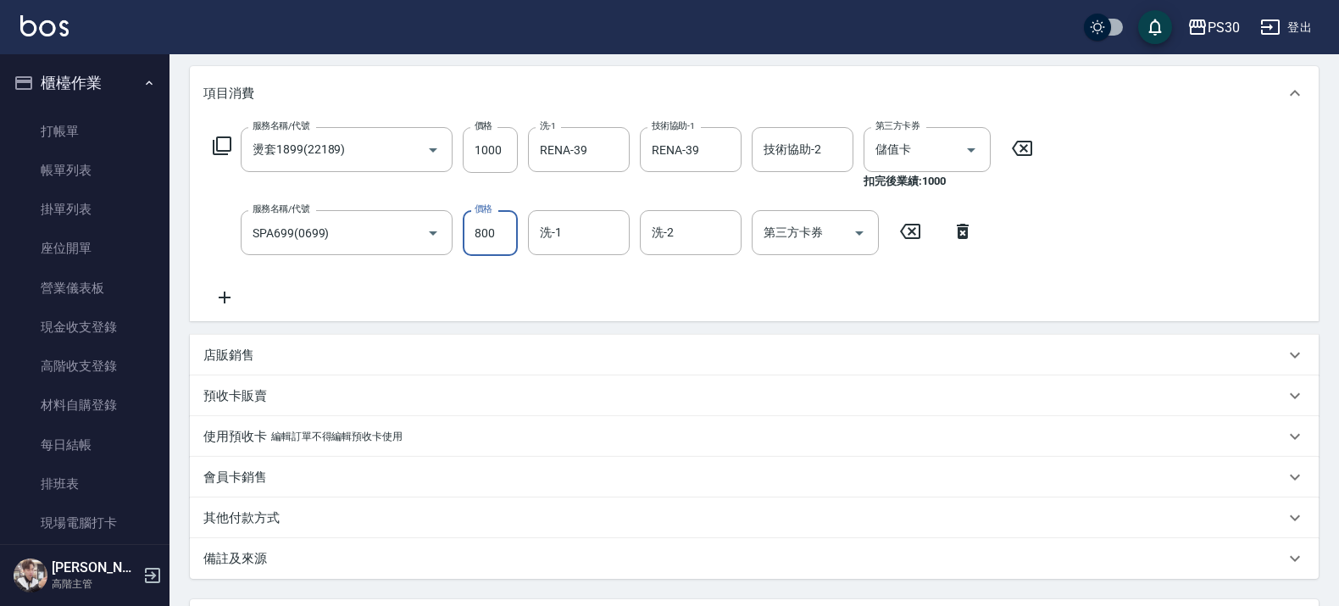
type input "800"
type input "RENA-39"
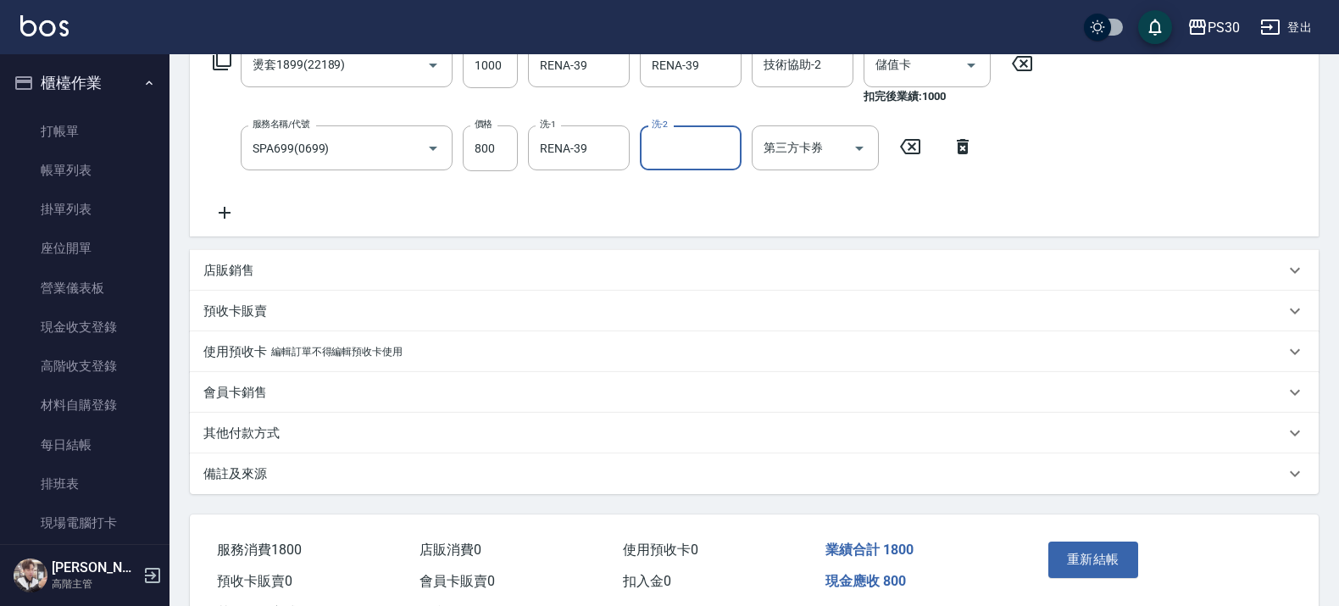
scroll to position [154, 0]
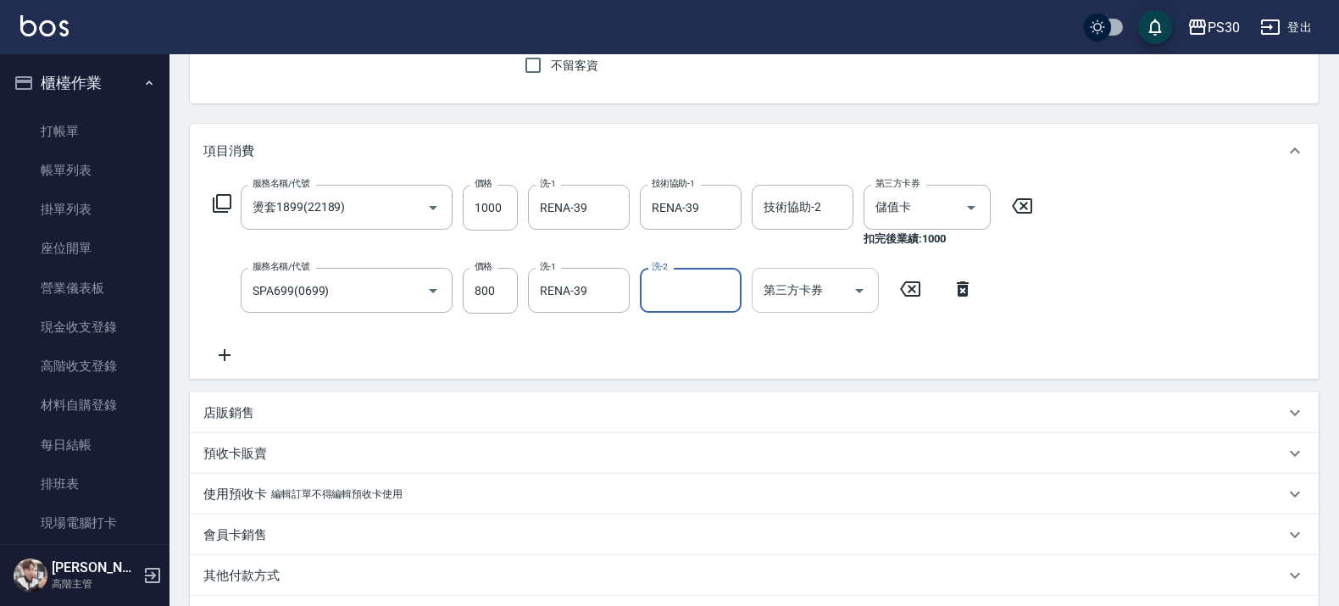
click at [854, 290] on icon "Open" at bounding box center [859, 290] width 20 height 20
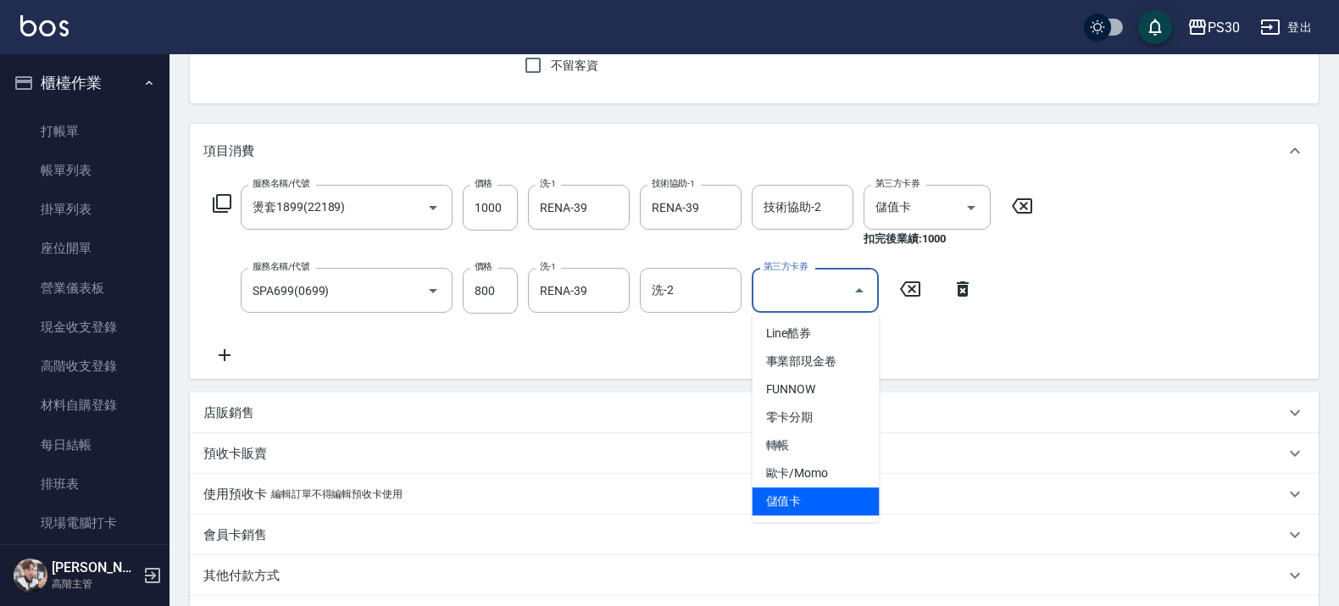
click at [832, 508] on span "儲值卡" at bounding box center [815, 501] width 127 height 28
type input "儲值卡"
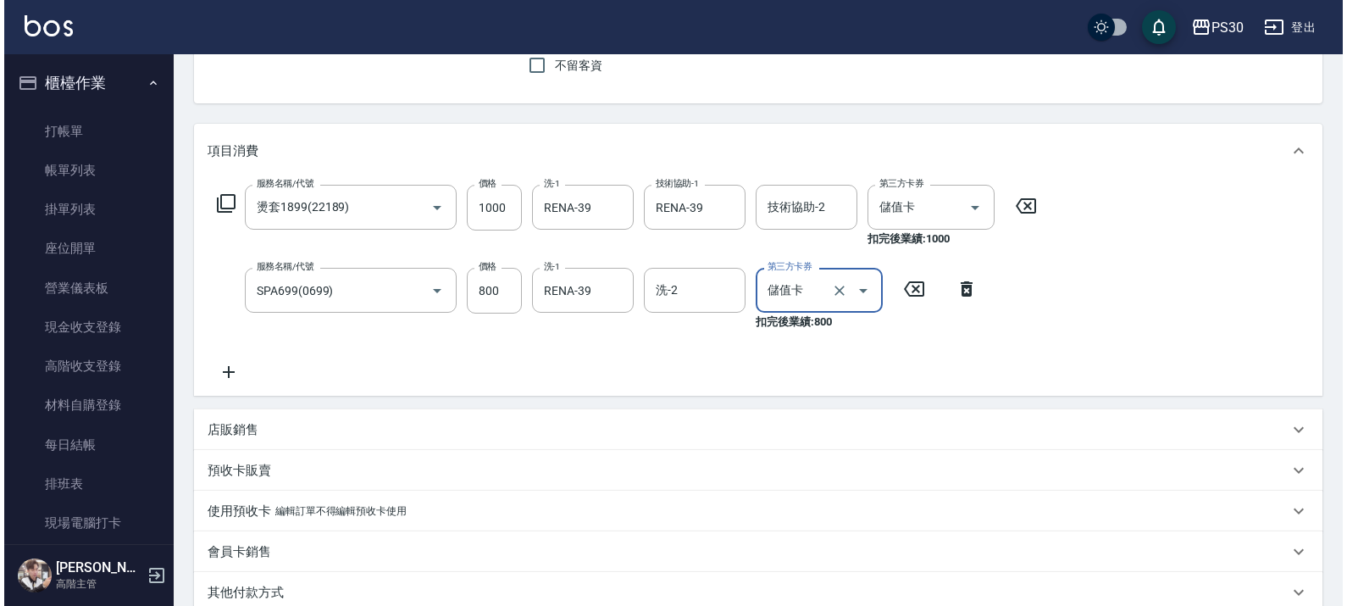
scroll to position [383, 0]
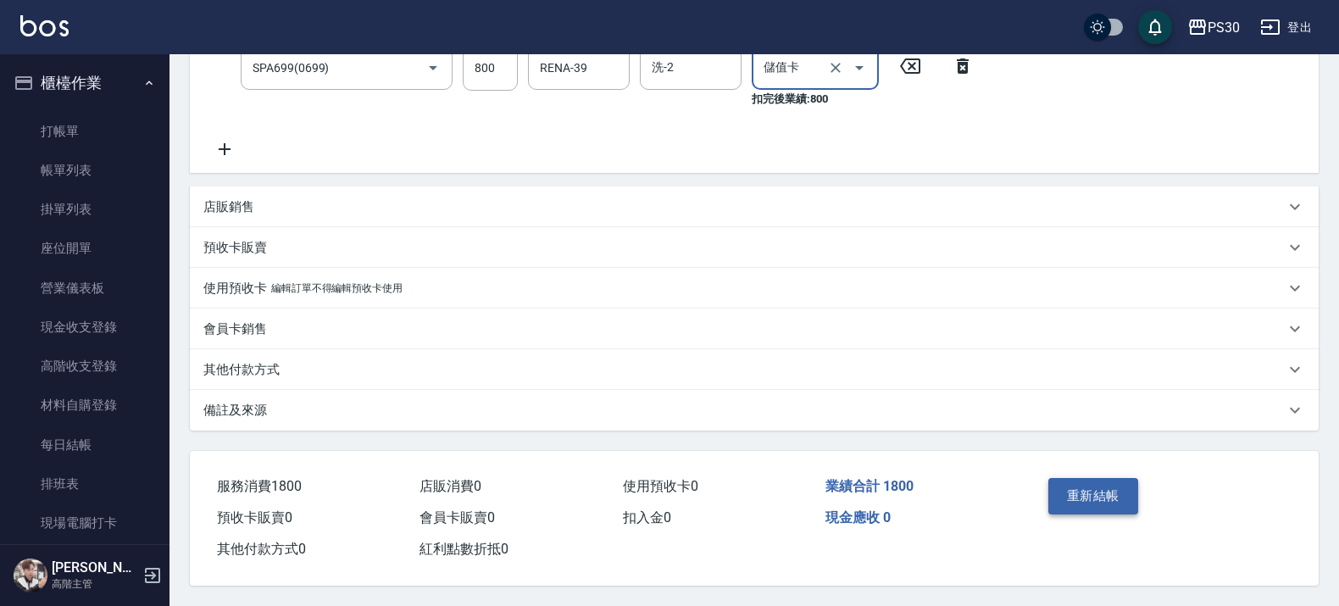
click at [1110, 490] on button "重新結帳" at bounding box center [1093, 496] width 90 height 36
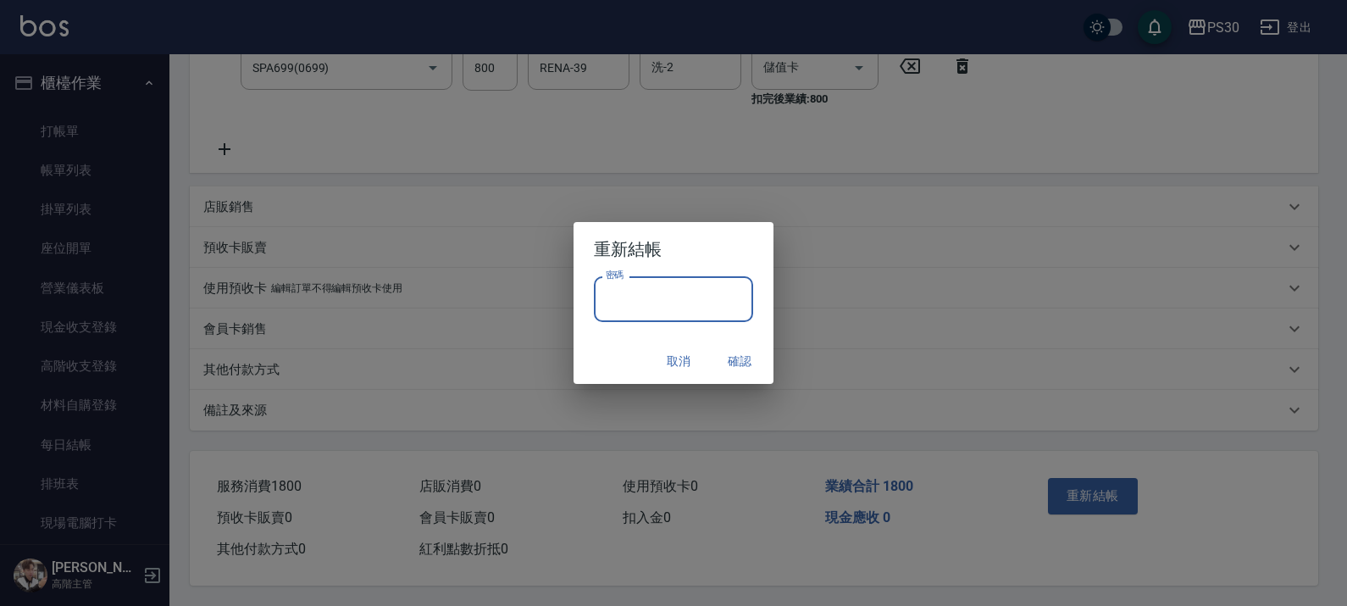
click at [604, 290] on div "密碼 密碼" at bounding box center [673, 299] width 159 height 46
paste input "*******"
type input "*******"
click at [735, 358] on button "確認" at bounding box center [740, 361] width 54 height 31
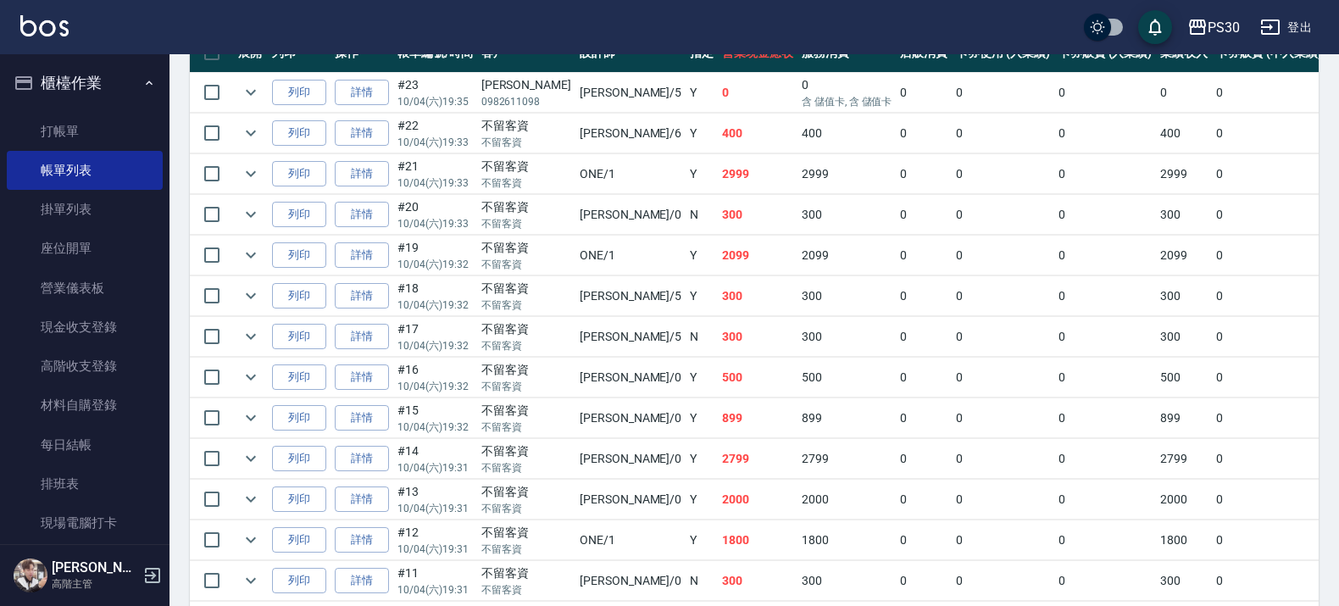
scroll to position [401, 0]
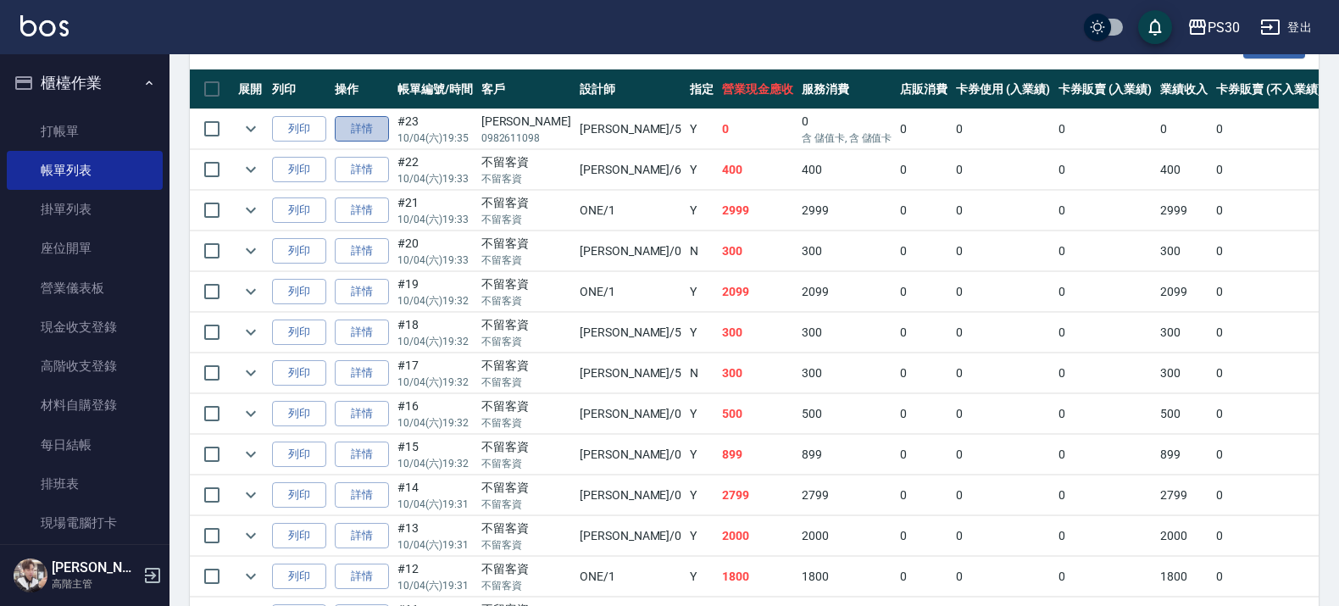
click at [363, 123] on link "詳情" at bounding box center [362, 129] width 54 height 26
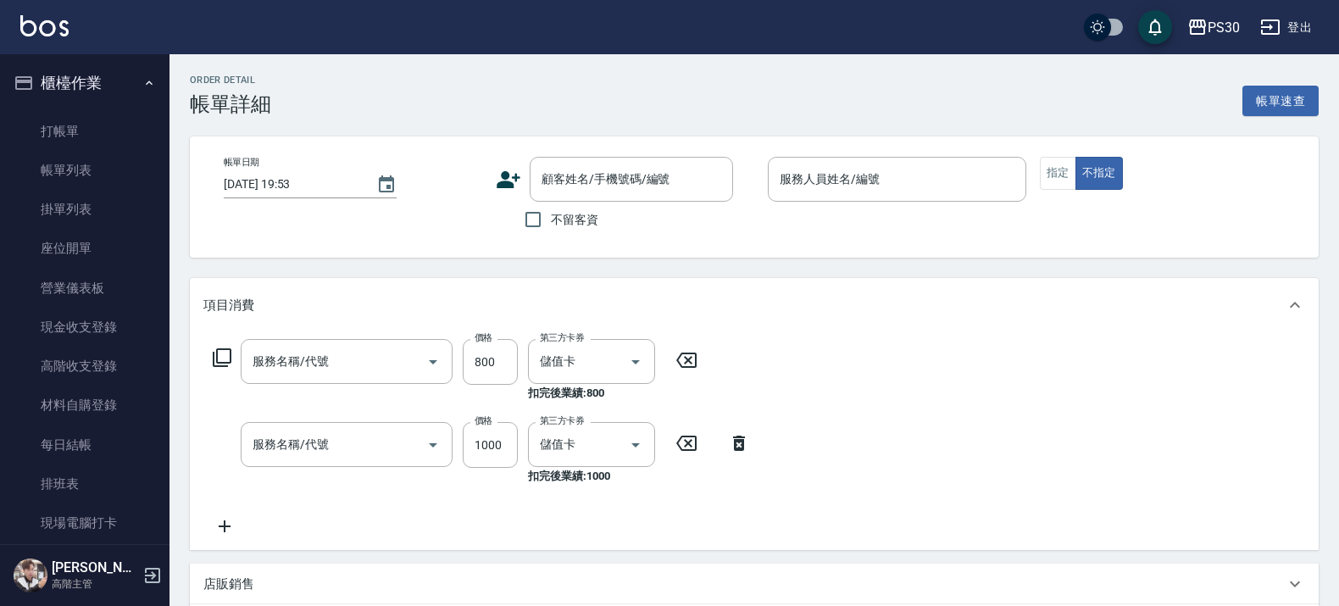
type input "2025/10/04 19:35"
type input "袁維君-5"
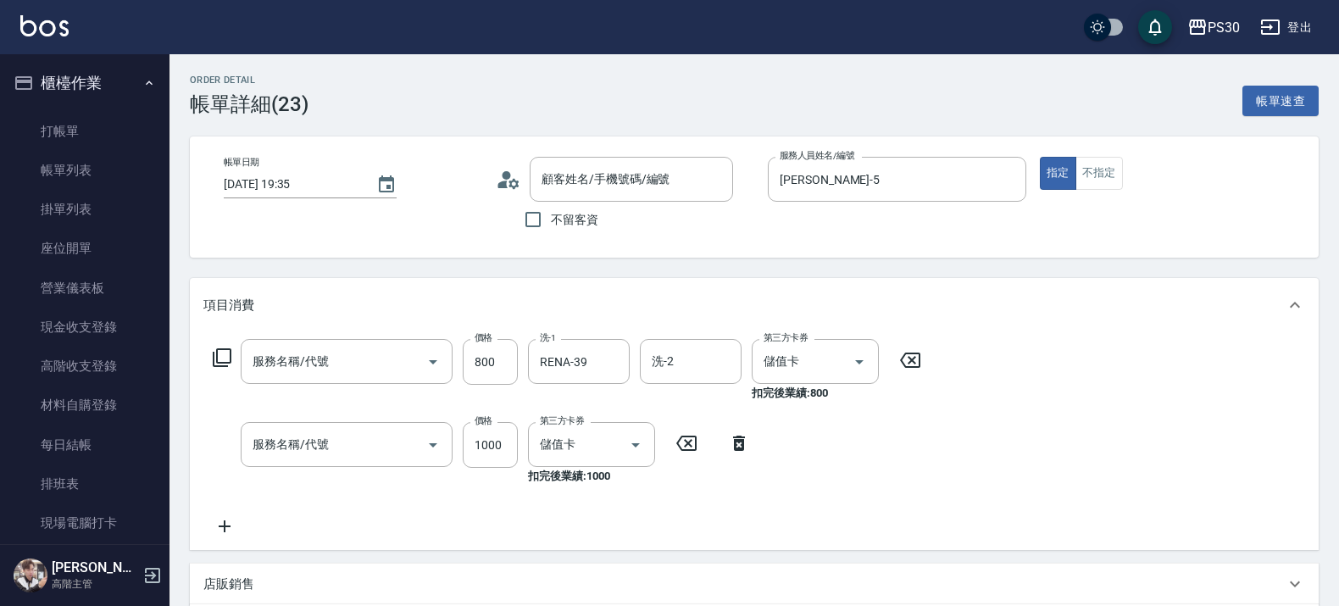
type input "SPA699(0699)"
type input "燙套1899(22189)"
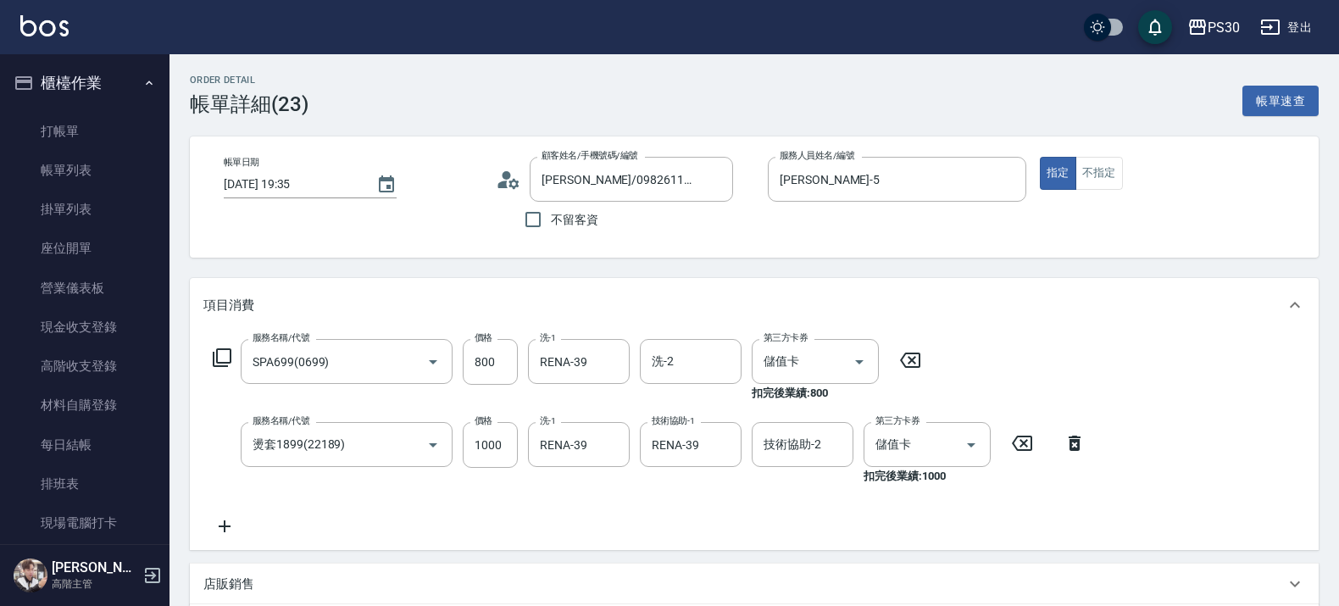
type input "莊雅婷/0982611098/null"
click at [93, 116] on link "打帳單" at bounding box center [85, 131] width 156 height 39
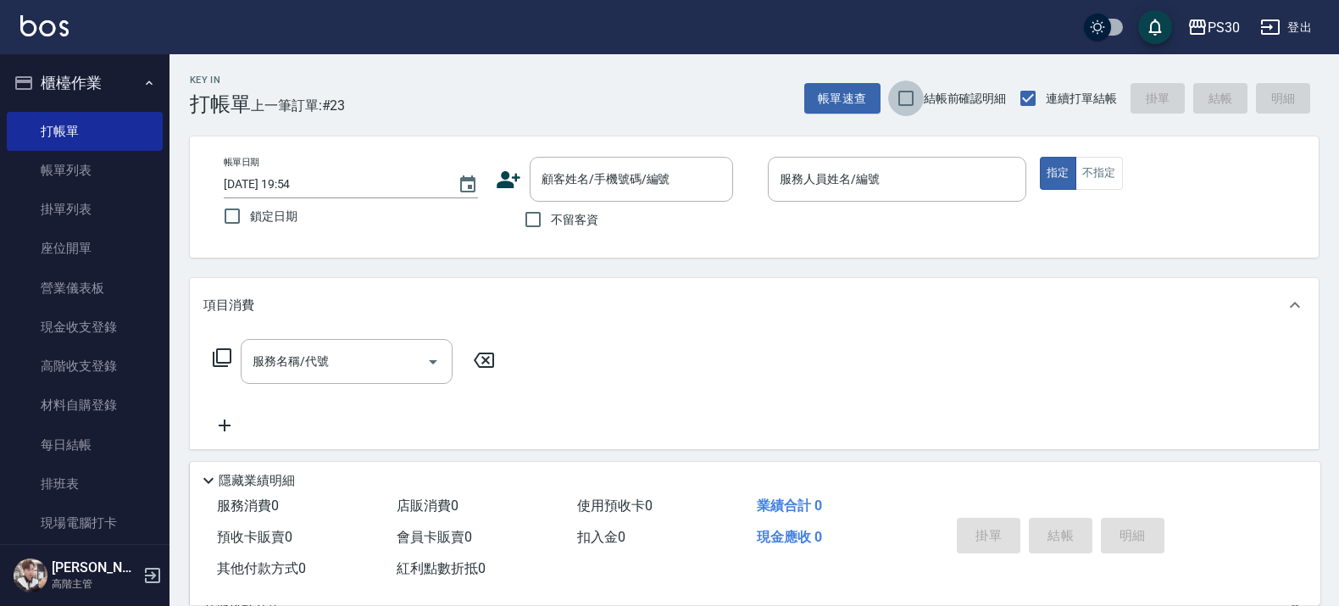
click at [911, 103] on input "結帳前確認明細" at bounding box center [906, 98] width 36 height 36
checkbox input "true"
click at [572, 222] on span "不留客資" at bounding box center [574, 220] width 47 height 18
click at [551, 222] on input "不留客資" at bounding box center [533, 220] width 36 height 36
checkbox input "true"
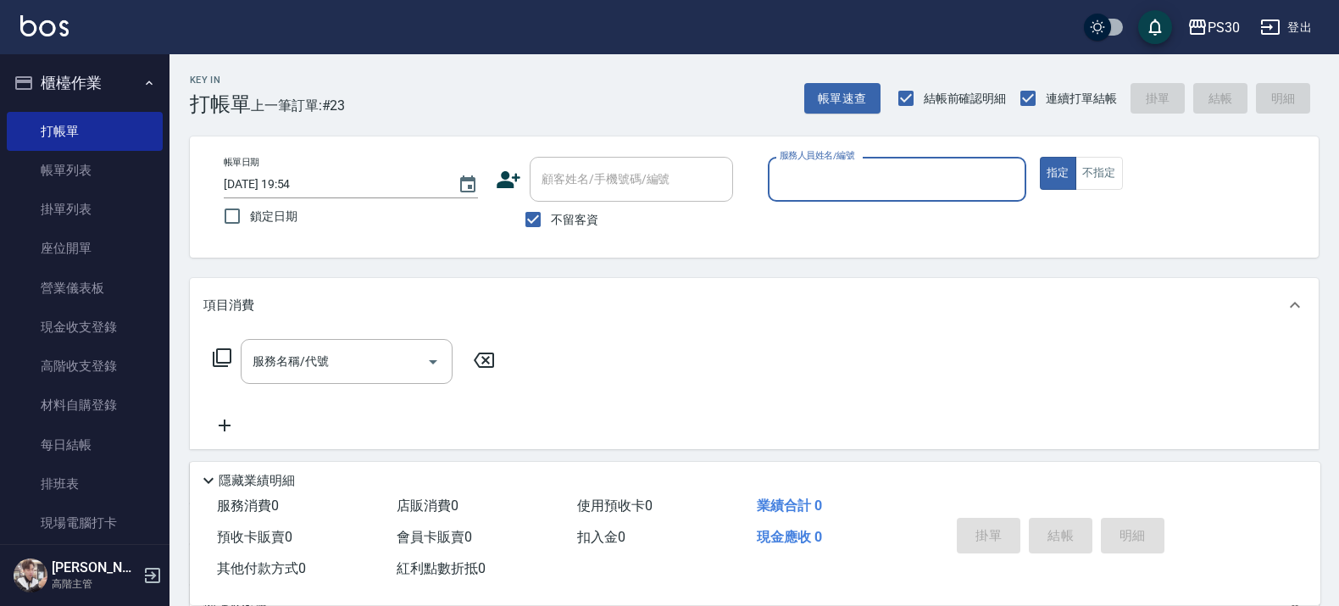
click at [867, 191] on input "服務人員姓名/編號" at bounding box center [896, 179] width 243 height 30
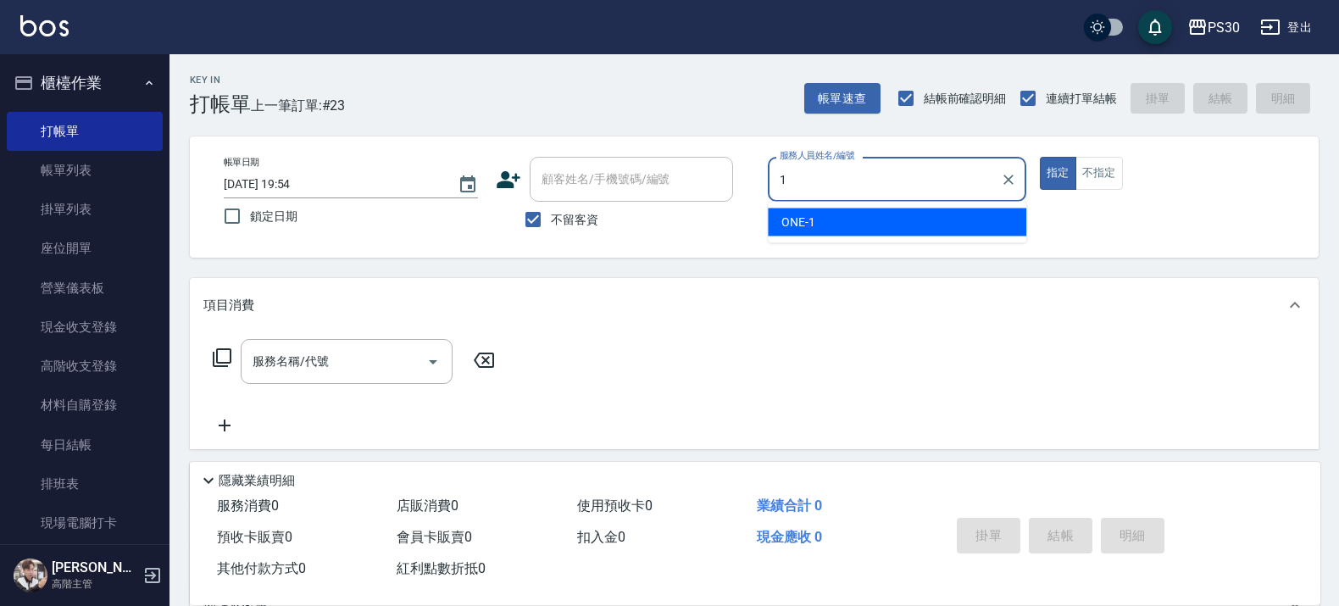
type input "ONE-1"
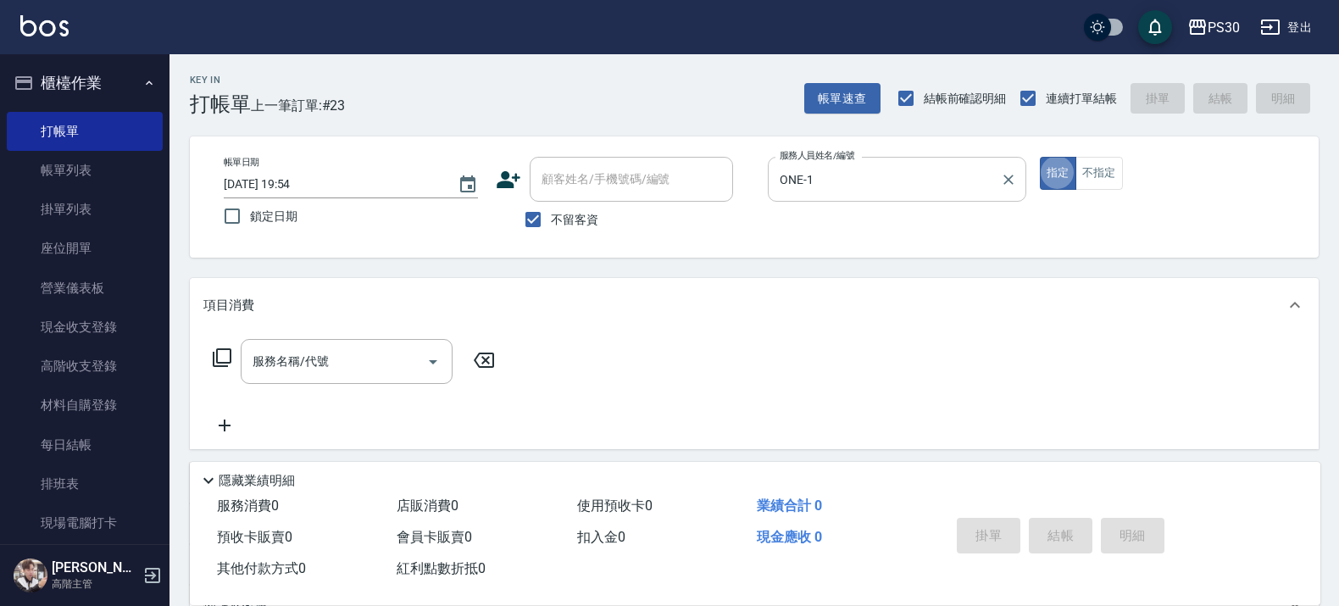
type button "true"
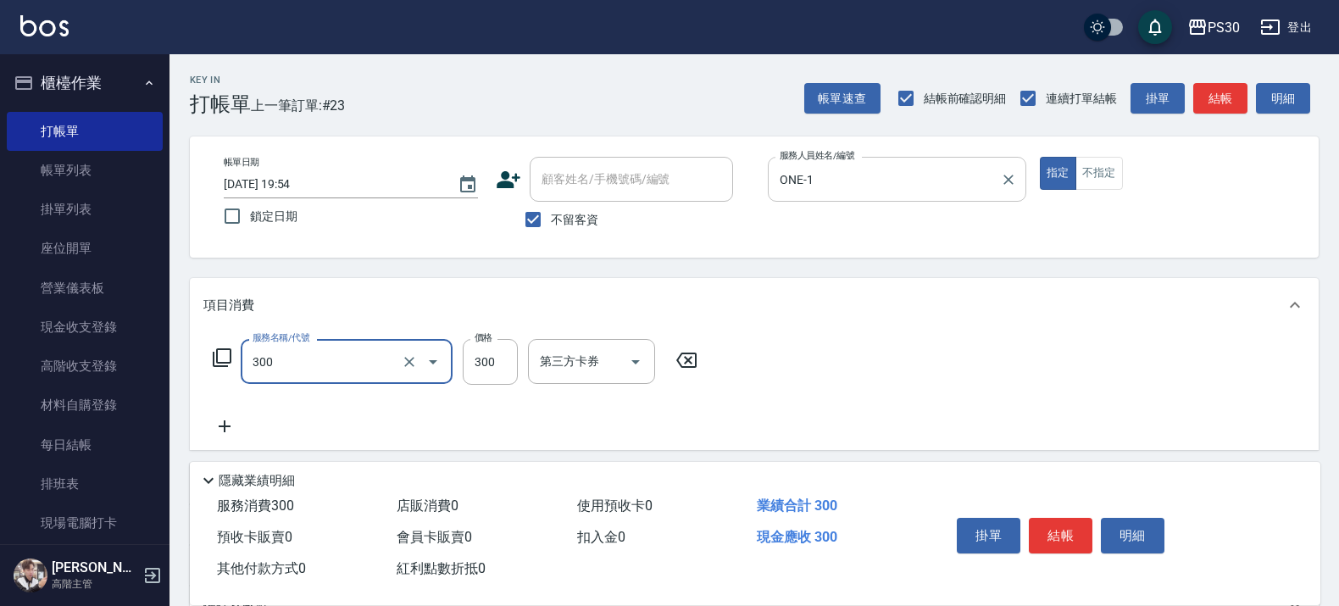
type input "洗剪300(300)"
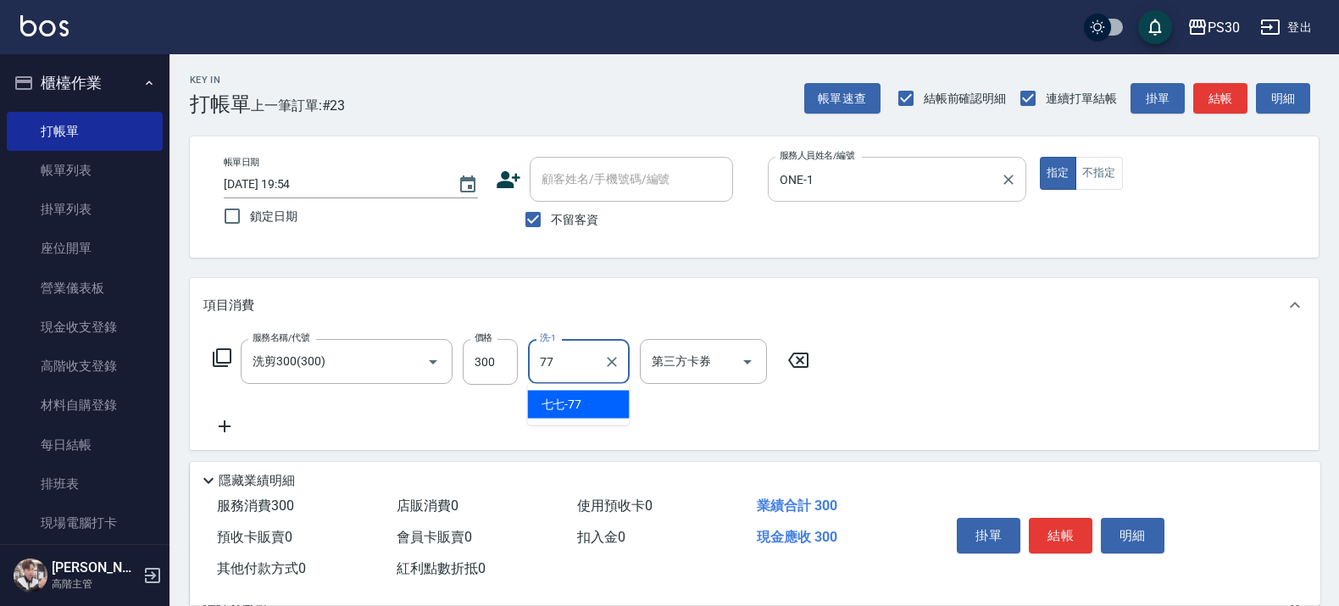
type input "七七-77"
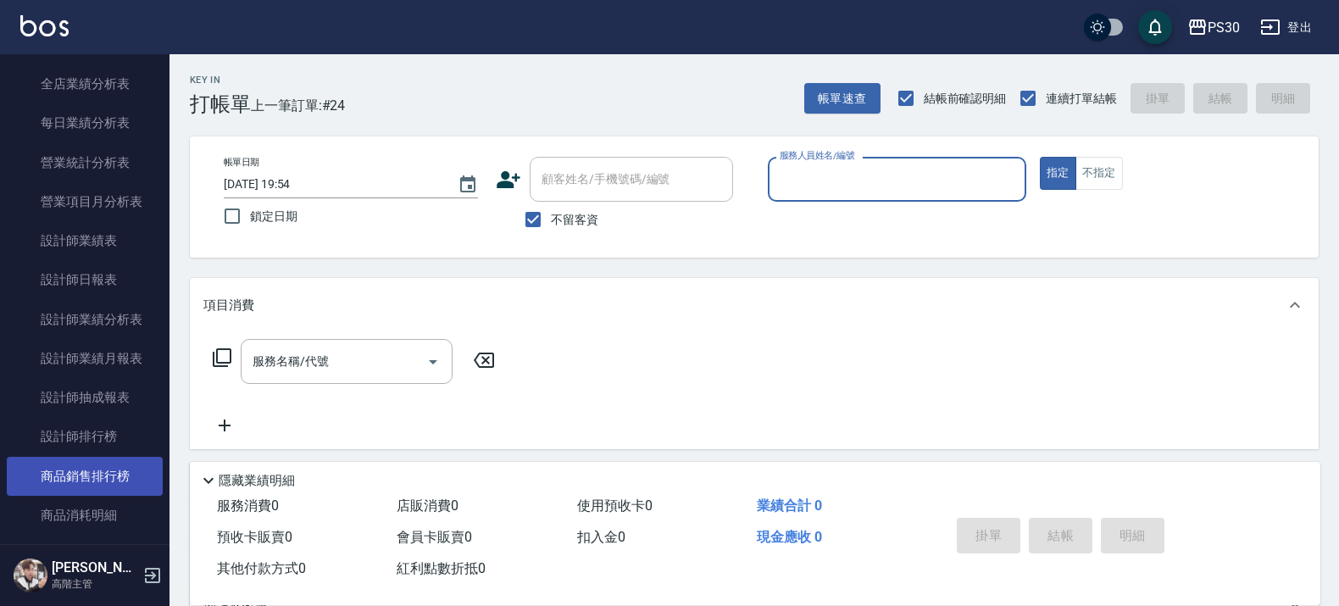
scroll to position [1059, 0]
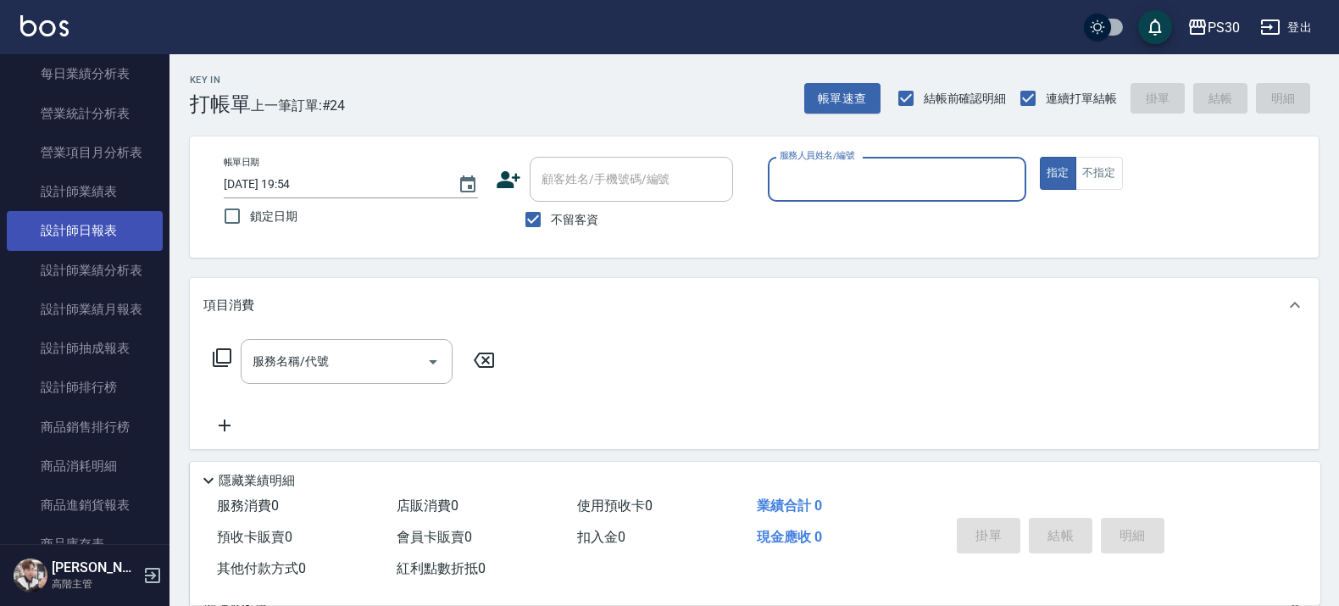
click at [91, 241] on link "設計師日報表" at bounding box center [85, 230] width 156 height 39
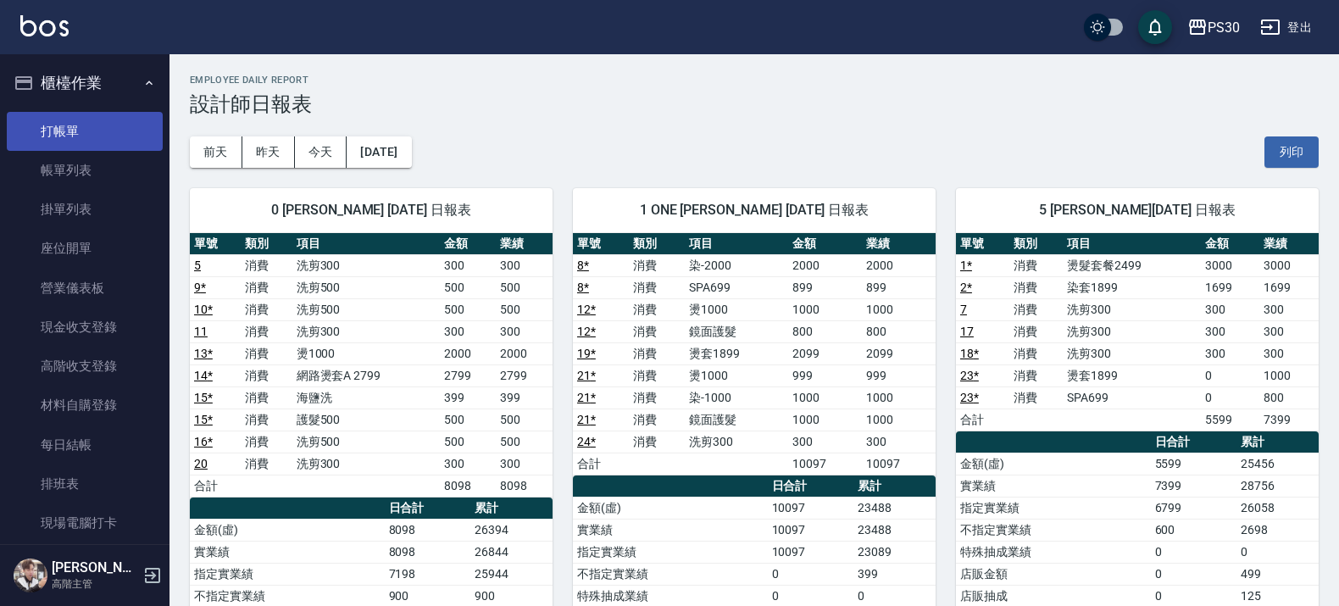
click at [60, 125] on link "打帳單" at bounding box center [85, 131] width 156 height 39
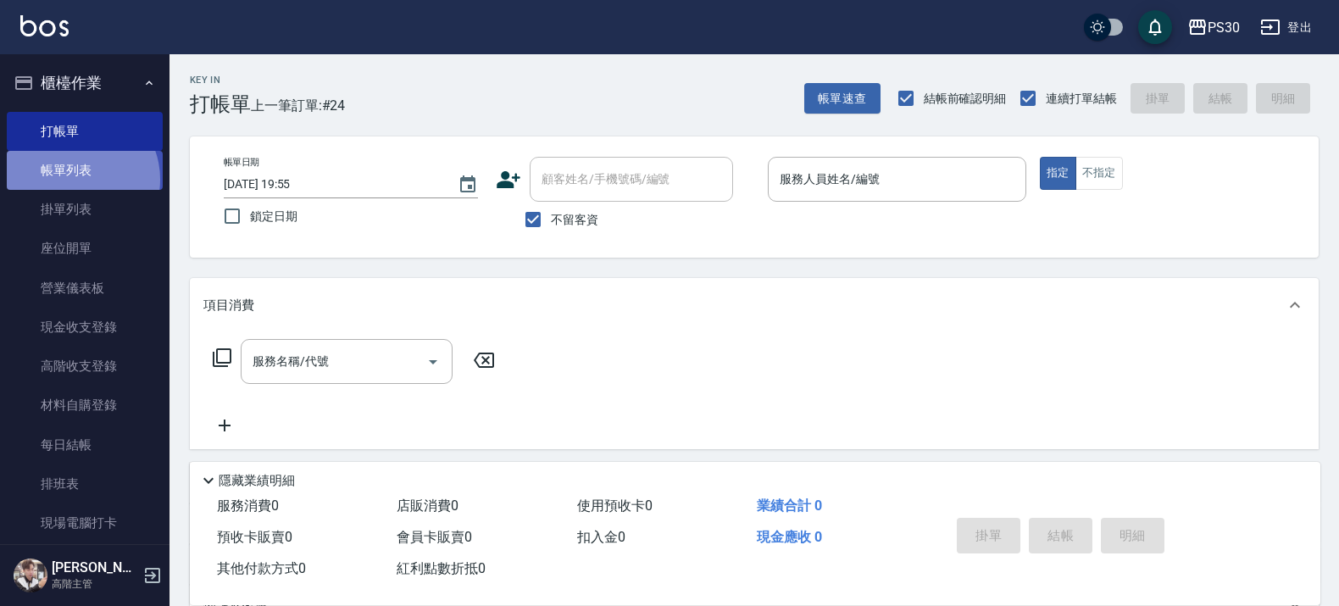
click at [77, 180] on link "帳單列表" at bounding box center [85, 170] width 156 height 39
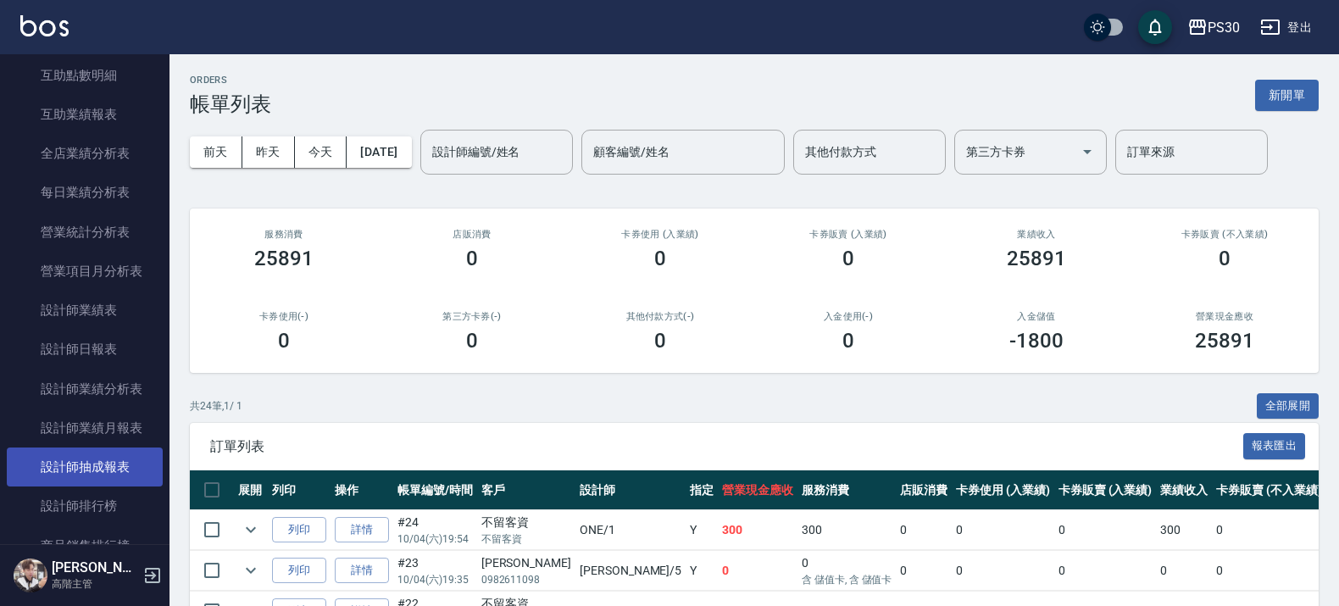
scroll to position [953, 0]
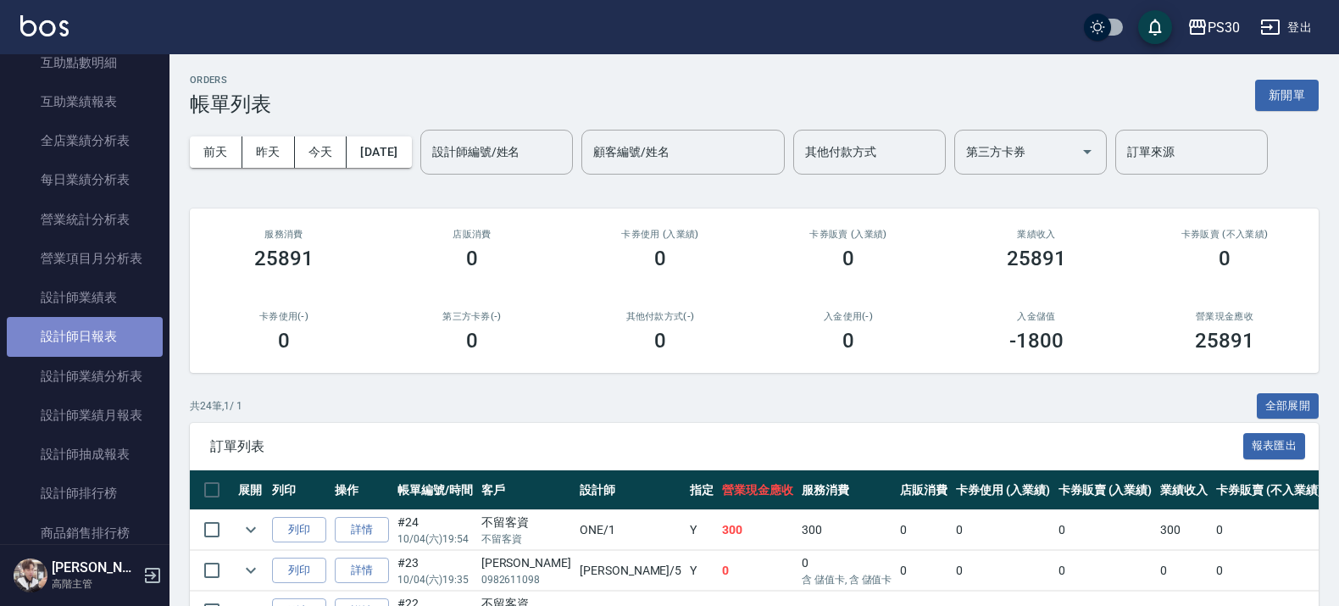
click at [90, 333] on link "設計師日報表" at bounding box center [85, 336] width 156 height 39
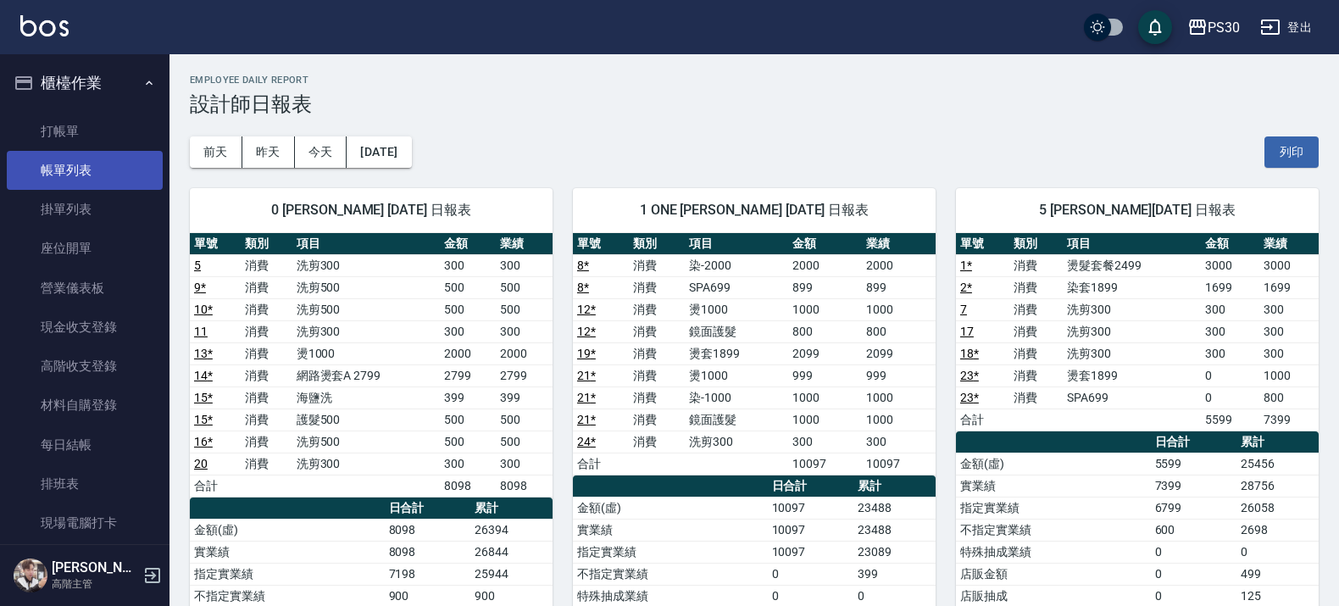
click at [83, 167] on link "帳單列表" at bounding box center [85, 170] width 156 height 39
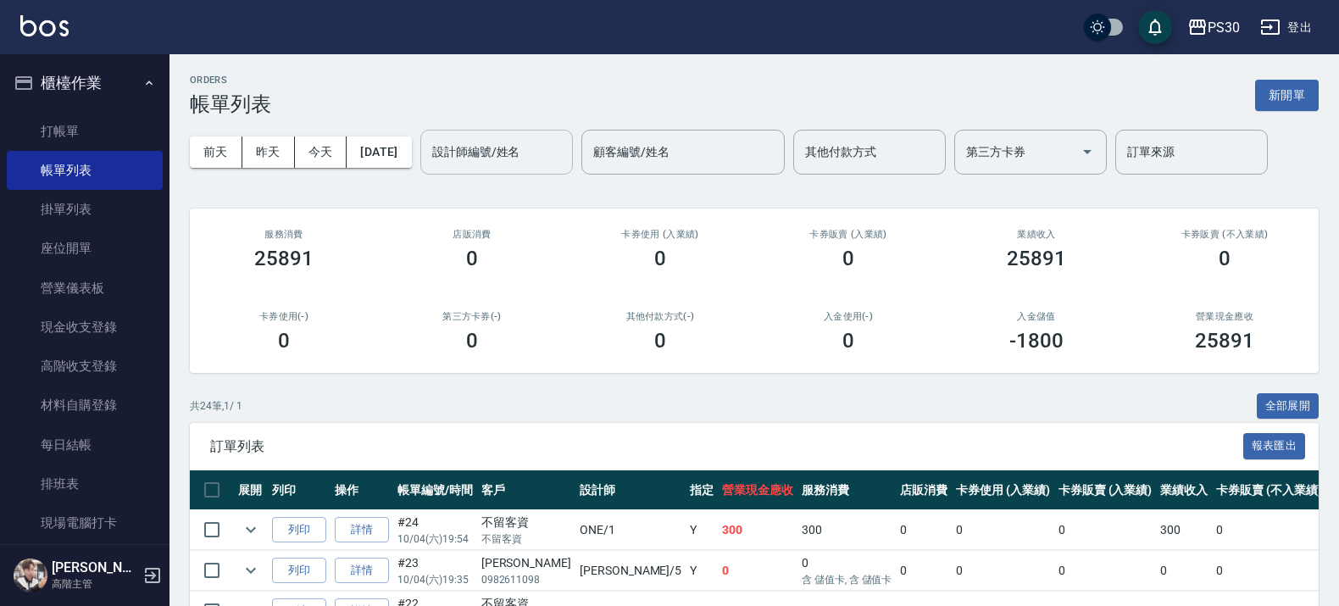
click at [489, 162] on input "設計師編號/姓名" at bounding box center [496, 152] width 137 height 30
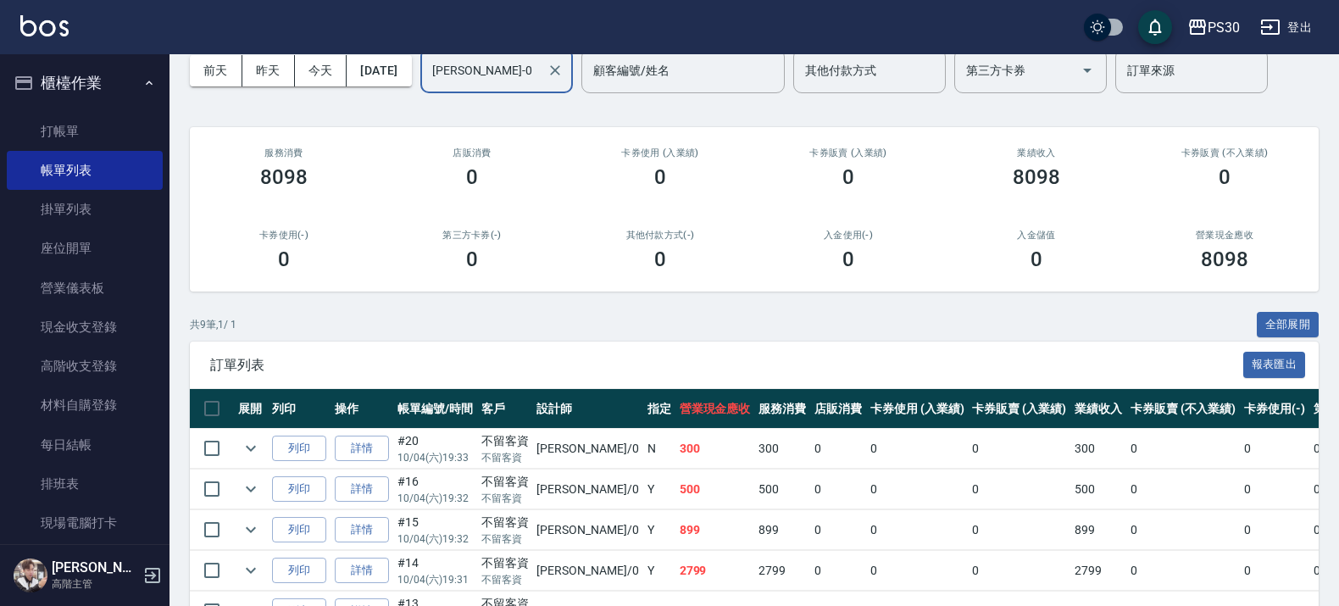
scroll to position [356, 0]
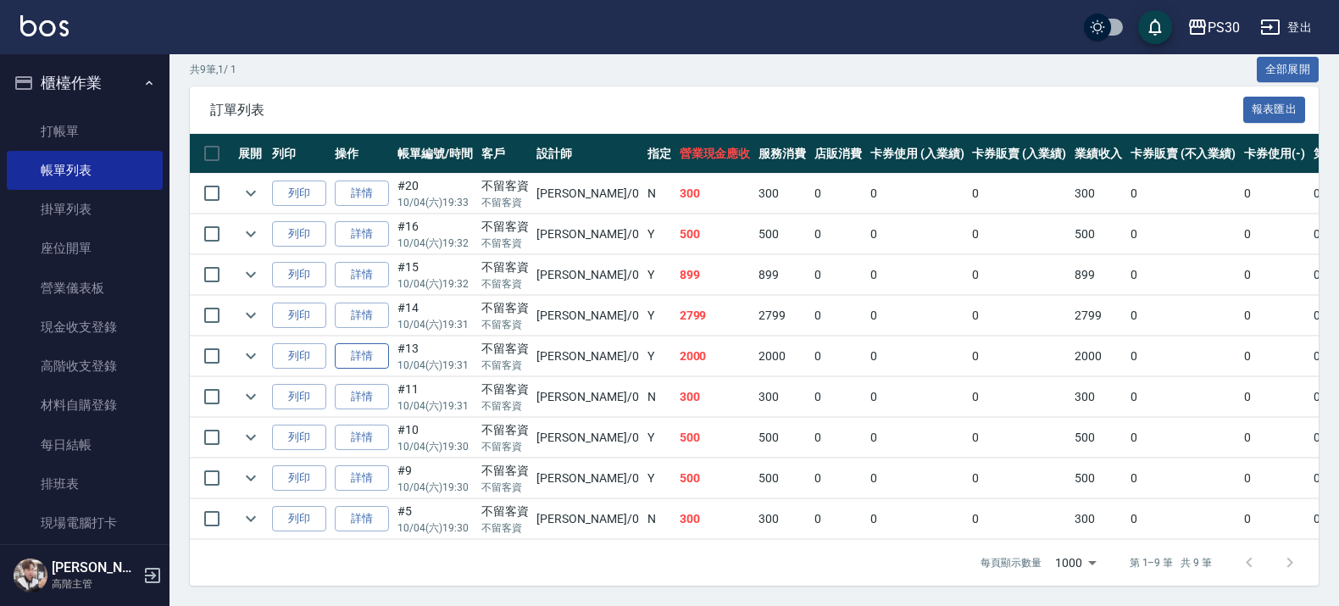
type input "廖金城-0"
click at [354, 345] on link "詳情" at bounding box center [362, 356] width 54 height 26
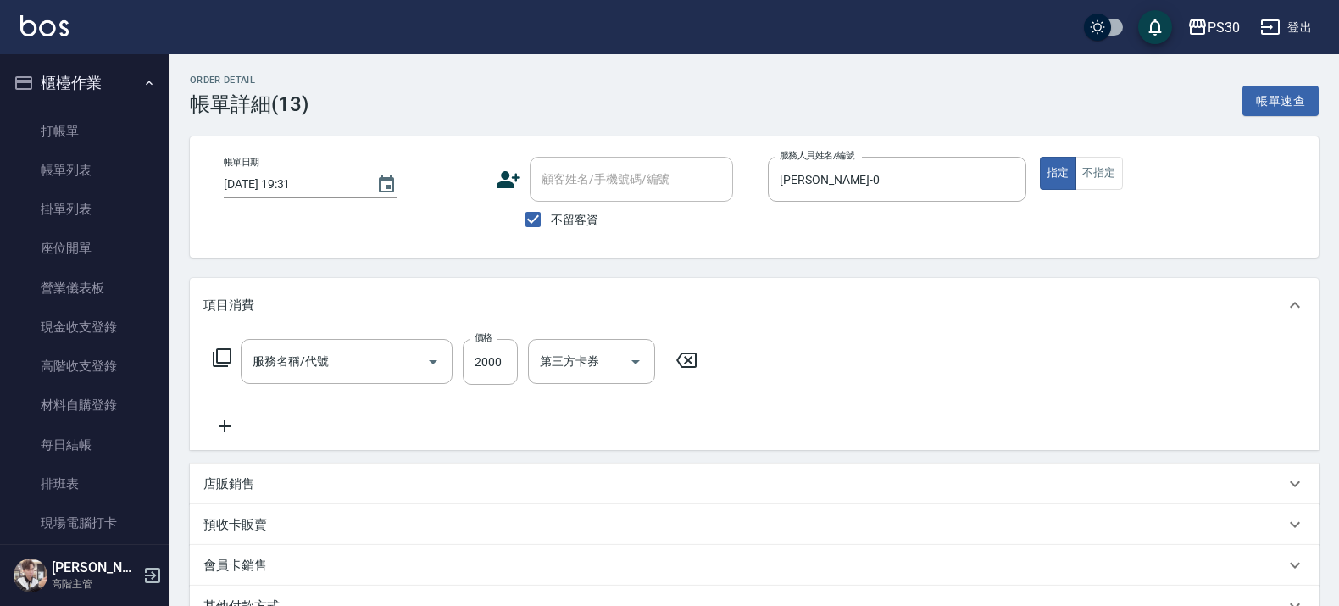
type input "2025/10/04 19:31"
checkbox input "true"
type input "廖金城-0"
type input "燙1000(210)"
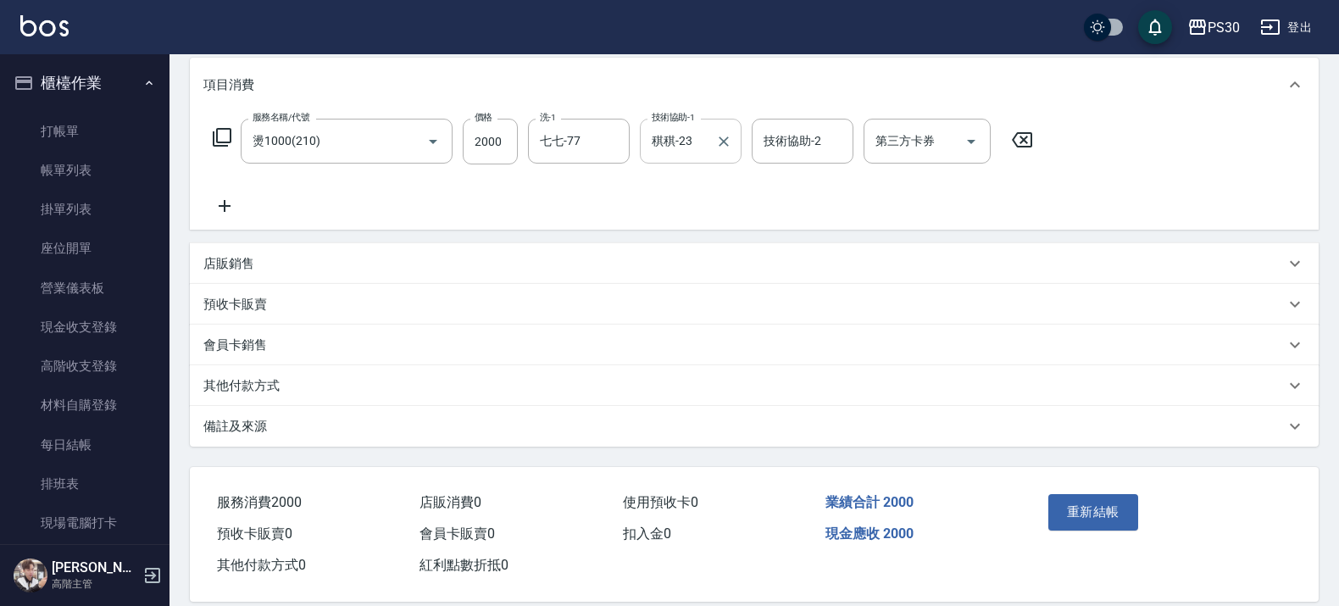
scroll to position [243, 0]
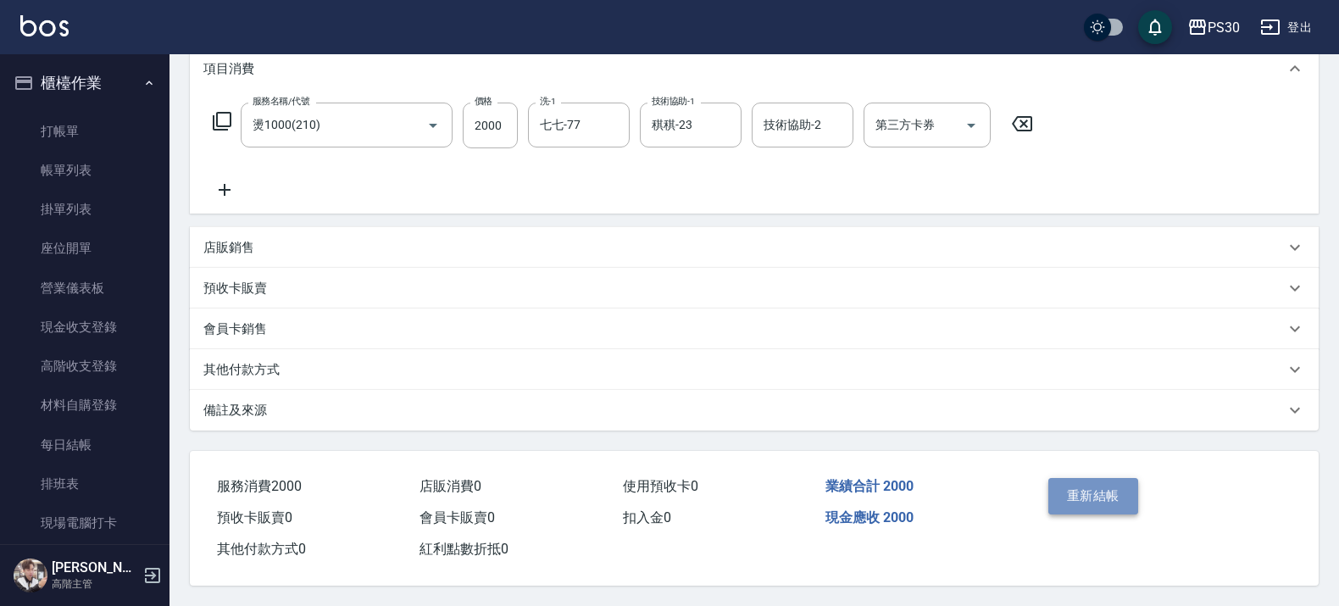
click at [1089, 498] on button "重新結帳" at bounding box center [1093, 496] width 90 height 36
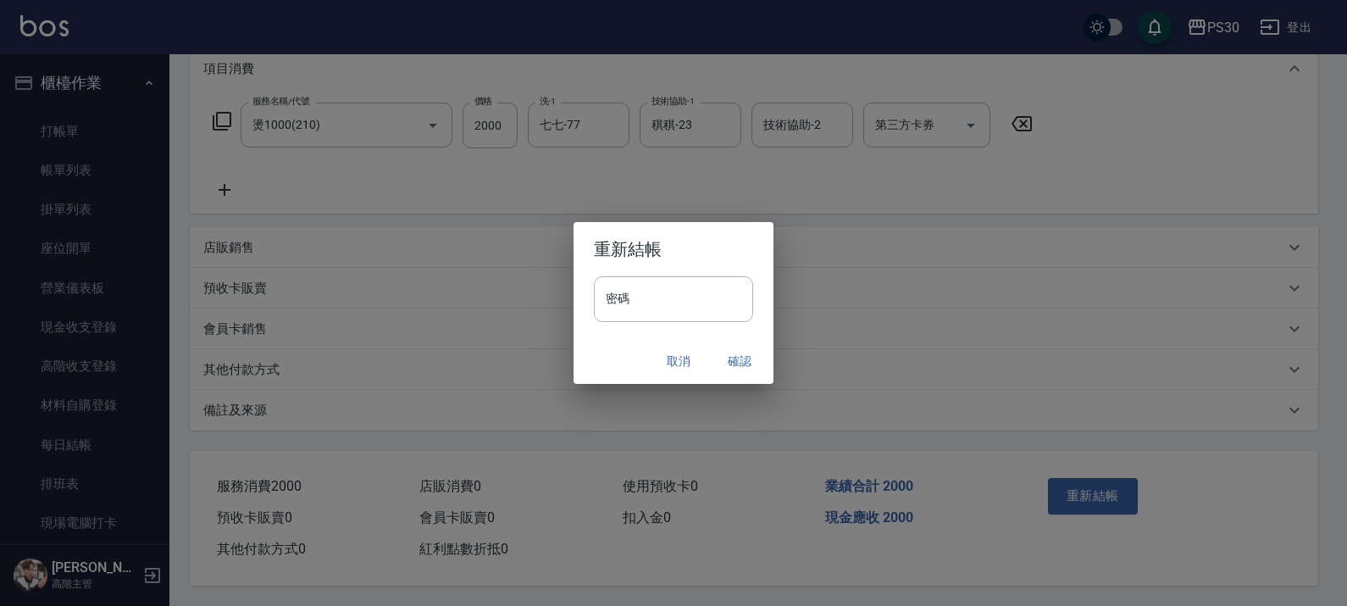
click at [649, 350] on div "取消 確認" at bounding box center [674, 361] width 200 height 45
click at [688, 364] on button "取消" at bounding box center [679, 361] width 54 height 31
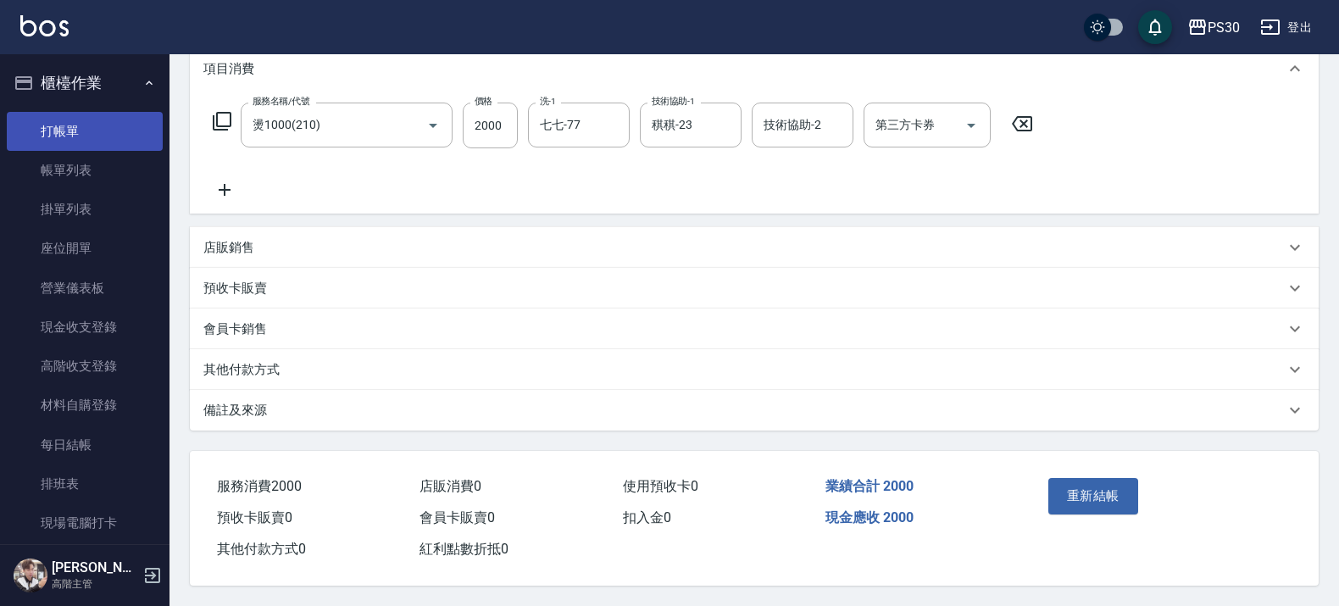
click at [49, 137] on link "打帳單" at bounding box center [85, 131] width 156 height 39
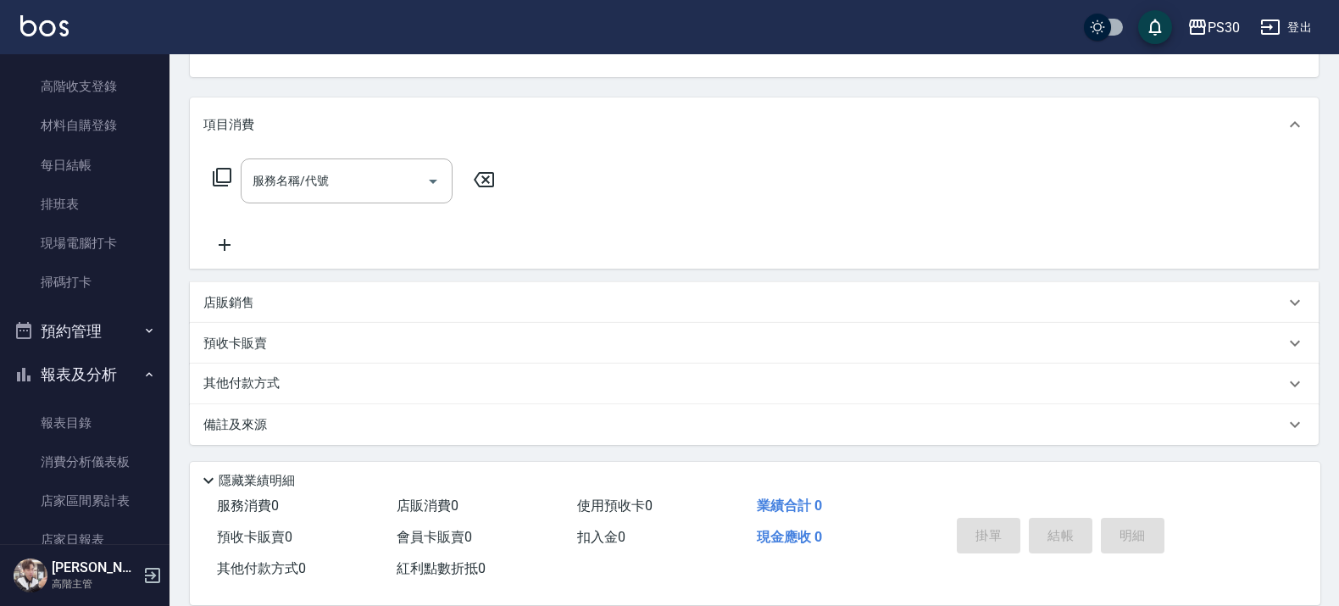
scroll to position [318, 0]
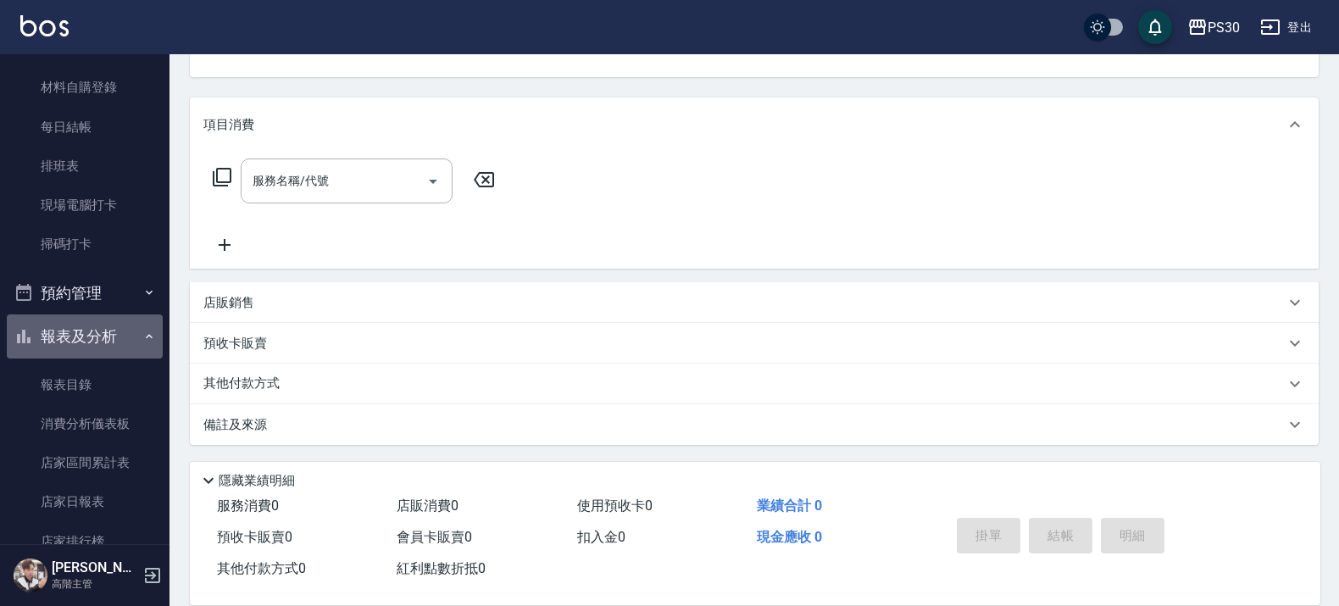
click at [103, 325] on button "報表及分析" at bounding box center [85, 336] width 156 height 44
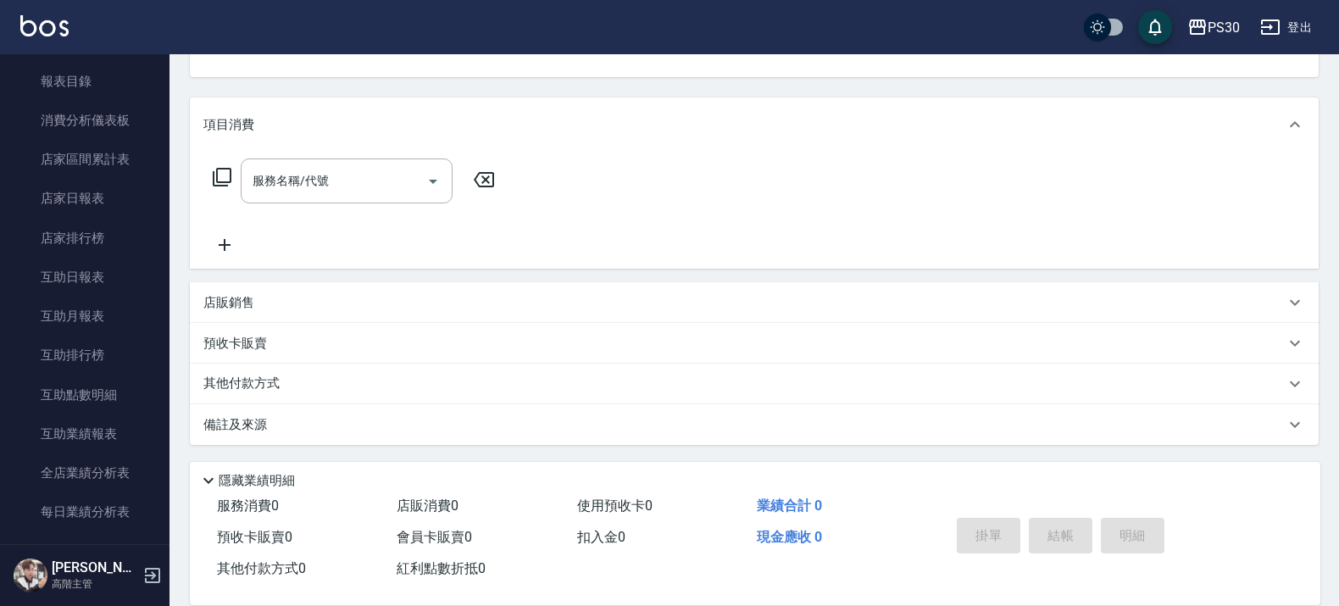
scroll to position [635, 0]
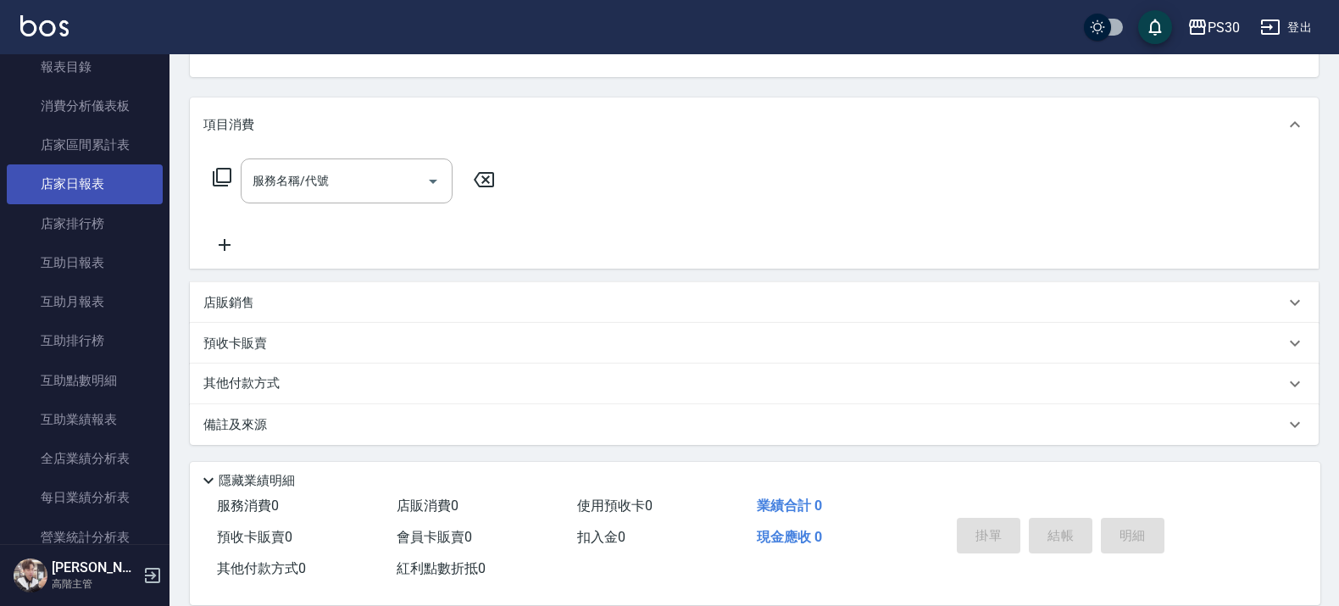
click at [82, 192] on link "店家日報表" at bounding box center [85, 183] width 156 height 39
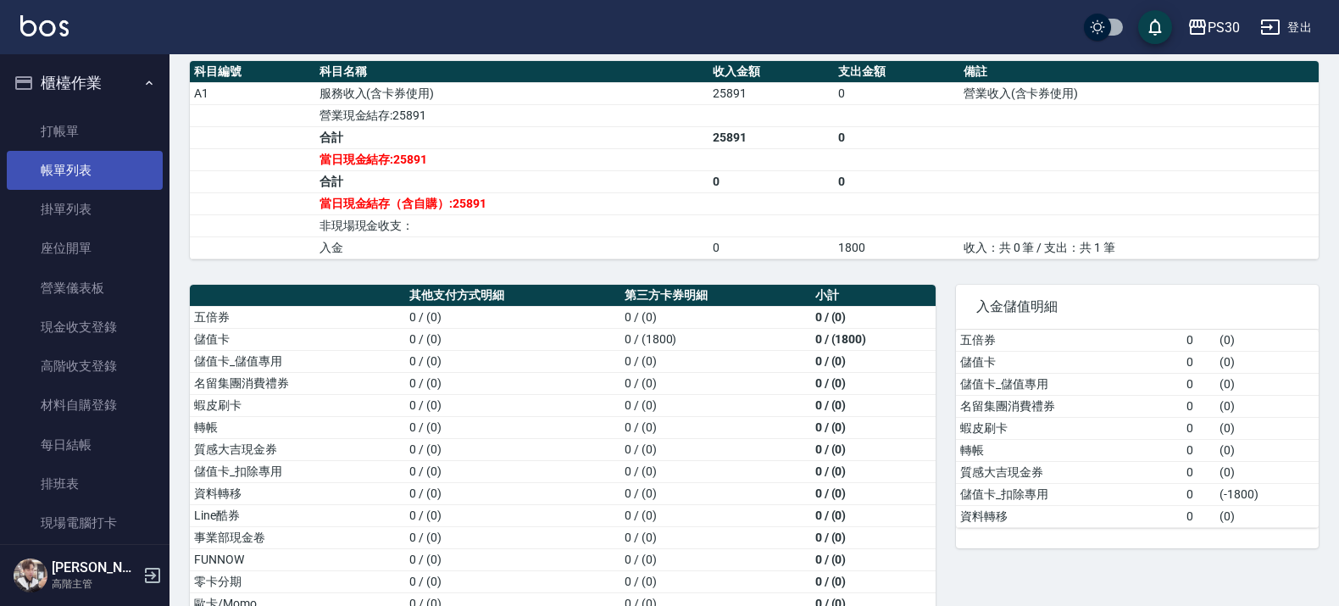
click at [92, 166] on link "帳單列表" at bounding box center [85, 170] width 156 height 39
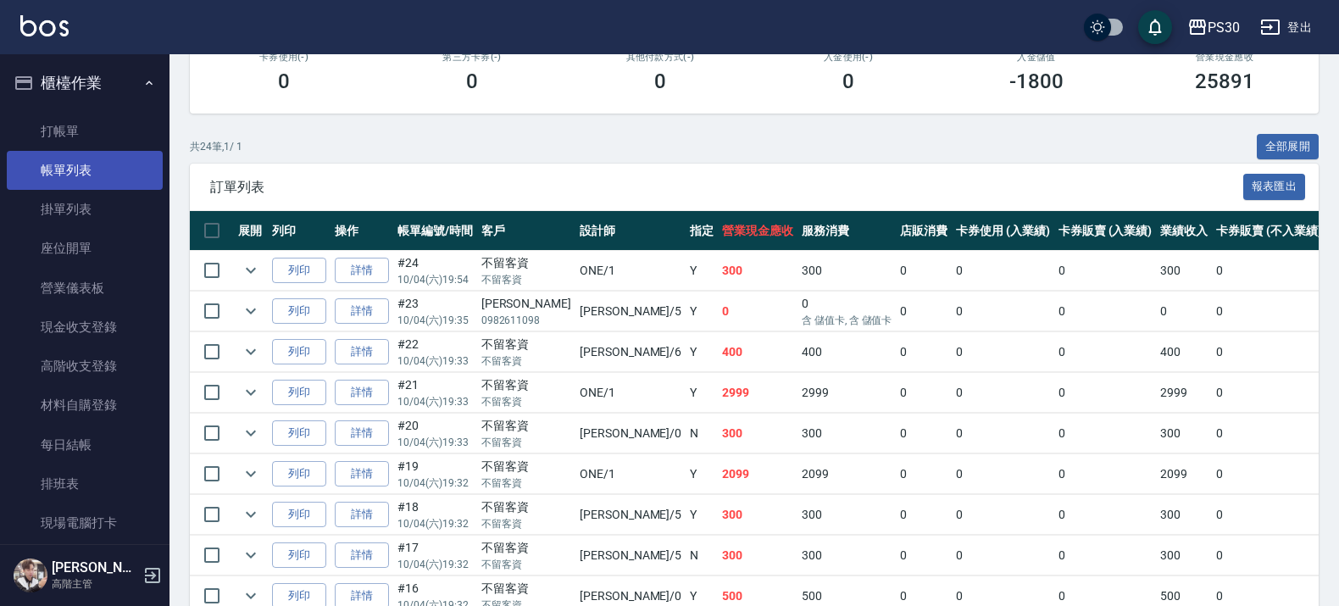
scroll to position [212, 0]
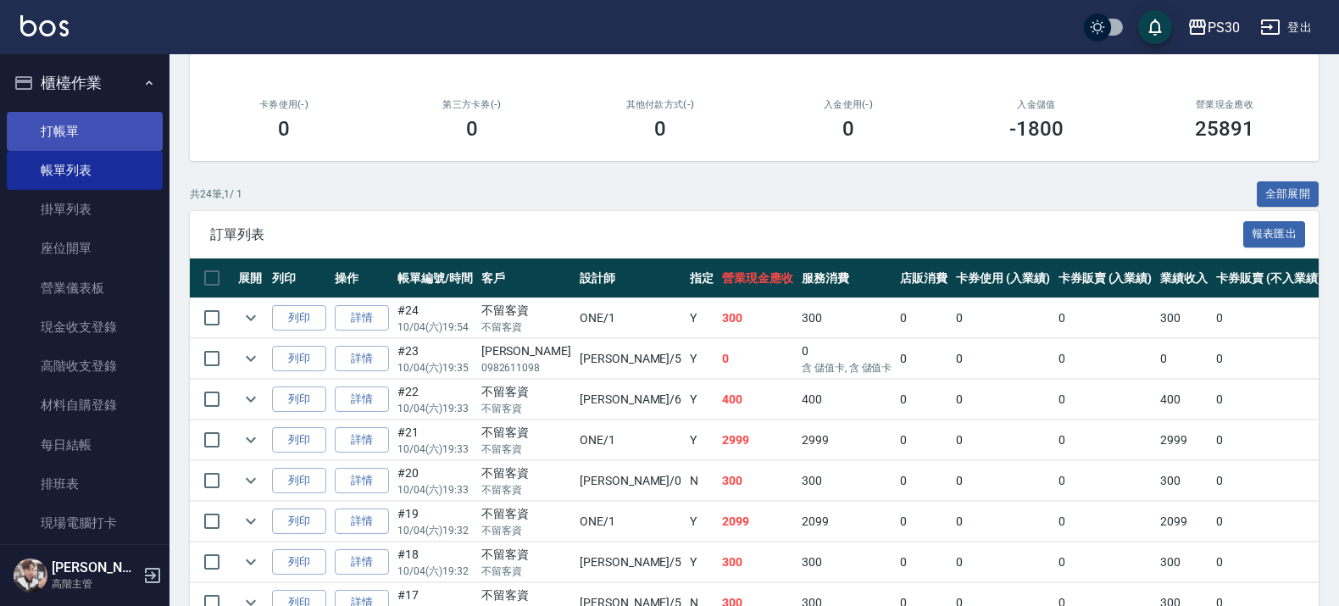
click at [76, 142] on link "打帳單" at bounding box center [85, 131] width 156 height 39
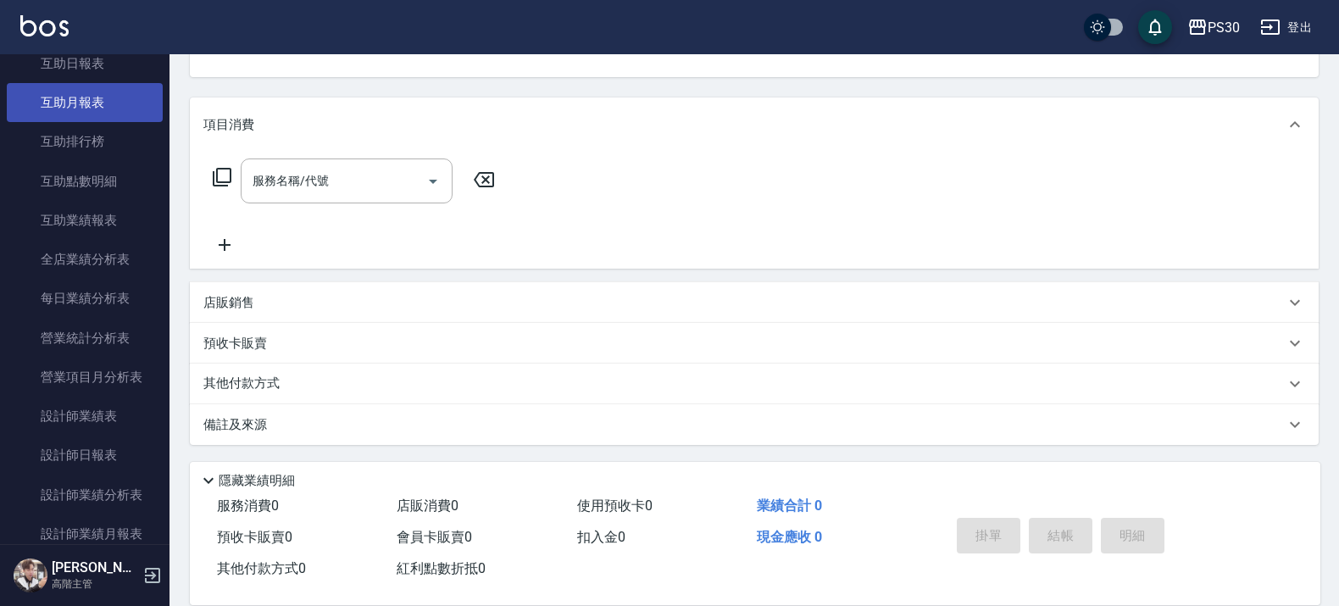
scroll to position [847, 0]
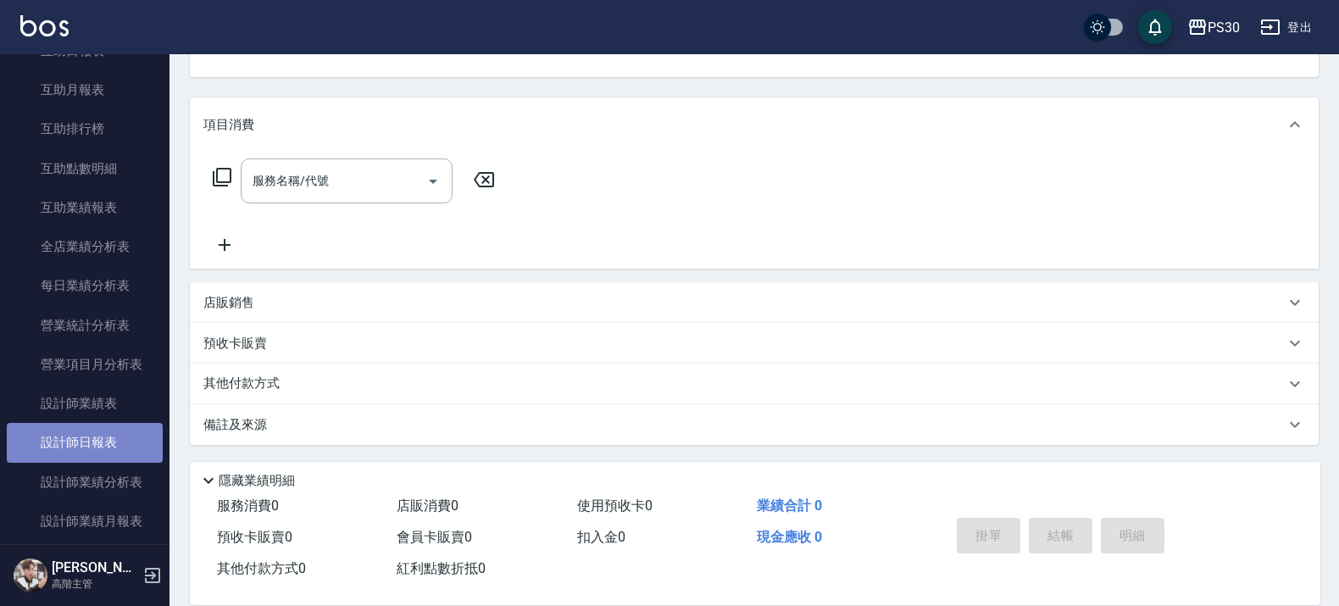
click at [121, 439] on link "設計師日報表" at bounding box center [85, 442] width 156 height 39
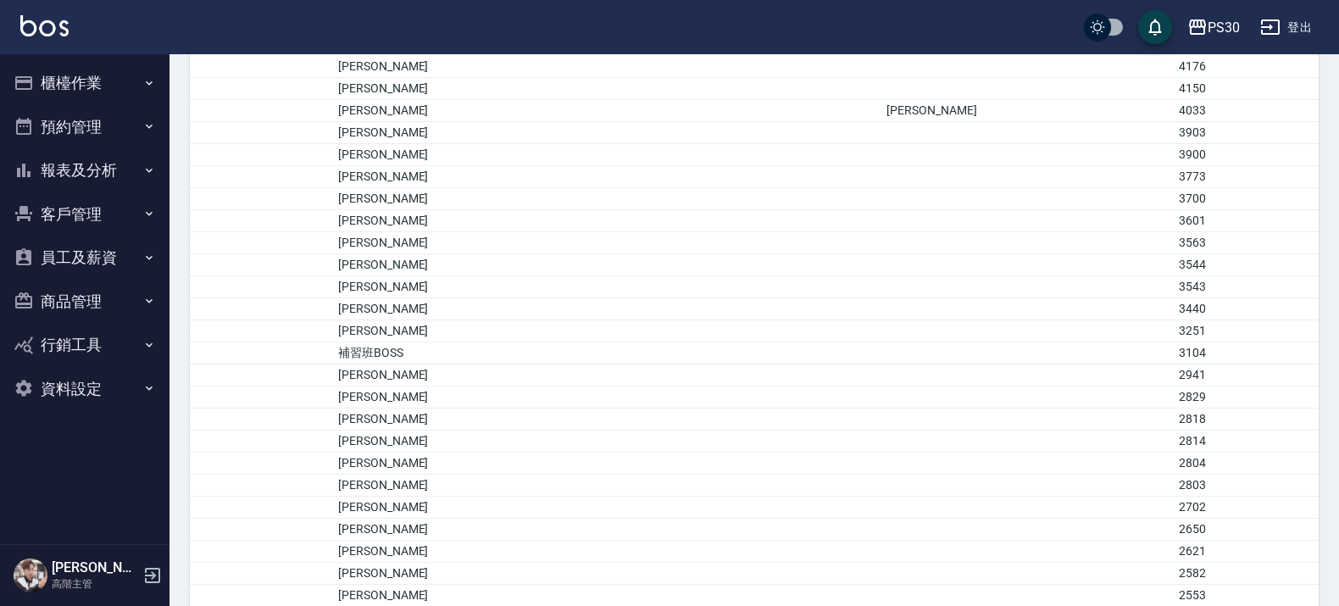
scroll to position [530, 0]
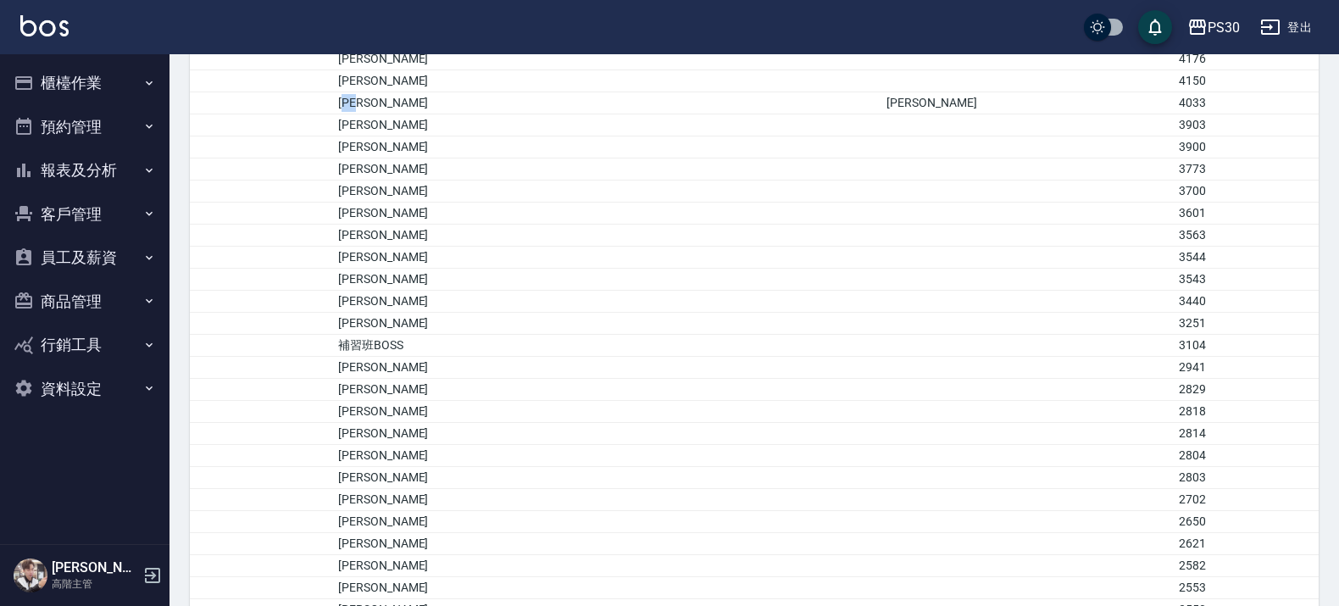
drag, startPoint x: 420, startPoint y: 99, endPoint x: 730, endPoint y: 114, distance: 310.5
click at [470, 97] on td "[PERSON_NAME]" at bounding box center [608, 103] width 548 height 22
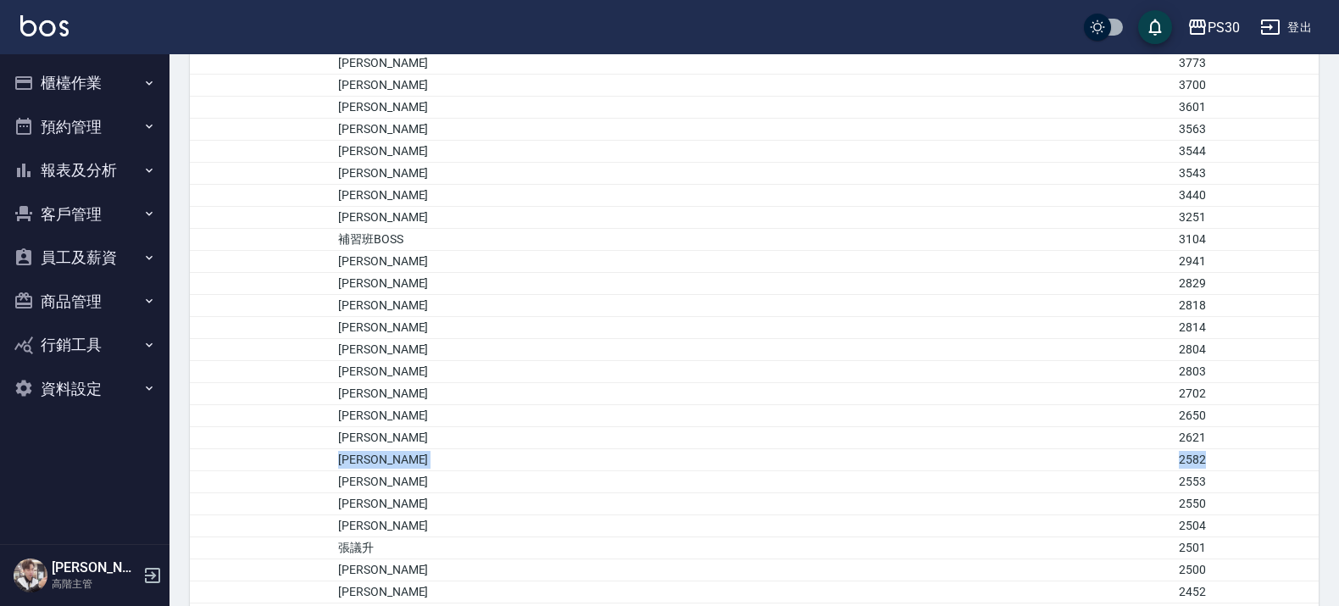
drag, startPoint x: 408, startPoint y: 467, endPoint x: 1149, endPoint y: 475, distance: 741.5
click at [1149, 471] on tr "黃舒勤 2582" at bounding box center [754, 460] width 1129 height 22
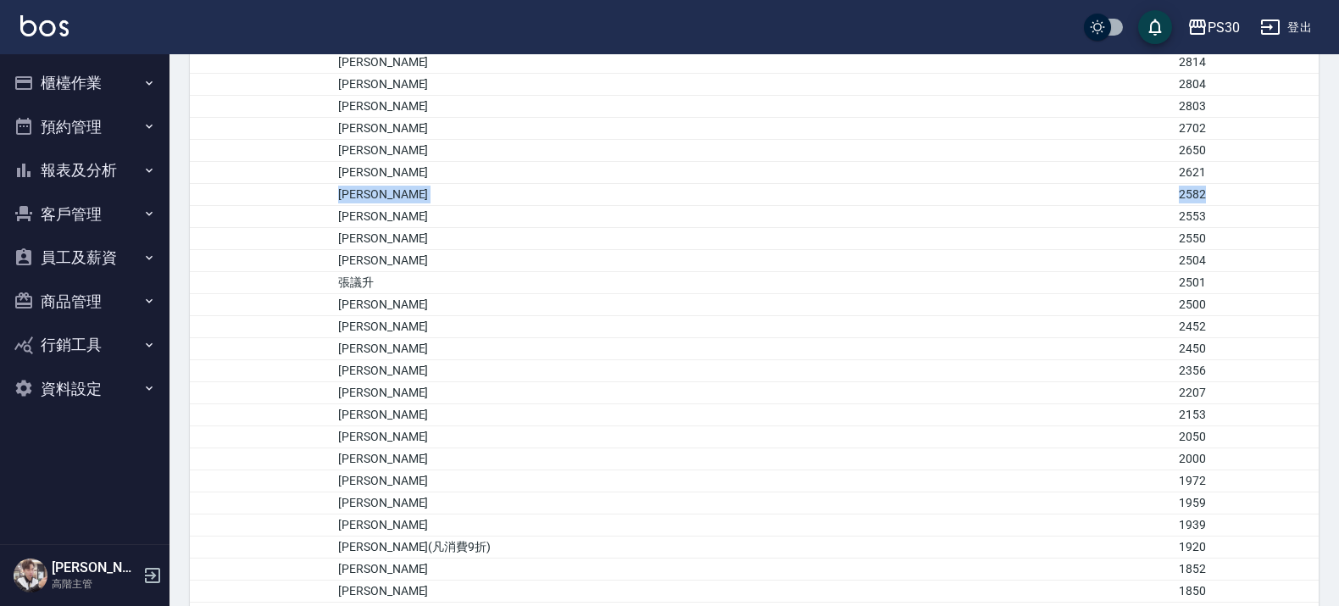
scroll to position [953, 0]
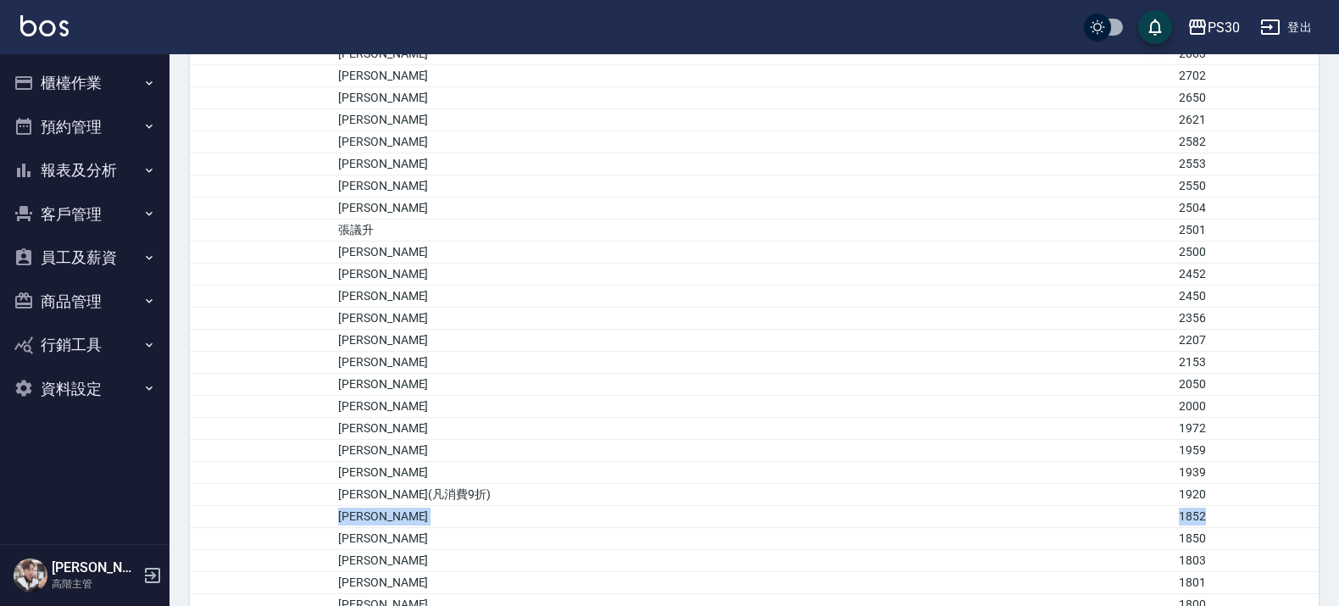
drag, startPoint x: 413, startPoint y: 524, endPoint x: 1191, endPoint y: 536, distance: 778.8
click at [1191, 528] on tr "鄭淑伶 1852" at bounding box center [754, 517] width 1129 height 22
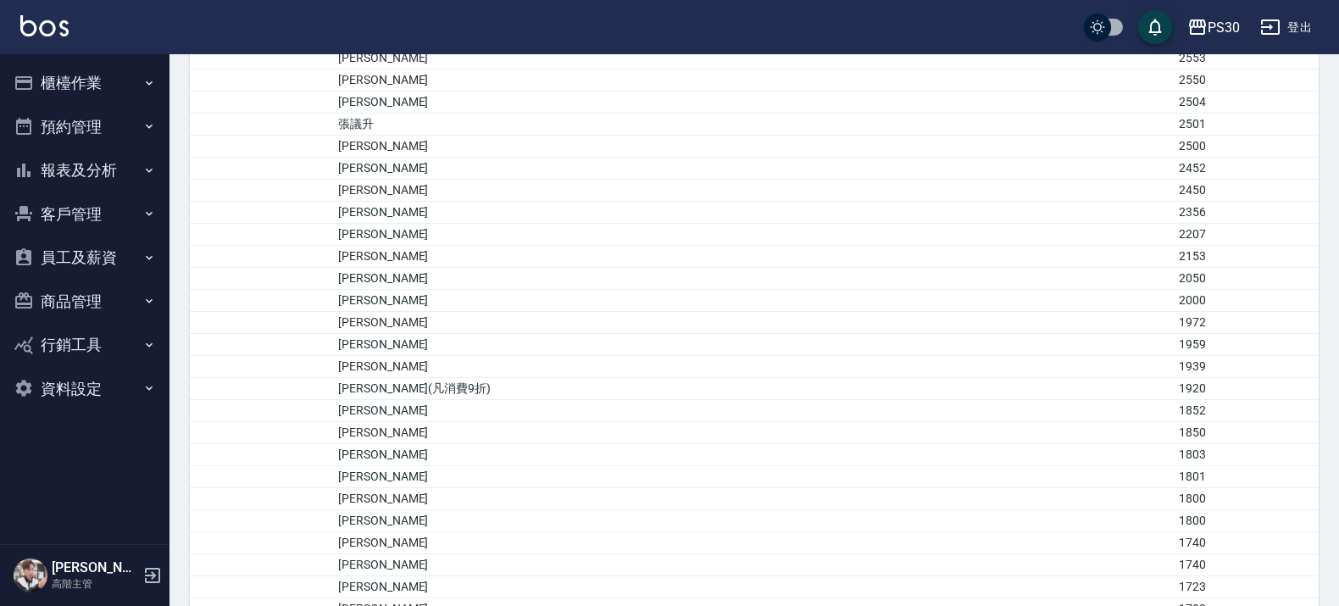
click at [413, 466] on td "[PERSON_NAME]" at bounding box center [608, 455] width 548 height 22
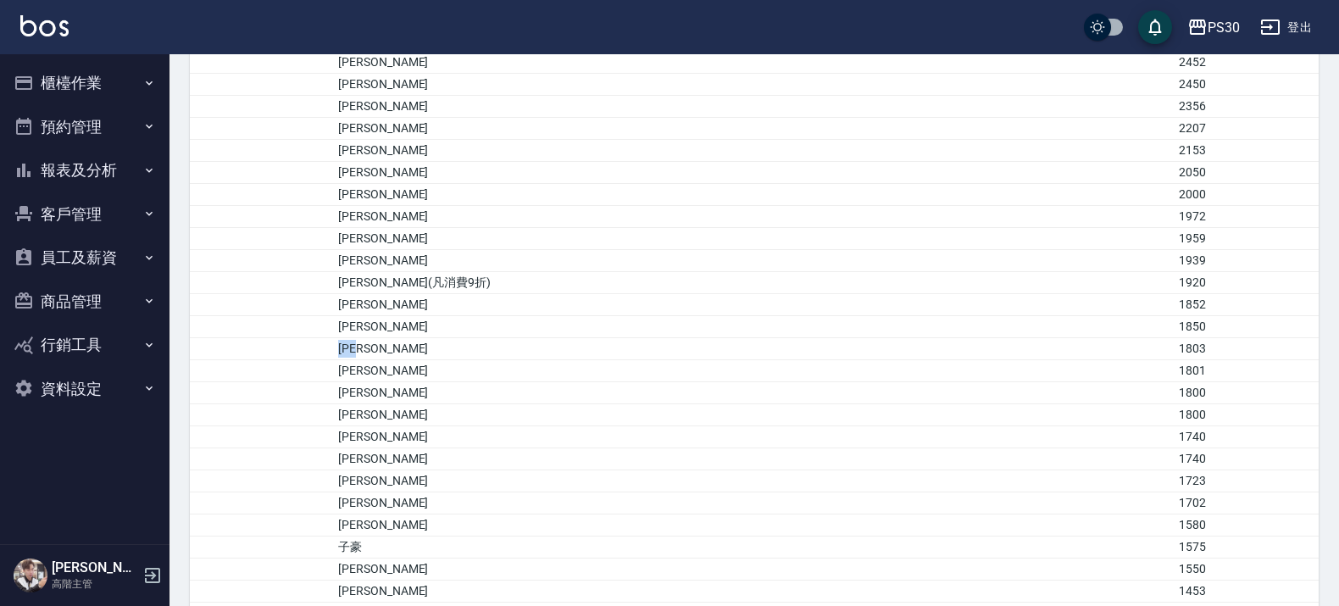
drag, startPoint x: 415, startPoint y: 358, endPoint x: 502, endPoint y: 356, distance: 87.3
click at [502, 356] on td "[PERSON_NAME]" at bounding box center [608, 349] width 548 height 22
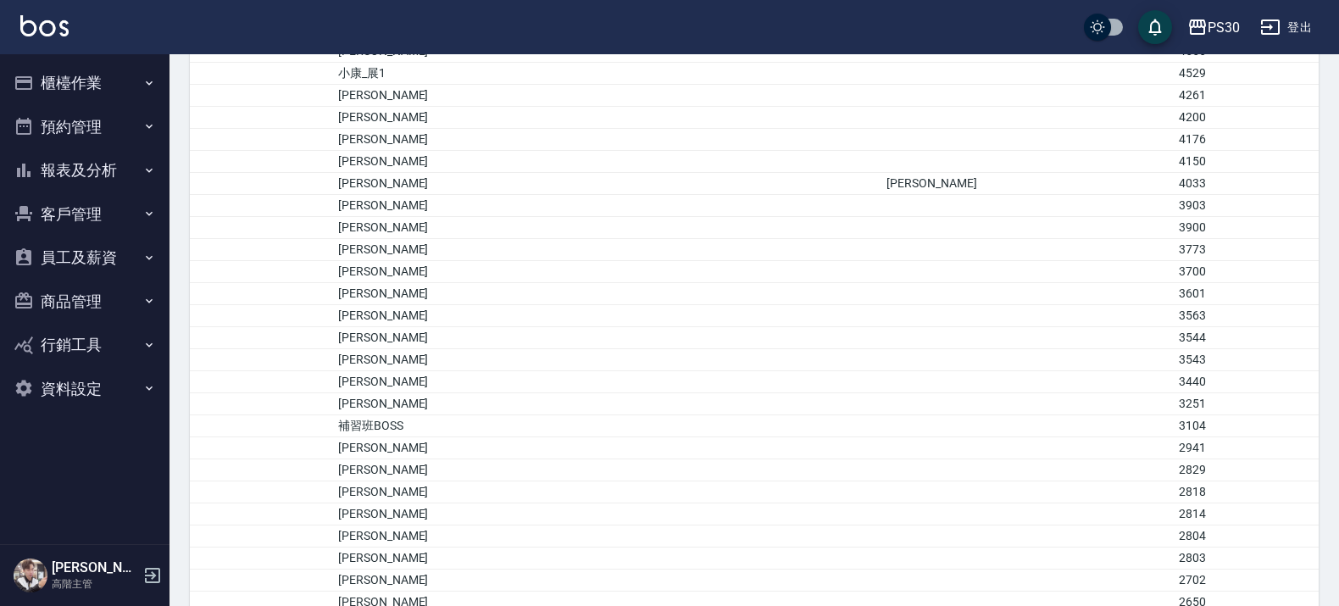
scroll to position [635, 0]
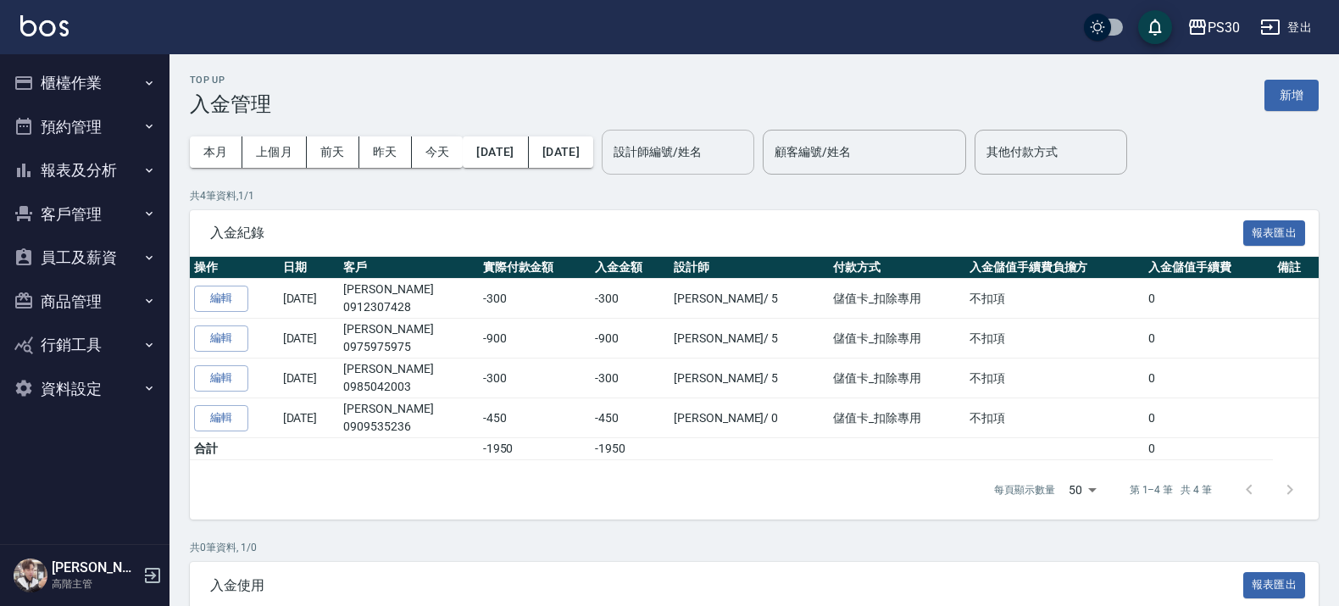
click at [712, 142] on div "設計師編號/姓名 設計師編號/姓名" at bounding box center [678, 152] width 153 height 45
type input "為"
type input "莊"
click at [748, 142] on button "Clear" at bounding box center [736, 152] width 24 height 24
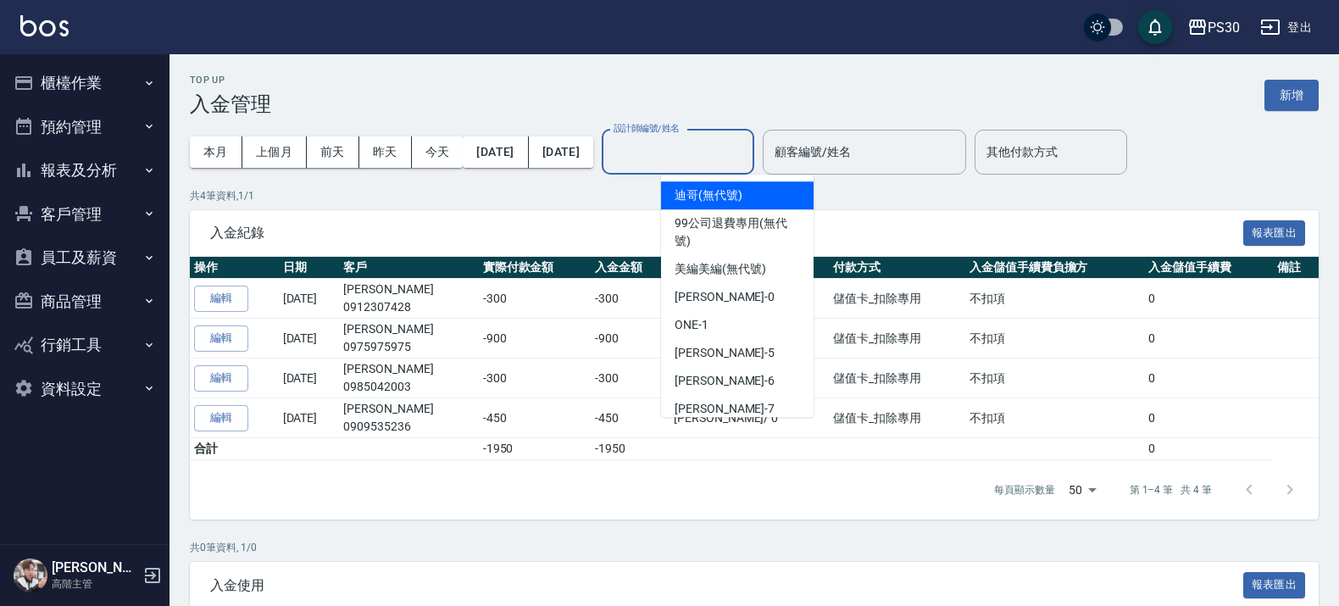
drag, startPoint x: 80, startPoint y: 247, endPoint x: 85, endPoint y: 238, distance: 9.5
click at [82, 246] on button "員工及薪資" at bounding box center [85, 258] width 156 height 44
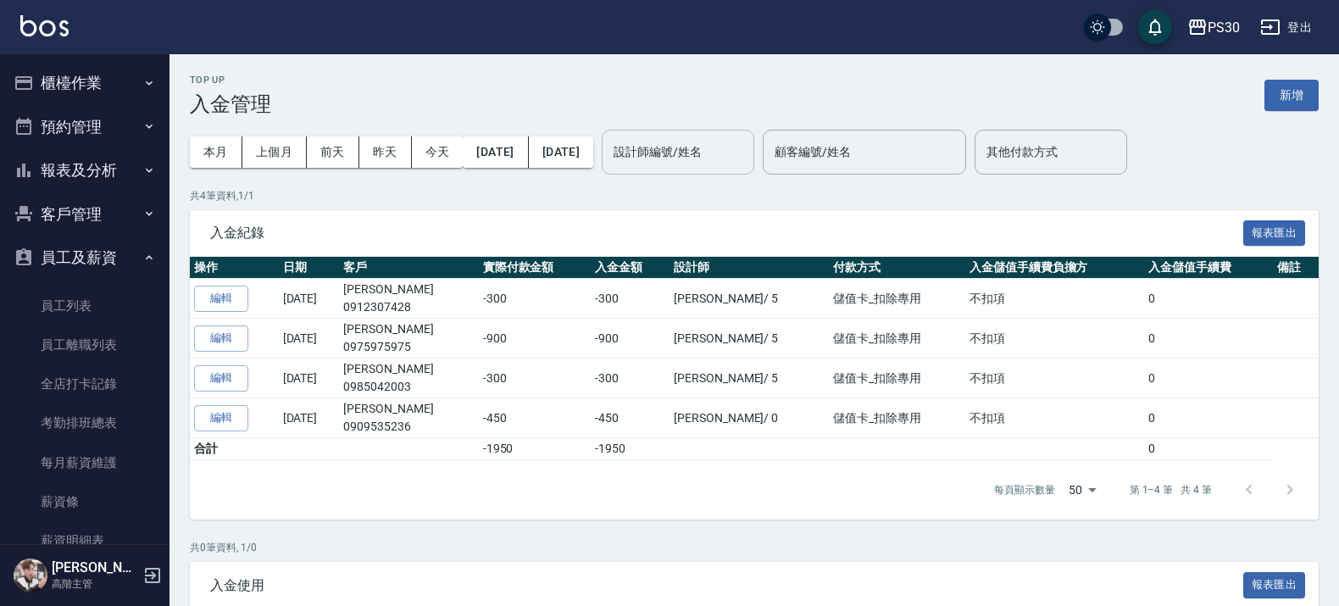
click at [102, 197] on button "客戶管理" at bounding box center [85, 214] width 156 height 44
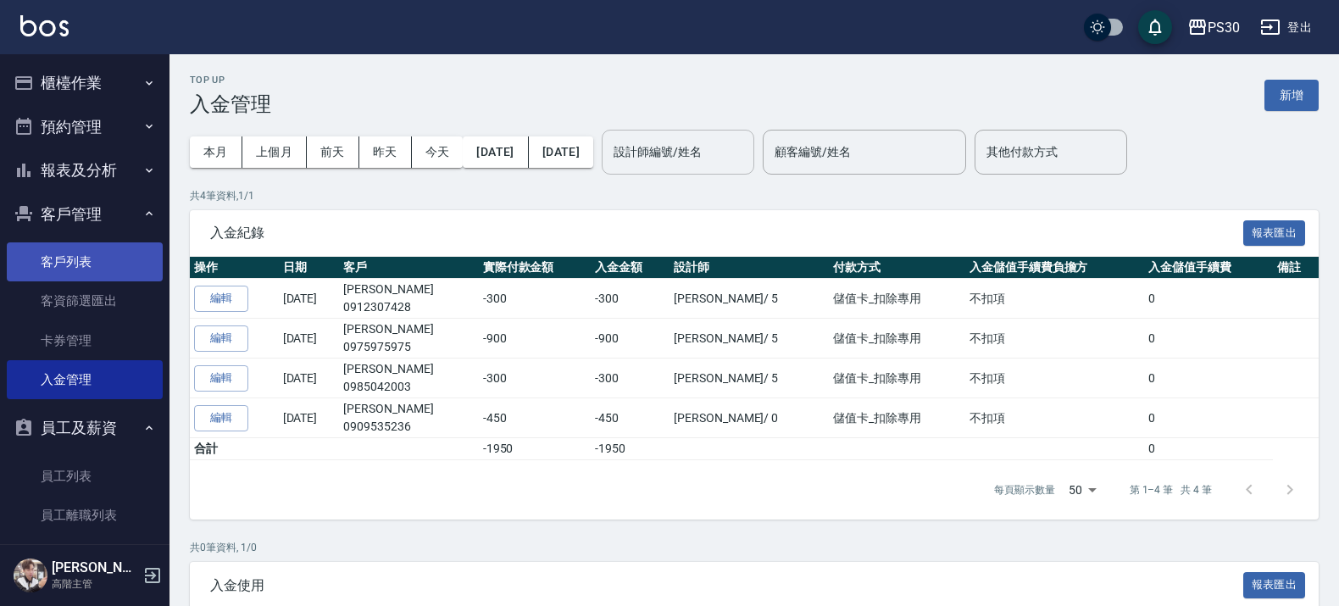
click at [110, 257] on link "客戶列表" at bounding box center [85, 261] width 156 height 39
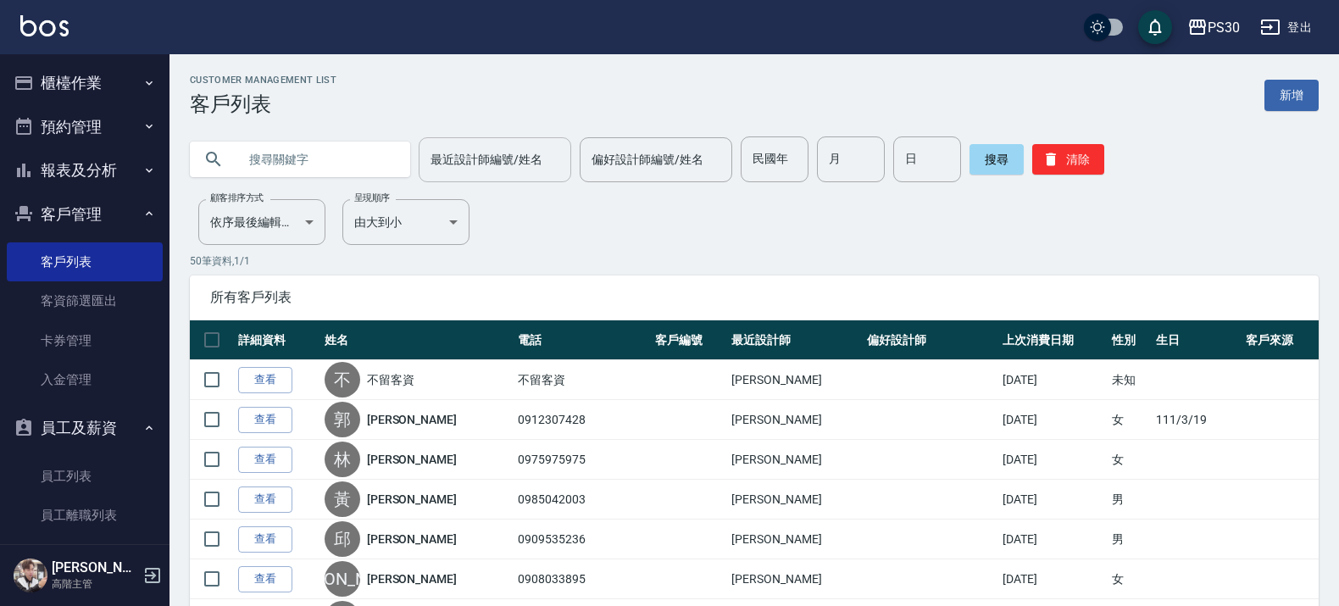
click at [497, 154] on input "最近設計師編號/姓名" at bounding box center [494, 160] width 137 height 30
type input "莊"
click at [354, 166] on input "text" at bounding box center [316, 159] width 159 height 46
type input "莊"
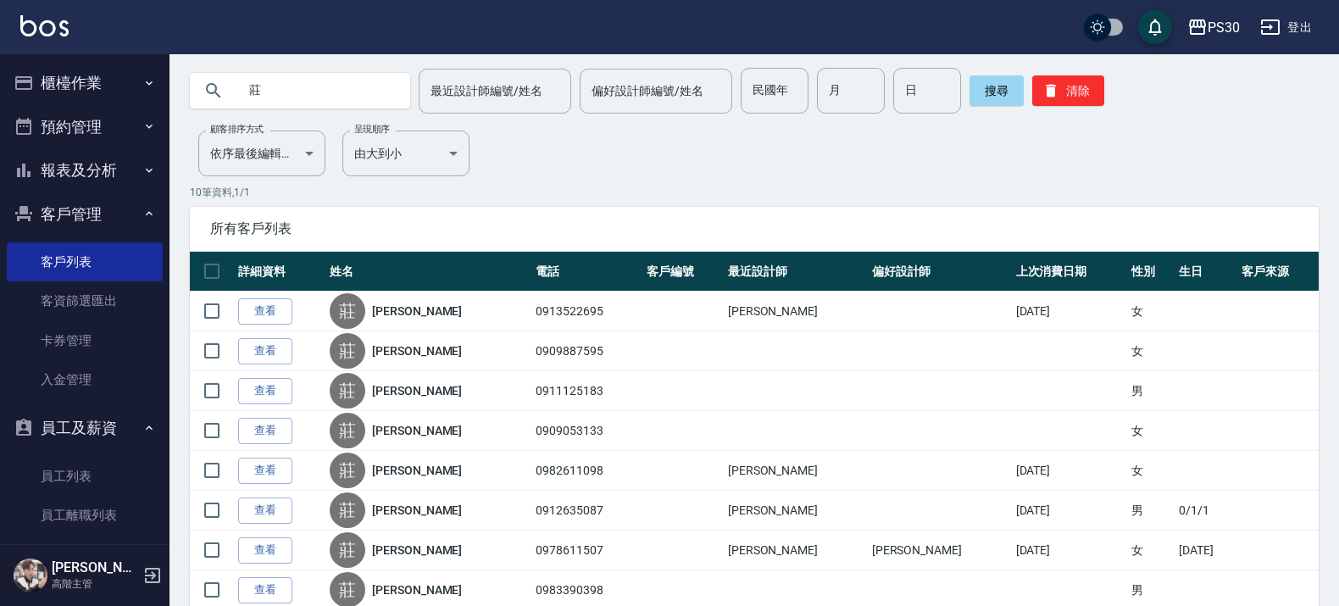
scroll to position [106, 0]
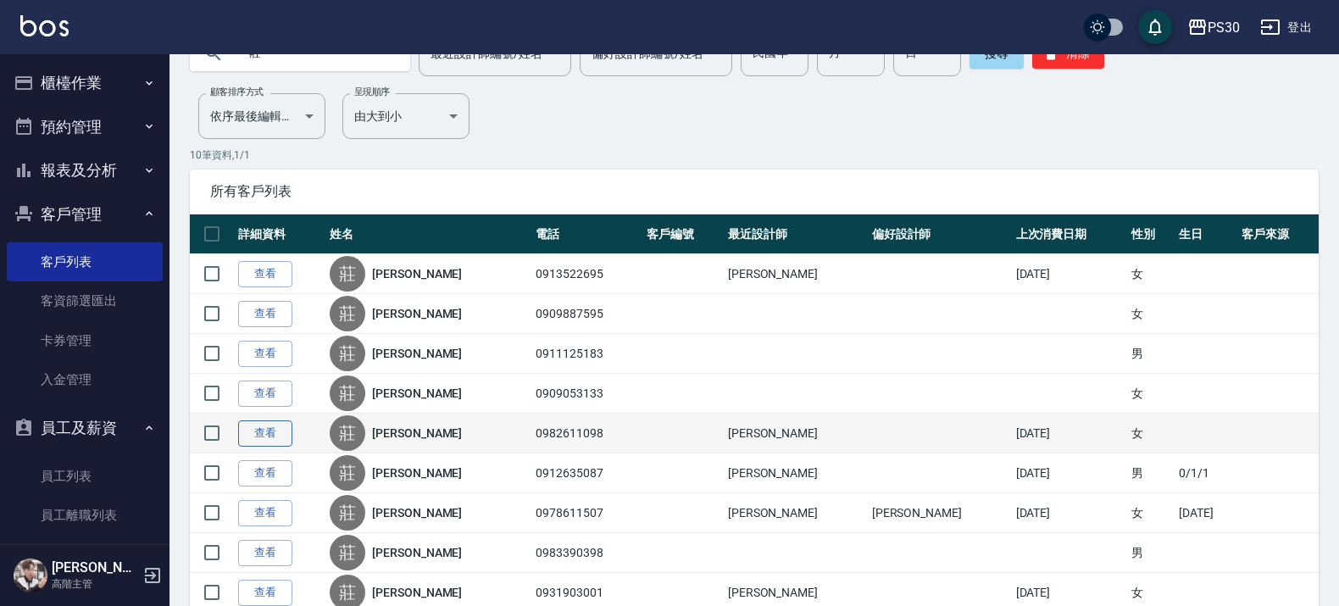
click at [264, 430] on link "查看" at bounding box center [265, 433] width 54 height 26
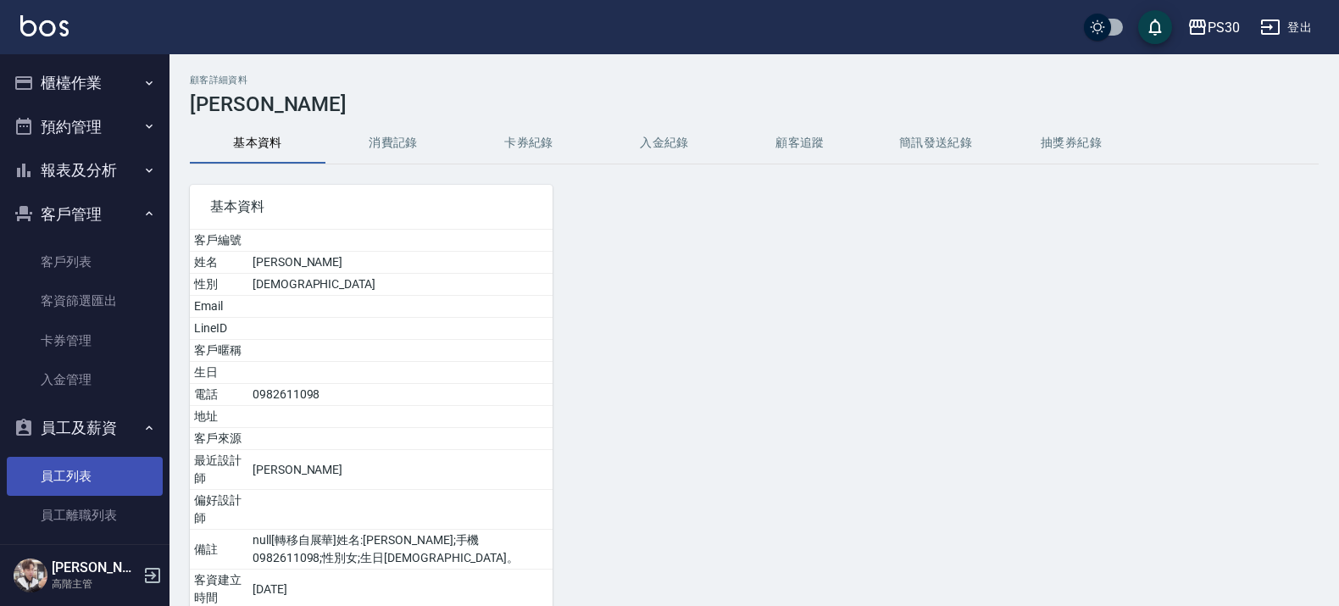
click at [99, 481] on link "員工列表" at bounding box center [85, 476] width 156 height 39
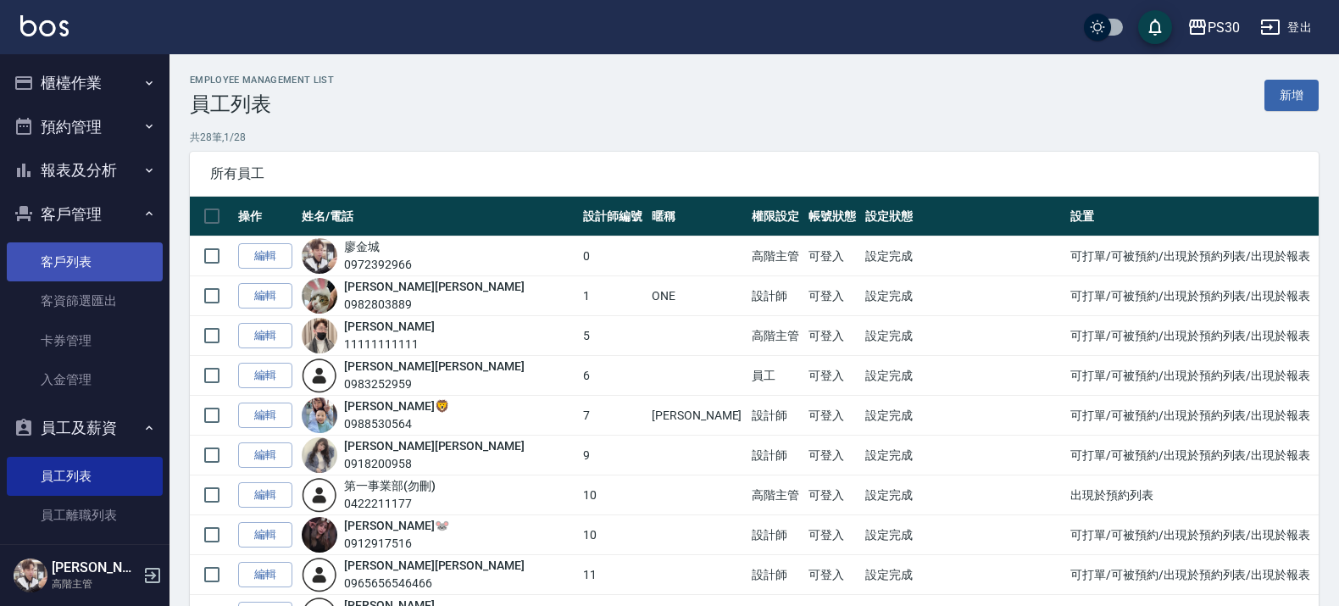
click at [77, 256] on link "客戶列表" at bounding box center [85, 261] width 156 height 39
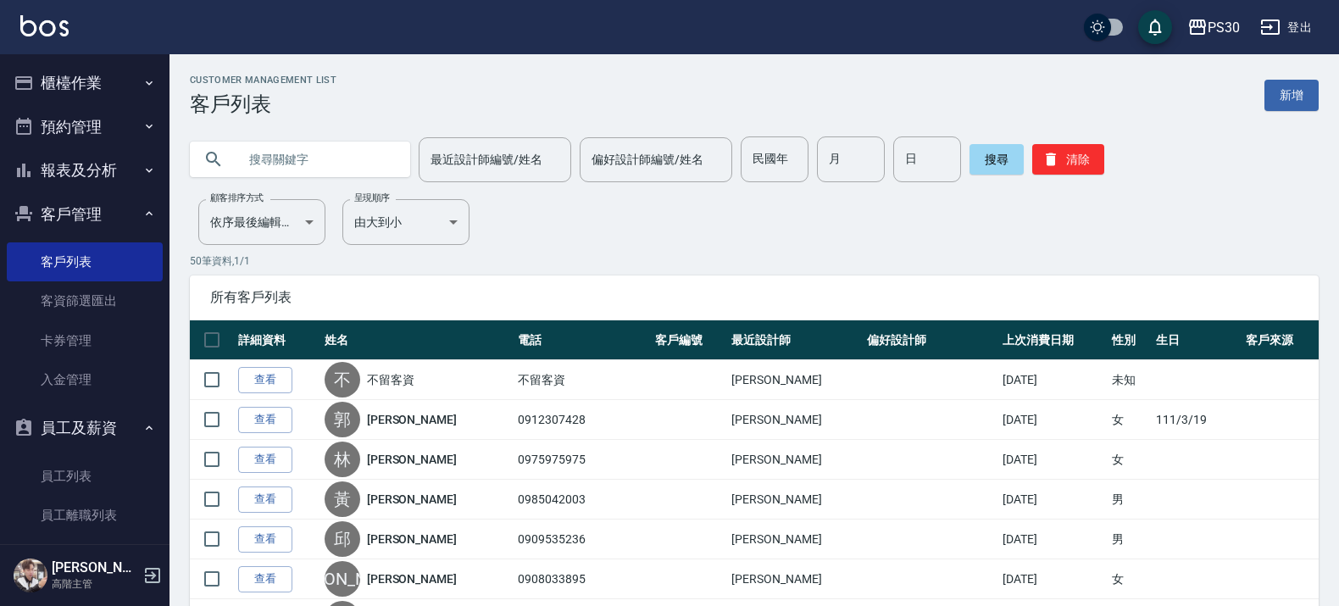
click at [307, 151] on input "text" at bounding box center [316, 159] width 159 height 46
type input "黃舒"
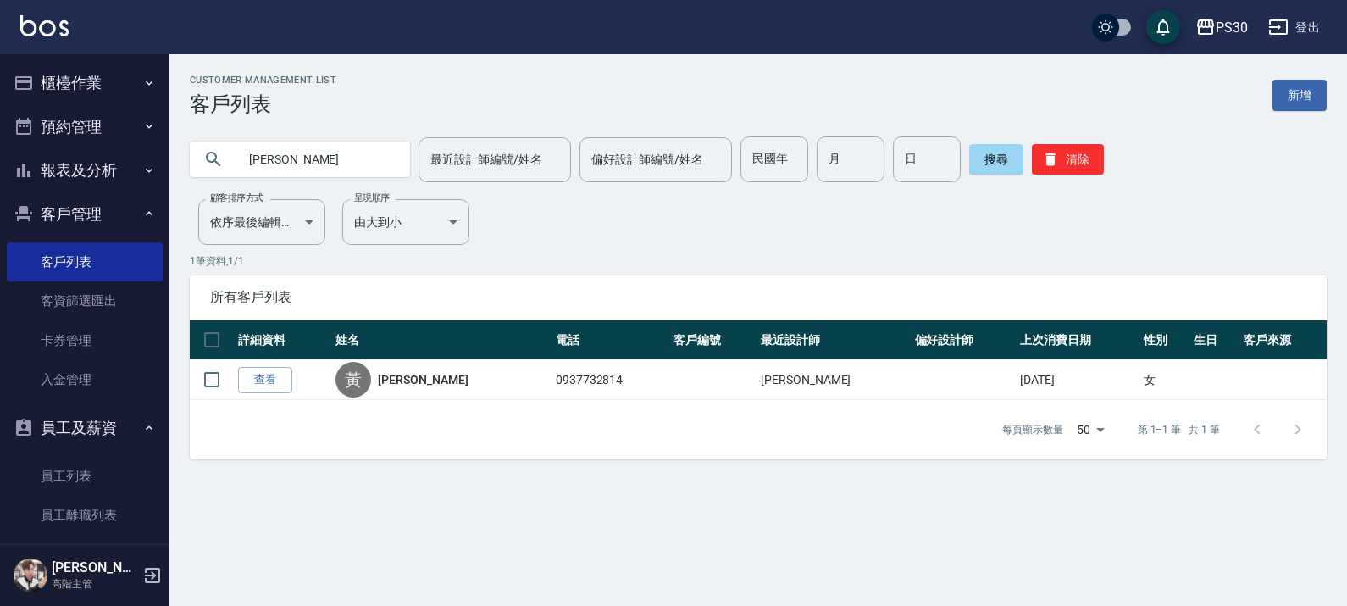
click at [353, 154] on input "黃舒" at bounding box center [316, 159] width 159 height 46
click at [397, 157] on input "黃舒" at bounding box center [316, 159] width 159 height 46
click at [1064, 159] on button "清除" at bounding box center [1068, 159] width 72 height 31
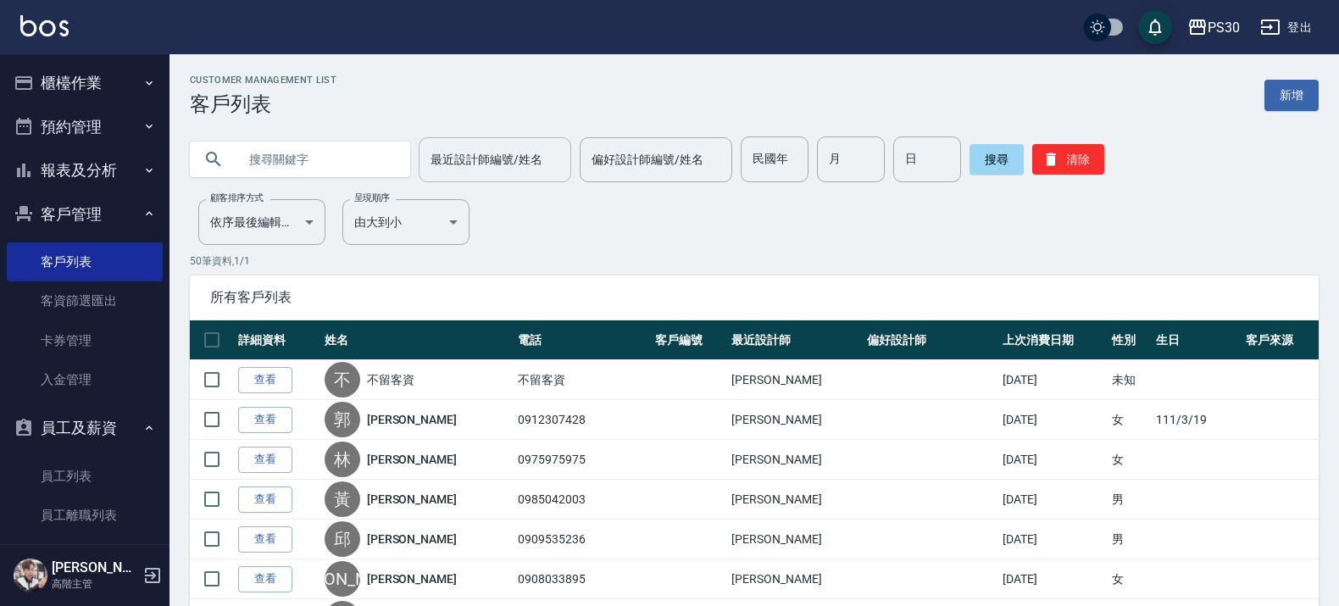
click at [471, 154] on input "最近設計師編號/姓名" at bounding box center [494, 160] width 137 height 30
type input "諄"
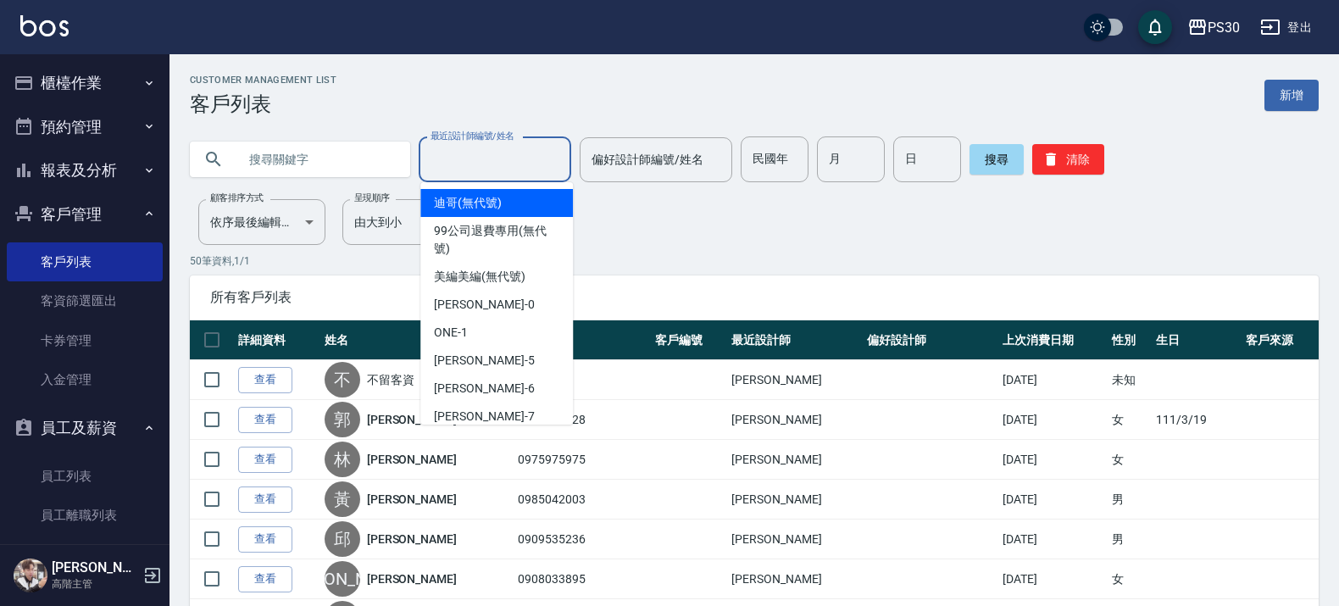
type input "ㄨ"
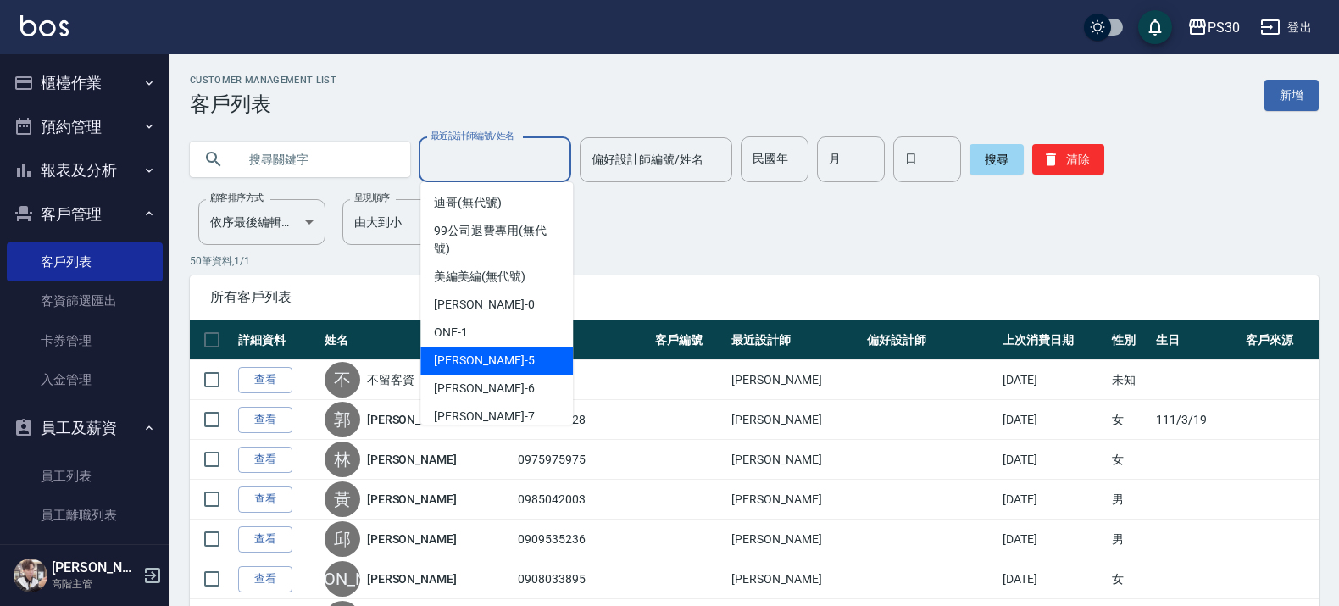
click at [471, 352] on span "袁維君 -5" at bounding box center [484, 361] width 100 height 18
type input "袁維君-5"
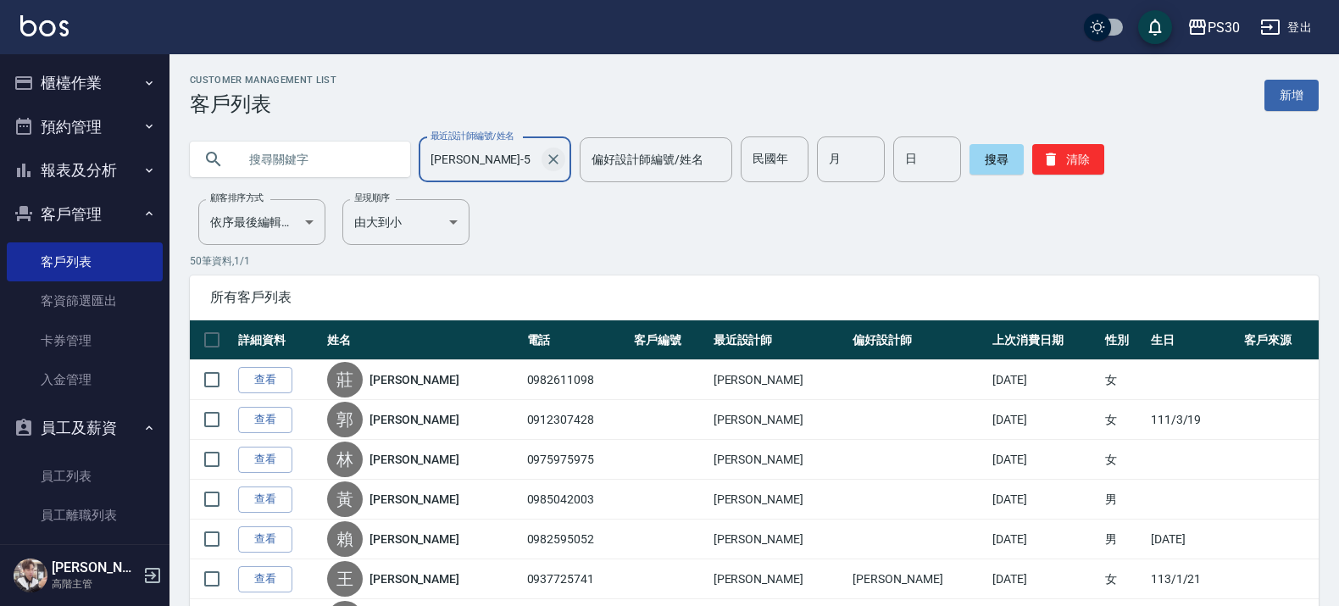
click at [557, 155] on icon "Clear" at bounding box center [553, 159] width 17 height 17
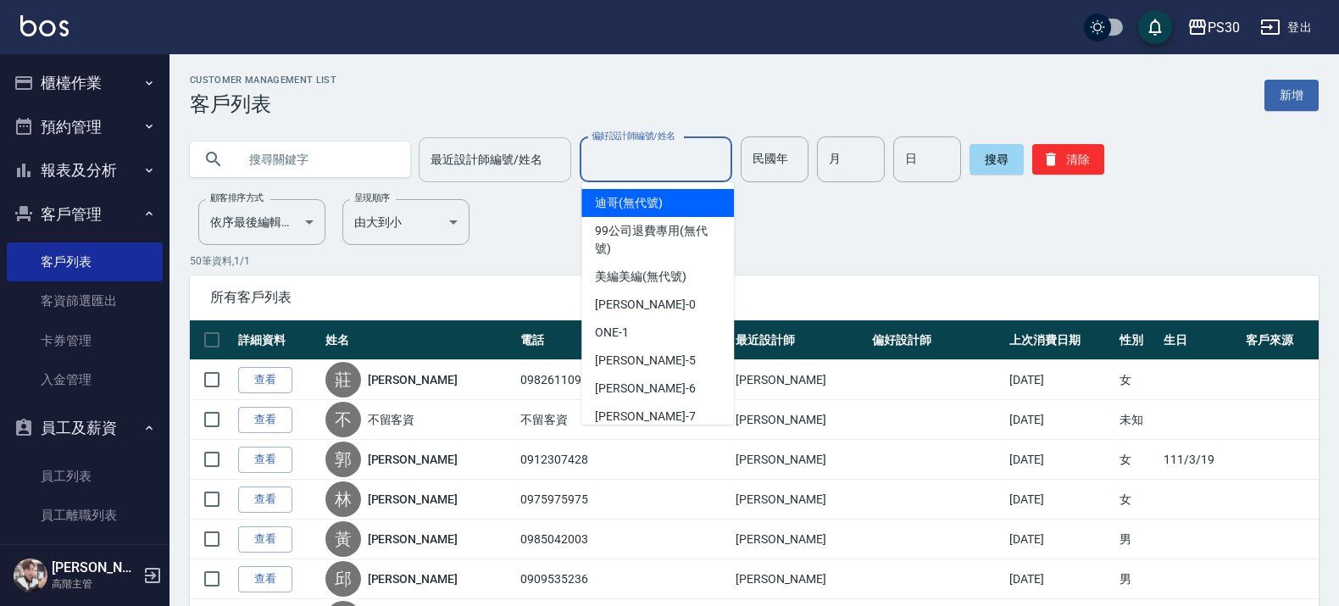
click at [629, 148] on input "偏好設計師編號/姓名" at bounding box center [655, 160] width 137 height 30
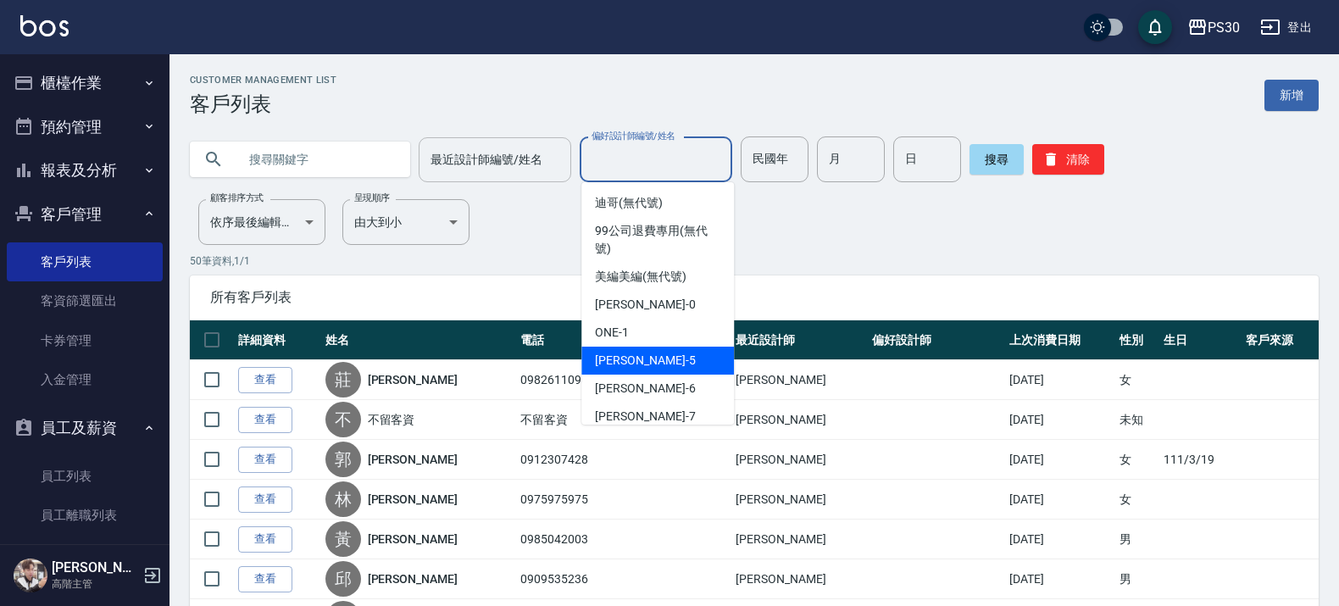
click at [683, 363] on div "袁維君 -5" at bounding box center [657, 361] width 153 height 28
type input "袁維君-5"
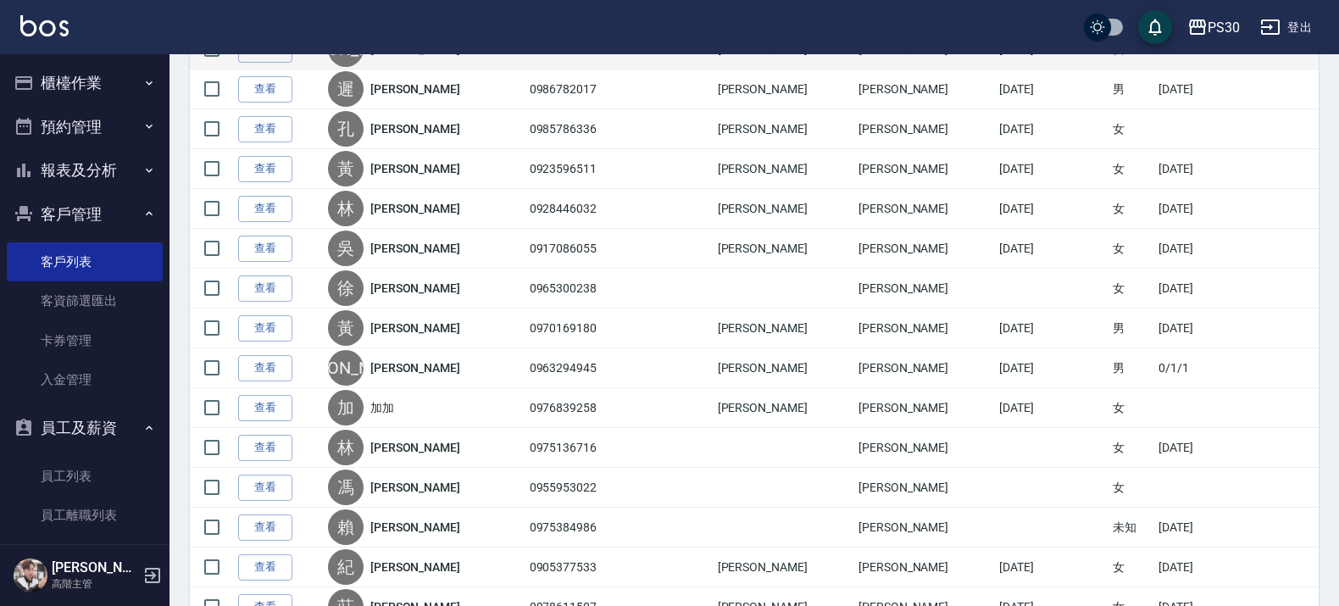
scroll to position [755, 0]
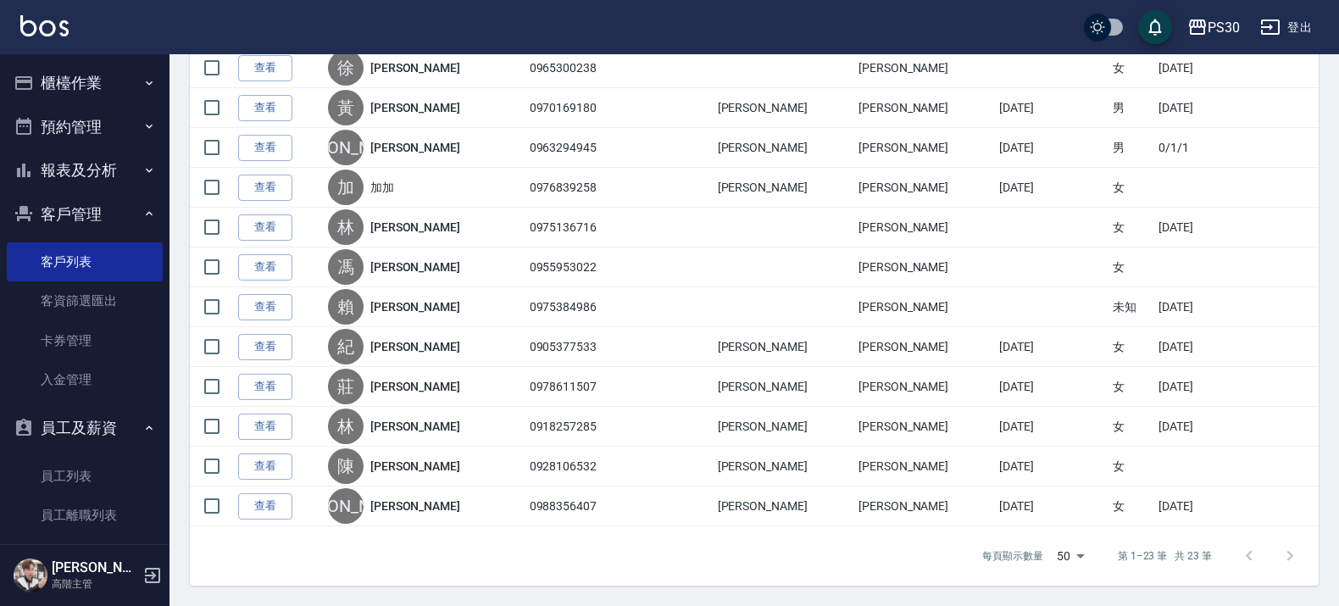
click at [259, 306] on link "查看" at bounding box center [265, 307] width 54 height 26
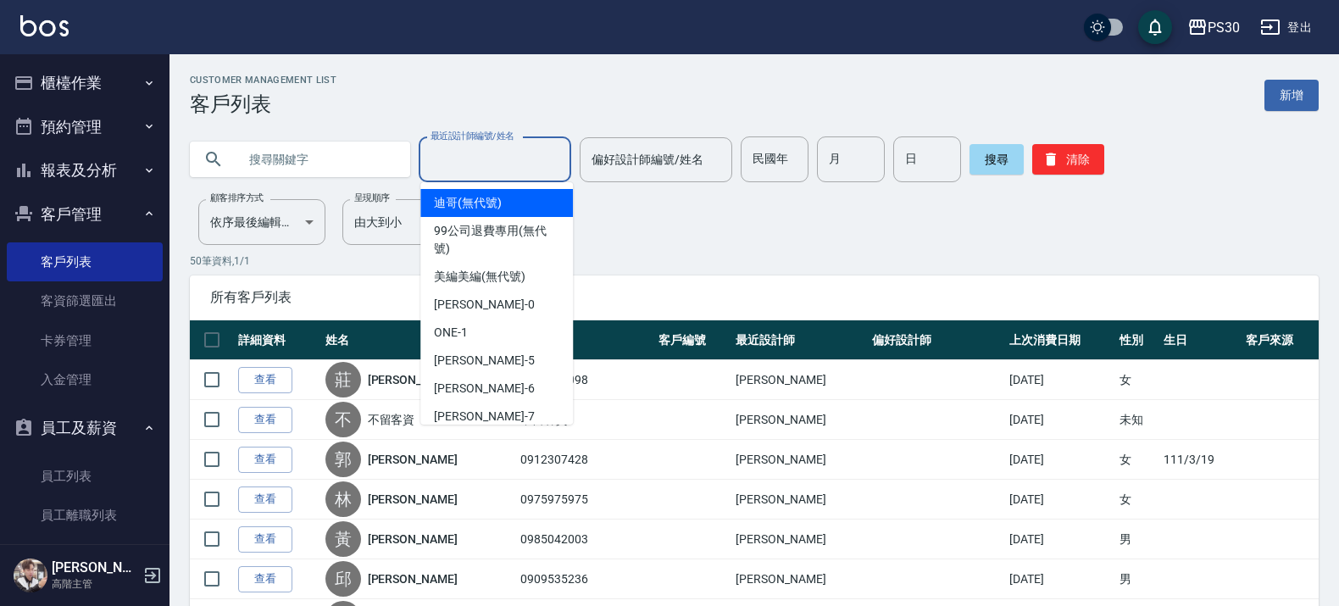
click at [484, 162] on input "最近設計師編號/姓名" at bounding box center [494, 160] width 137 height 30
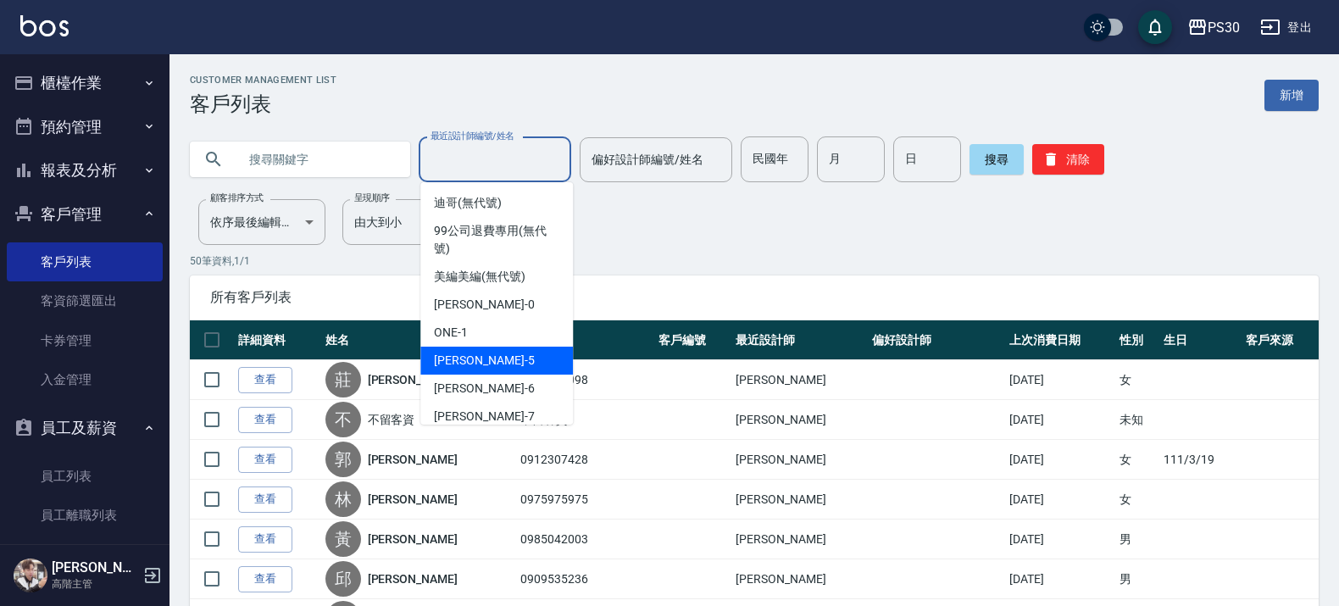
click at [479, 358] on span "袁維君 -5" at bounding box center [484, 361] width 100 height 18
type input "袁維君-5"
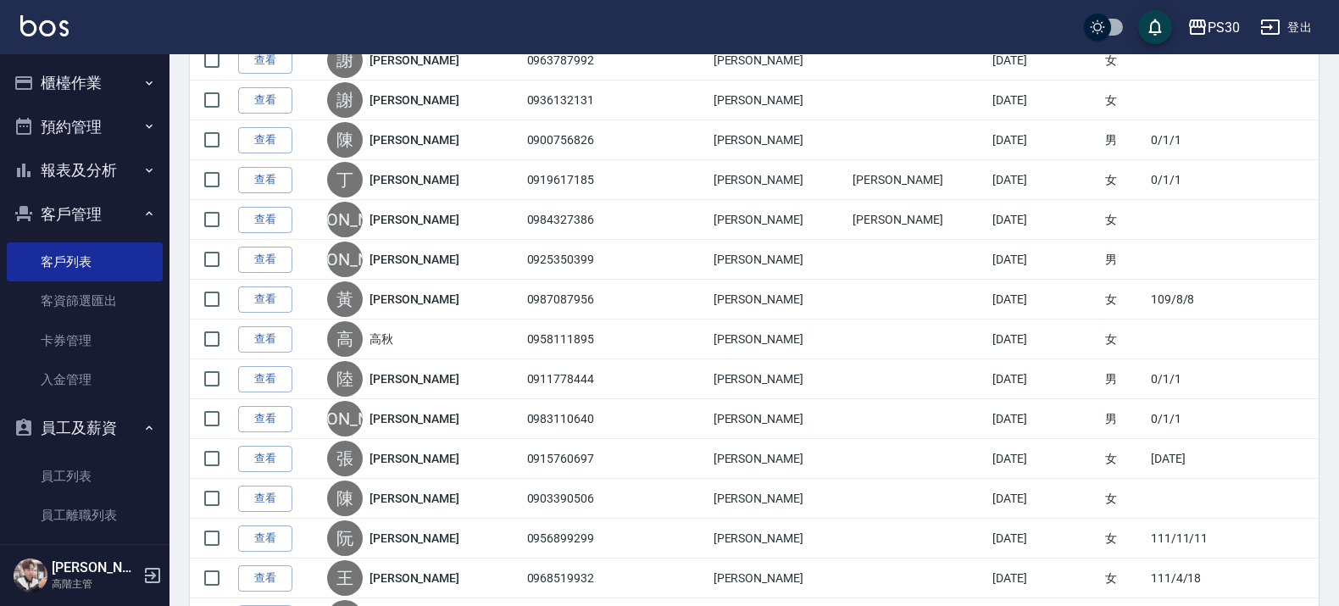
scroll to position [988, 0]
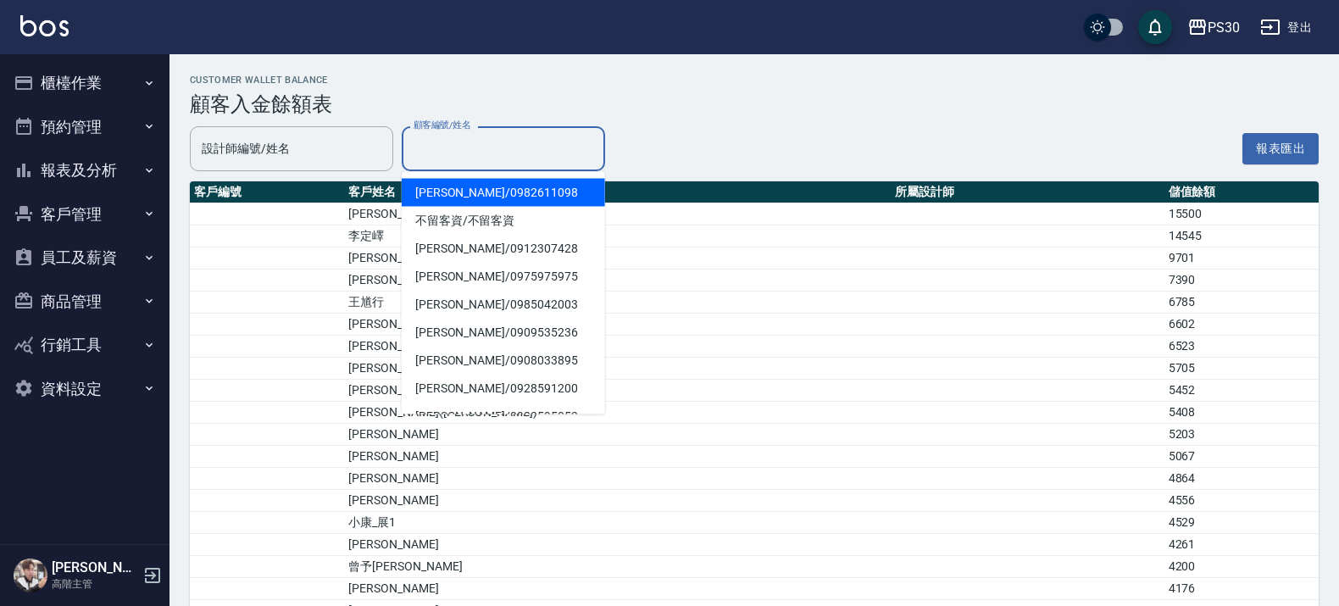
click at [483, 145] on div "顧客編號/姓名 顧客編號/姓名" at bounding box center [503, 148] width 203 height 45
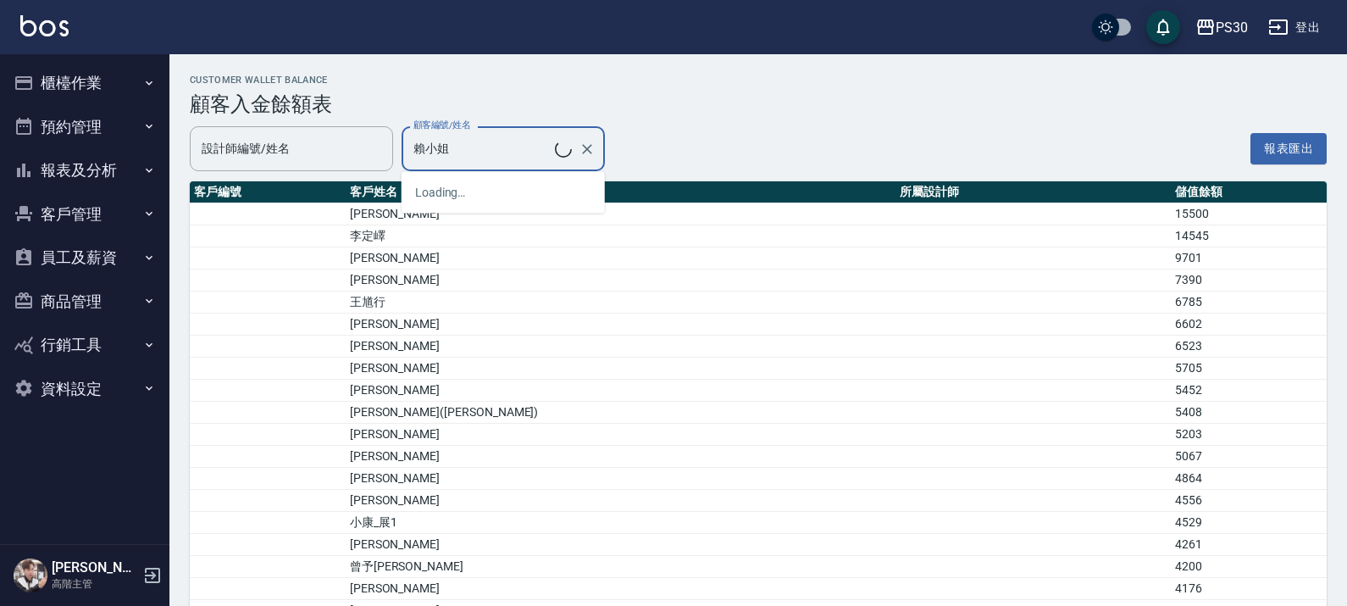
type input "賴小姐/0975384986"
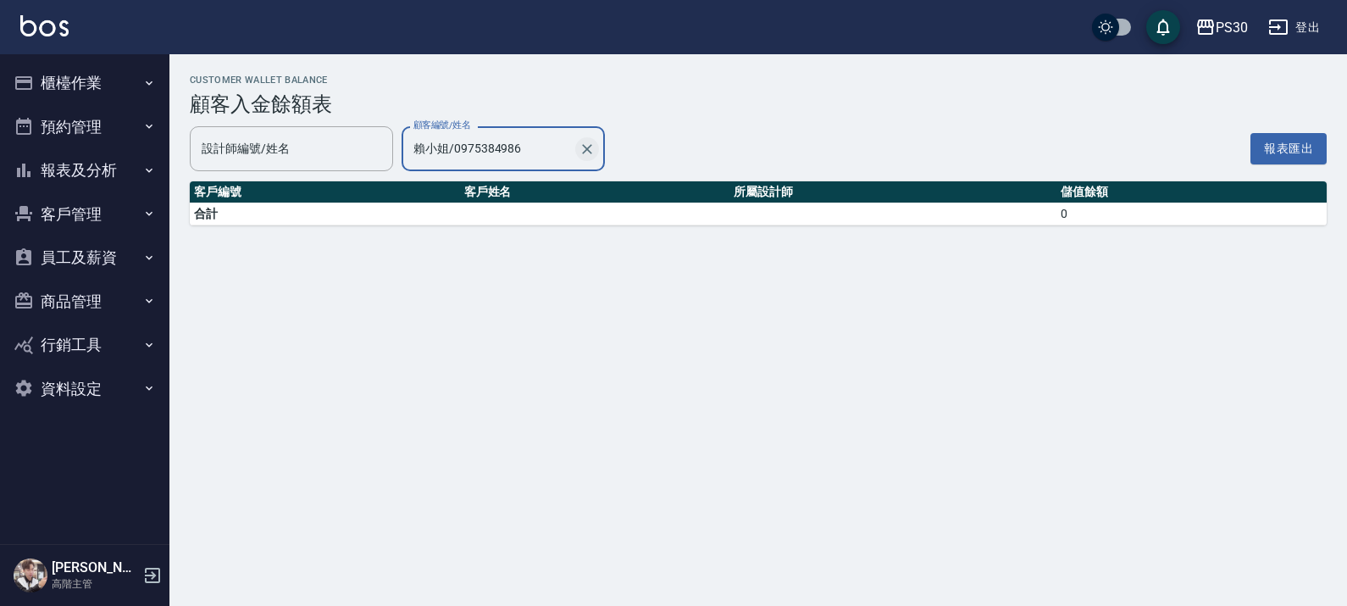
click at [593, 145] on icon "Clear" at bounding box center [587, 149] width 17 height 17
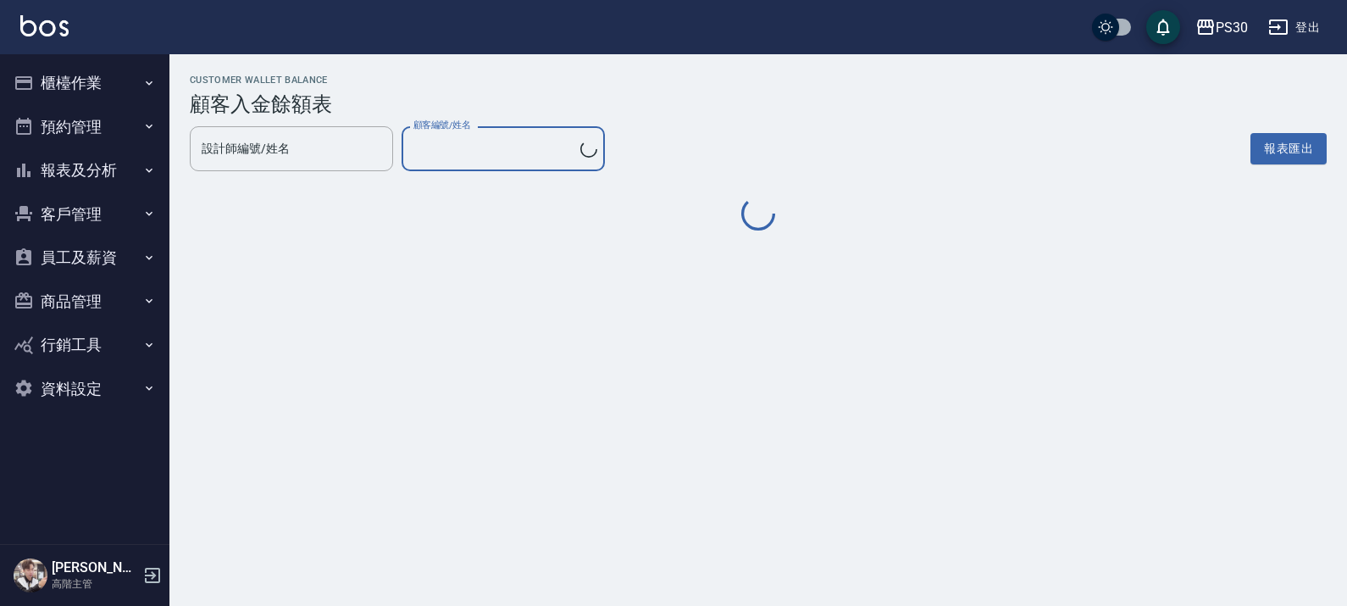
type input "[PERSON_NAME]/0982611098"
